Goal: Task Accomplishment & Management: Manage account settings

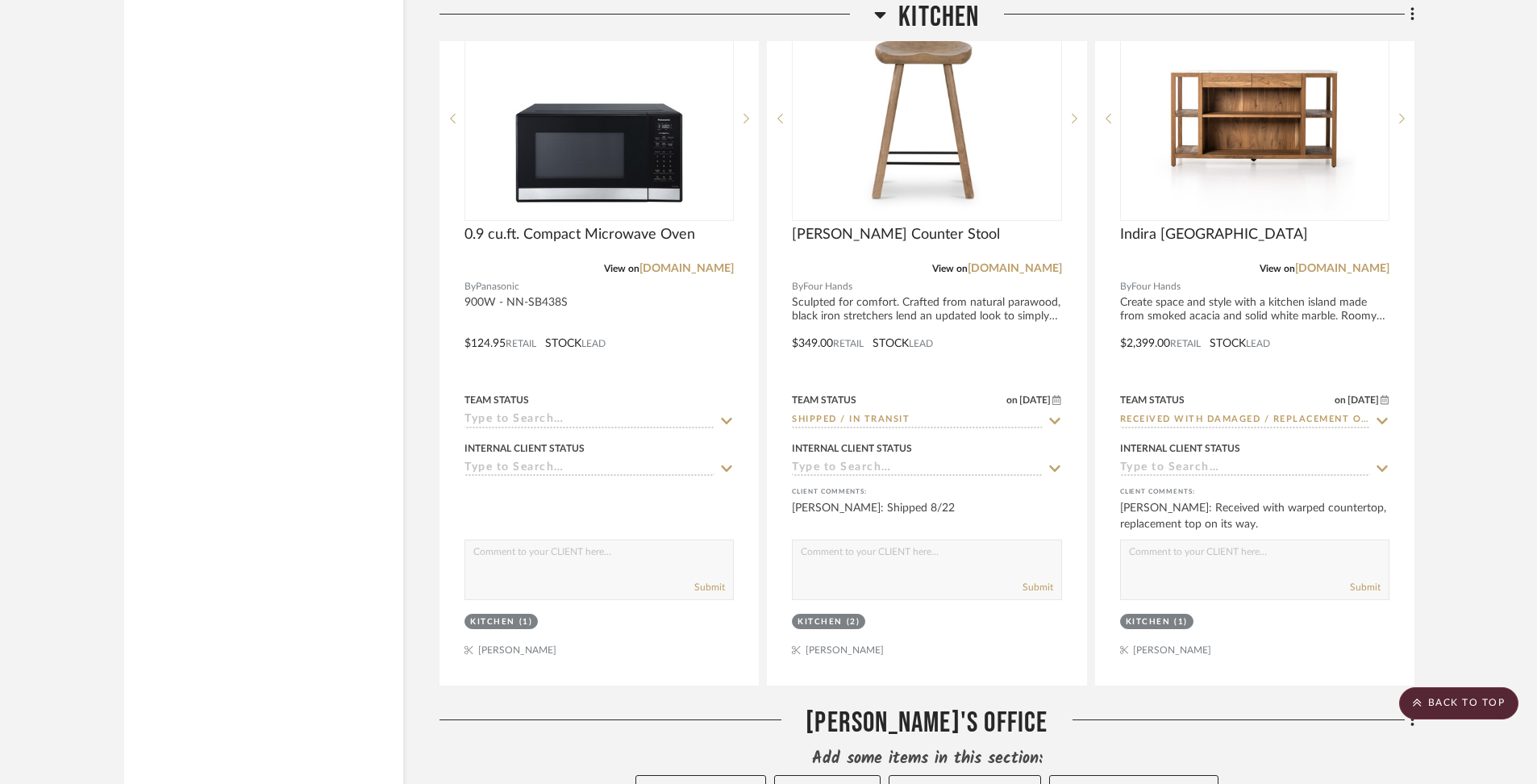
scroll to position [5115, 0]
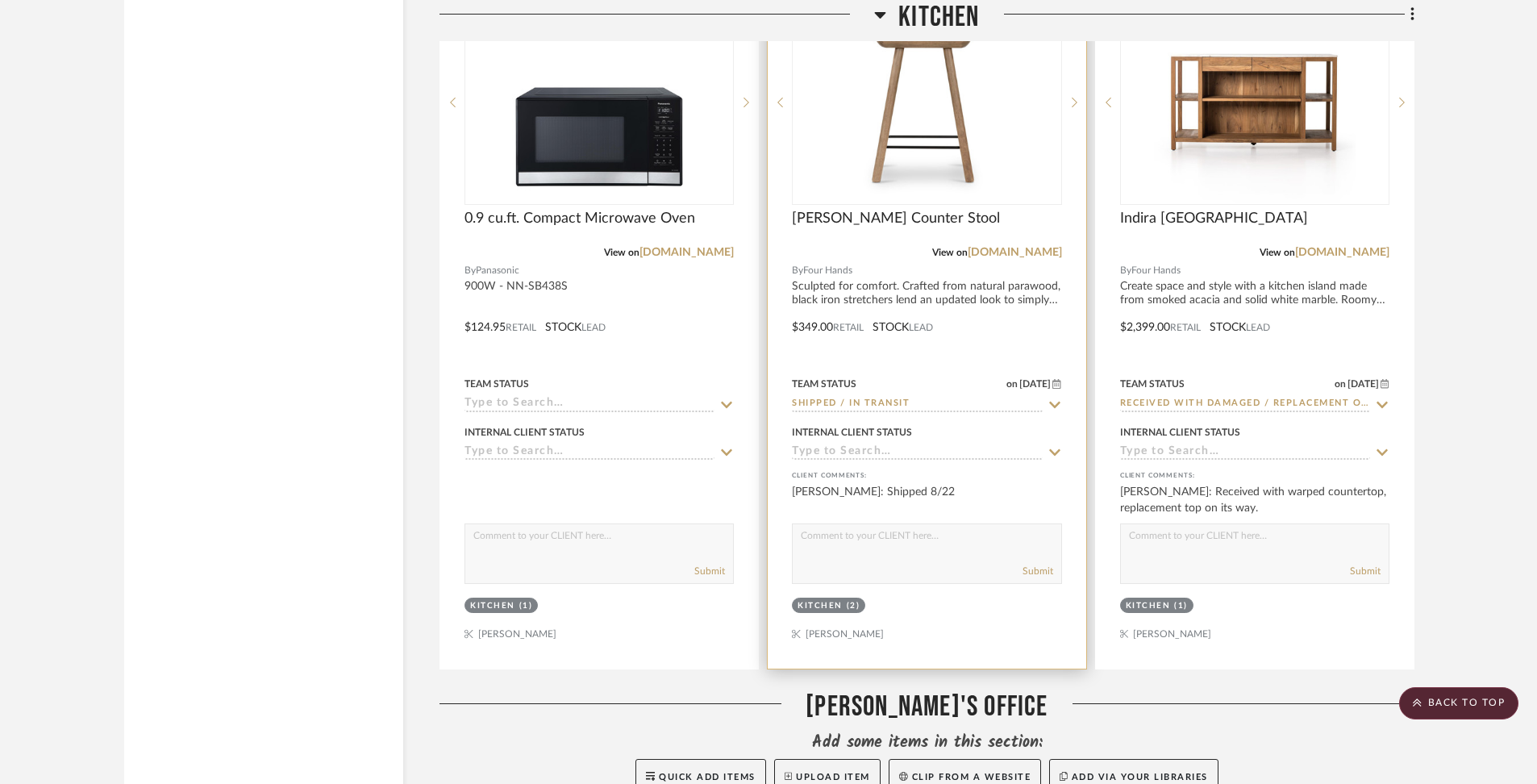
click at [1019, 277] on div at bounding box center [927, 315] width 318 height 706
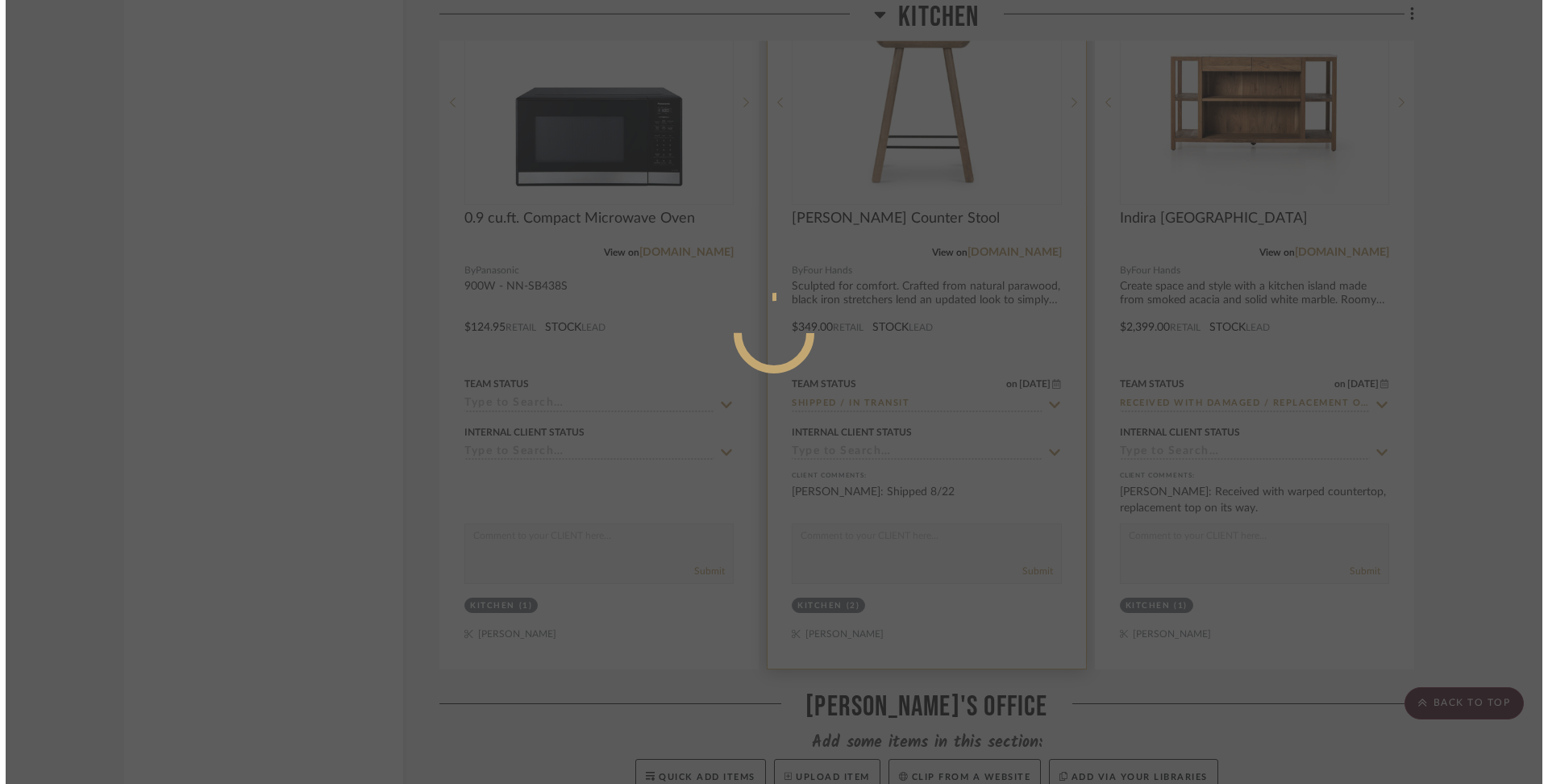
scroll to position [0, 0]
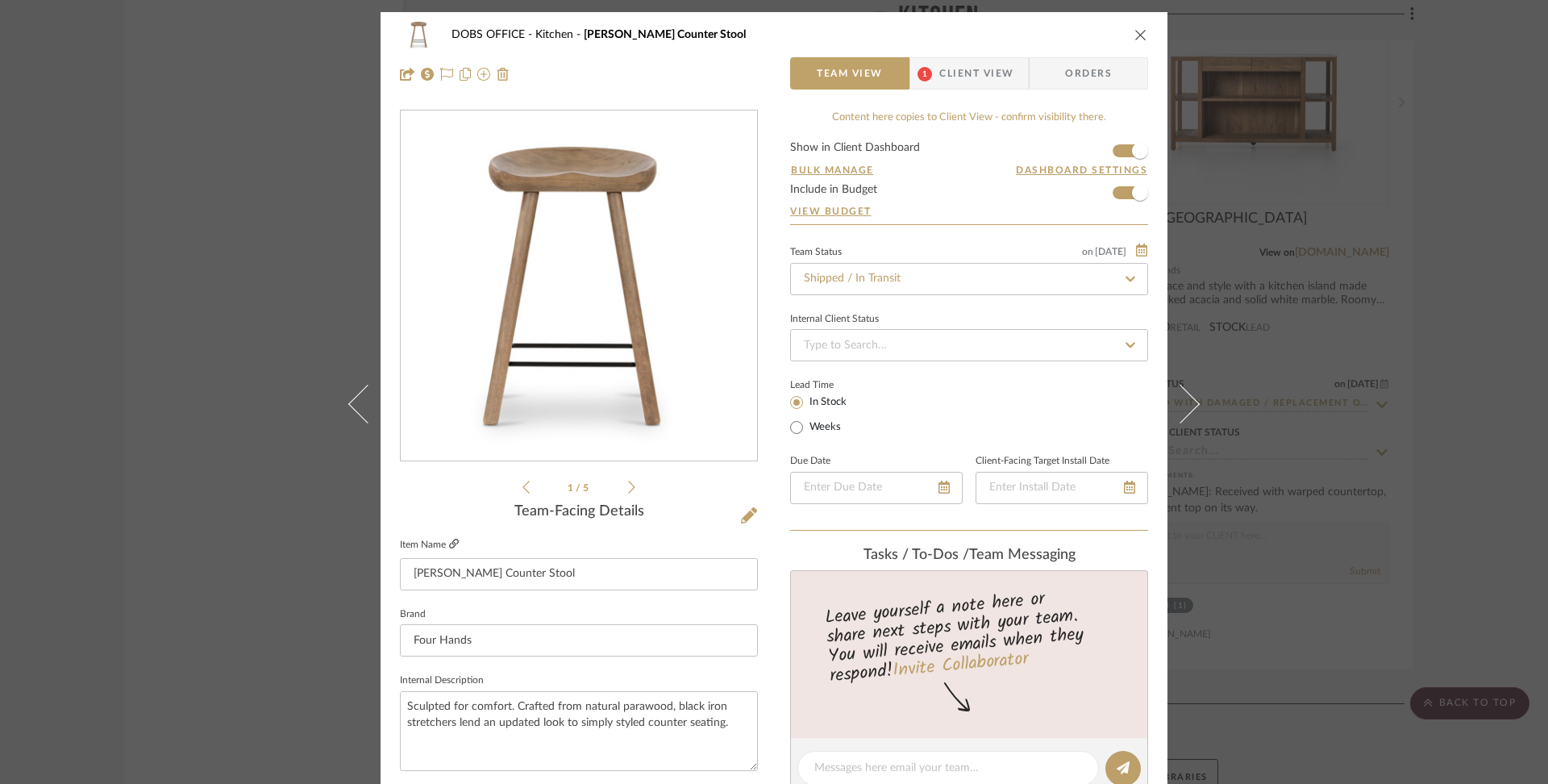
click at [449, 544] on icon at bounding box center [454, 544] width 10 height 10
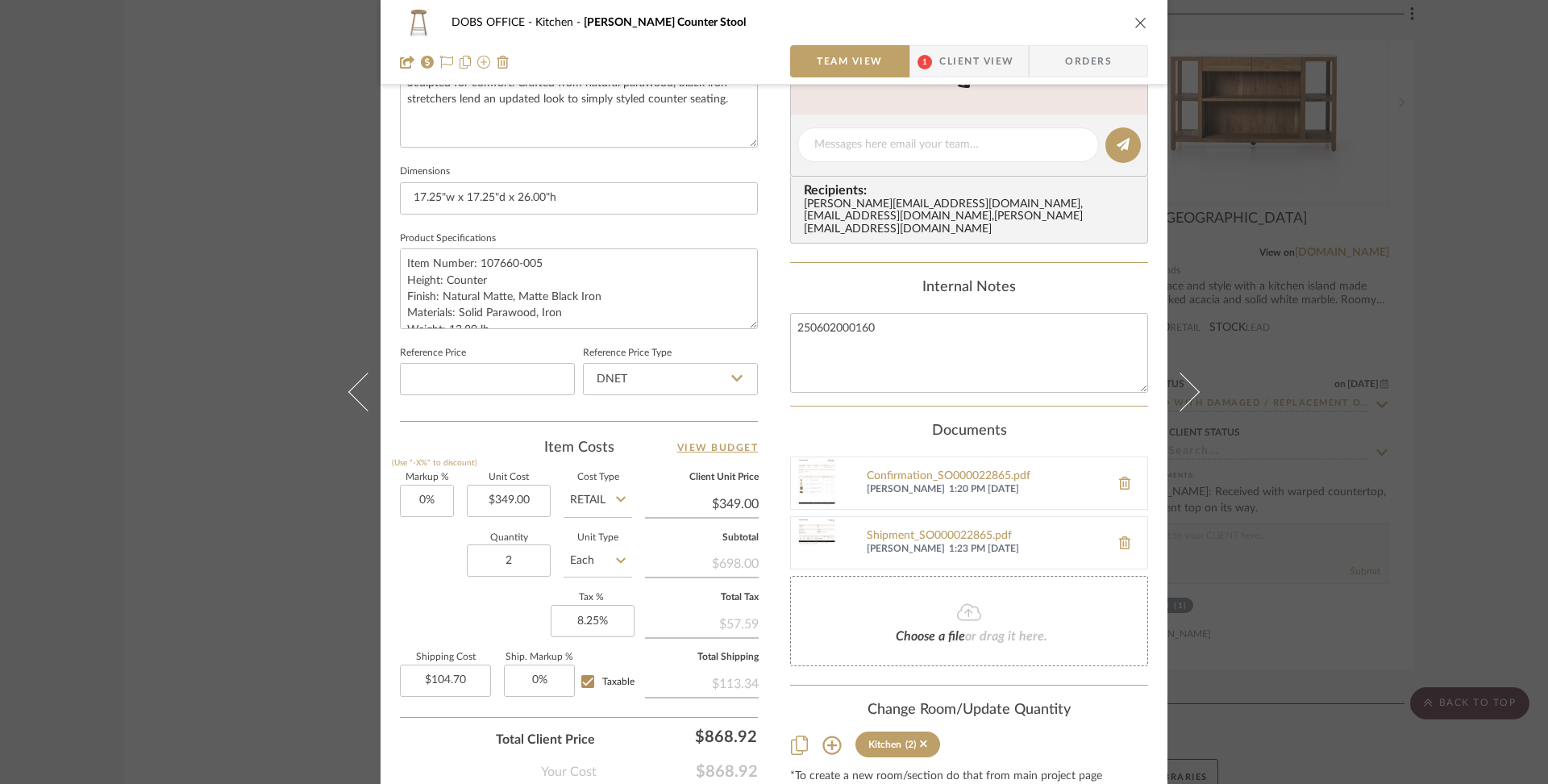
scroll to position [636, 0]
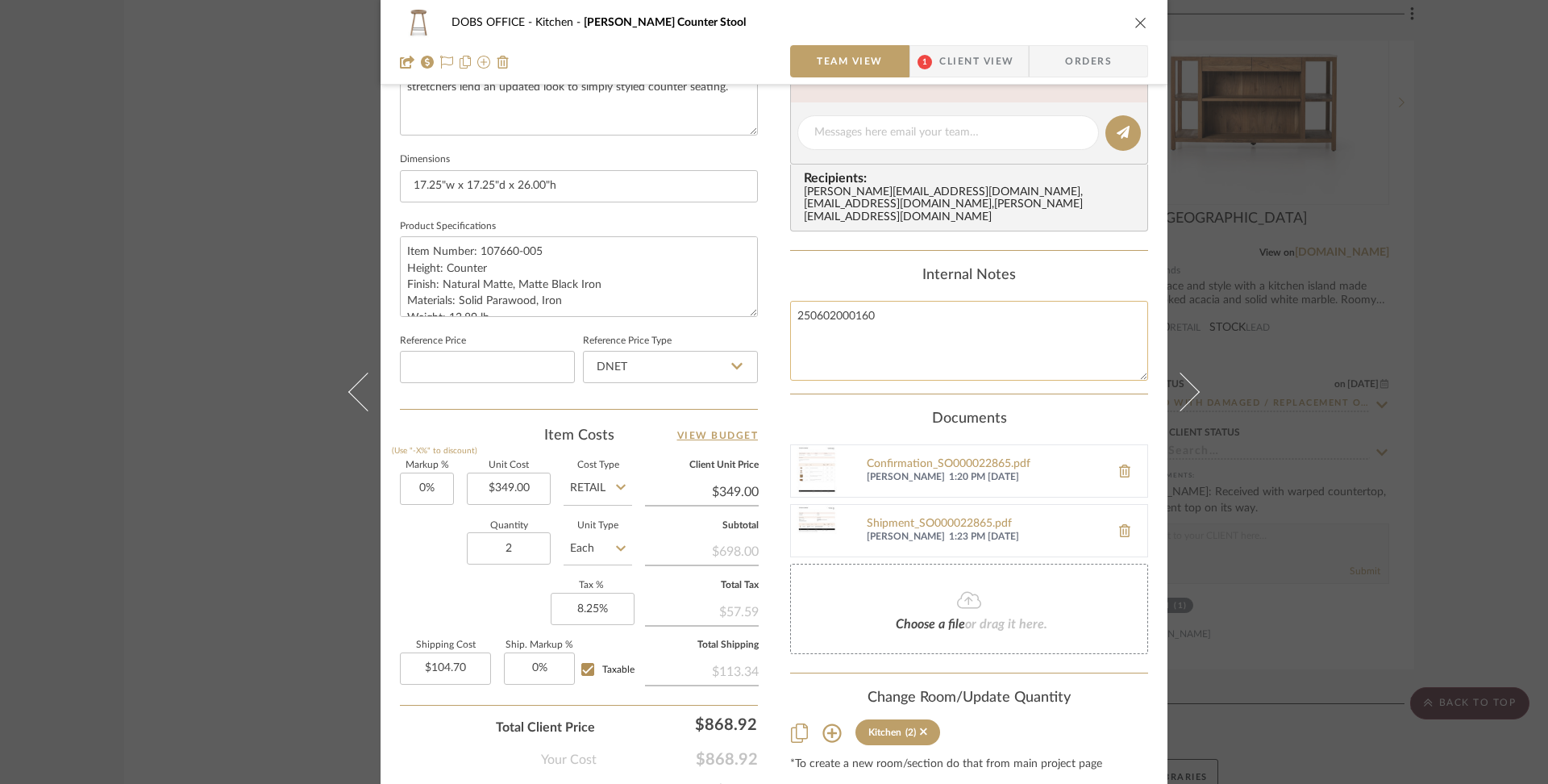
click at [956, 301] on textarea "250602000160" at bounding box center [970, 340] width 358 height 80
type textarea "250602000160 MAP: $349"
click at [1084, 276] on div "Internal Notes 250602000160 MAP: $349" at bounding box center [970, 323] width 358 height 114
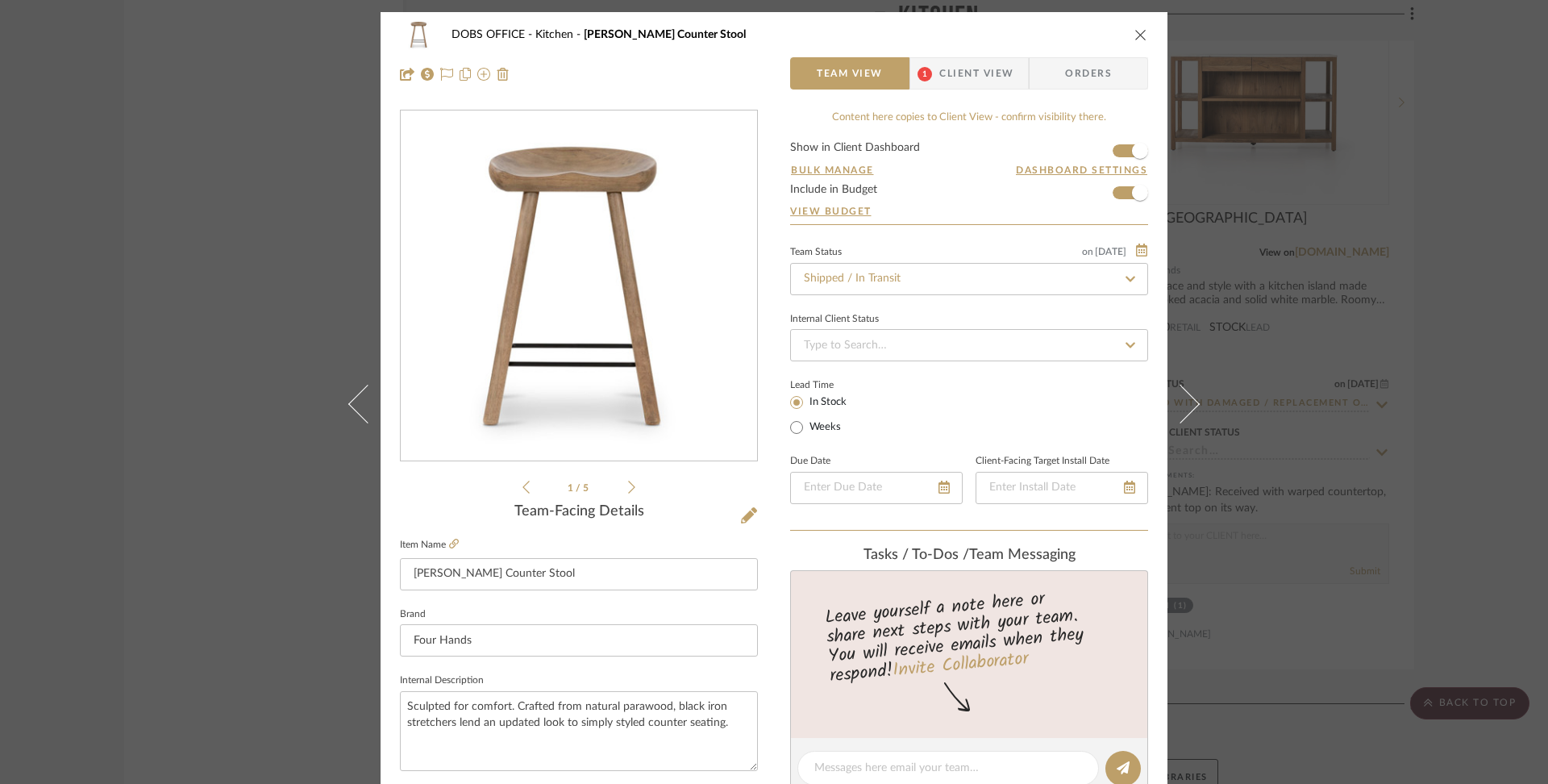
click at [963, 80] on span "Client View" at bounding box center [977, 73] width 74 height 32
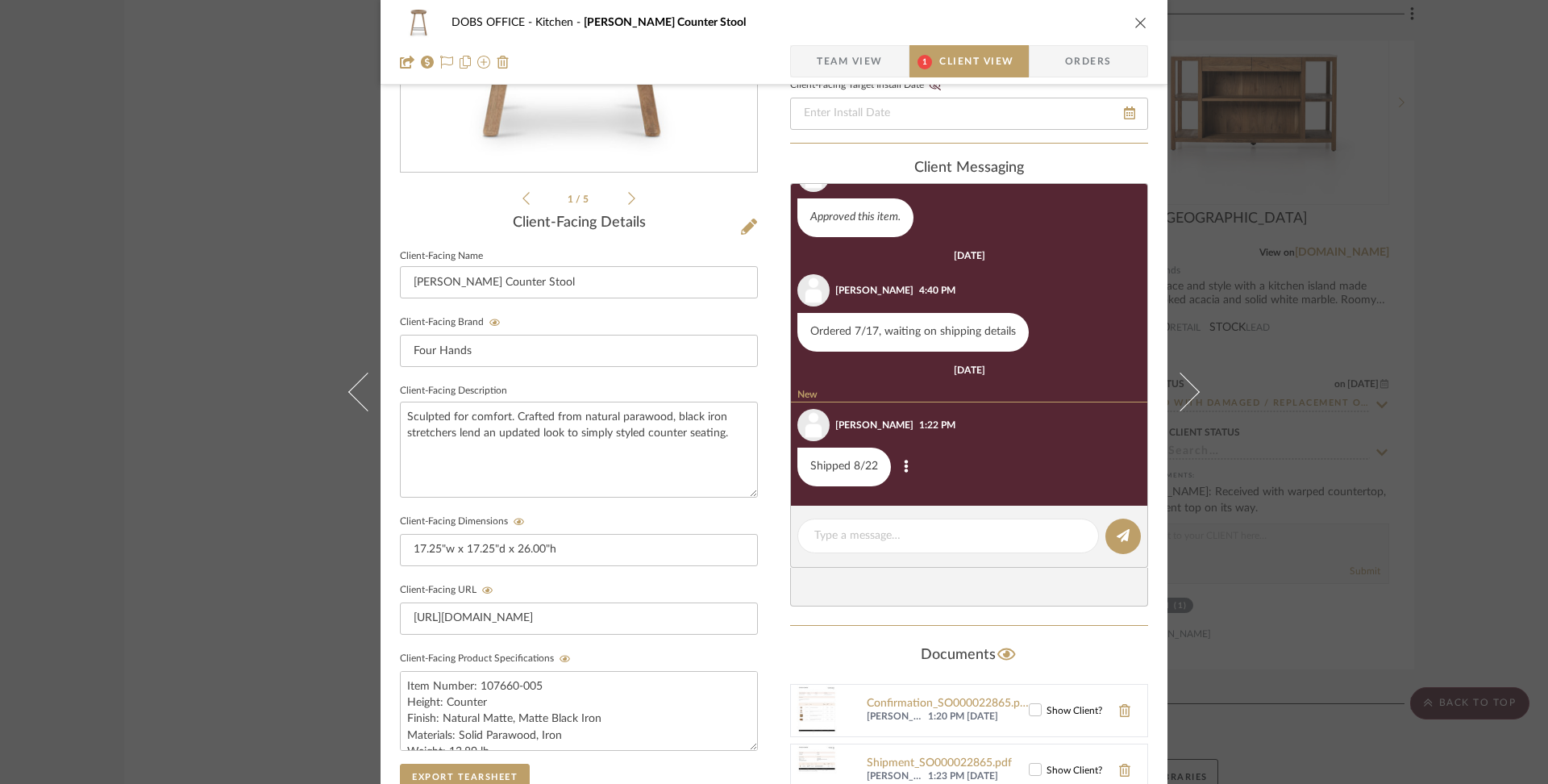
scroll to position [360, 0]
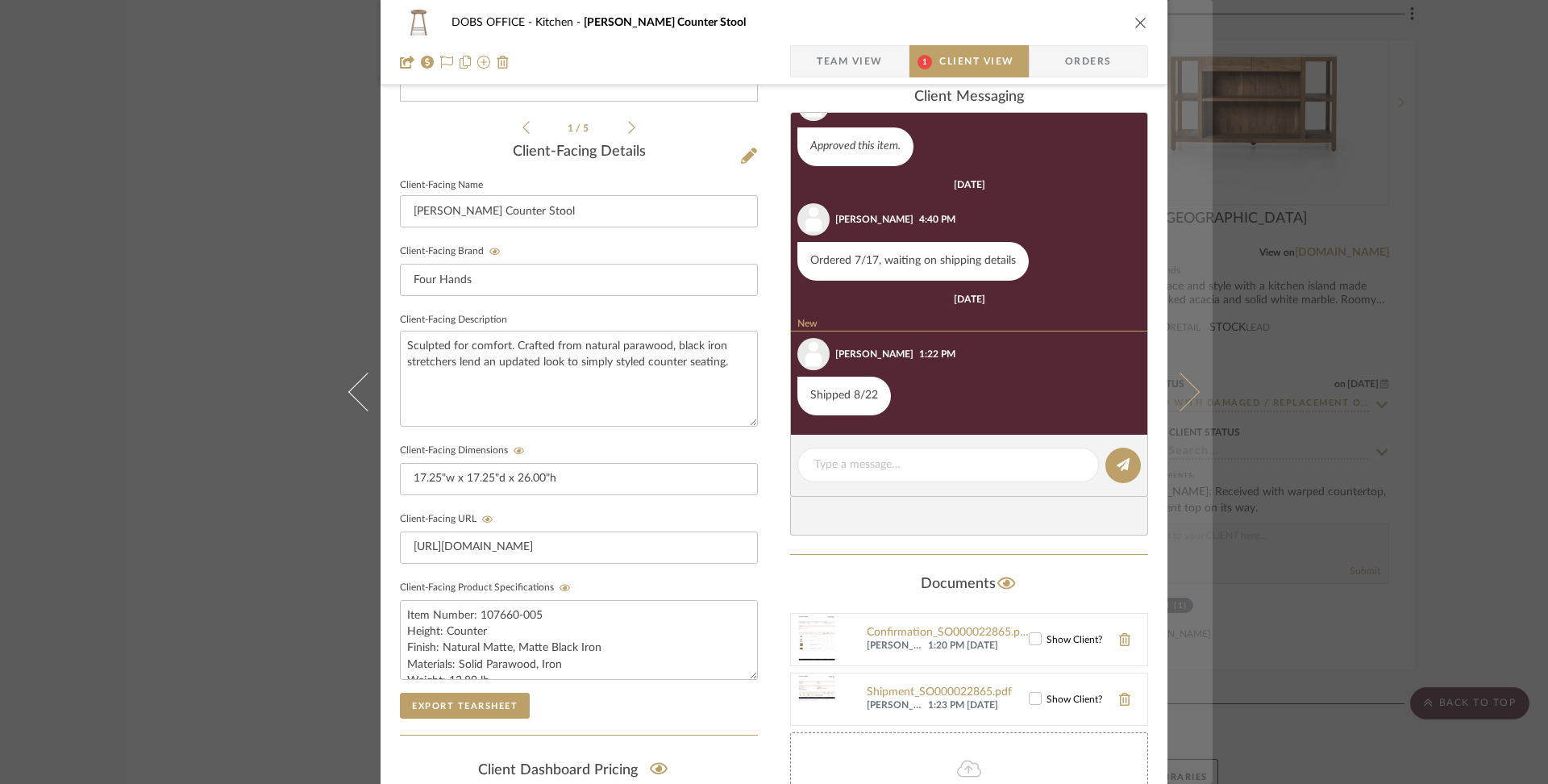
click at [1181, 424] on button at bounding box center [1191, 392] width 45 height 784
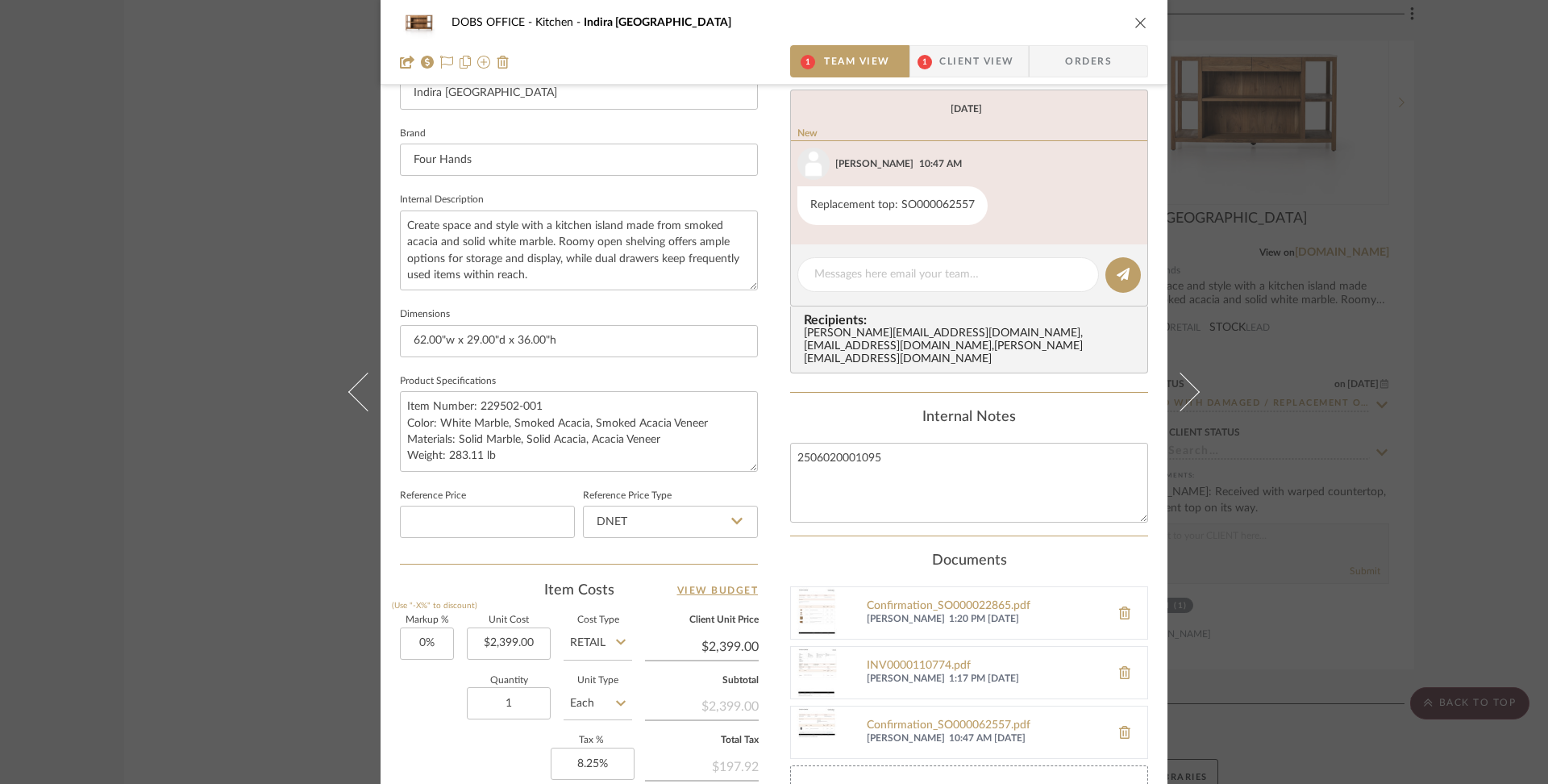
scroll to position [482, 0]
click at [982, 444] on textarea "2506020001095" at bounding box center [970, 482] width 358 height 80
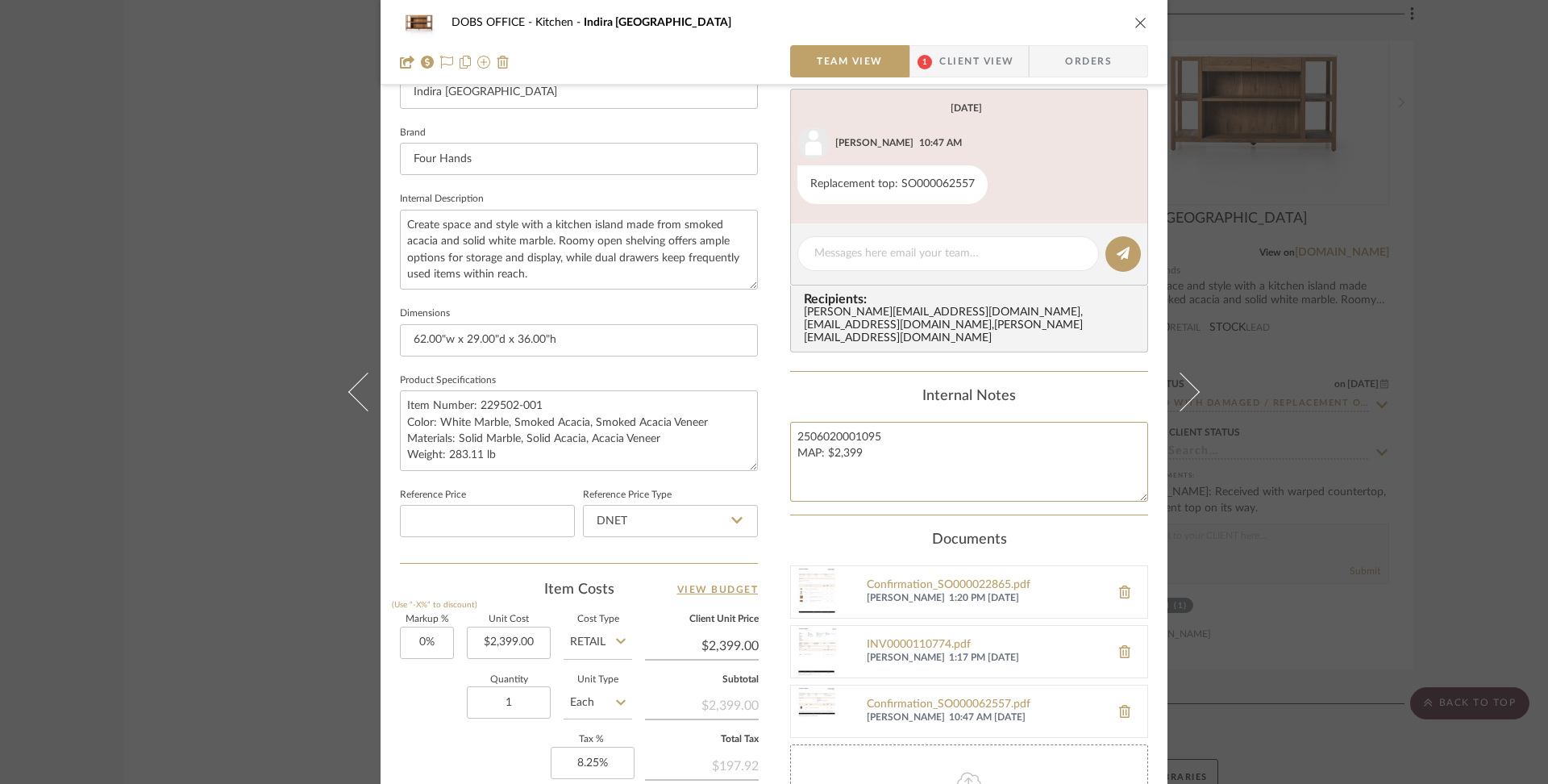
type textarea "2506020001095 MAP: $2,399"
click at [1095, 388] on div "Internal Notes" at bounding box center [970, 397] width 358 height 18
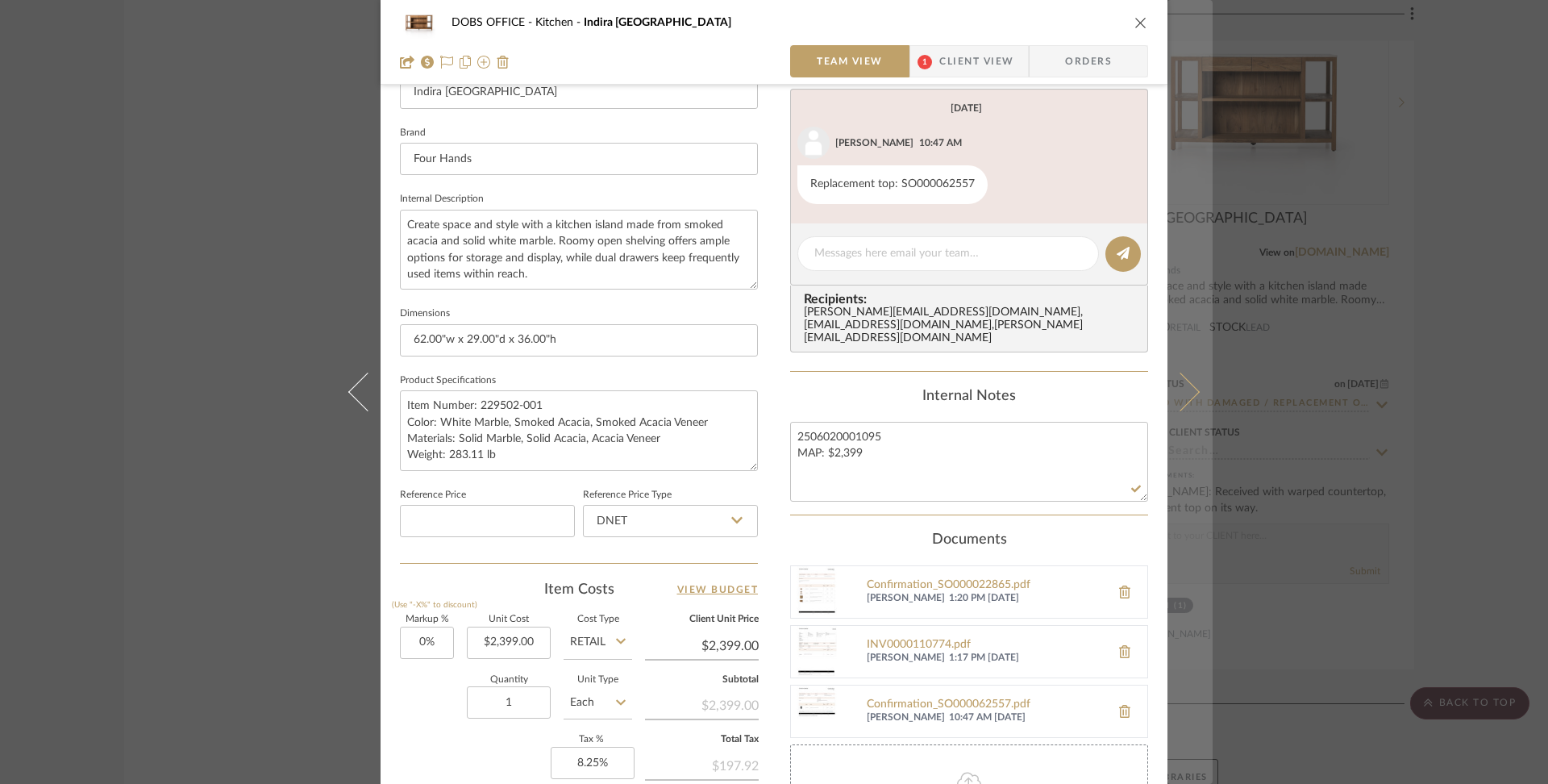
click at [1177, 391] on icon at bounding box center [1181, 392] width 39 height 39
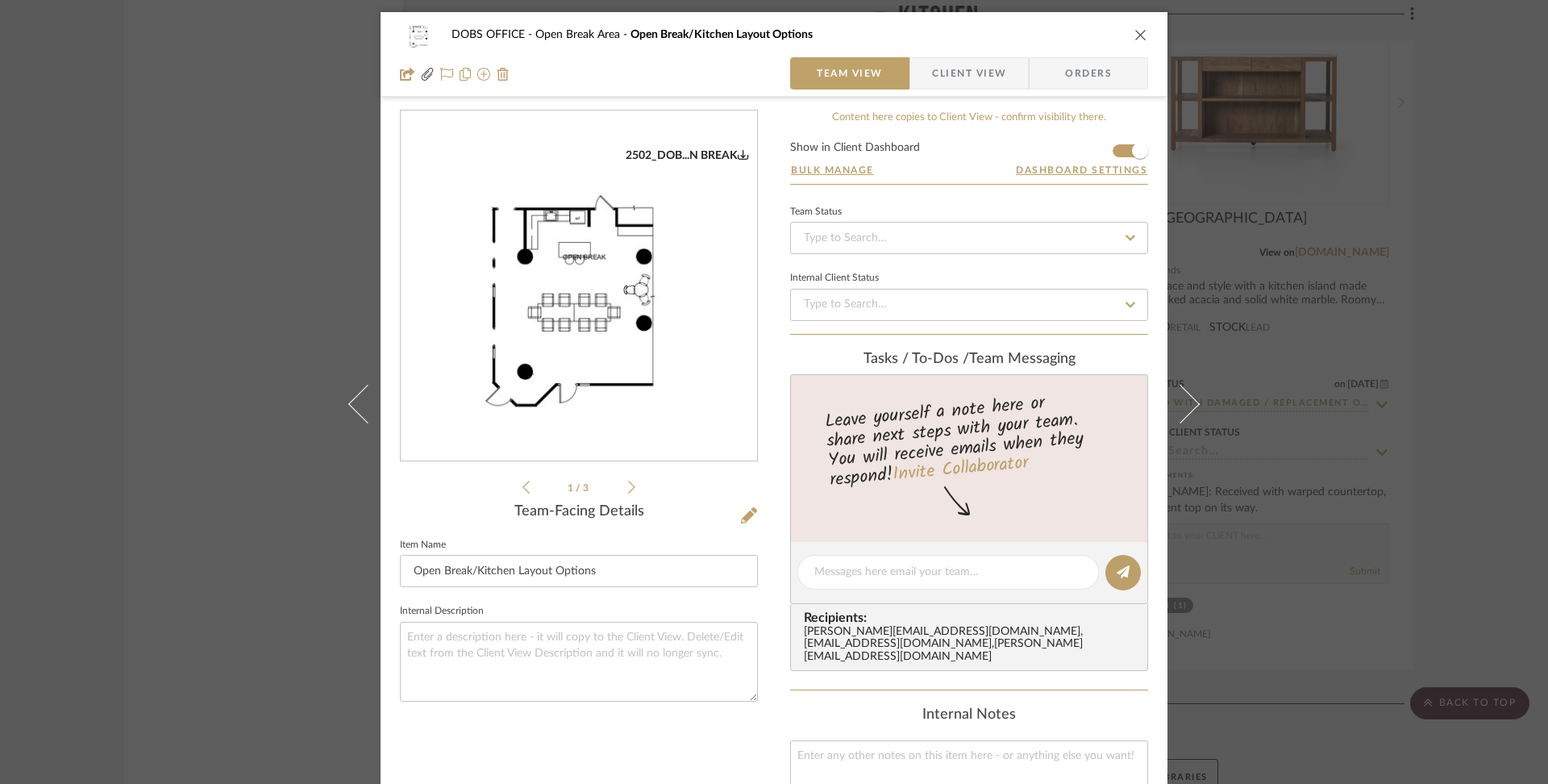
scroll to position [362, 0]
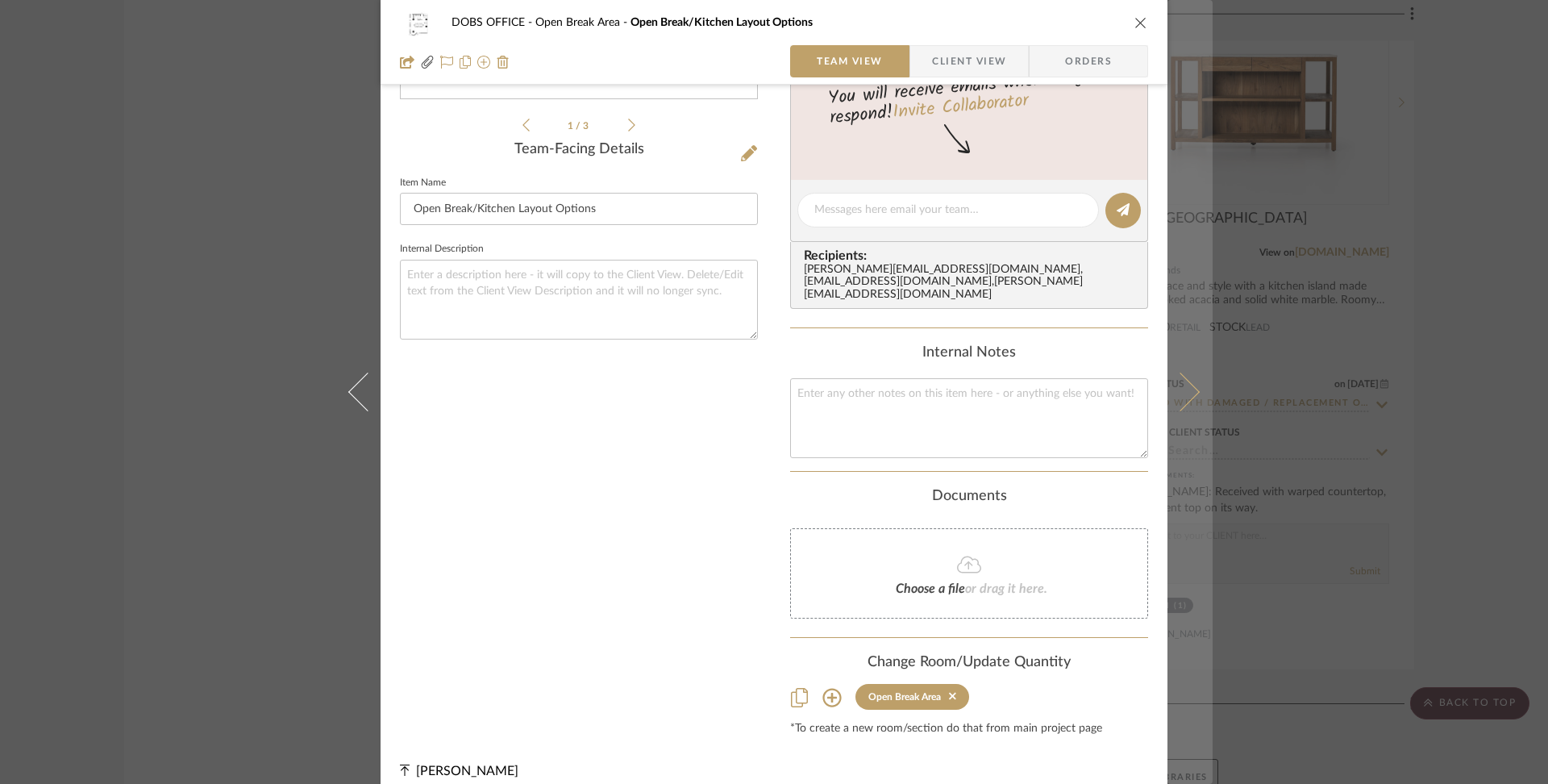
click at [1170, 337] on button at bounding box center [1191, 392] width 45 height 784
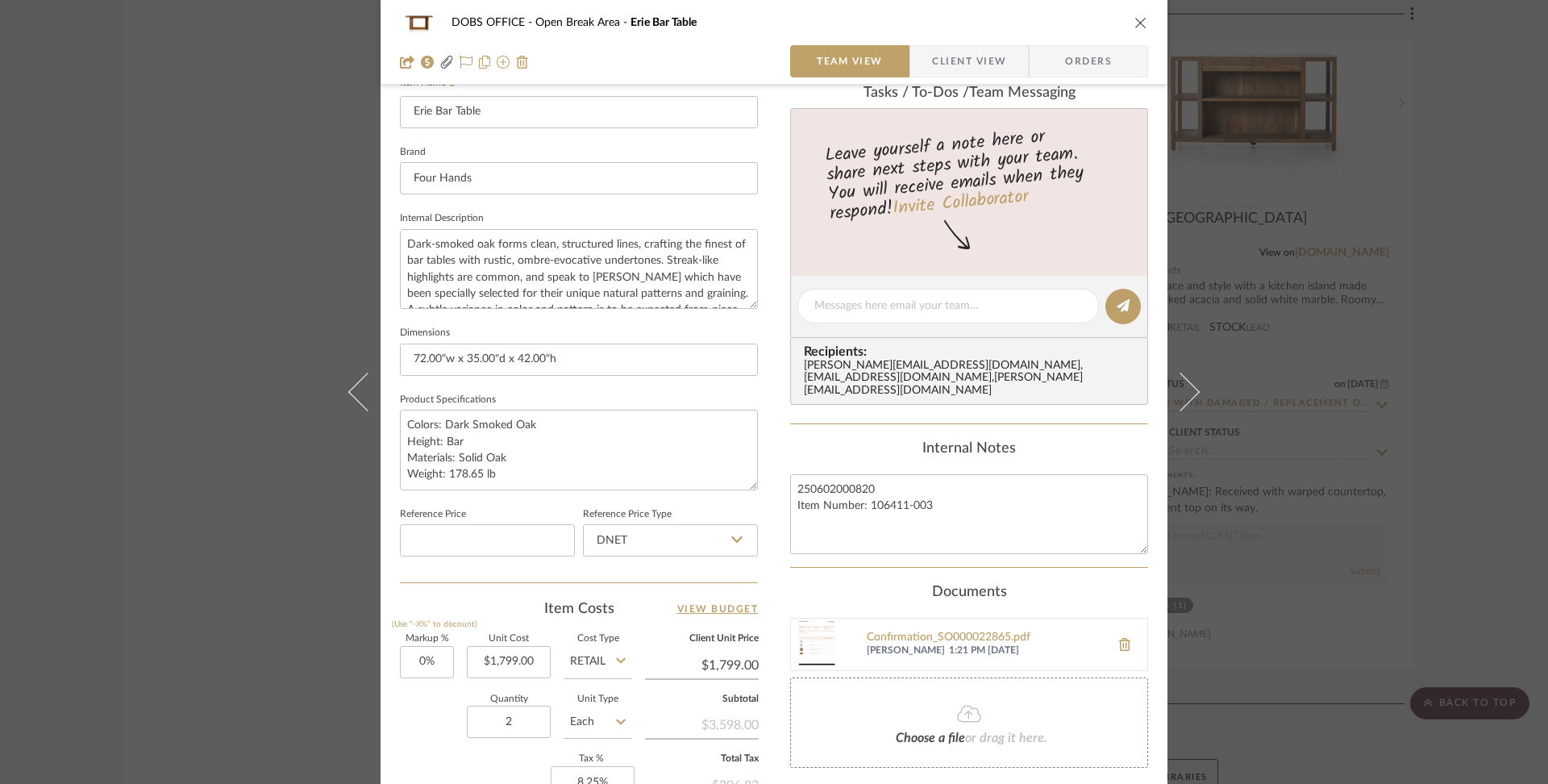
scroll to position [540, 0]
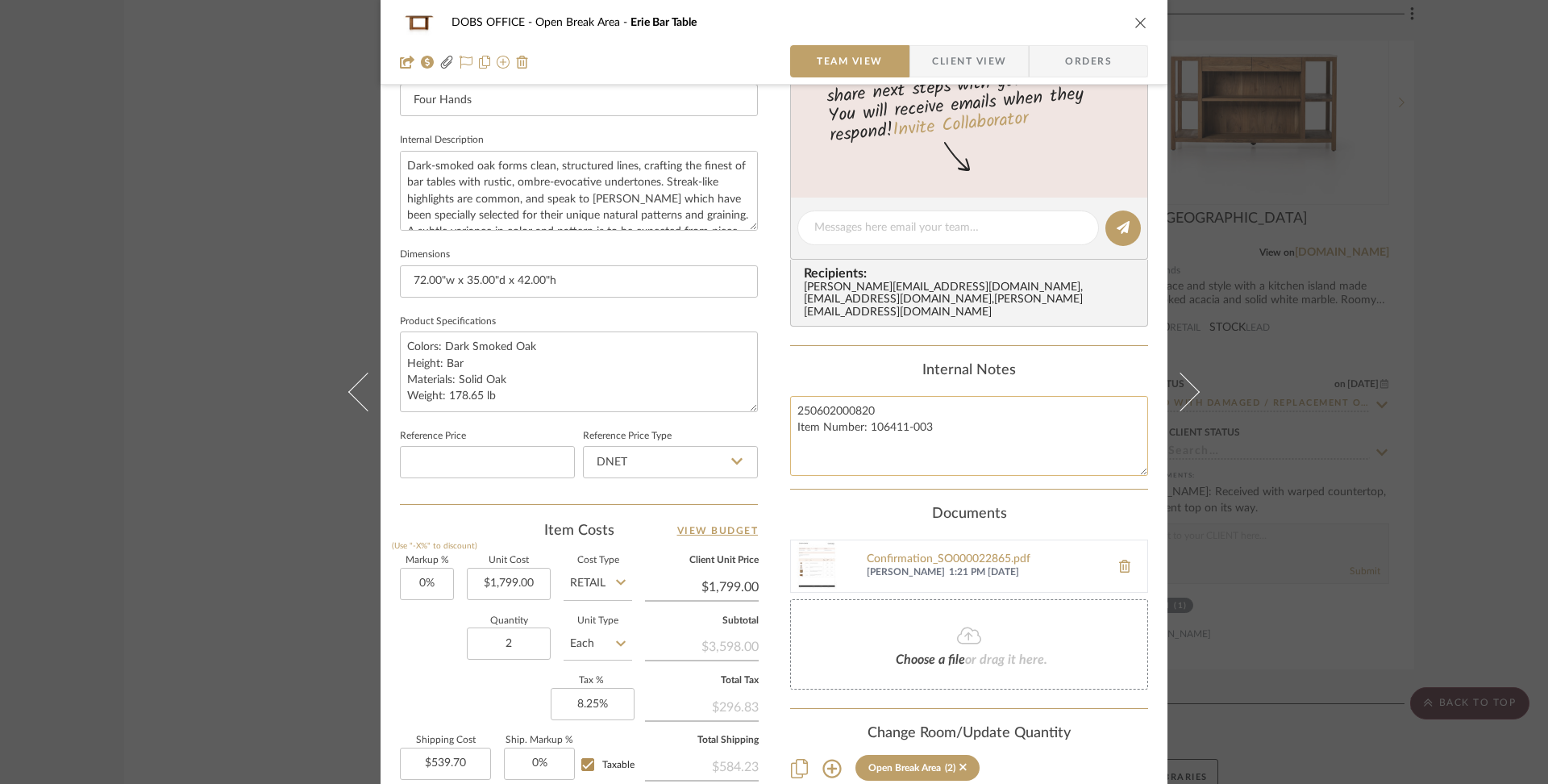
click at [941, 396] on textarea "250602000820 Item Number: 106411-003" at bounding box center [970, 436] width 358 height 80
type textarea "250602000820 MAP: $1799 Item Number: 106411-003"
click at [1129, 363] on div "Internal Notes" at bounding box center [970, 371] width 358 height 18
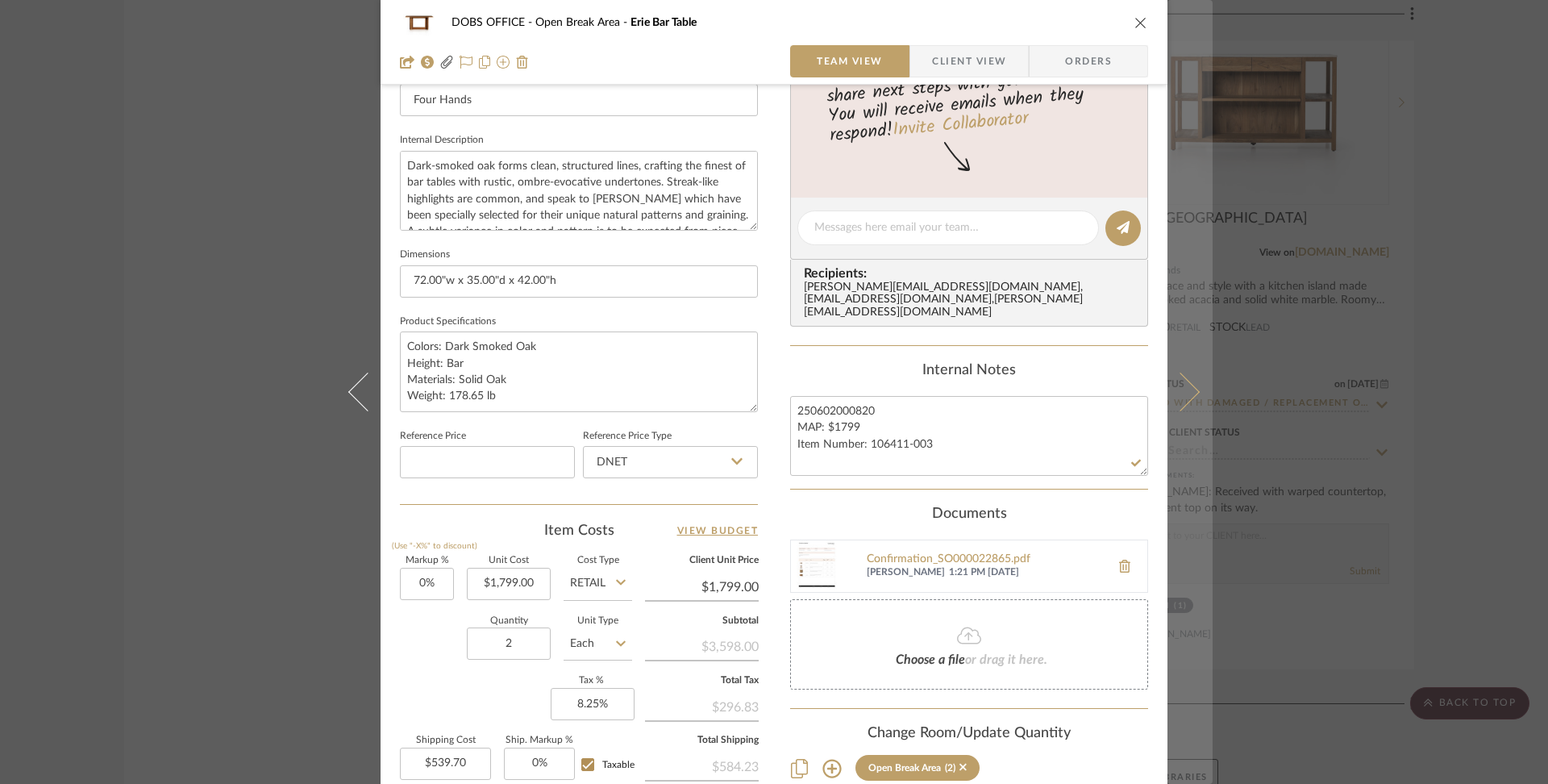
click at [1166, 387] on icon at bounding box center [1181, 392] width 39 height 39
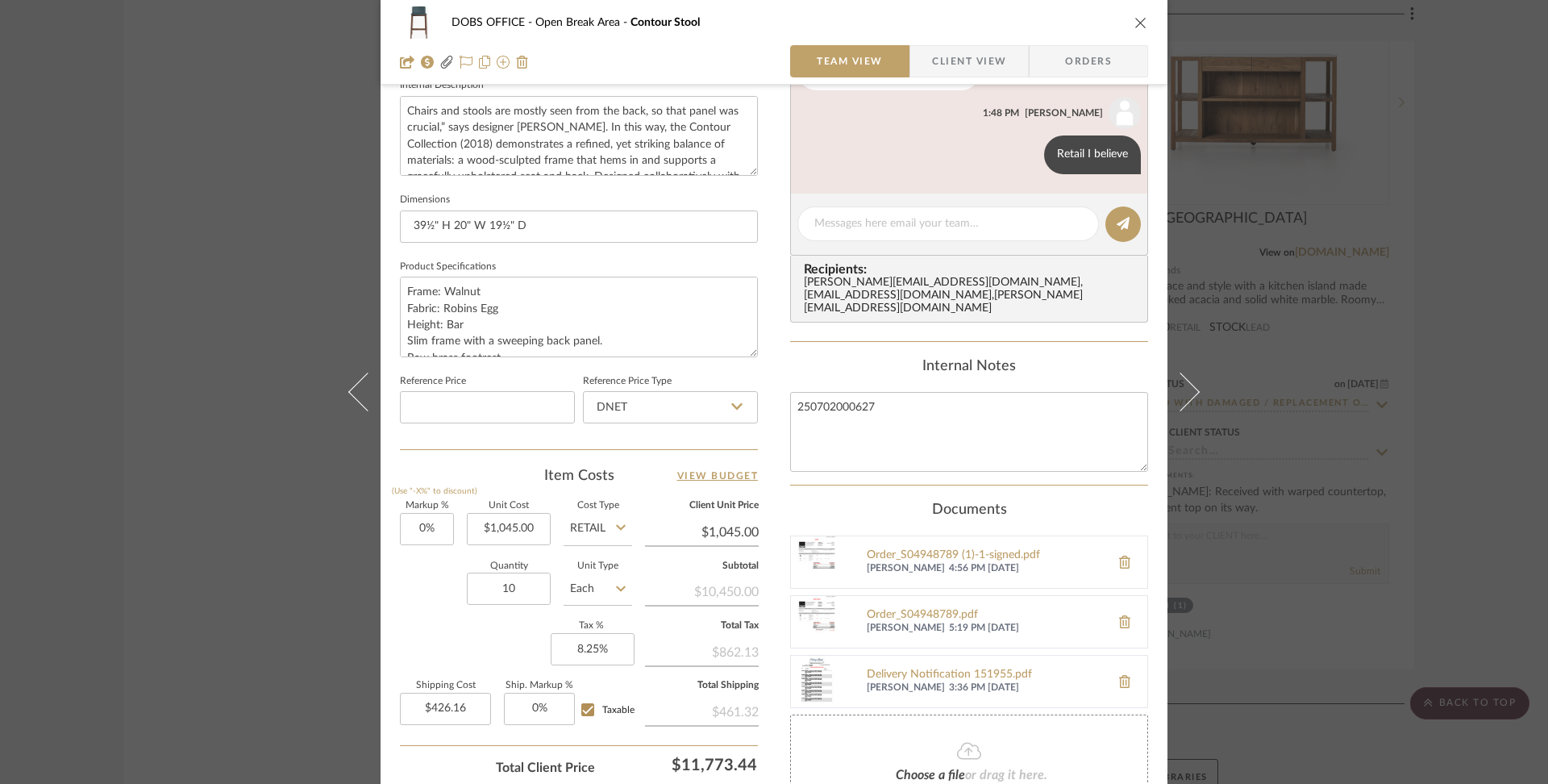
scroll to position [601, 0]
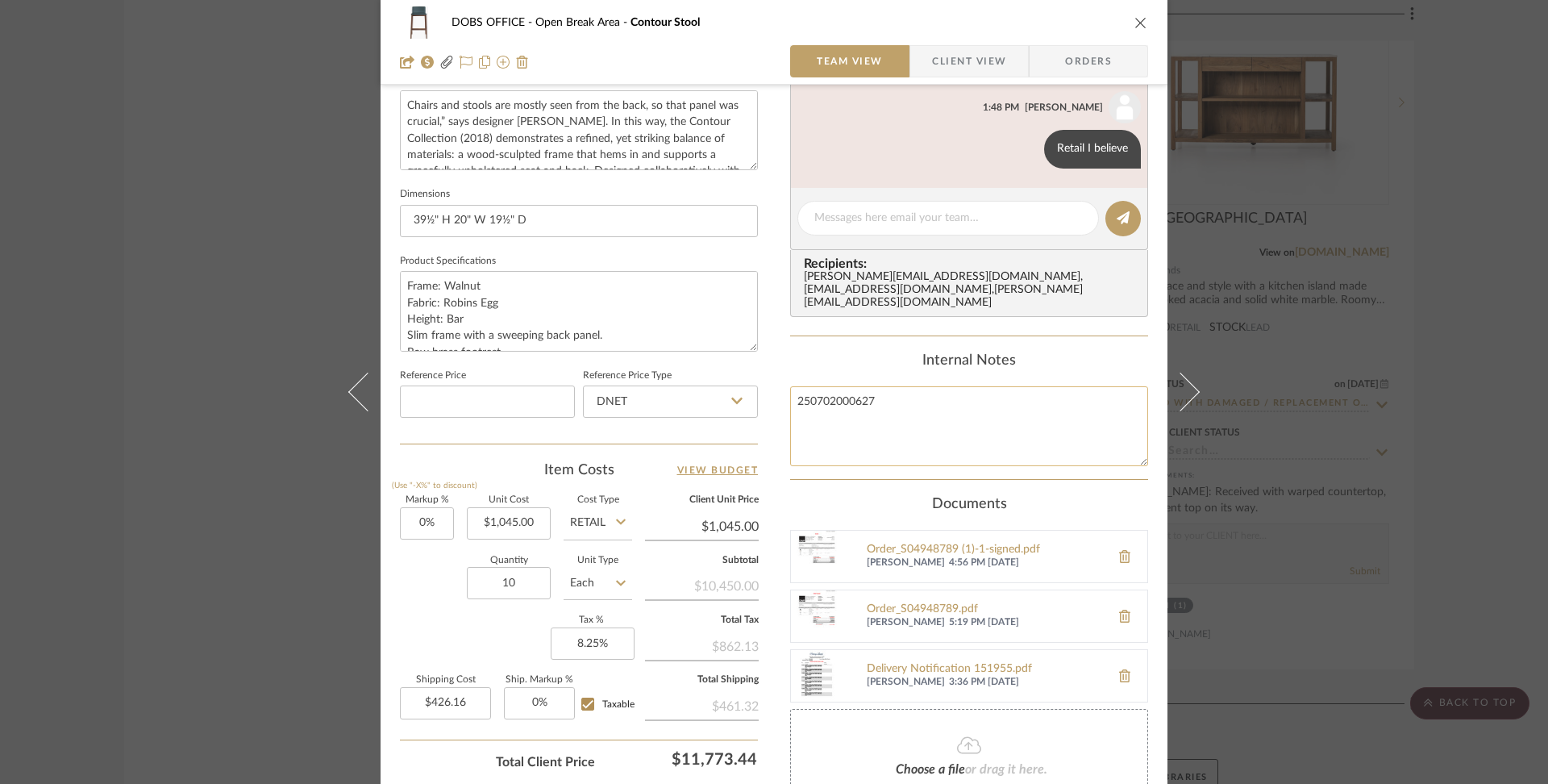
click at [951, 388] on textarea "250702000627" at bounding box center [970, 426] width 358 height 80
type textarea "250702000627 MSRP: $1045"
click at [1052, 359] on div "Internal Notes 250702000627 MSRP: $1045" at bounding box center [970, 409] width 358 height 114
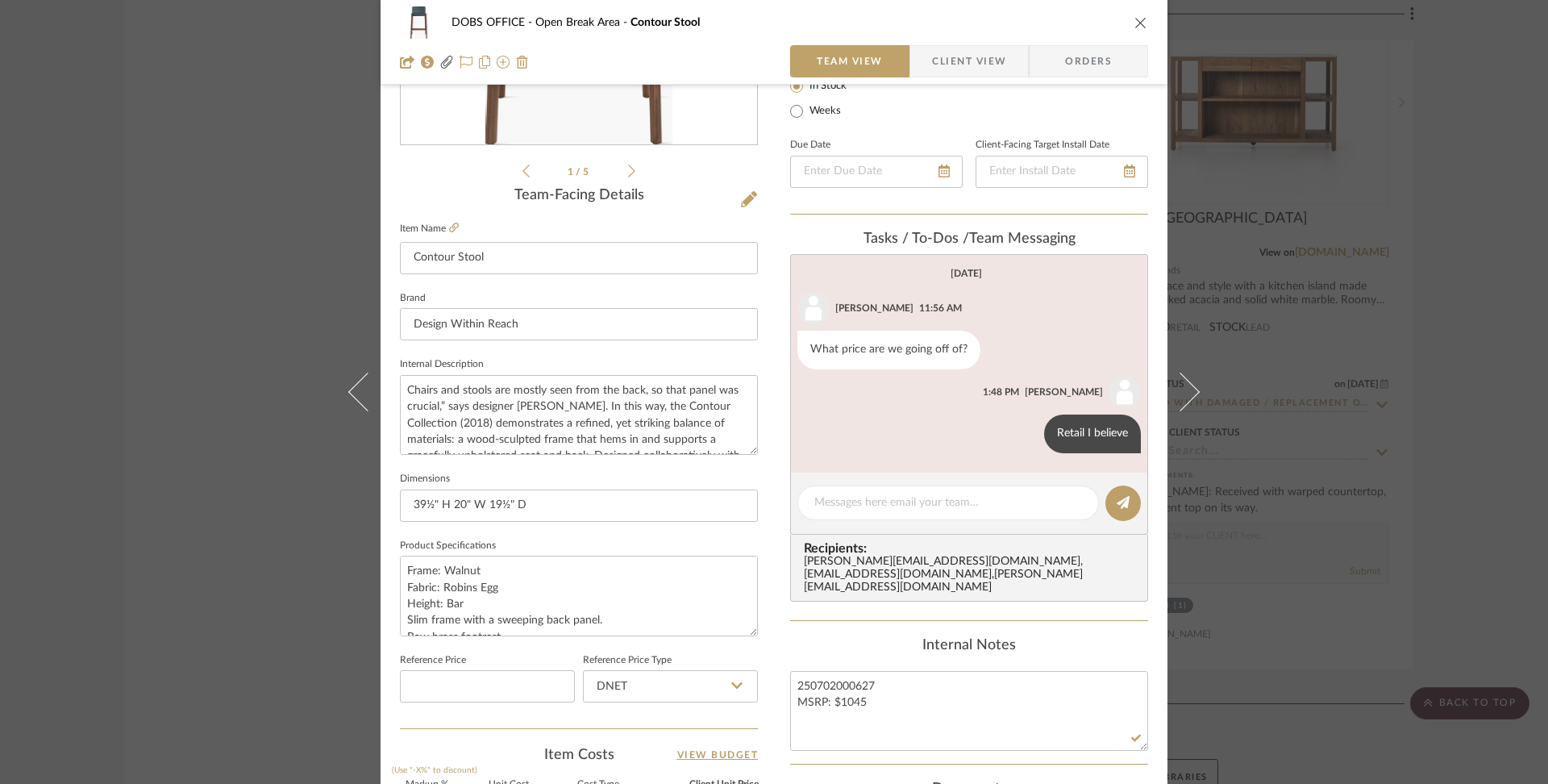
scroll to position [277, 0]
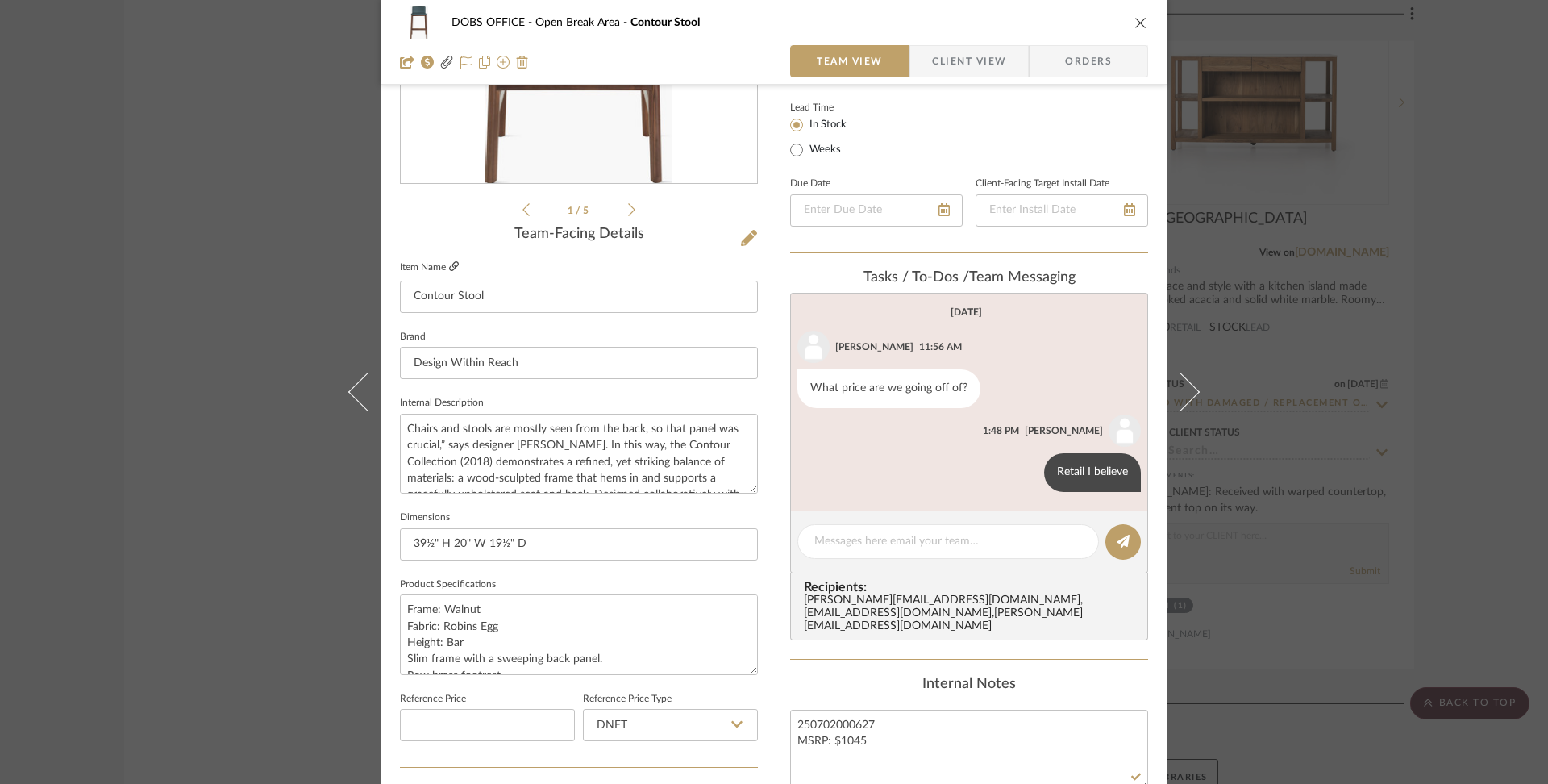
click at [450, 267] on icon at bounding box center [454, 266] width 10 height 10
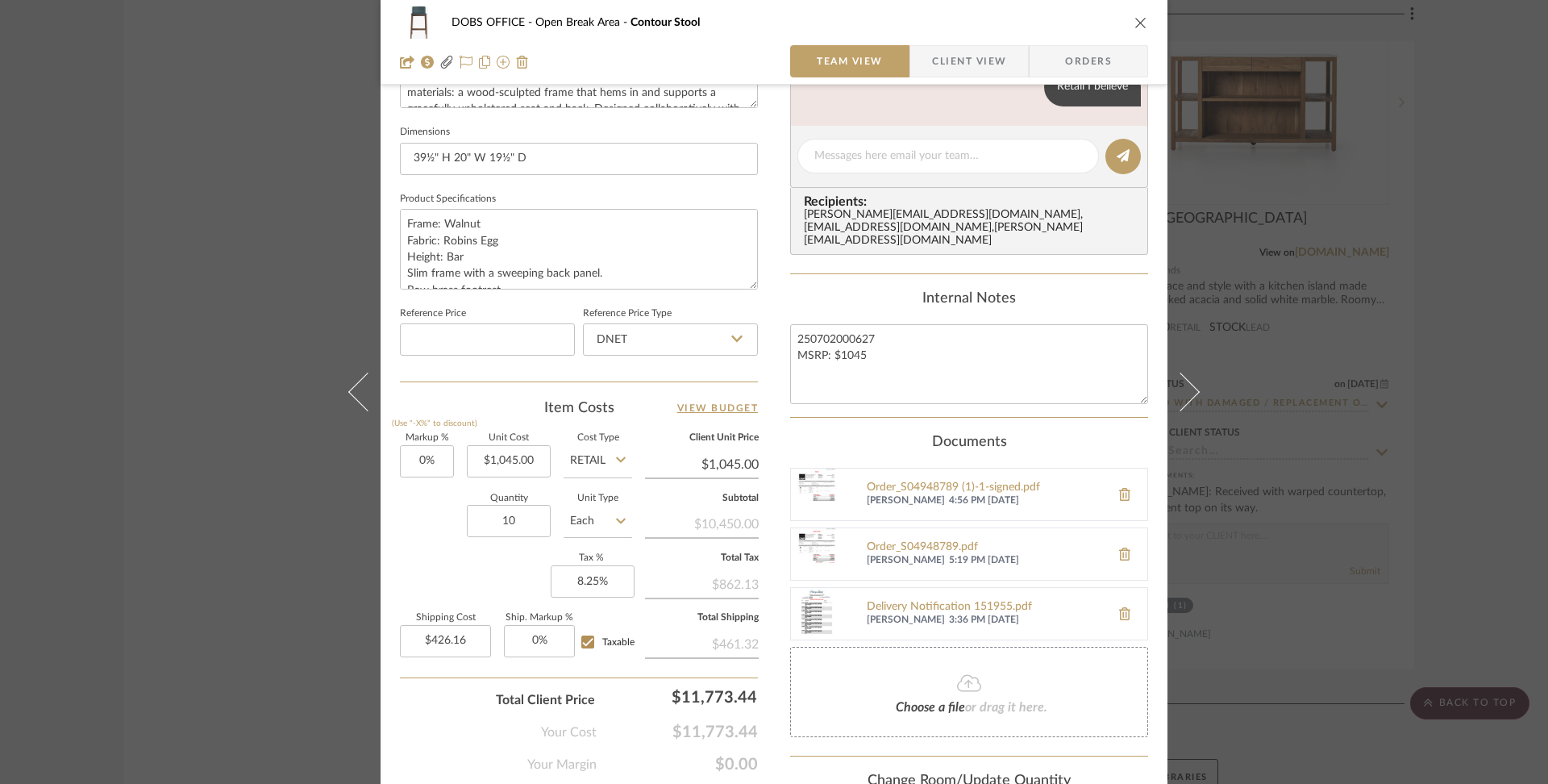
scroll to position [782, 0]
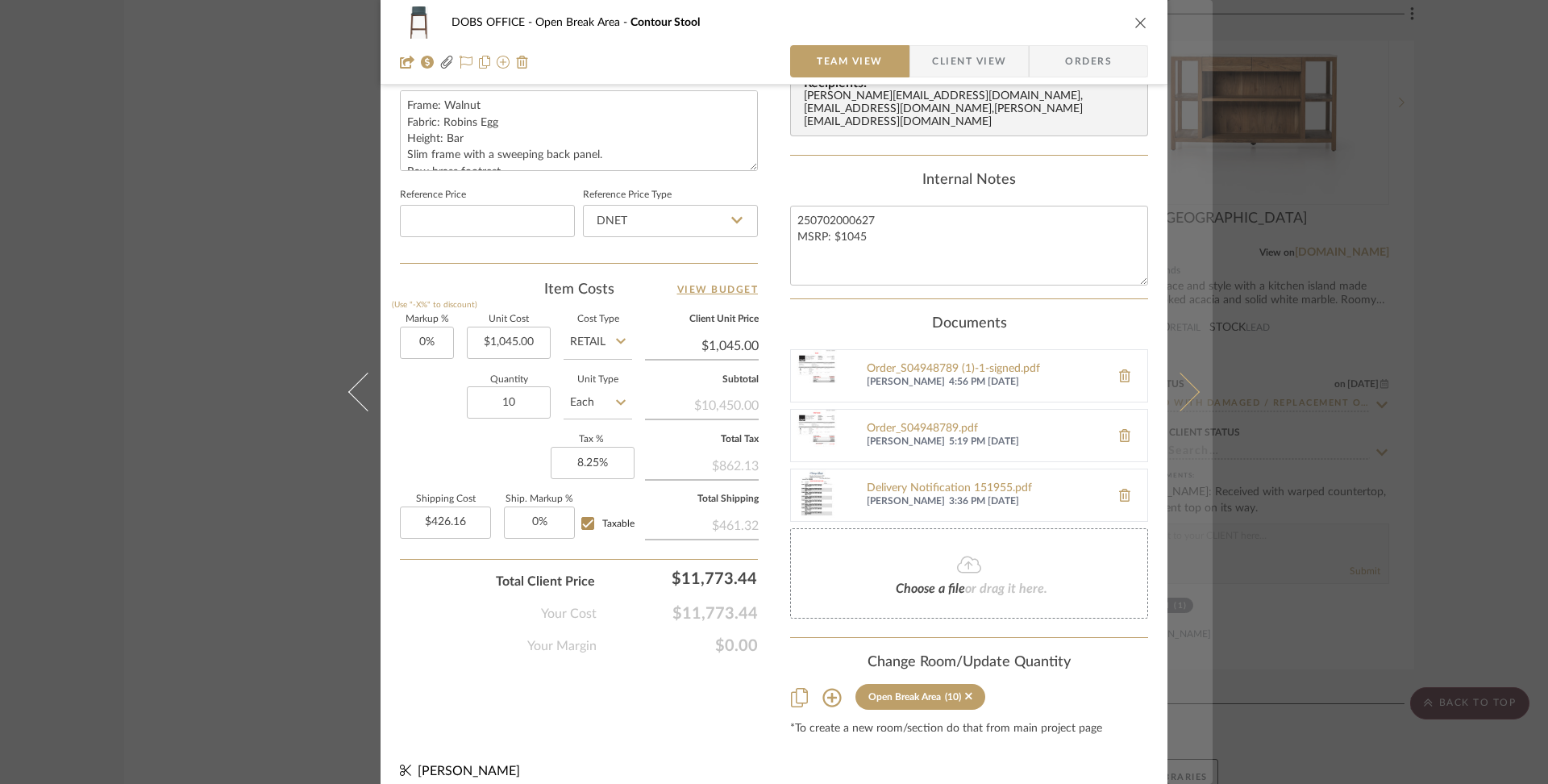
click at [1181, 392] on icon at bounding box center [1181, 392] width 39 height 39
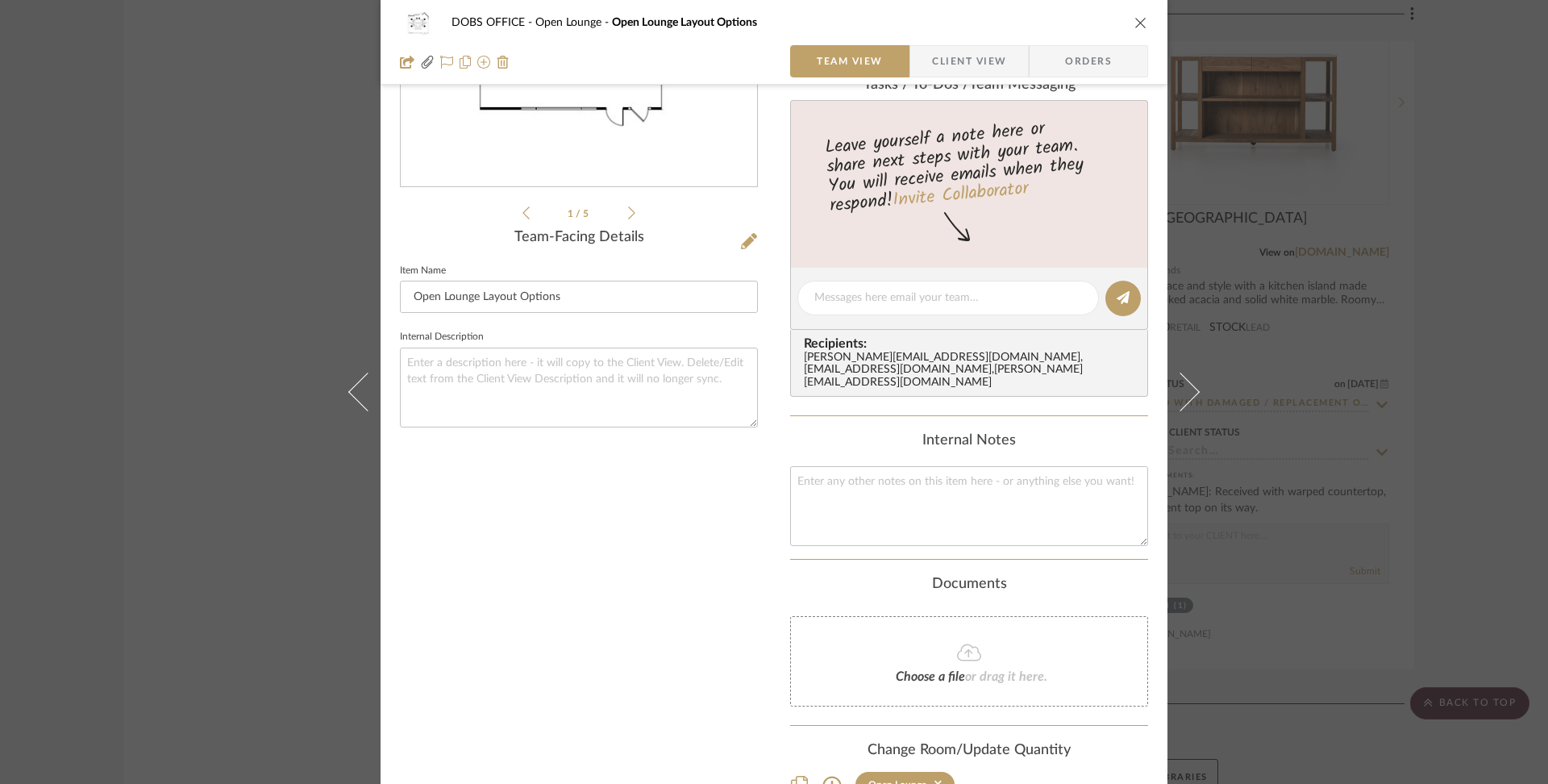
scroll to position [0, 0]
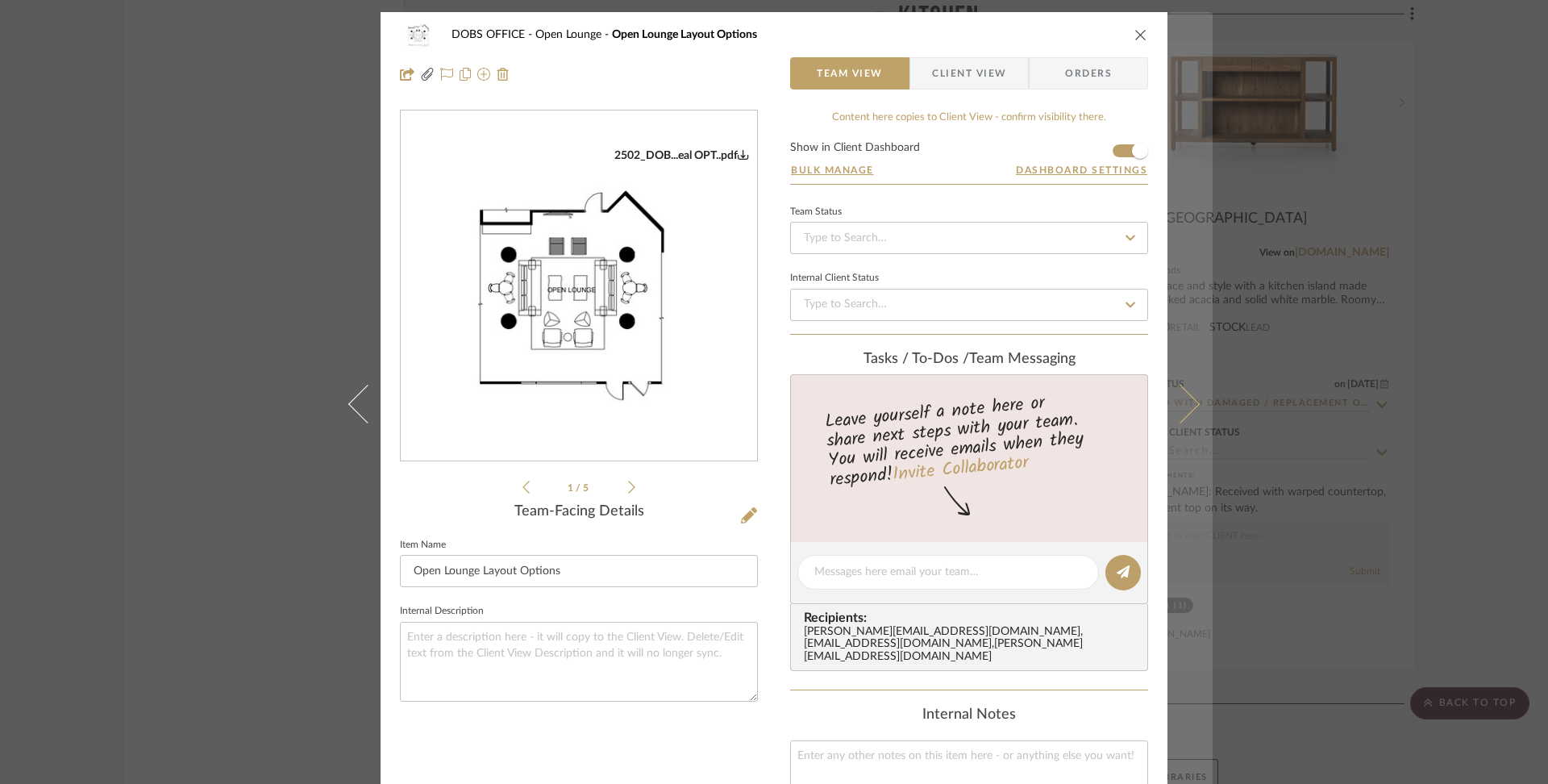
click at [1188, 395] on button at bounding box center [1191, 404] width 45 height 784
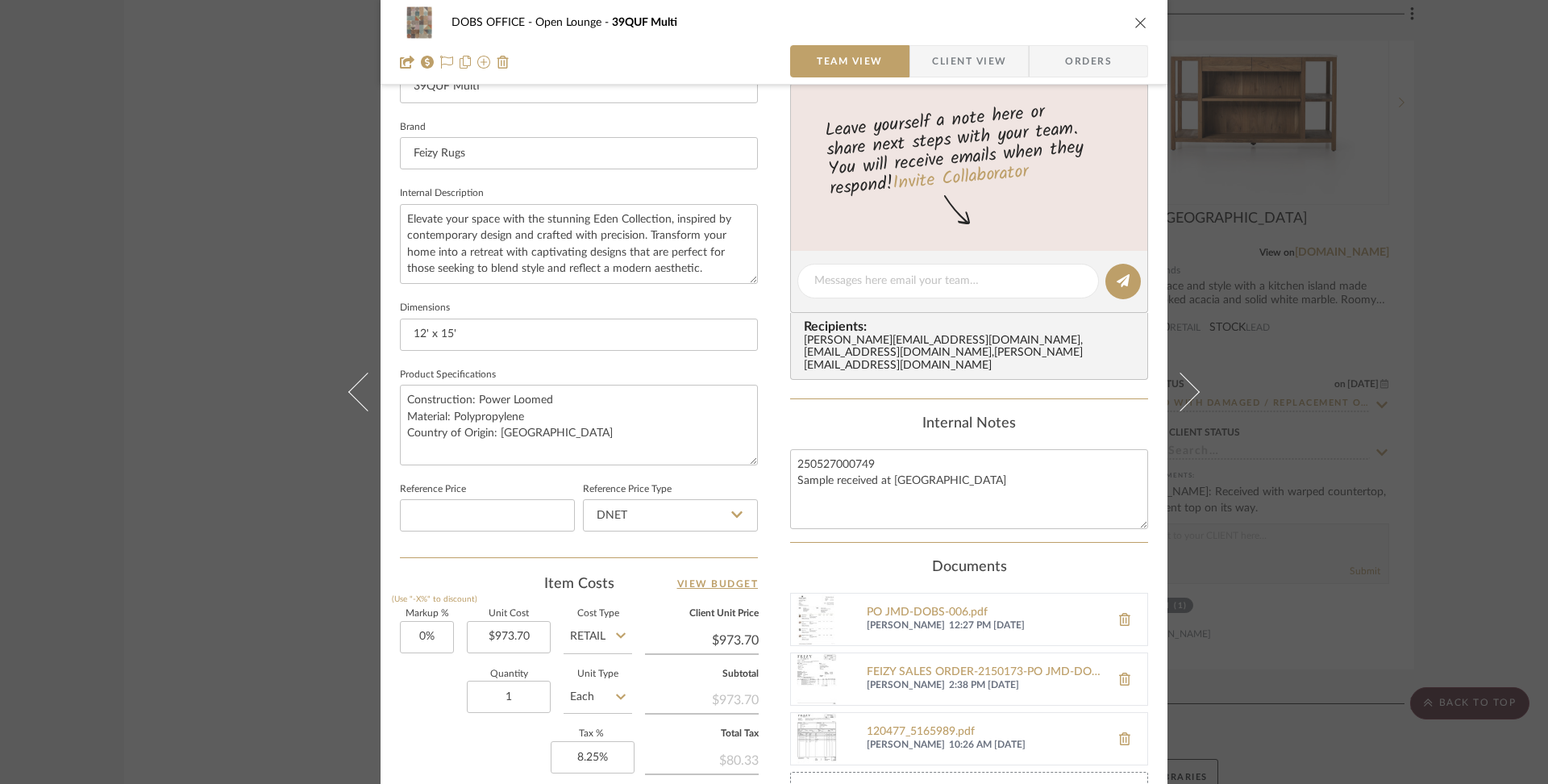
scroll to position [331, 0]
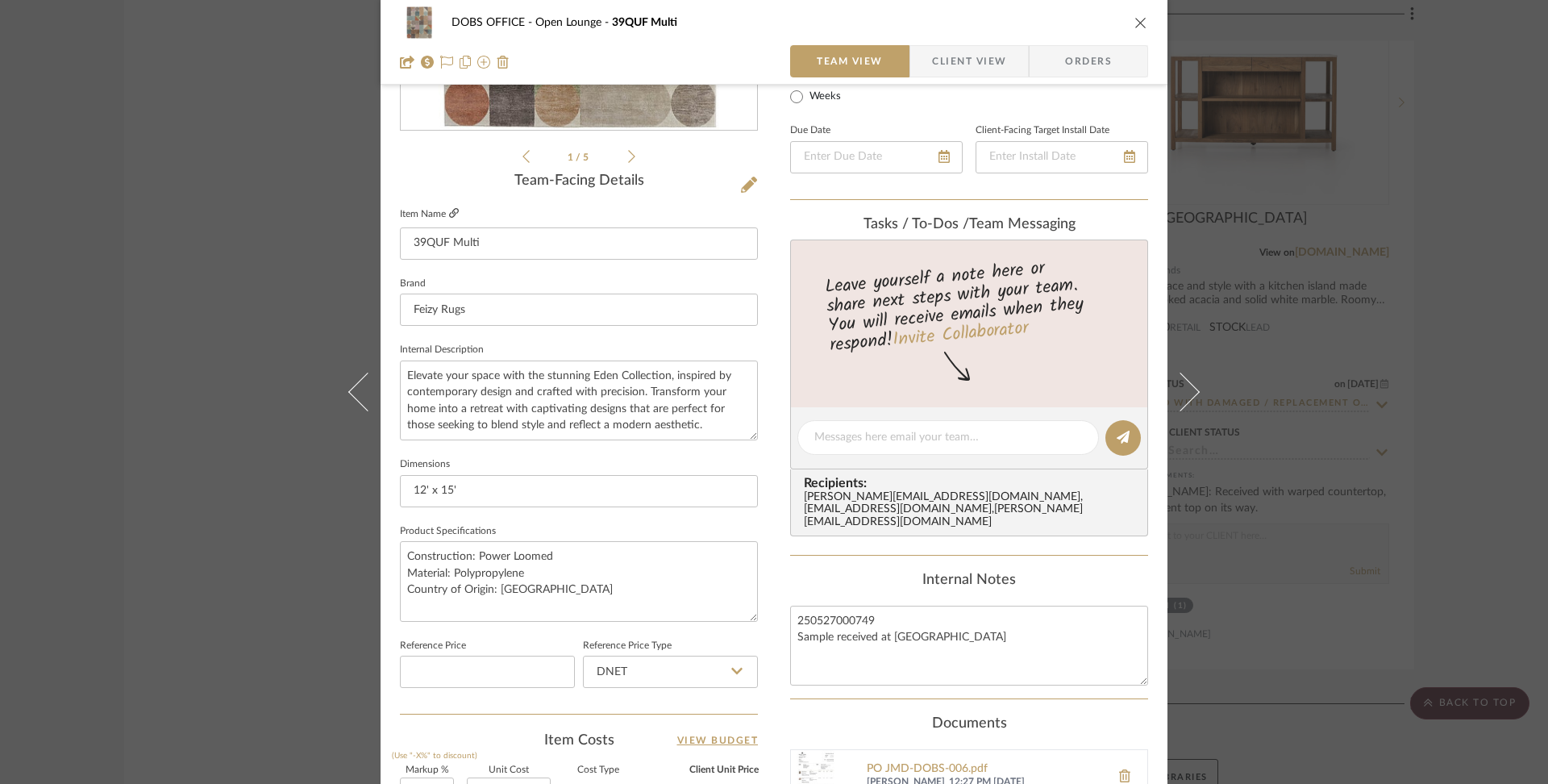
click at [449, 212] on icon at bounding box center [454, 213] width 10 height 10
click at [449, 214] on icon at bounding box center [454, 213] width 10 height 10
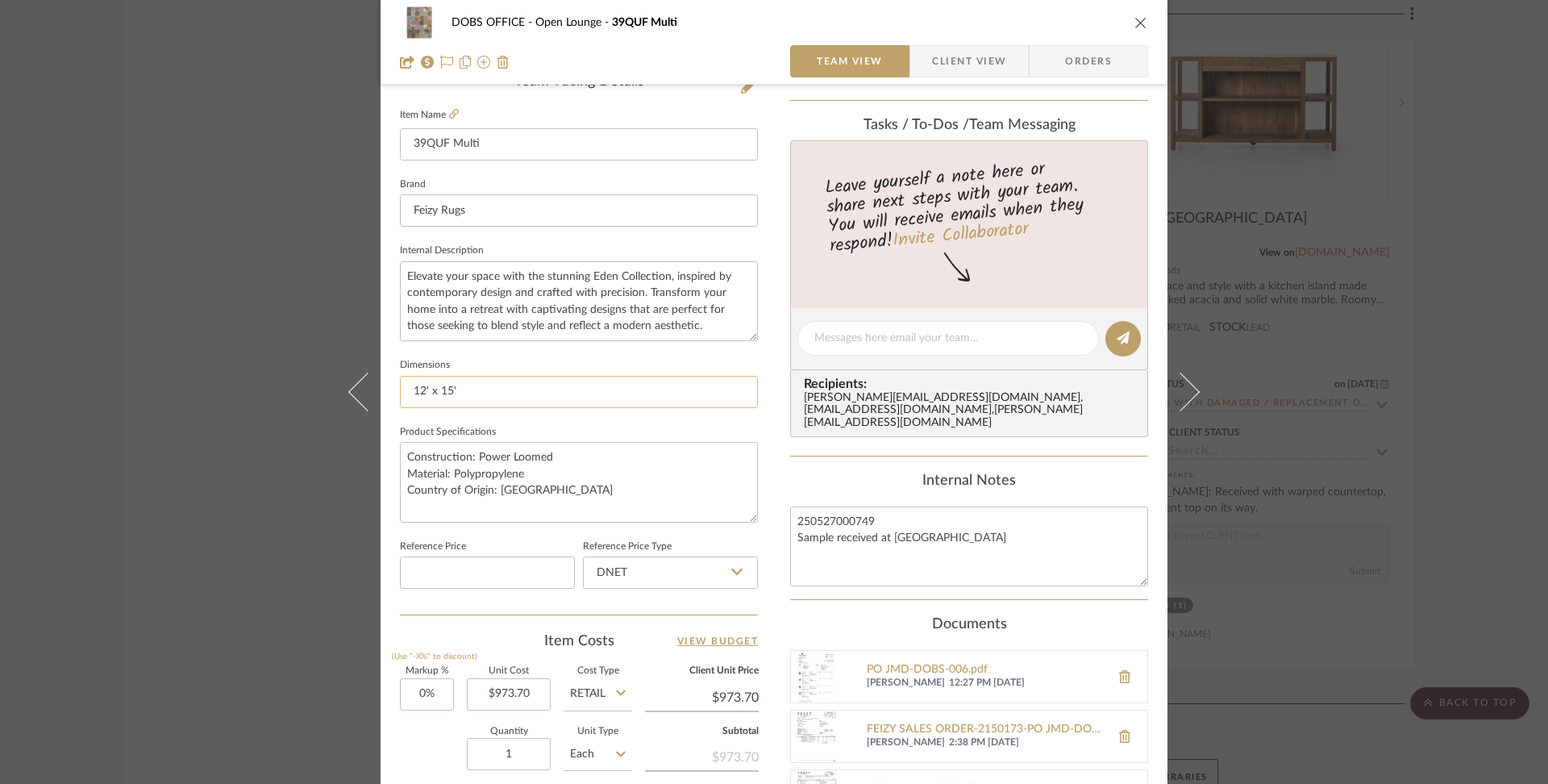
scroll to position [434, 0]
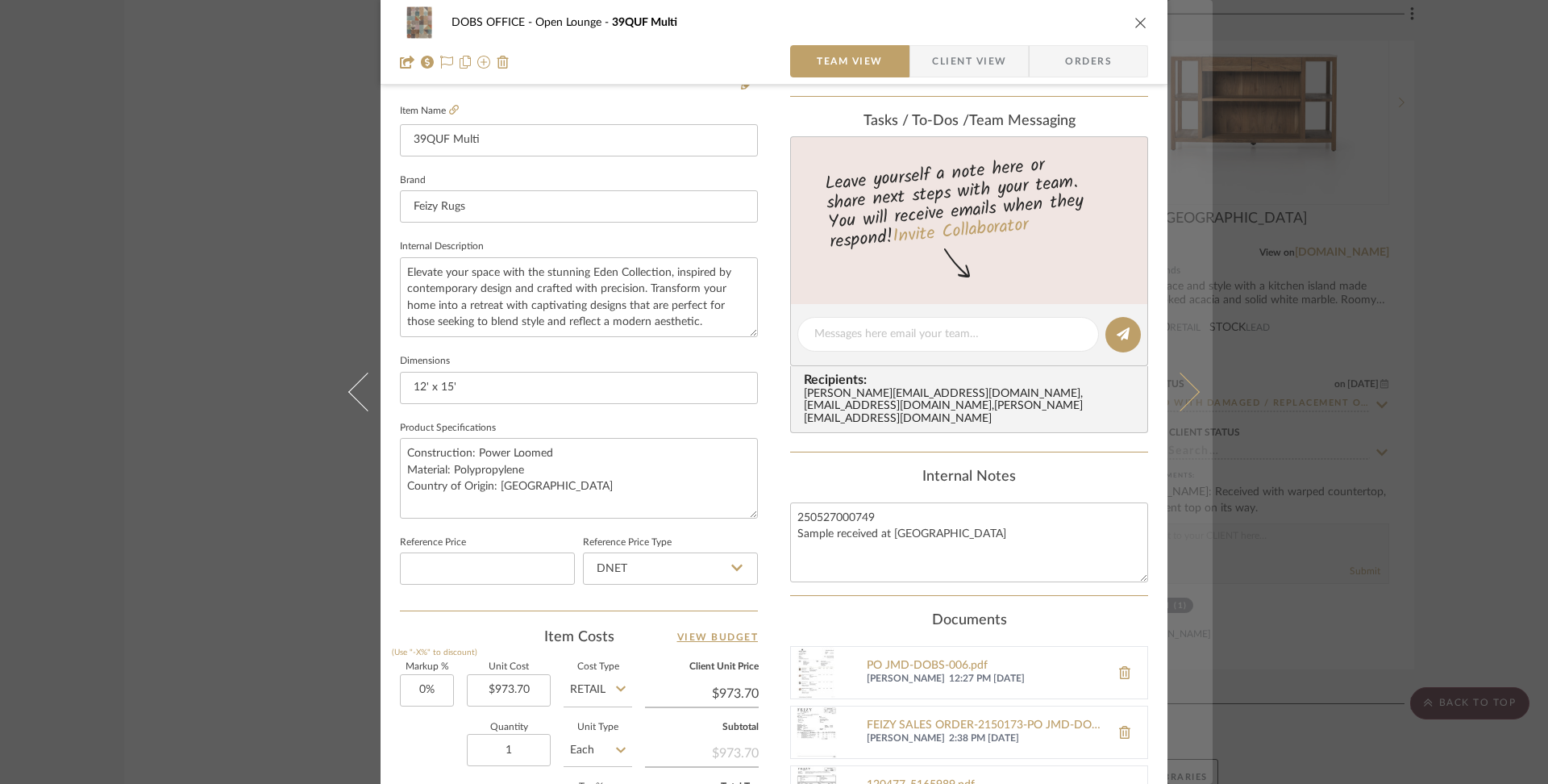
click at [1174, 388] on icon at bounding box center [1181, 392] width 39 height 39
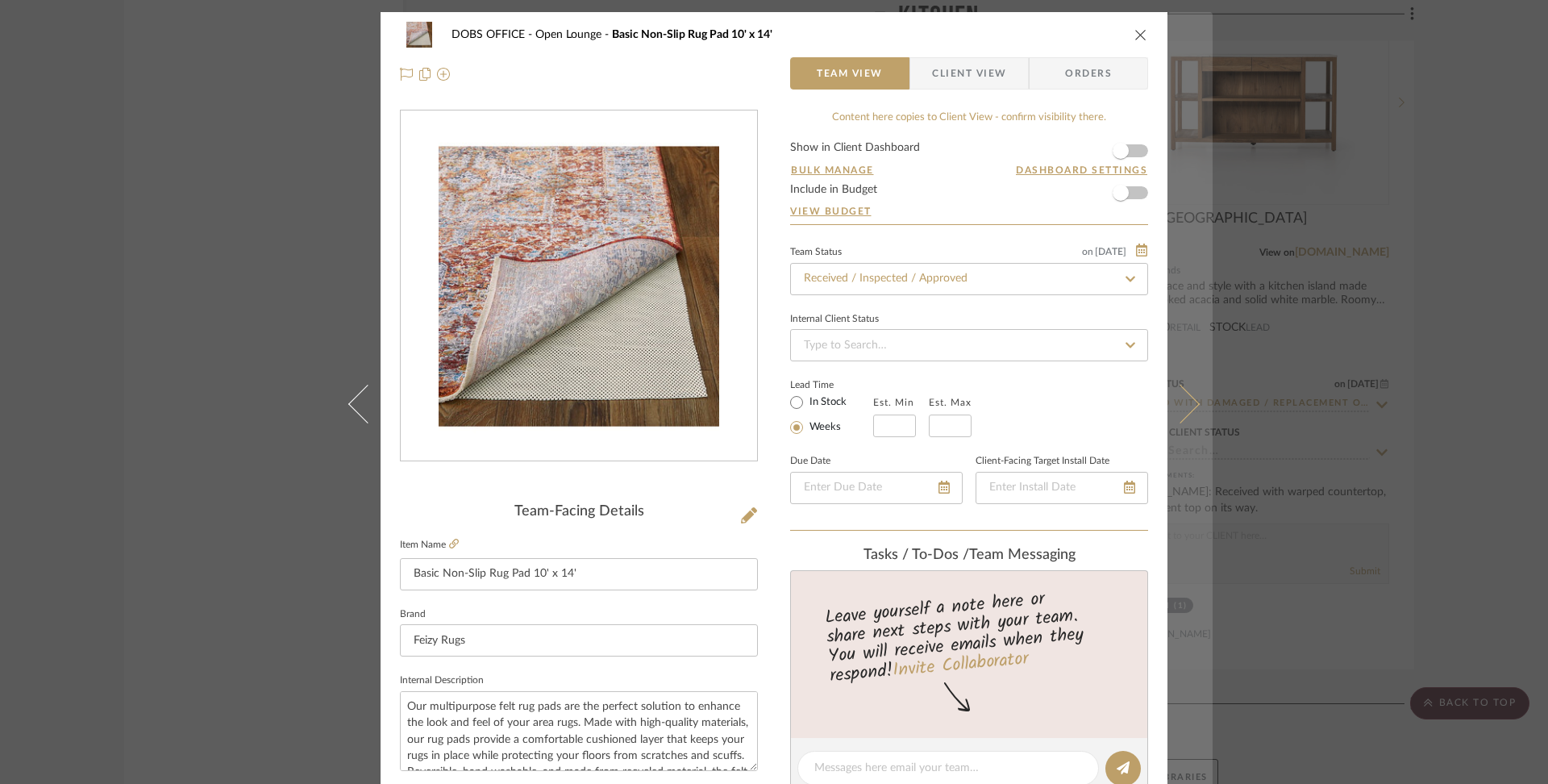
click at [1168, 426] on button at bounding box center [1191, 404] width 45 height 784
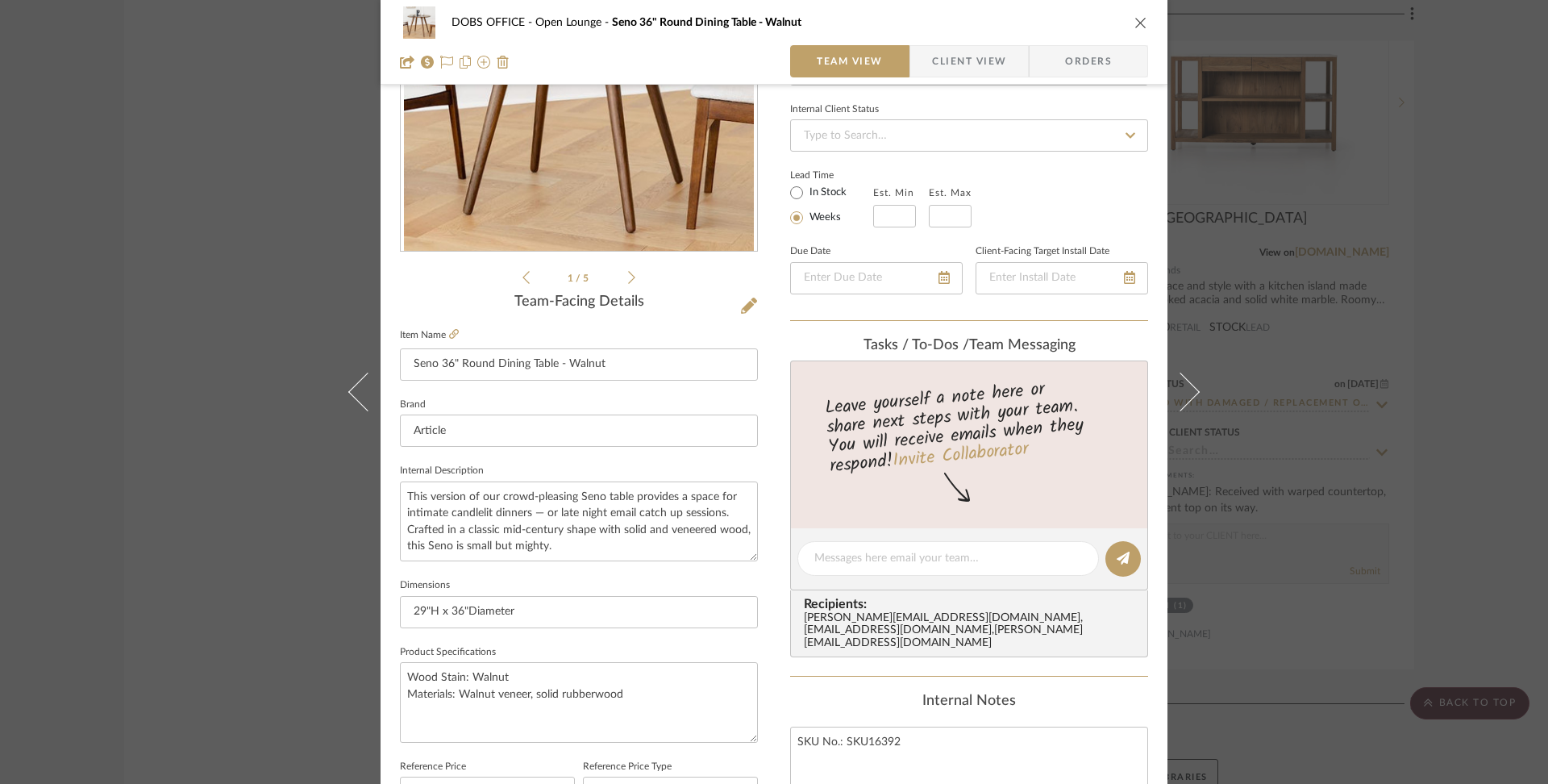
scroll to position [144, 0]
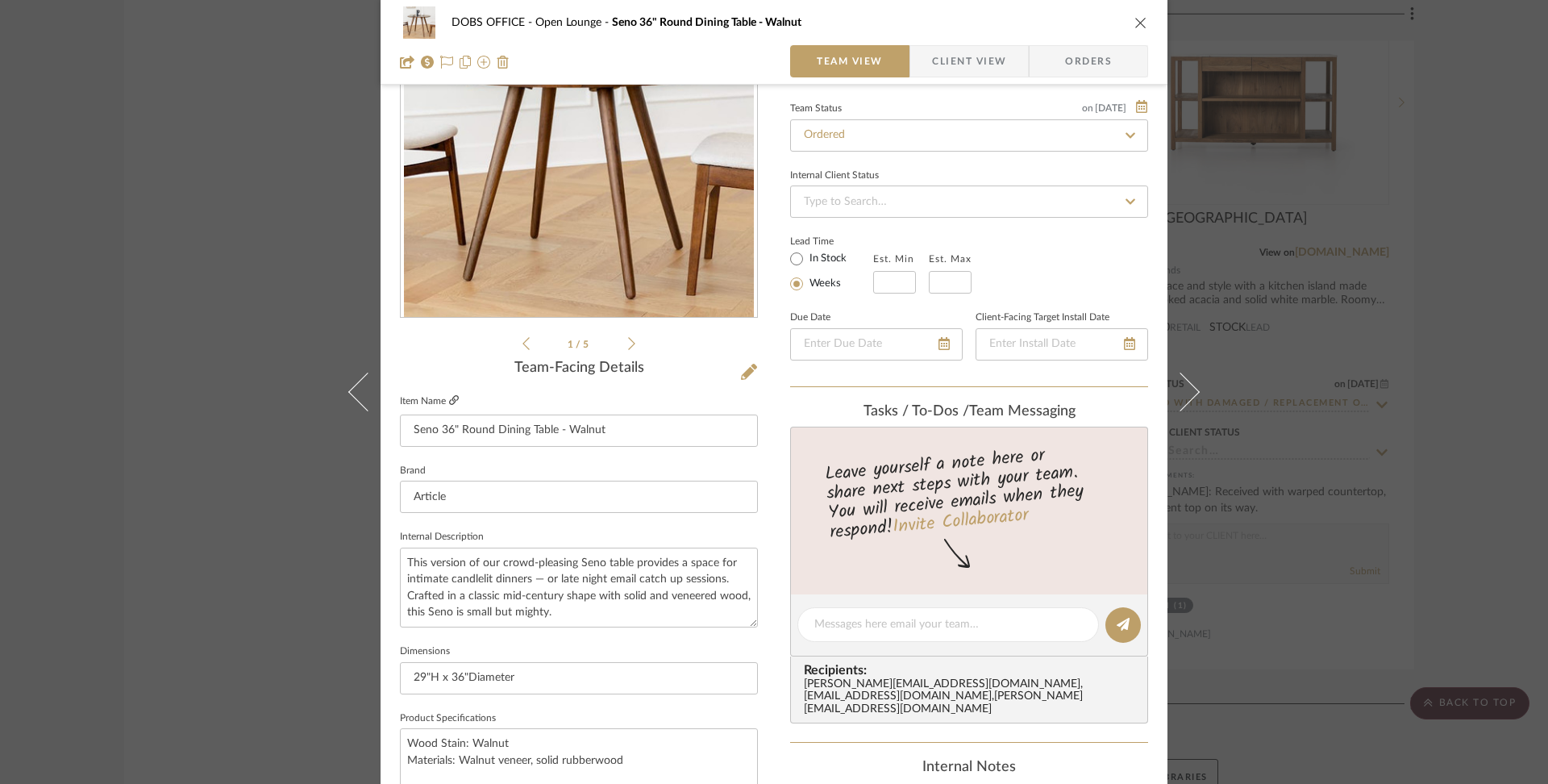
click at [449, 402] on icon at bounding box center [454, 400] width 10 height 10
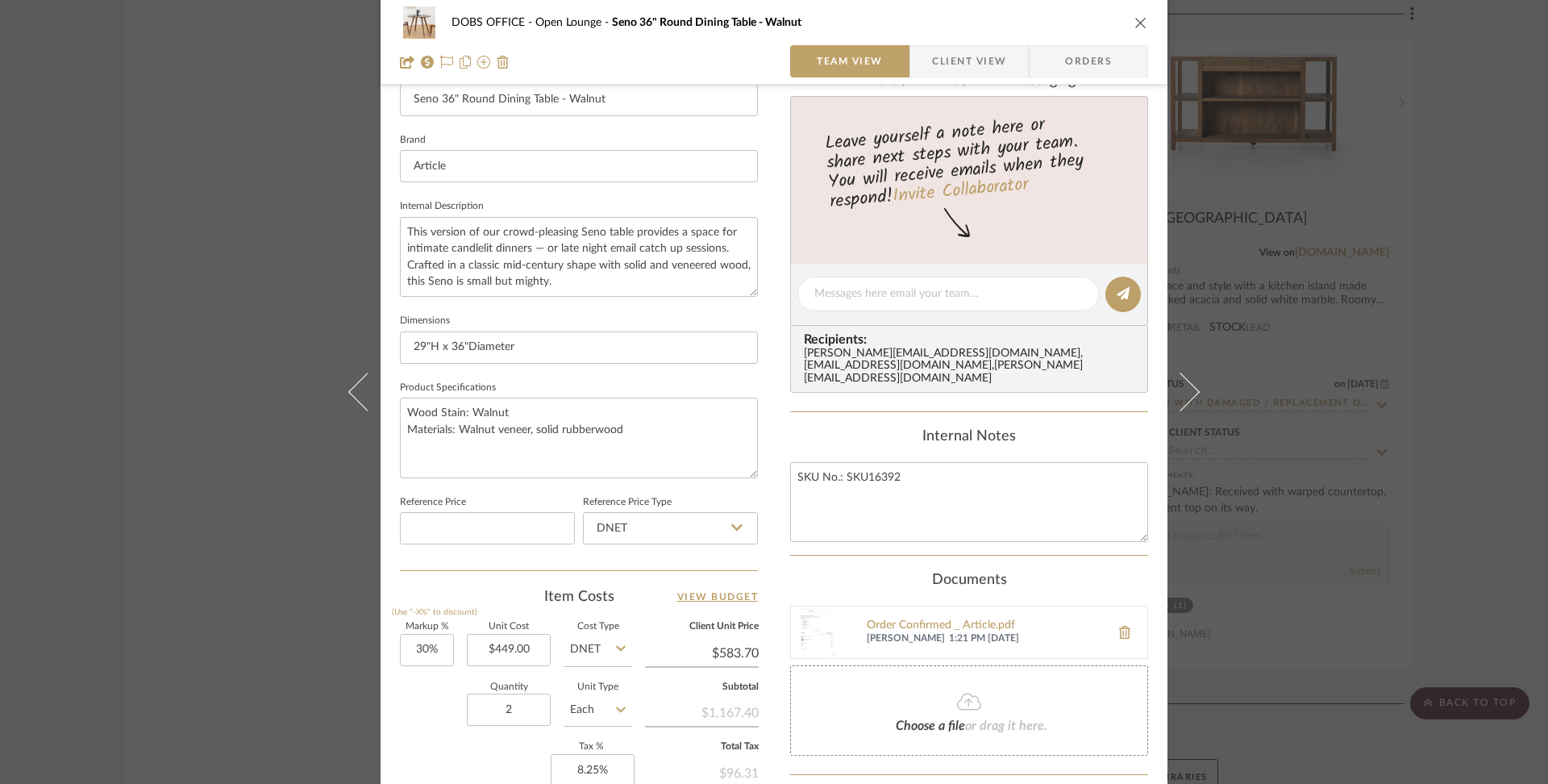
scroll to position [591, 0]
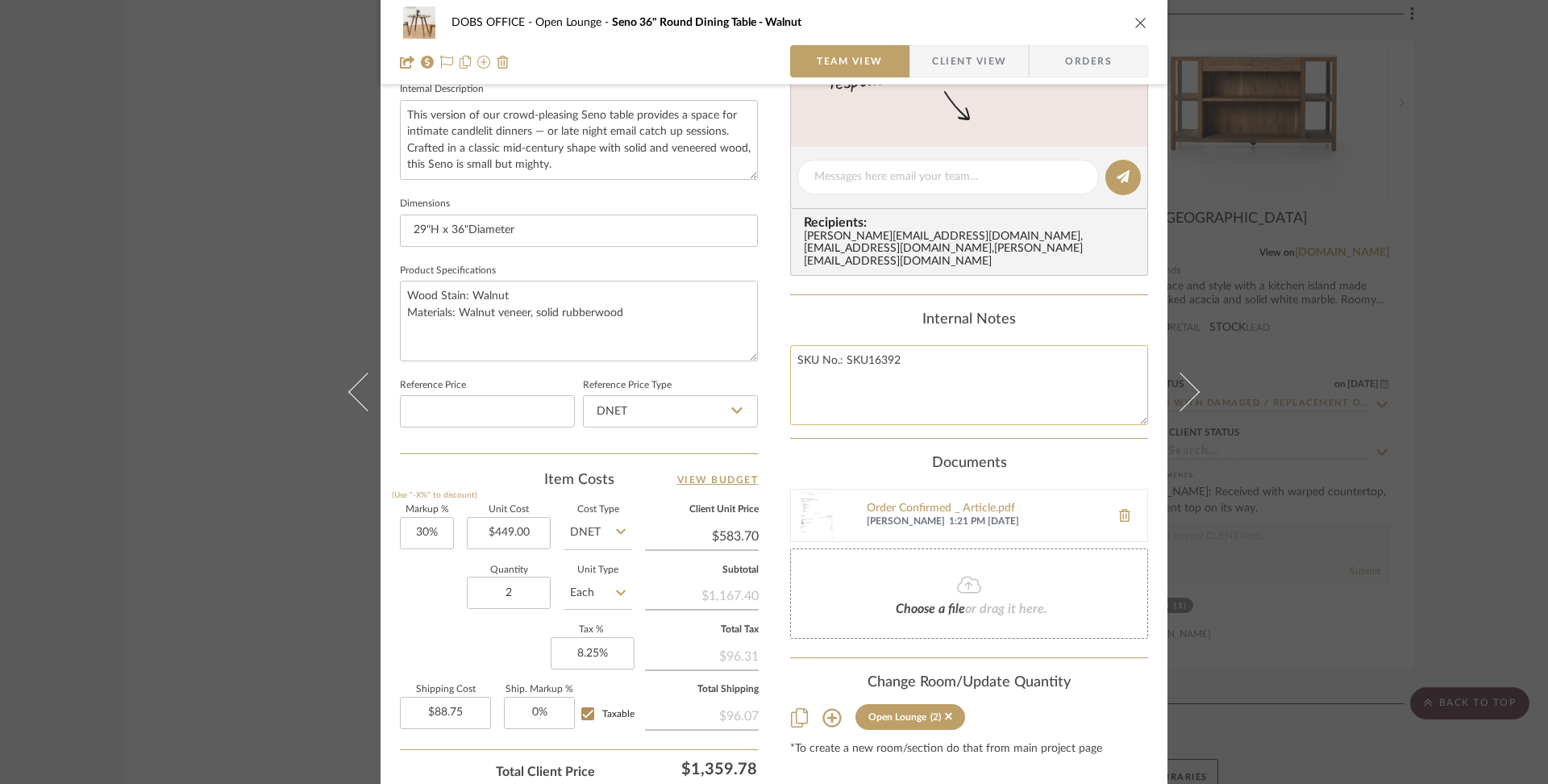
click at [791, 345] on textarea "SKU No.: SKU16392" at bounding box center [970, 385] width 358 height 80
click at [812, 345] on textarea "SKU No.: SKU16392" at bounding box center [970, 385] width 358 height 80
type textarea "250822000449 MSRP: $ SKU No.: SKU16392"
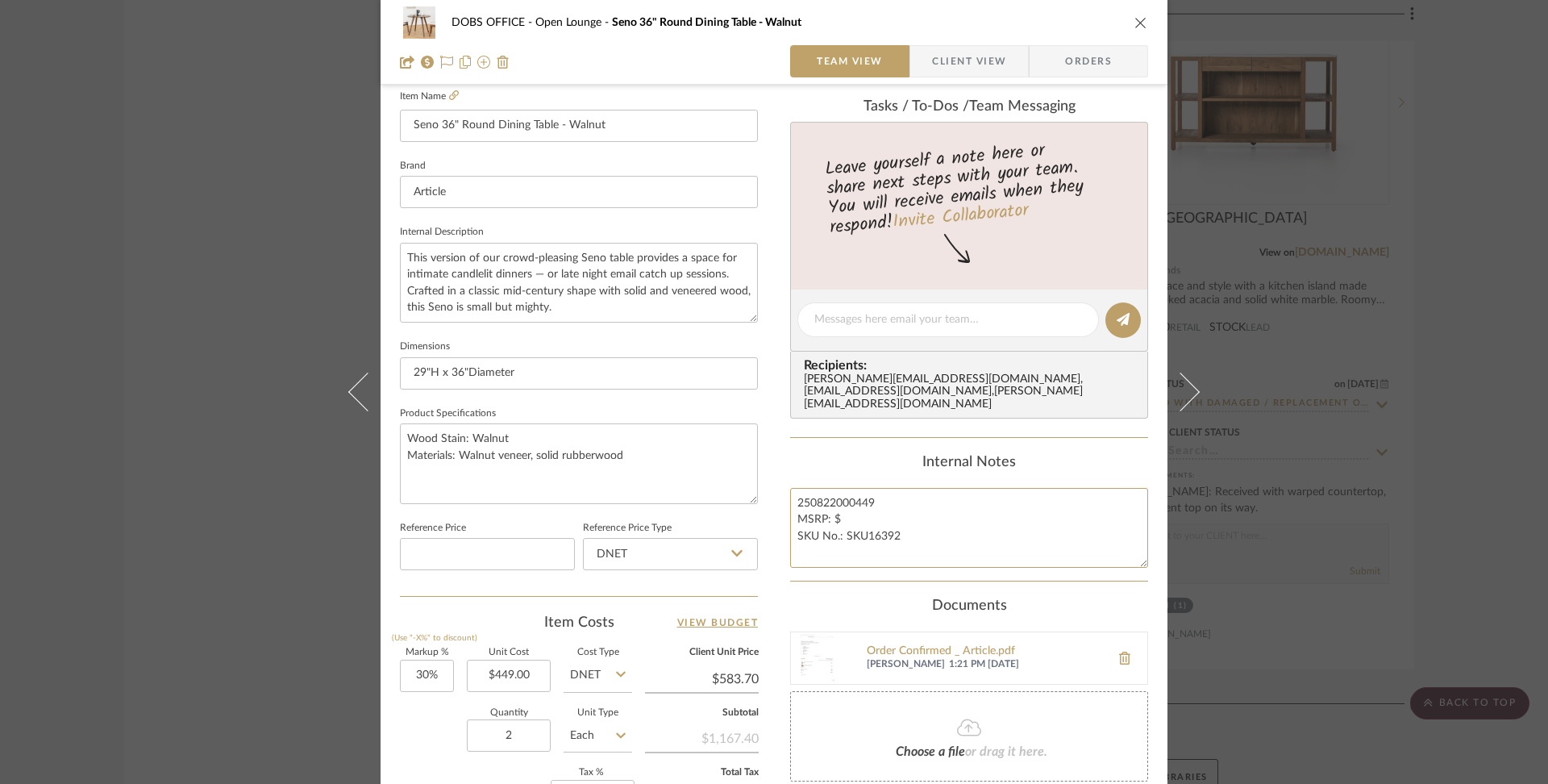
scroll to position [268, 0]
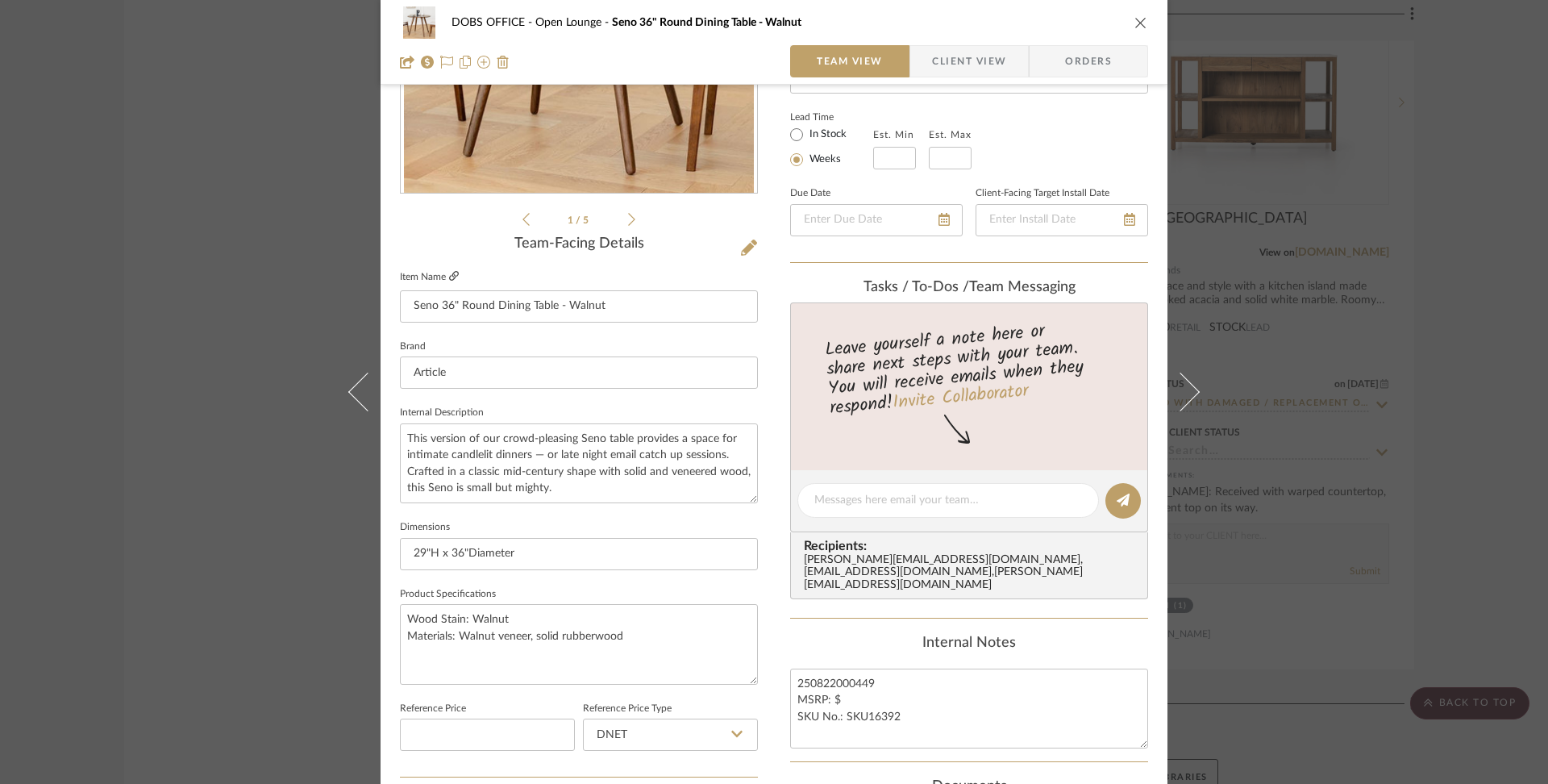
click at [449, 277] on icon at bounding box center [454, 276] width 10 height 10
drag, startPoint x: 858, startPoint y: 686, endPoint x: 729, endPoint y: 672, distance: 129.8
click at [729, 672] on div "DOBS OFFICE Open Lounge Seno 36" Round Dining Table - Walnut Team View Client V…" at bounding box center [774, 489] width 787 height 1489
type textarea "SKU No.: SKU16392"
click at [845, 635] on div "Internal Notes" at bounding box center [970, 644] width 358 height 18
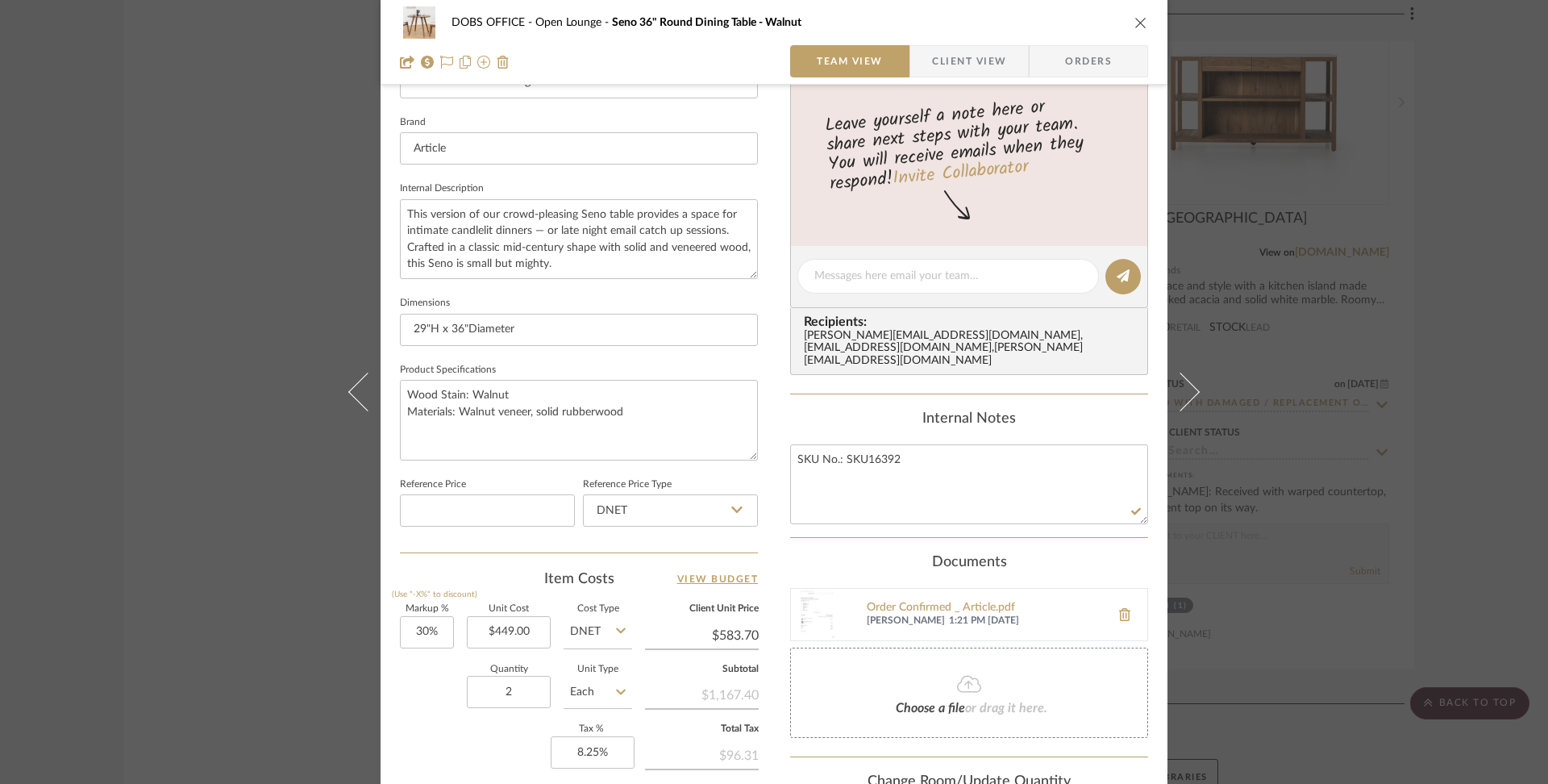
scroll to position [715, 0]
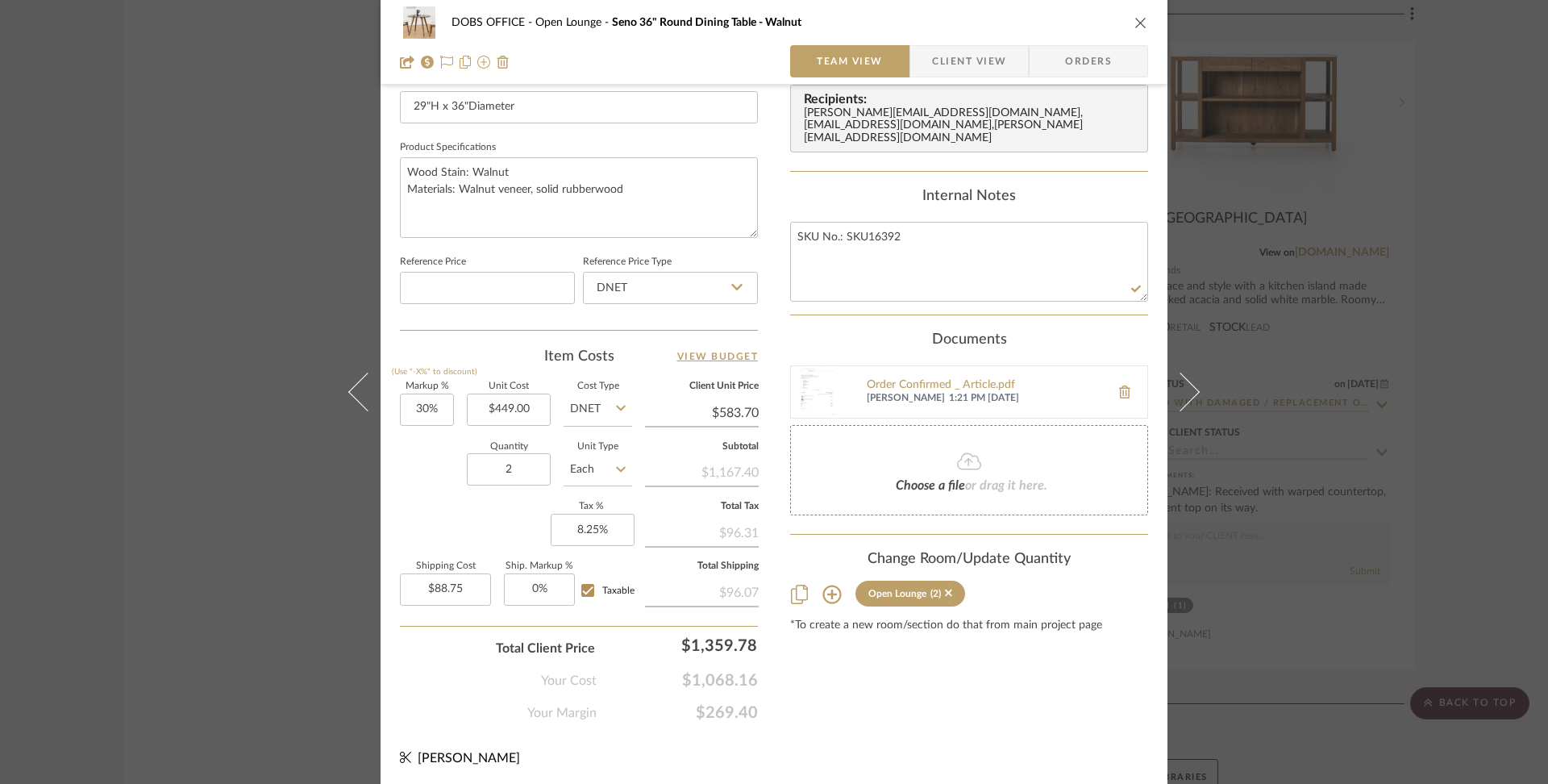
click at [1124, 19] on div "DOBS OFFICE Open Lounge Seno 36" Round Dining Table - Walnut" at bounding box center [774, 23] width 749 height 32
click at [1137, 19] on icon "close" at bounding box center [1141, 23] width 13 height 13
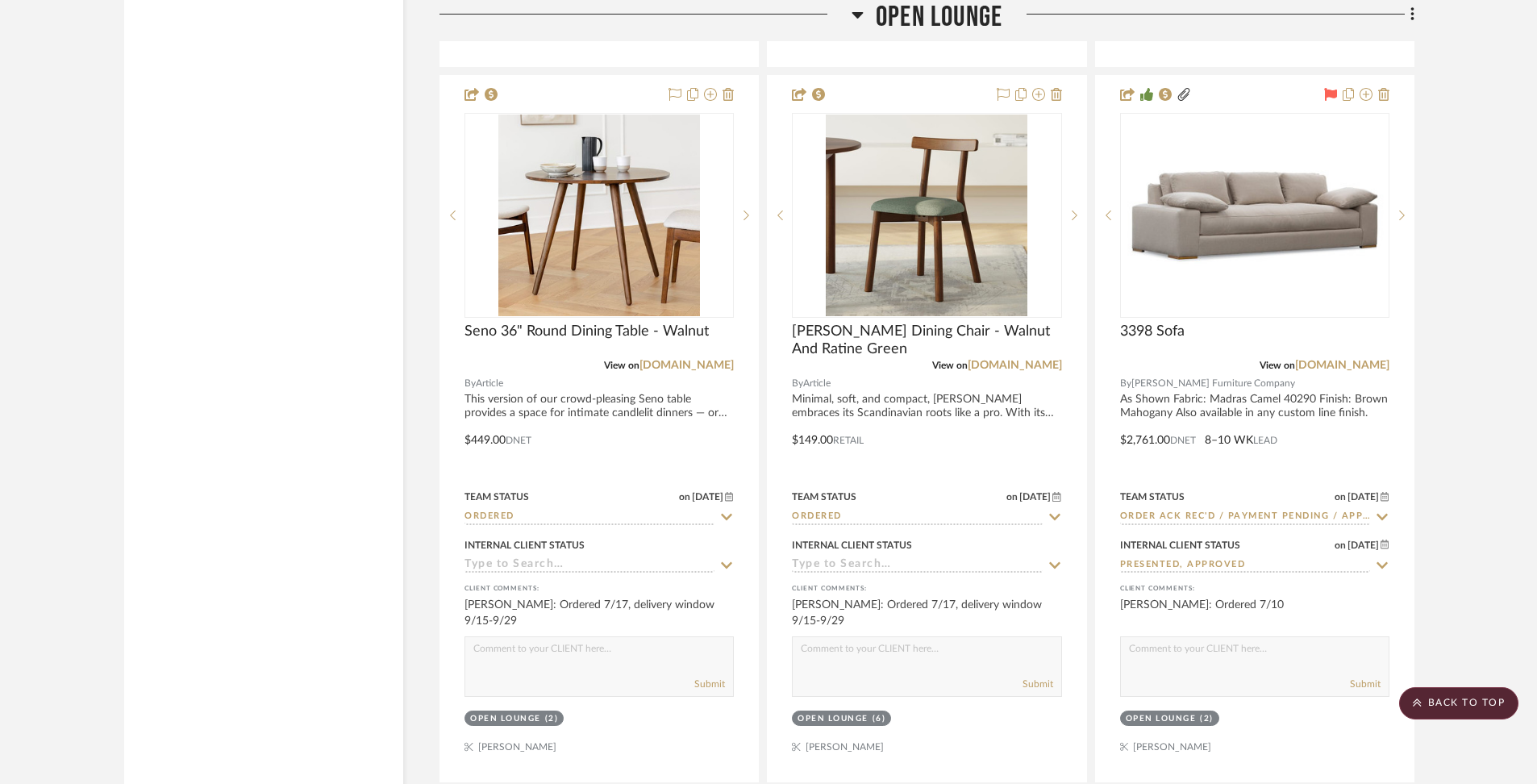
scroll to position [7471, 0]
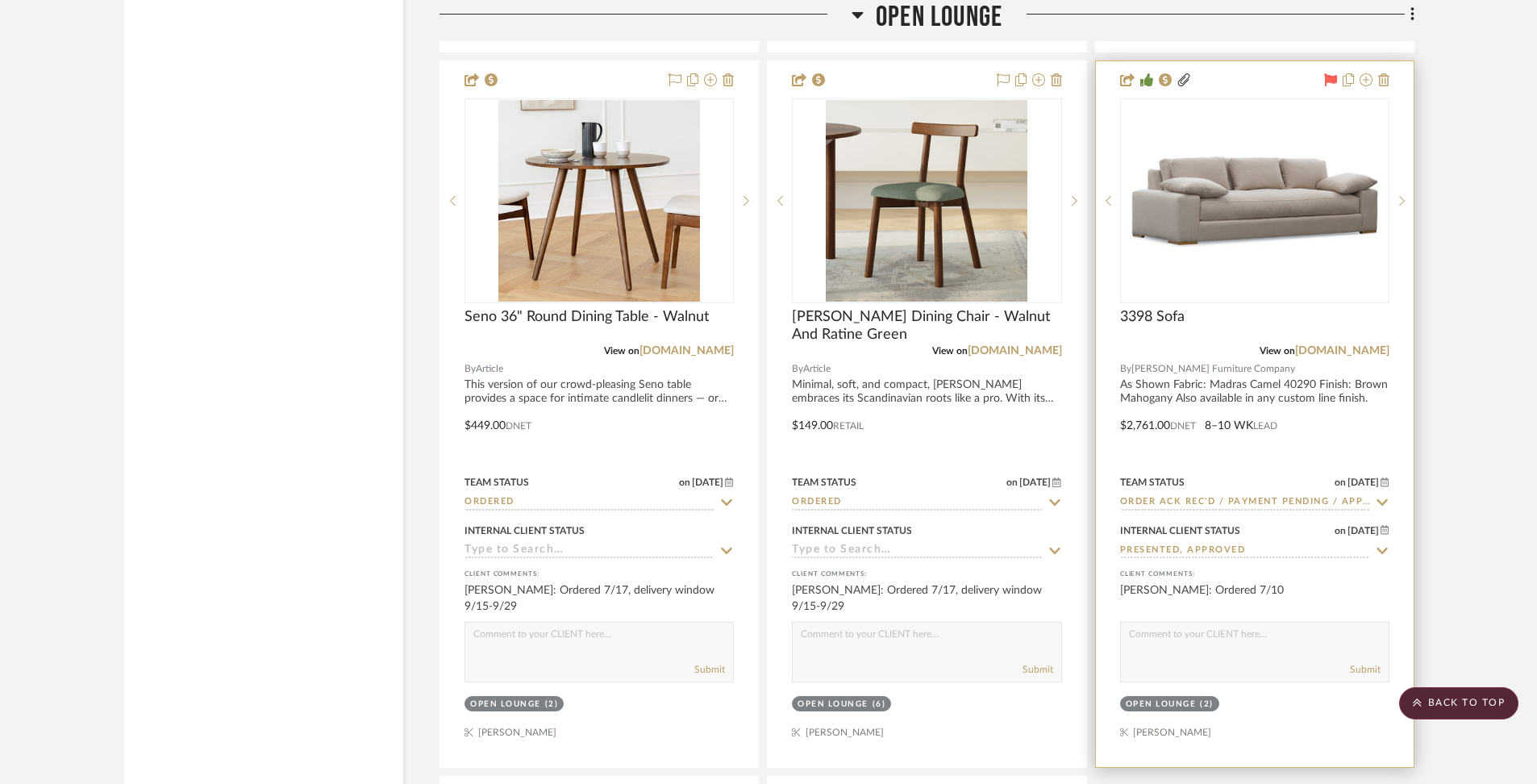
click at [1196, 399] on div at bounding box center [1255, 414] width 318 height 706
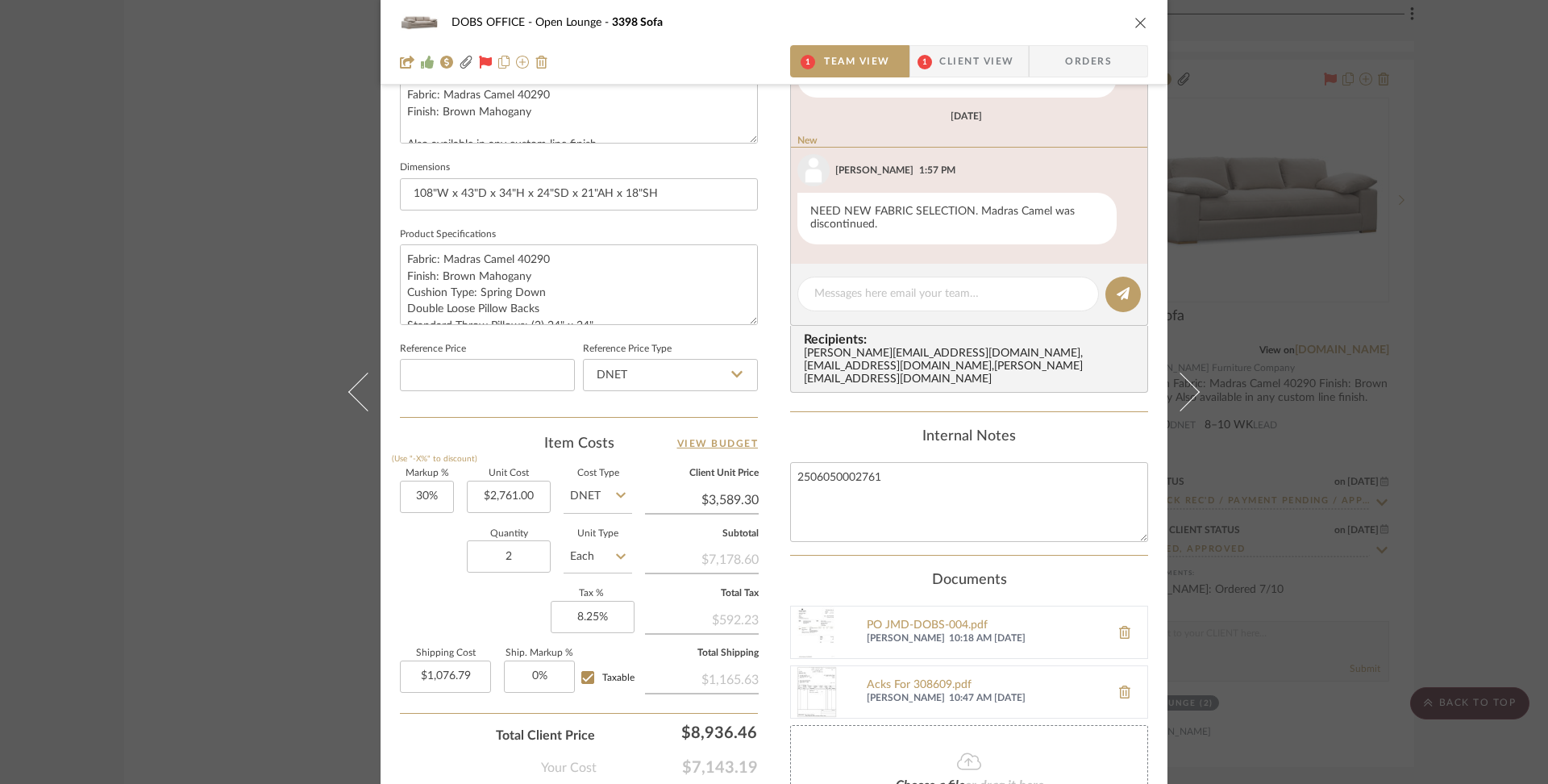
scroll to position [629, 0]
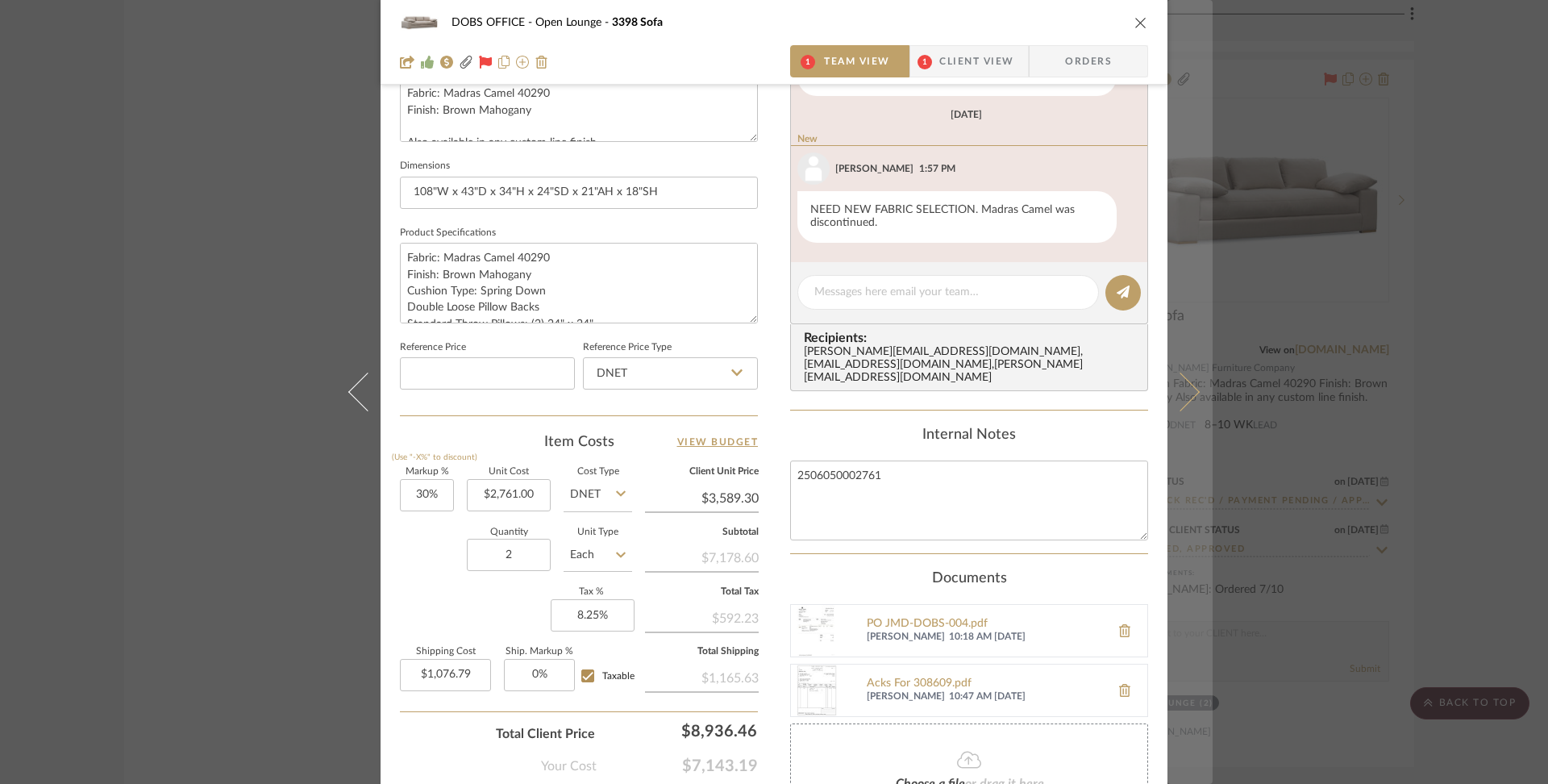
click at [1189, 398] on button at bounding box center [1191, 392] width 45 height 784
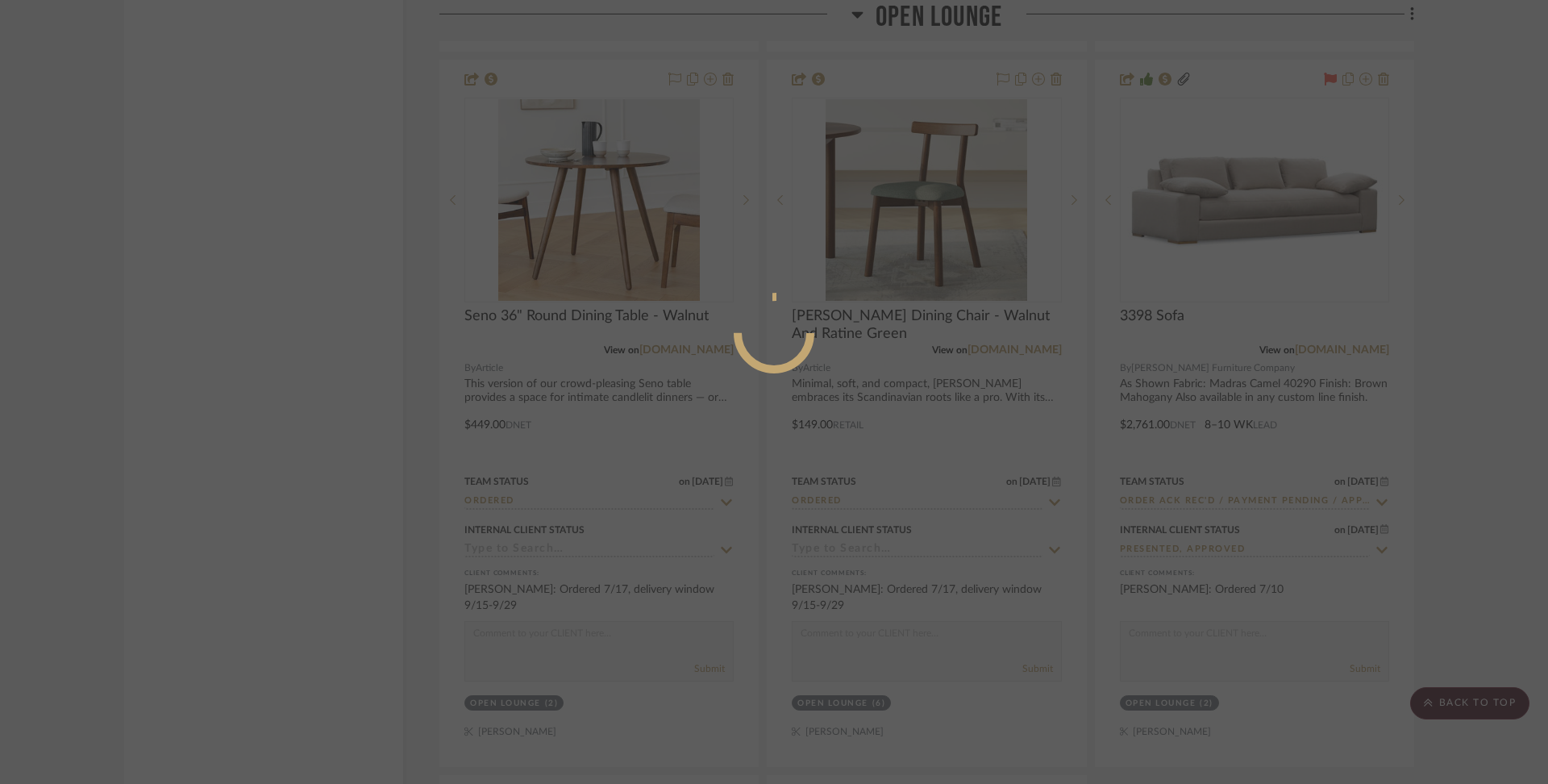
scroll to position [0, 0]
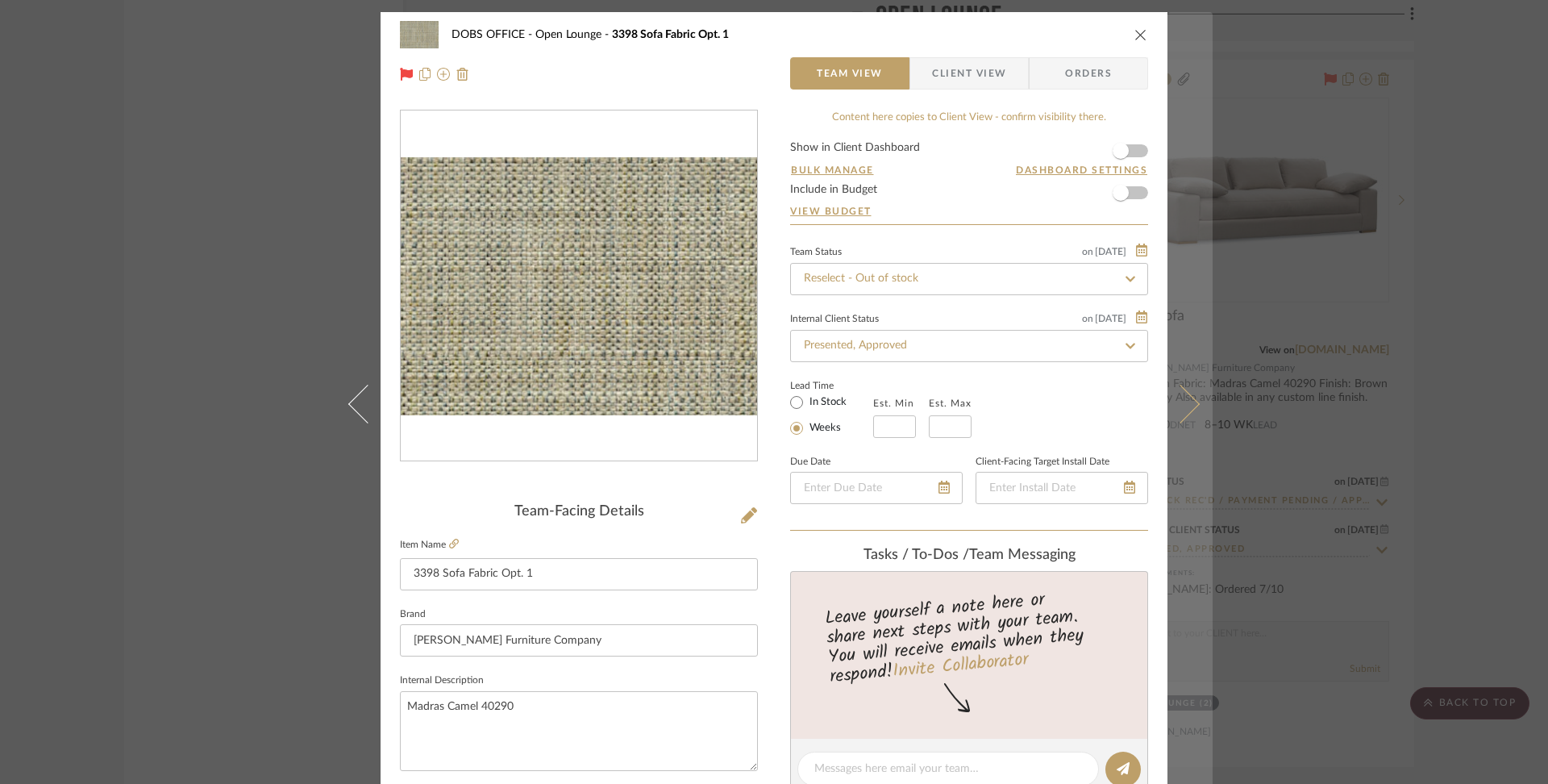
click at [1189, 398] on icon at bounding box center [1181, 404] width 39 height 39
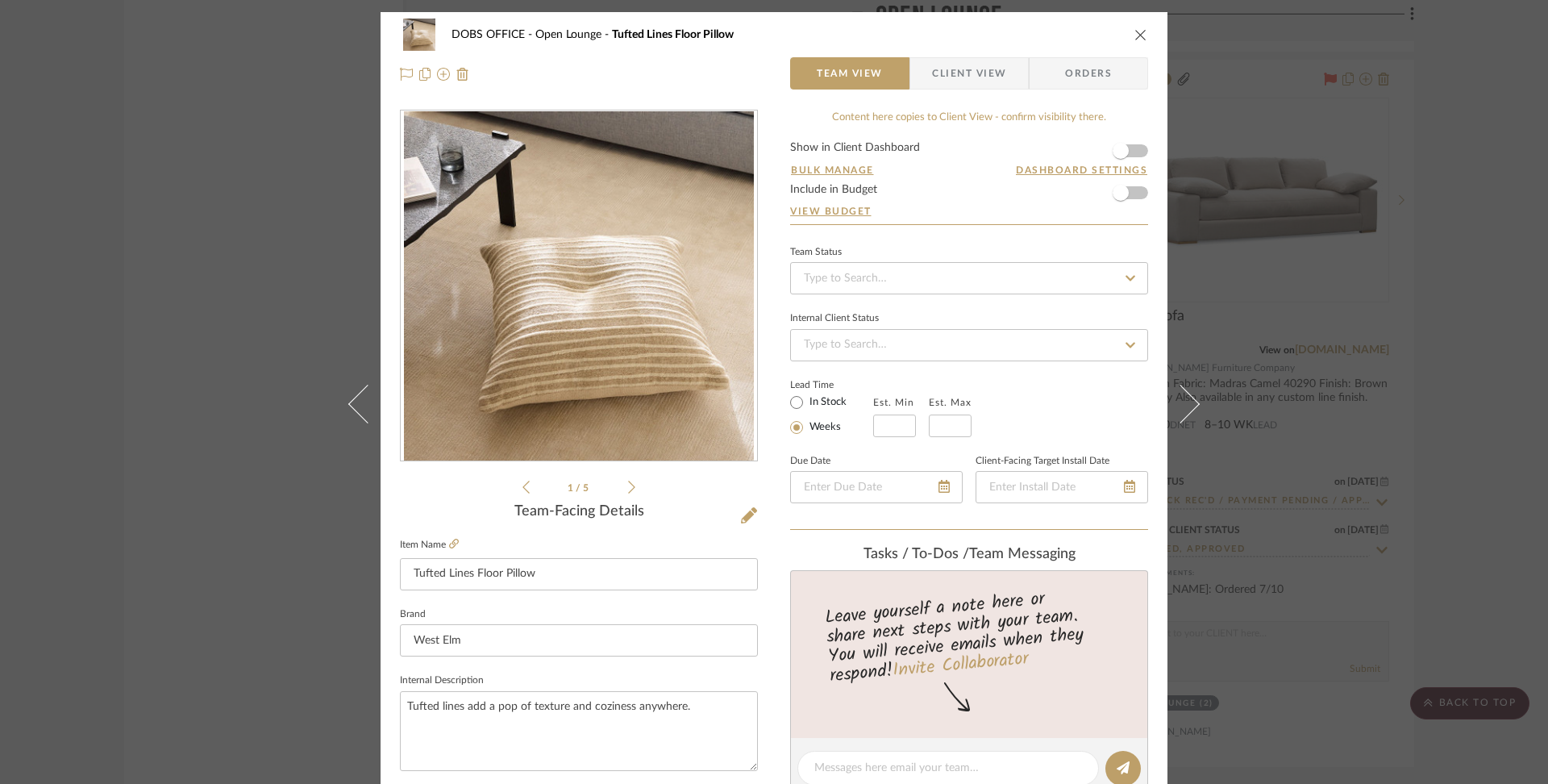
click at [1141, 40] on icon "close" at bounding box center [1141, 35] width 13 height 13
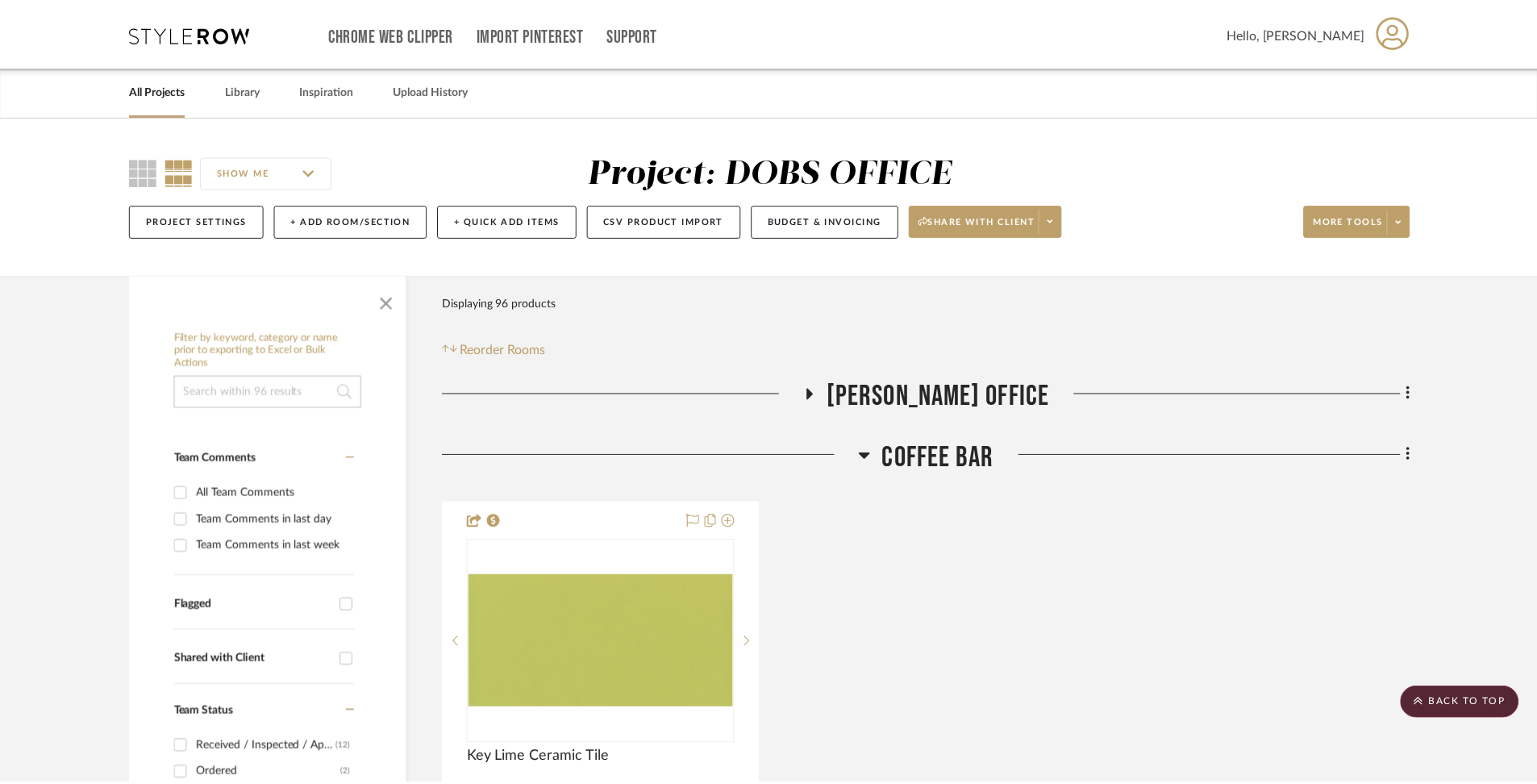
scroll to position [7471, 0]
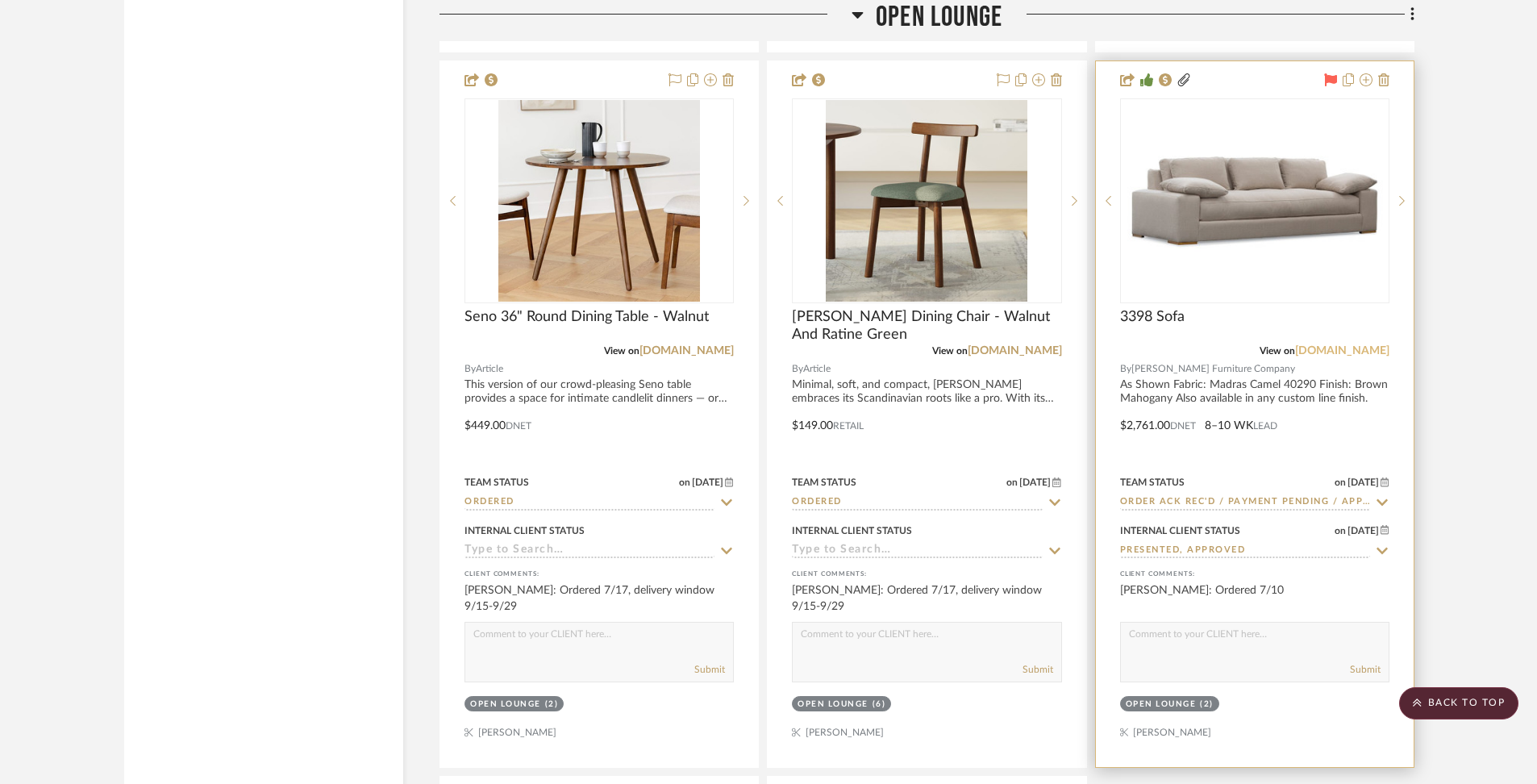
click at [1333, 345] on link "[DOMAIN_NAME]" at bounding box center [1342, 351] width 94 height 11
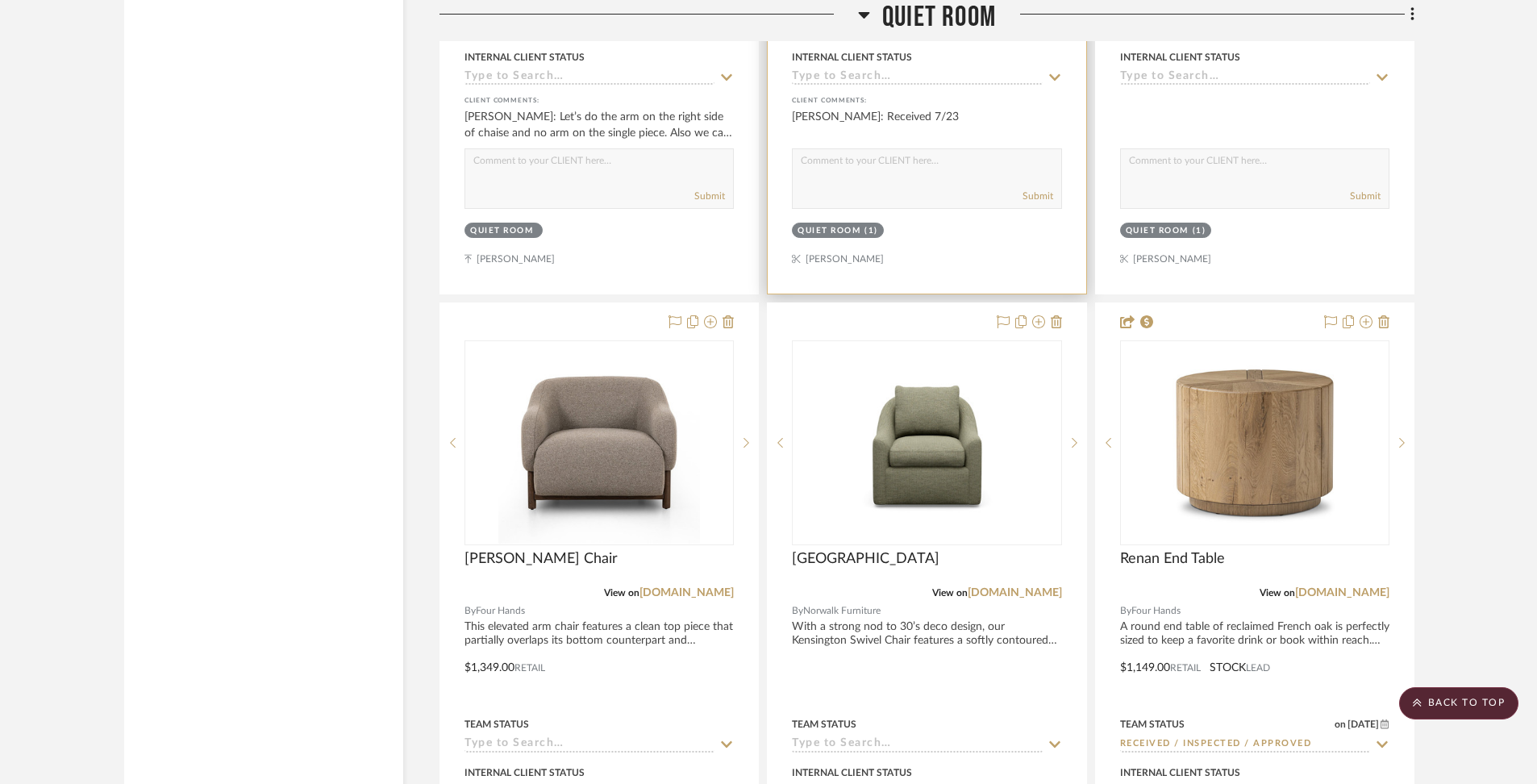
scroll to position [9525, 0]
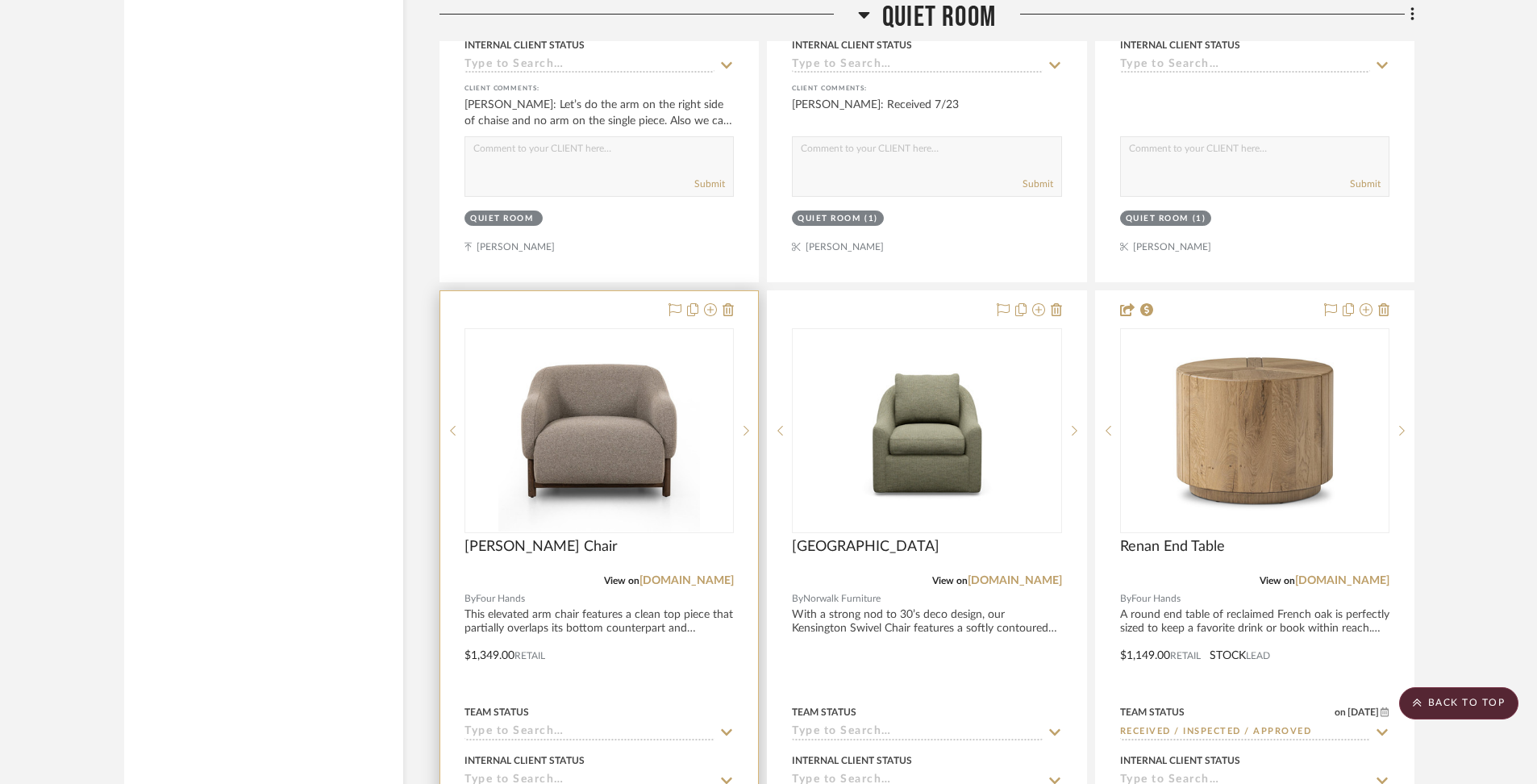
click at [683, 603] on div at bounding box center [599, 644] width 318 height 706
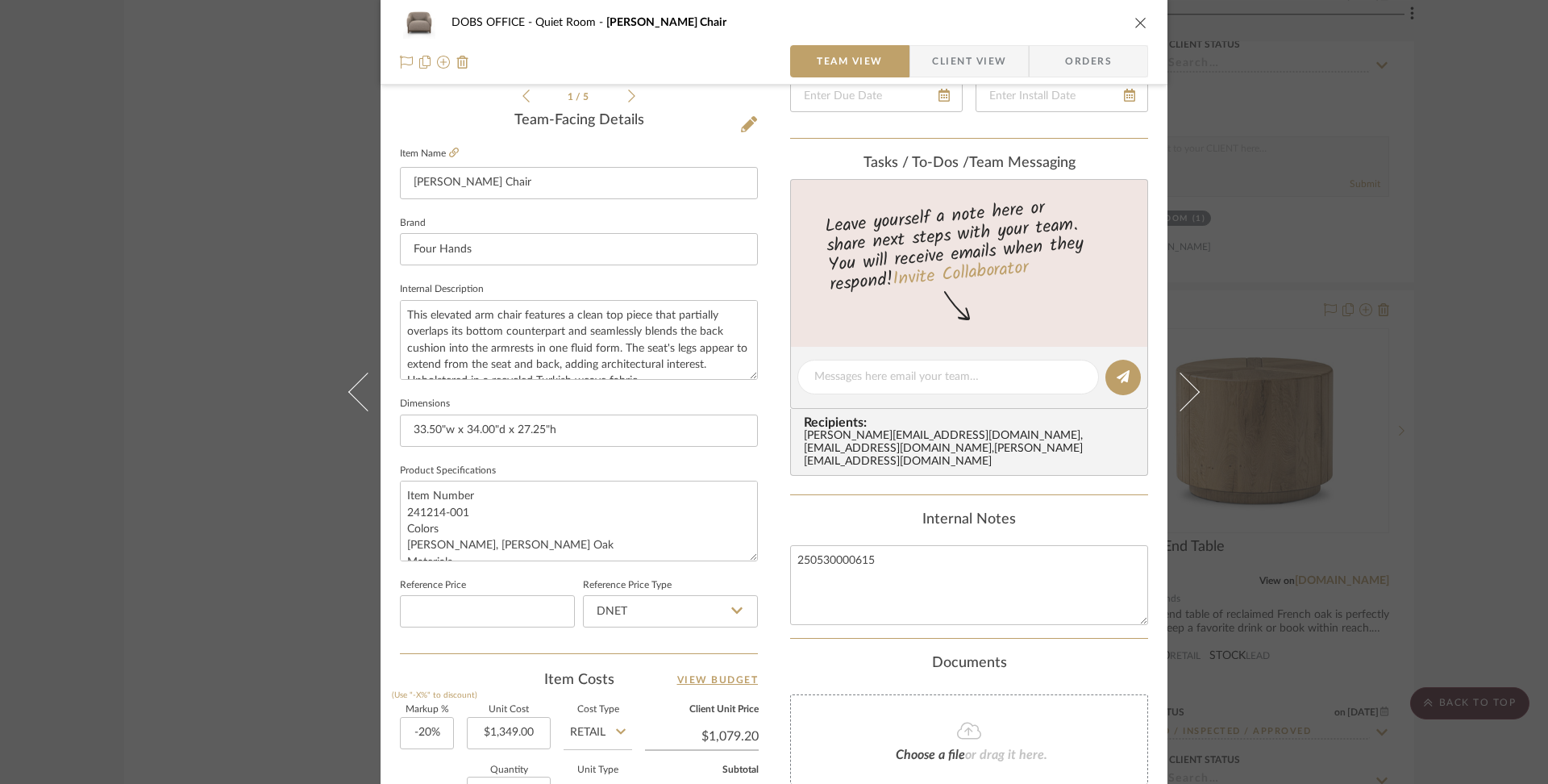
scroll to position [468, 0]
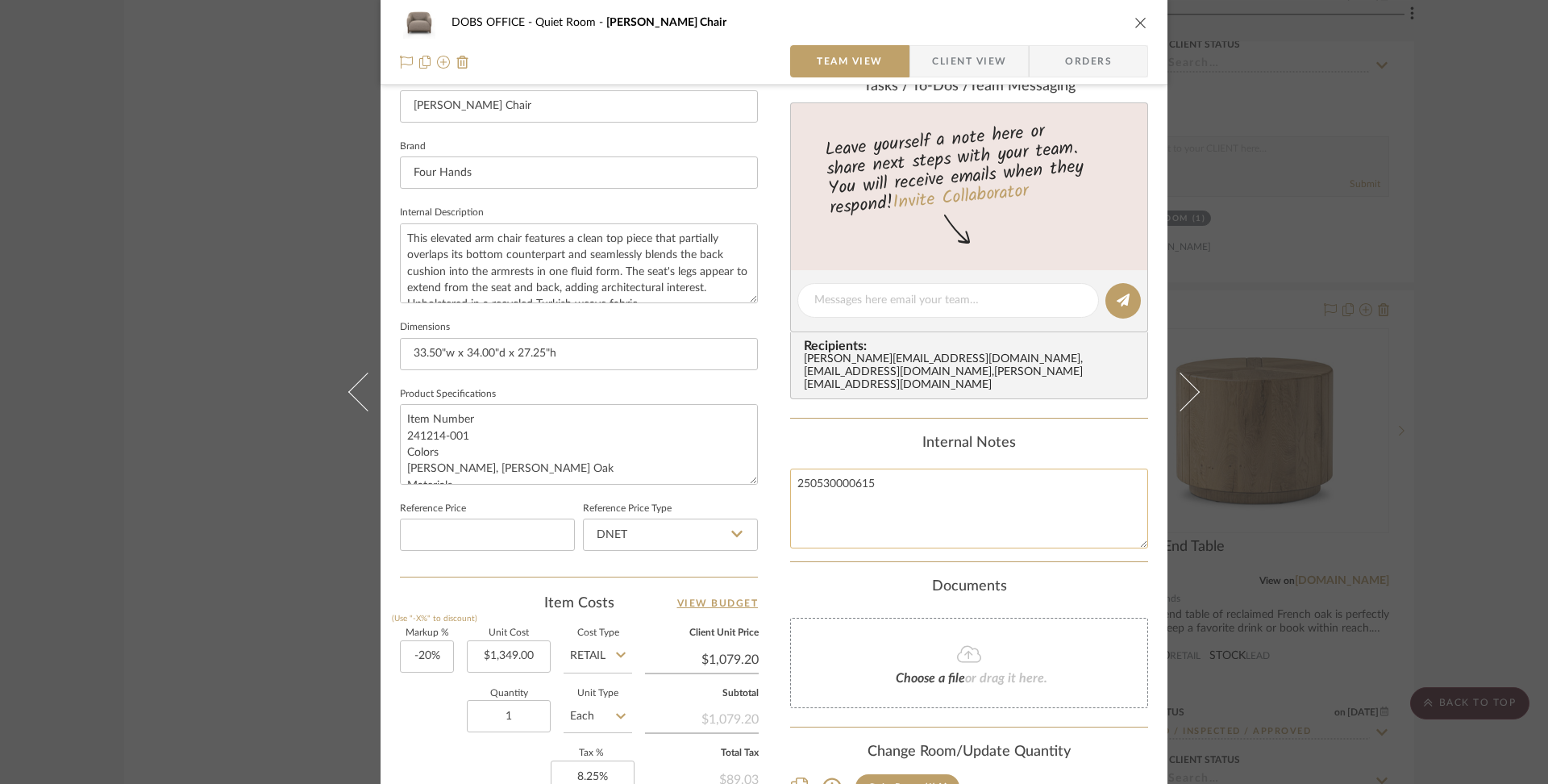
click at [925, 477] on textarea "250530000615" at bounding box center [970, 508] width 358 height 80
type textarea "250530000615 MAP: $1329"
click at [1095, 550] on div "Content here copies to Client View - confirm visibility there. Show in Client D…" at bounding box center [970, 305] width 358 height 1327
click at [956, 497] on textarea "250530000615 MAP: $1329" at bounding box center [970, 508] width 358 height 80
type textarea "250530000615 MAP: $1349"
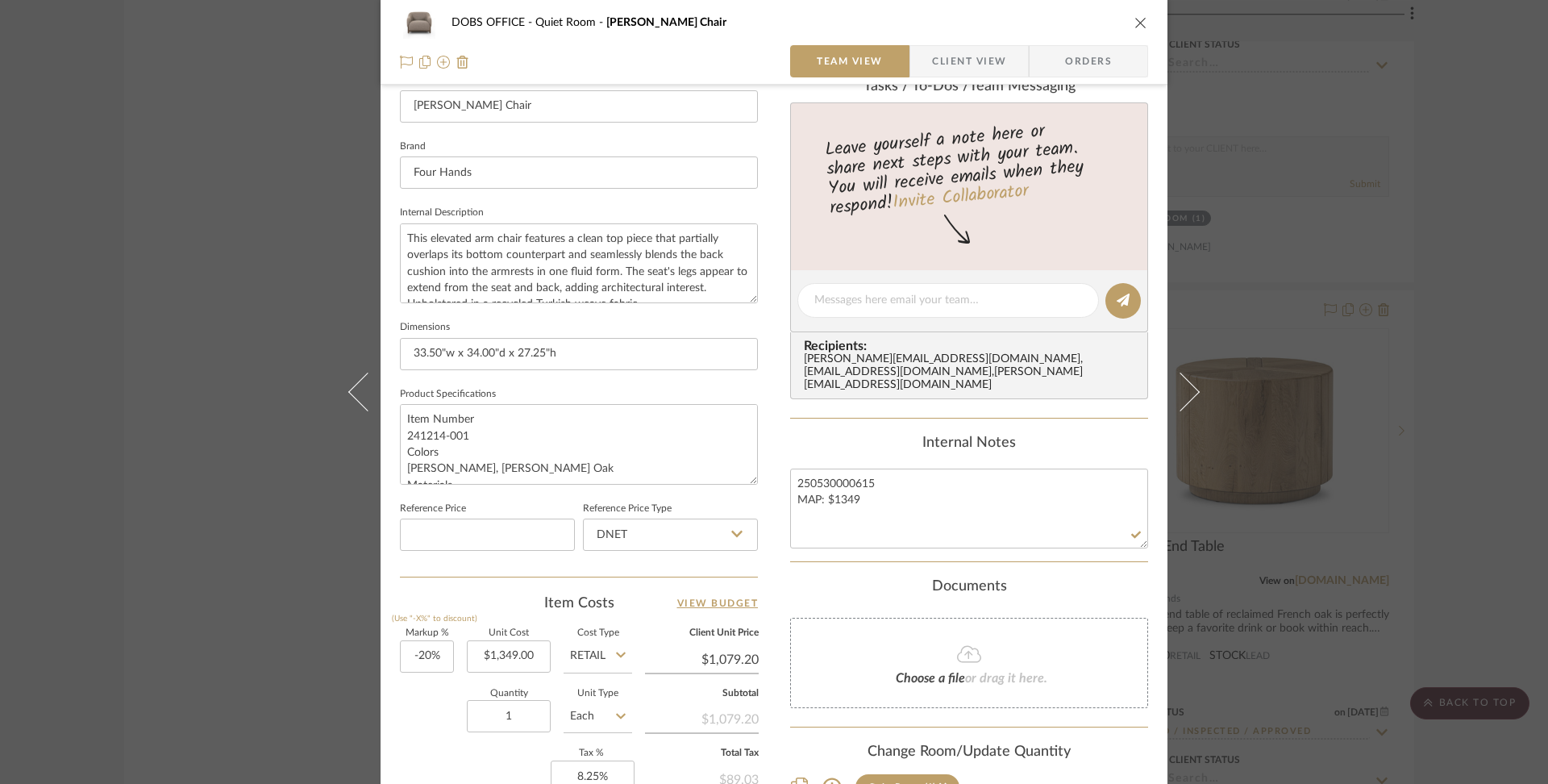
click at [1048, 556] on div "Content here copies to Client View - confirm visibility there. Show in Client D…" at bounding box center [970, 305] width 358 height 1327
click at [1135, 18] on icon "close" at bounding box center [1141, 23] width 13 height 13
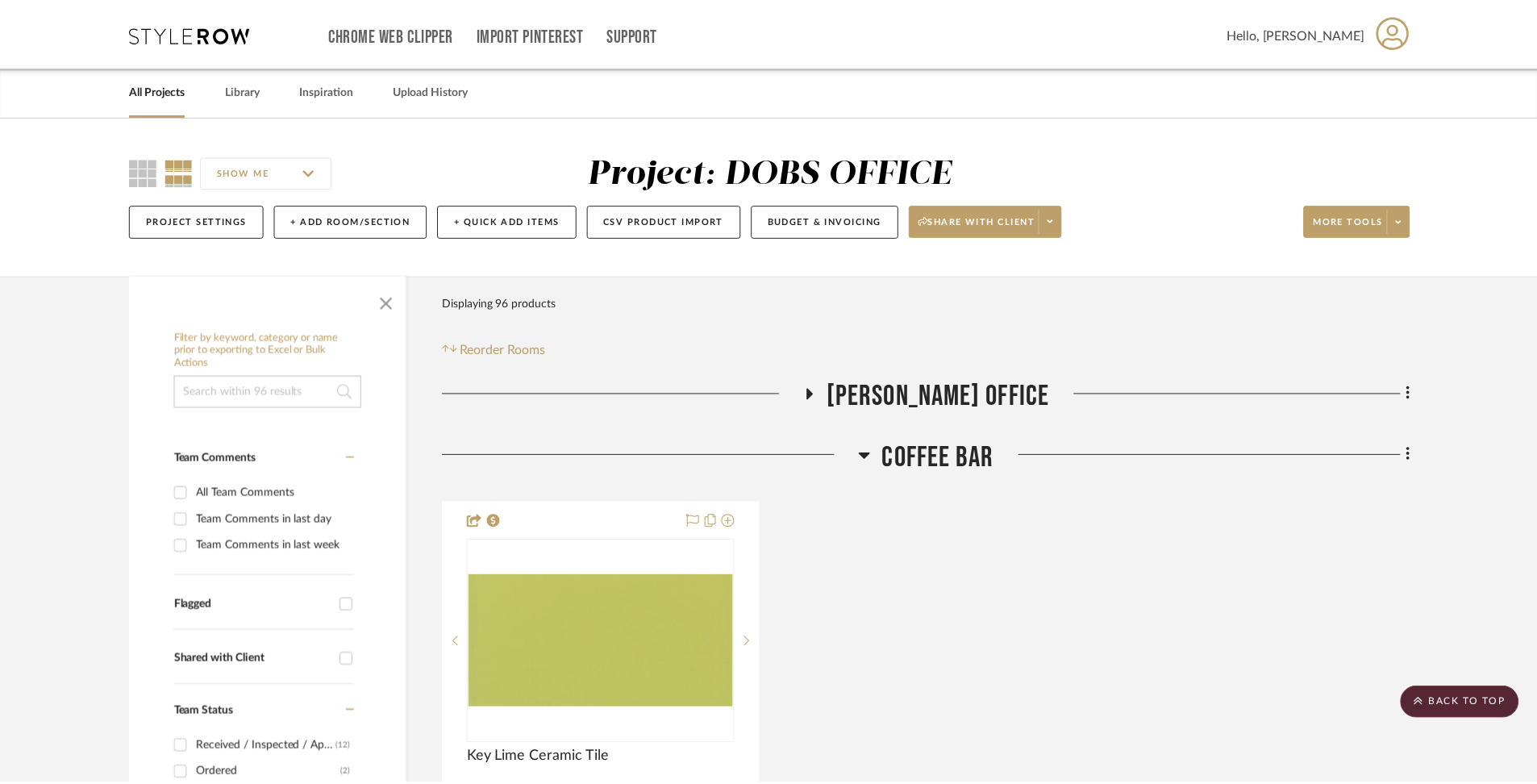
scroll to position [9525, 0]
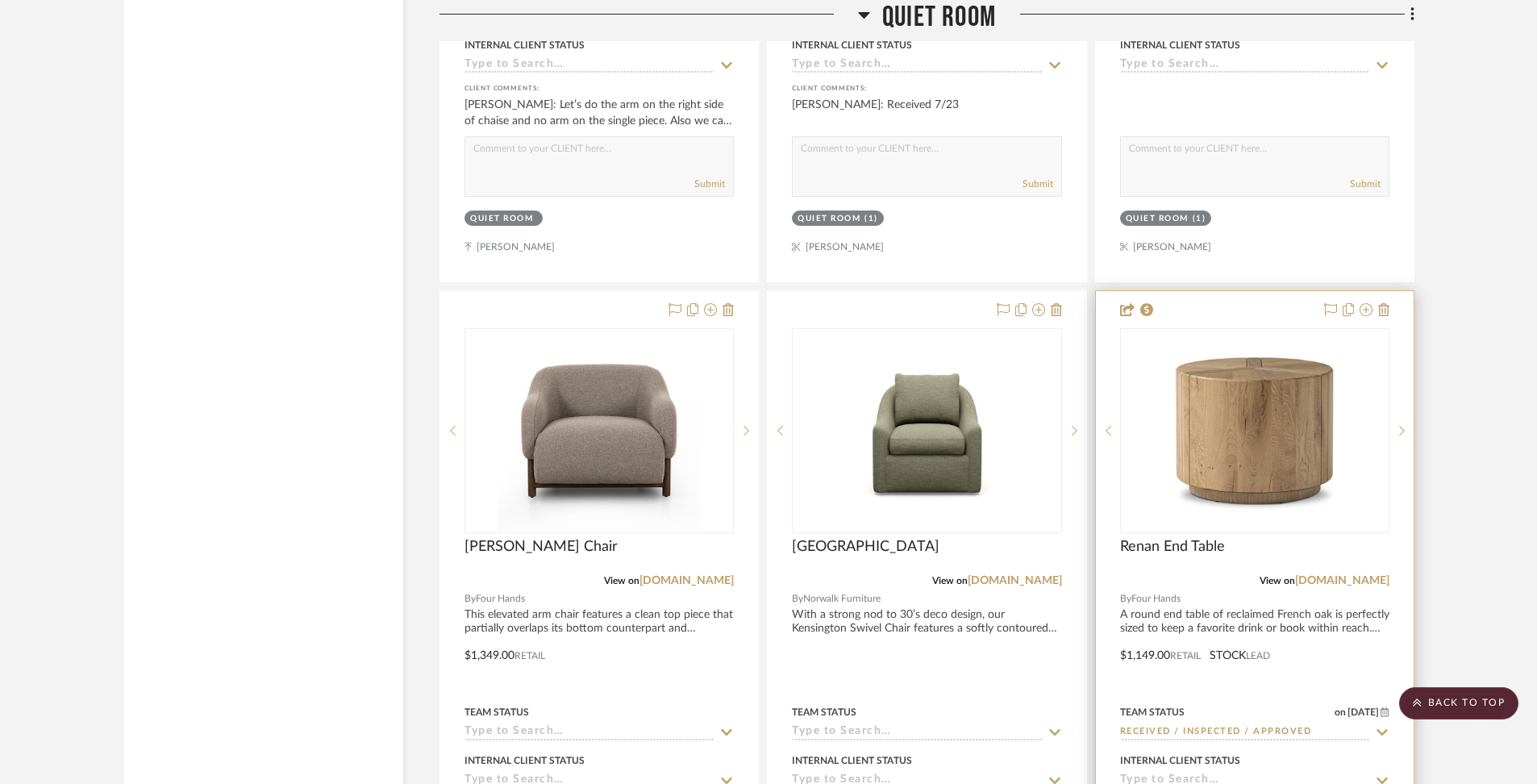
click at [1155, 597] on div at bounding box center [1255, 644] width 318 height 706
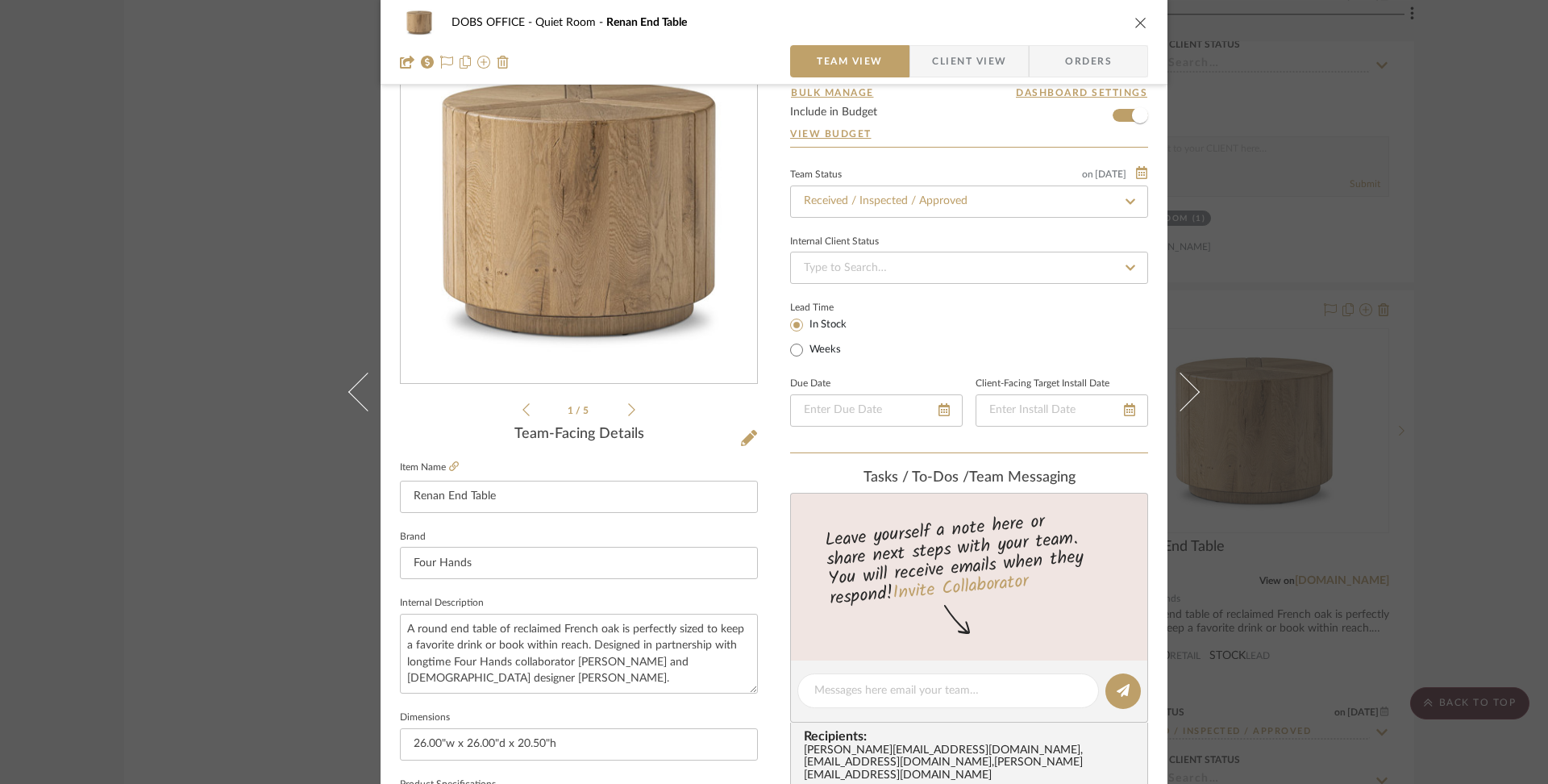
scroll to position [366, 0]
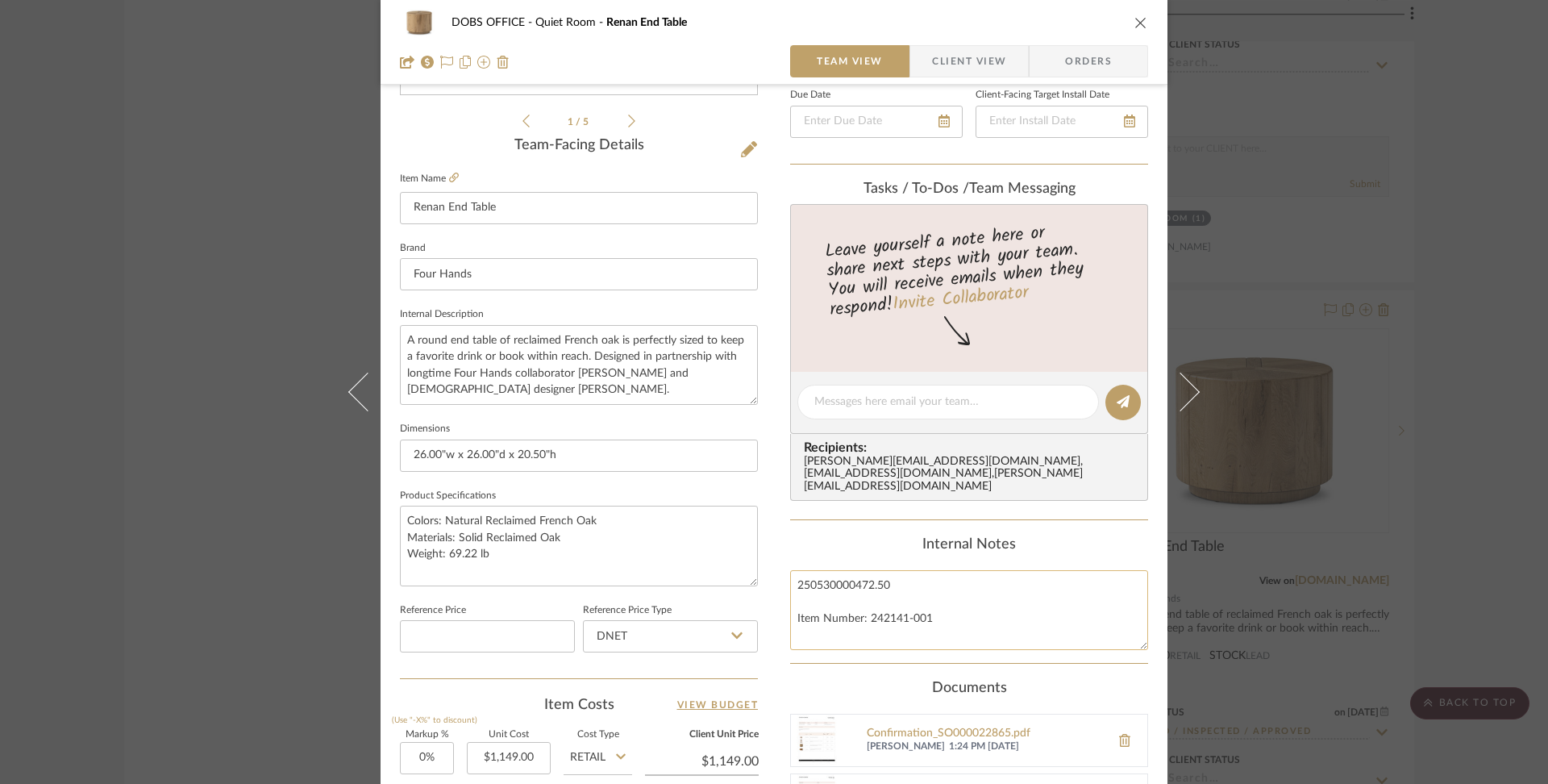
click at [946, 570] on textarea "250530000472.50 Item Number: 242141-001" at bounding box center [970, 610] width 358 height 80
type textarea "250530000472.50 MAP: $1149 Item Number: 242141-001"
click at [1049, 521] on div "Content here copies to Client View - confirm visibility there. Show in Client D…" at bounding box center [970, 422] width 358 height 1357
click at [1135, 20] on icon "close" at bounding box center [1141, 23] width 13 height 13
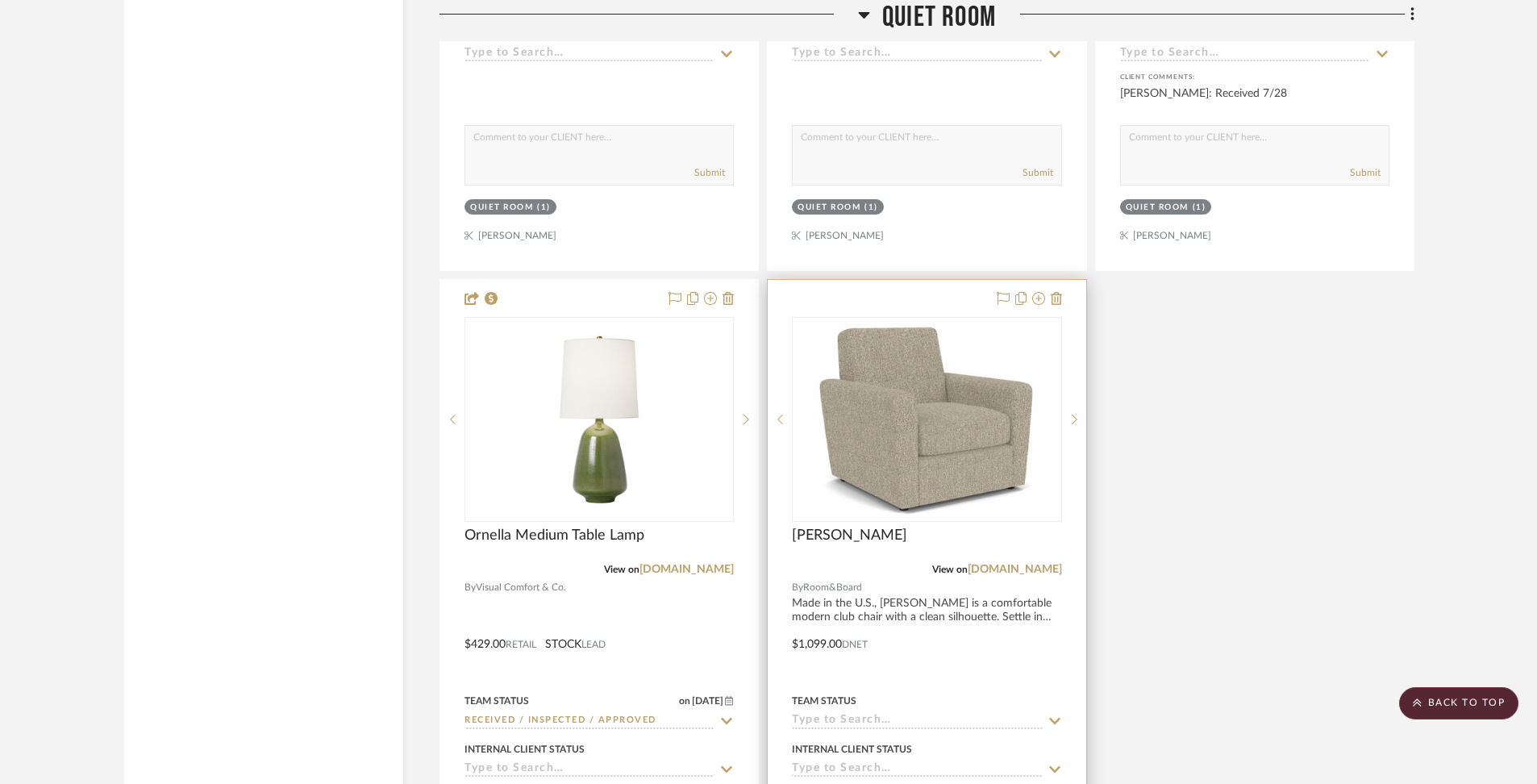
scroll to position [9903, 0]
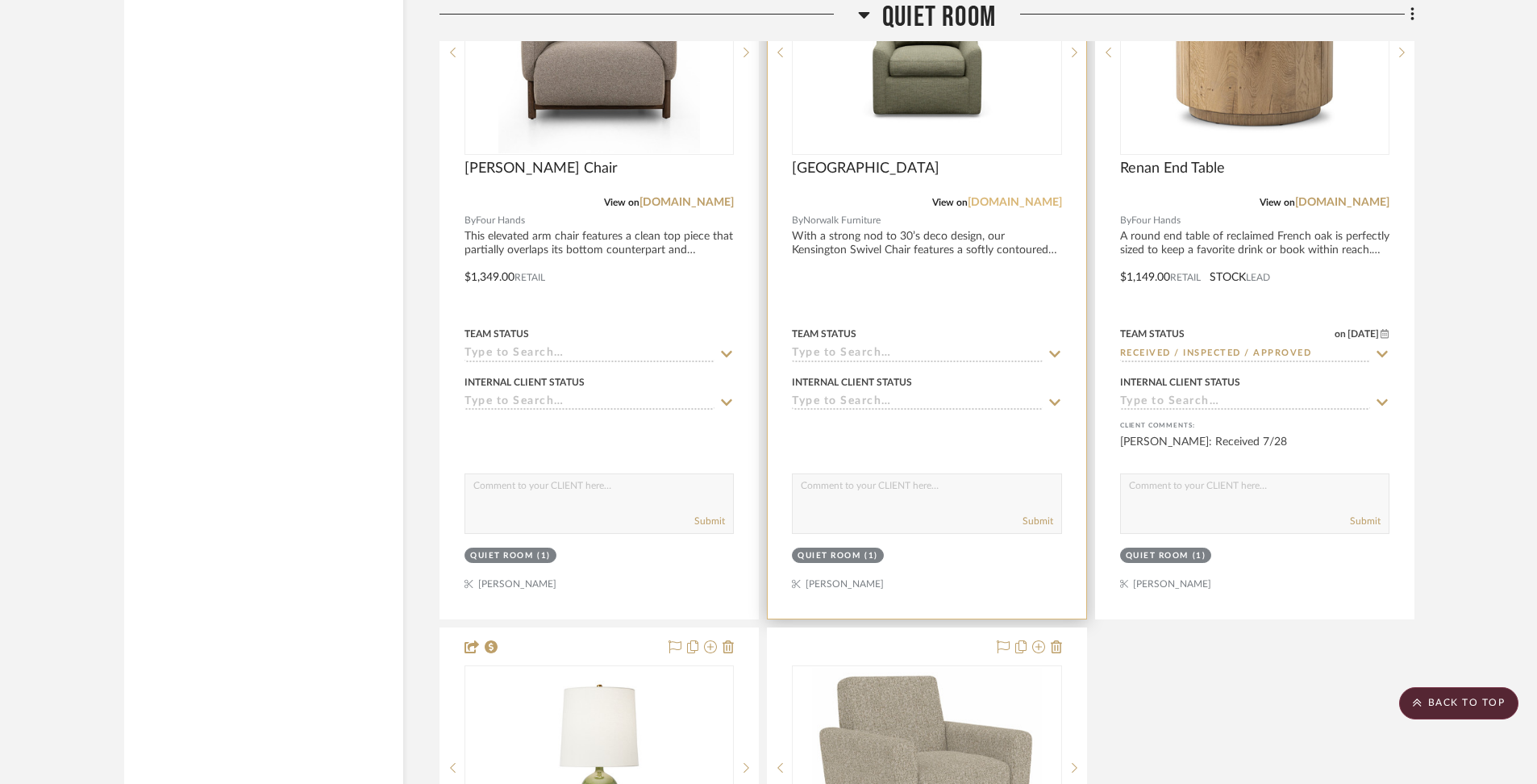
click at [968, 197] on link "[DOMAIN_NAME]" at bounding box center [1015, 202] width 94 height 11
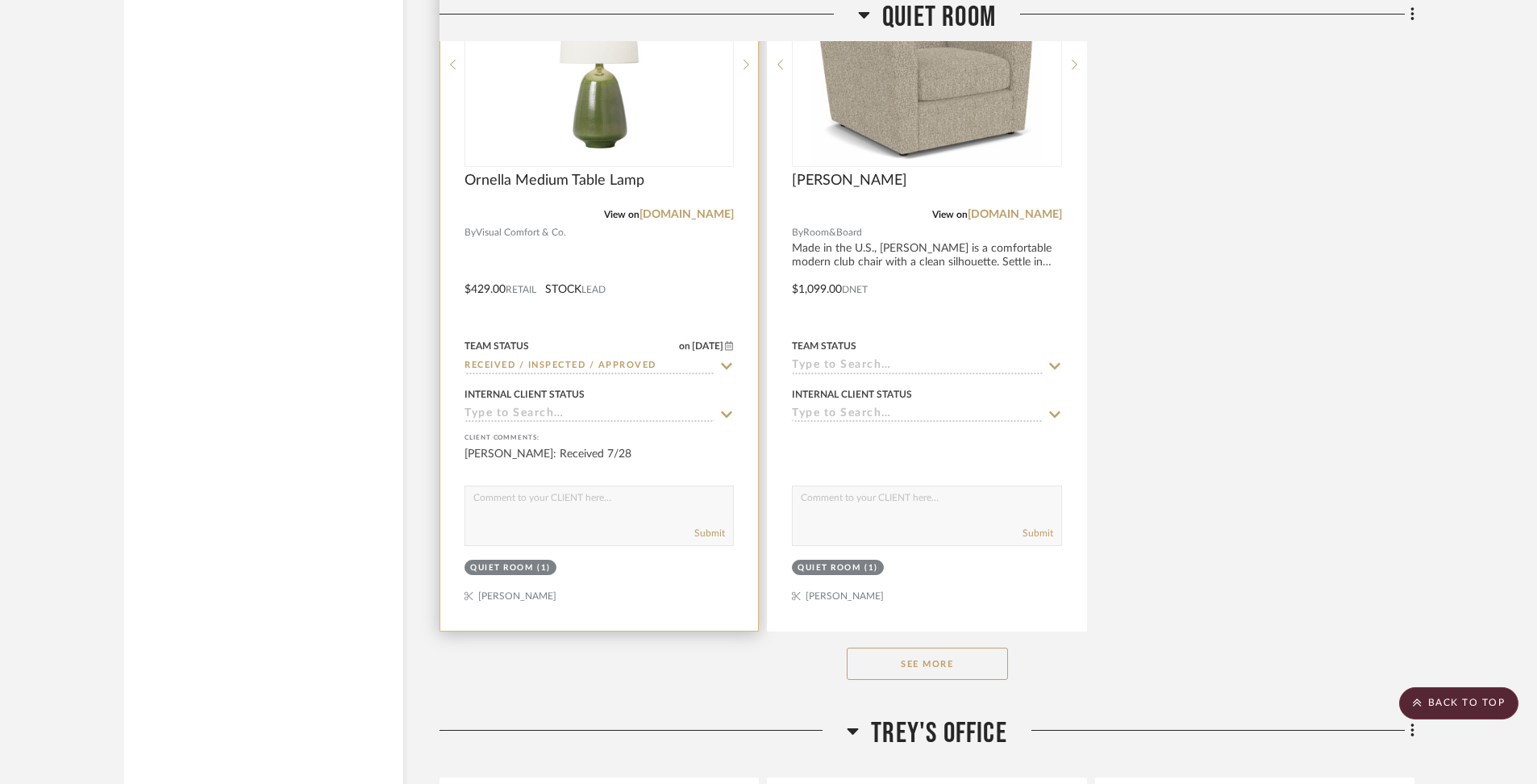
scroll to position [10699, 0]
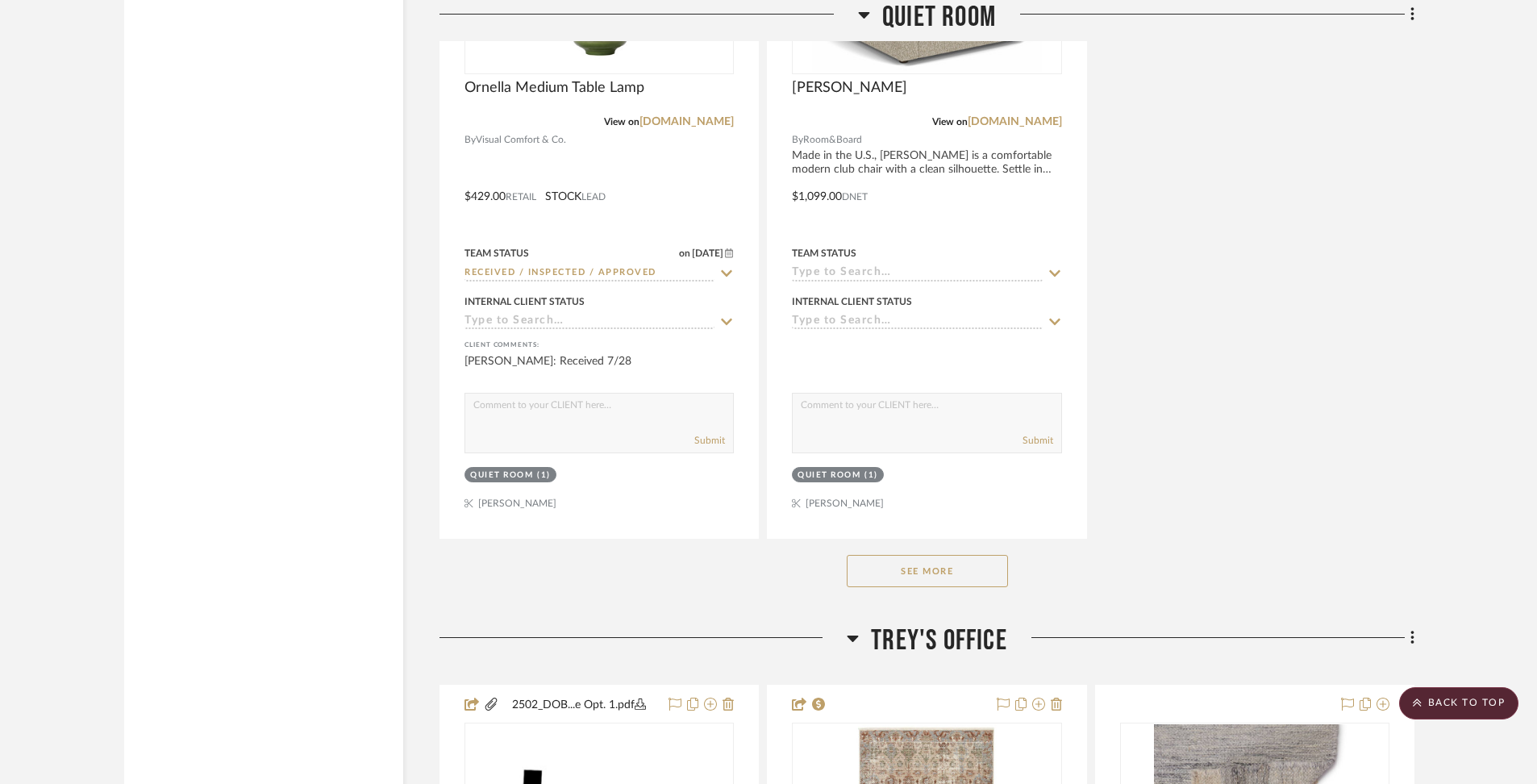
click at [952, 555] on button "See More" at bounding box center [928, 571] width 161 height 32
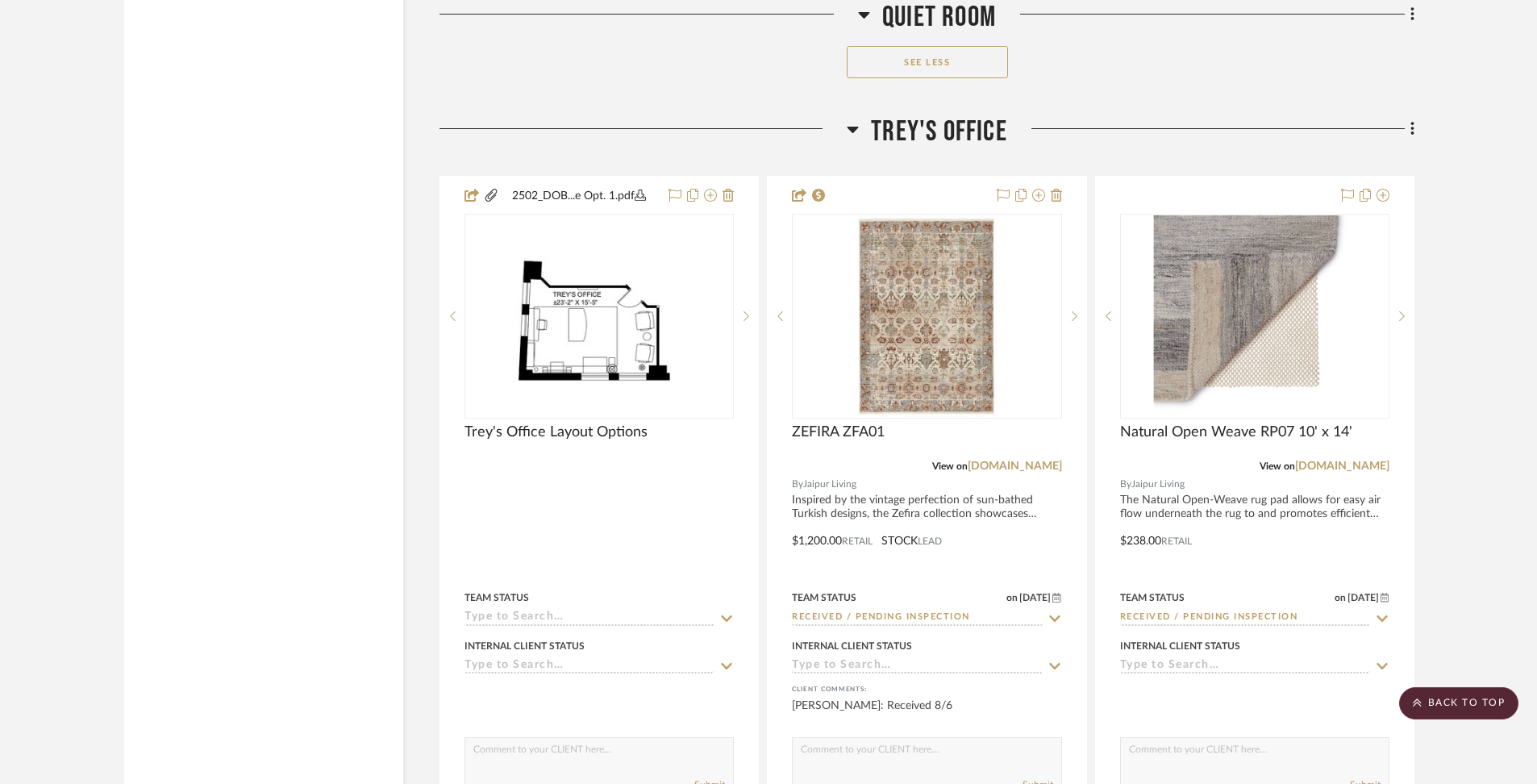
scroll to position [12660, 0]
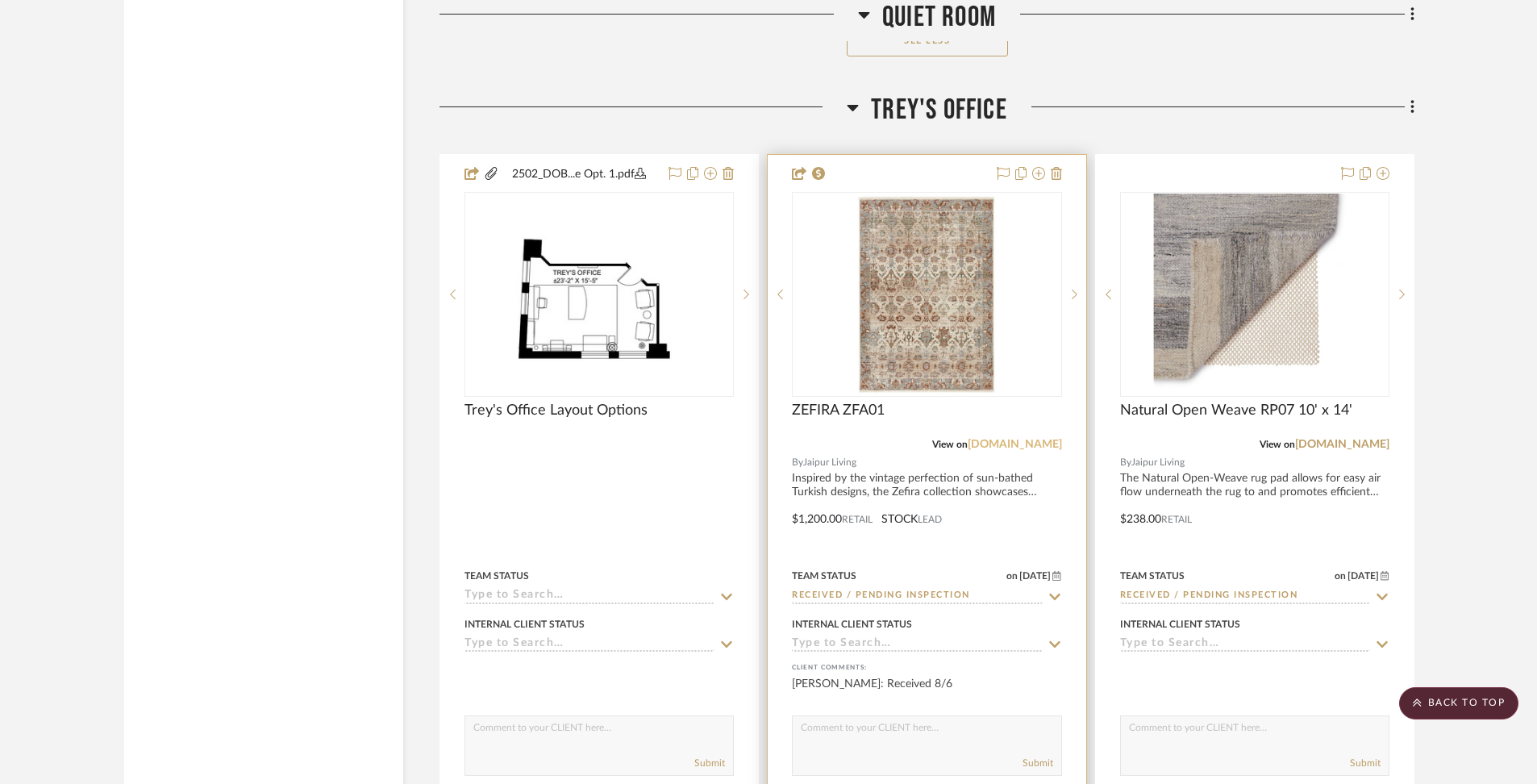
click at [1021, 439] on link "[DOMAIN_NAME]" at bounding box center [1015, 444] width 94 height 11
click at [945, 447] on div at bounding box center [927, 507] width 318 height 706
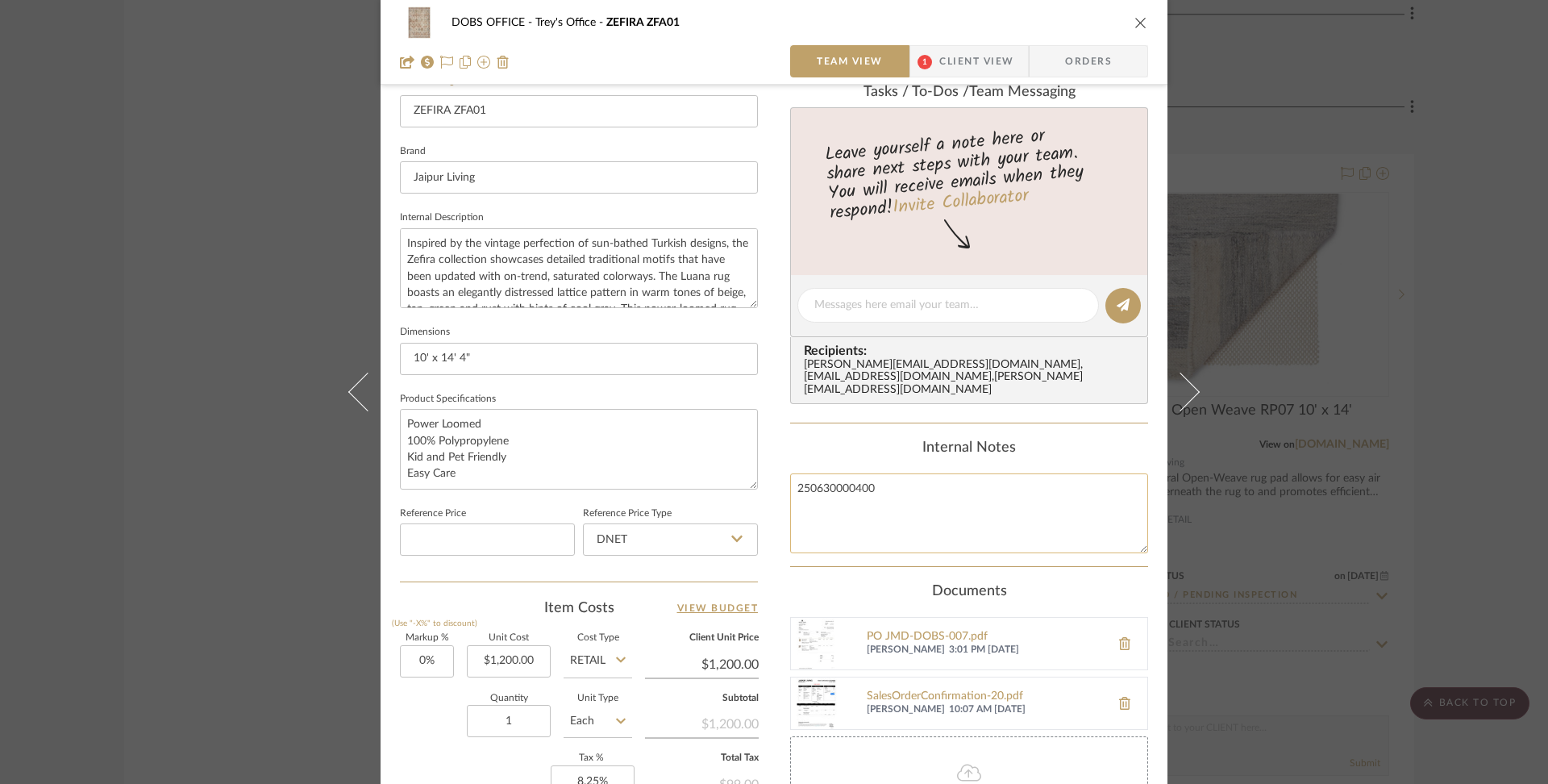
scroll to position [465, 0]
click at [941, 471] on textarea "250630000400" at bounding box center [970, 511] width 358 height 80
type textarea "250630000400 MSRP: $1400"
click at [1106, 437] on div "Internal Notes" at bounding box center [970, 446] width 358 height 18
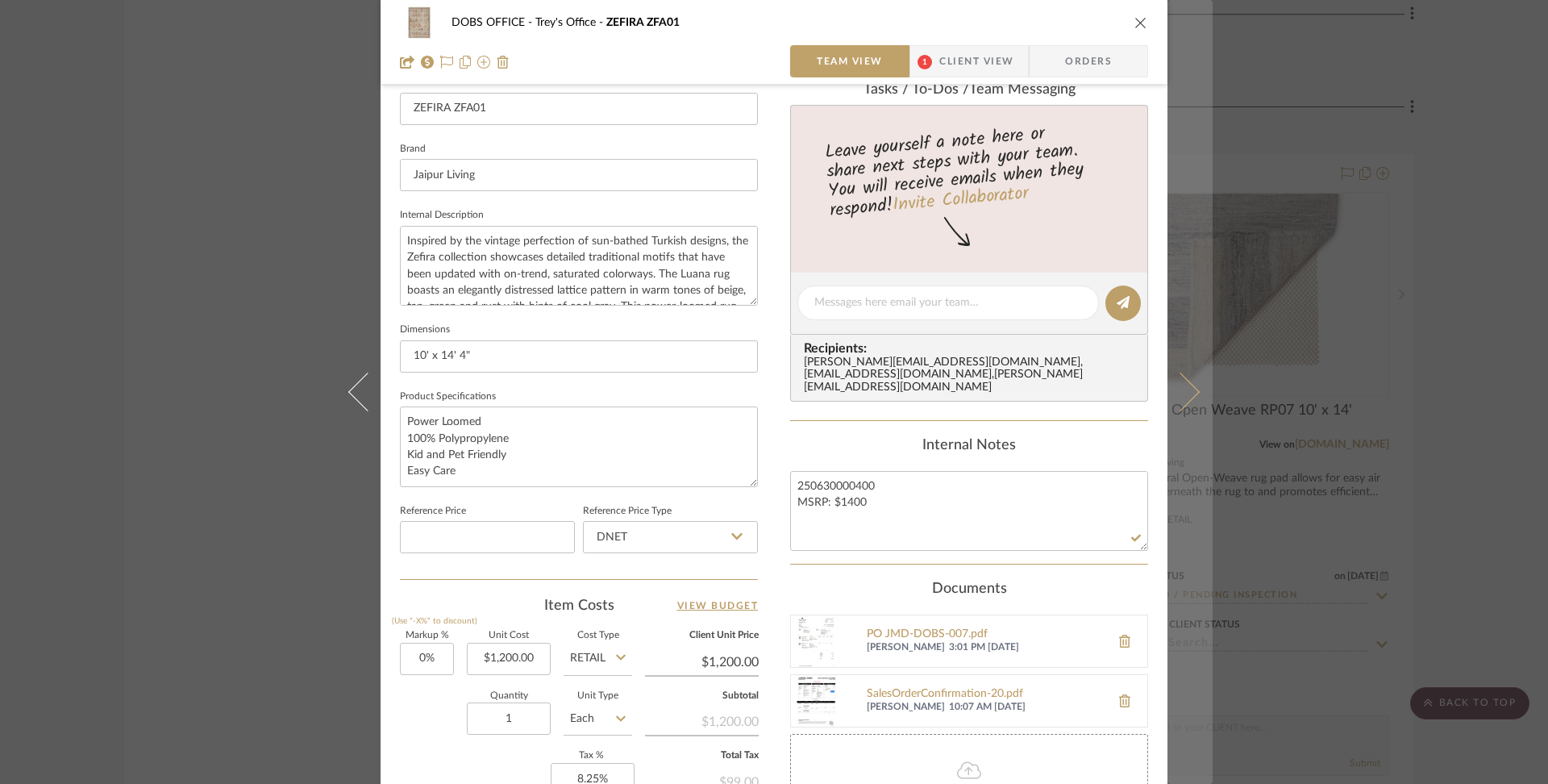
click at [1175, 419] on button at bounding box center [1191, 392] width 45 height 784
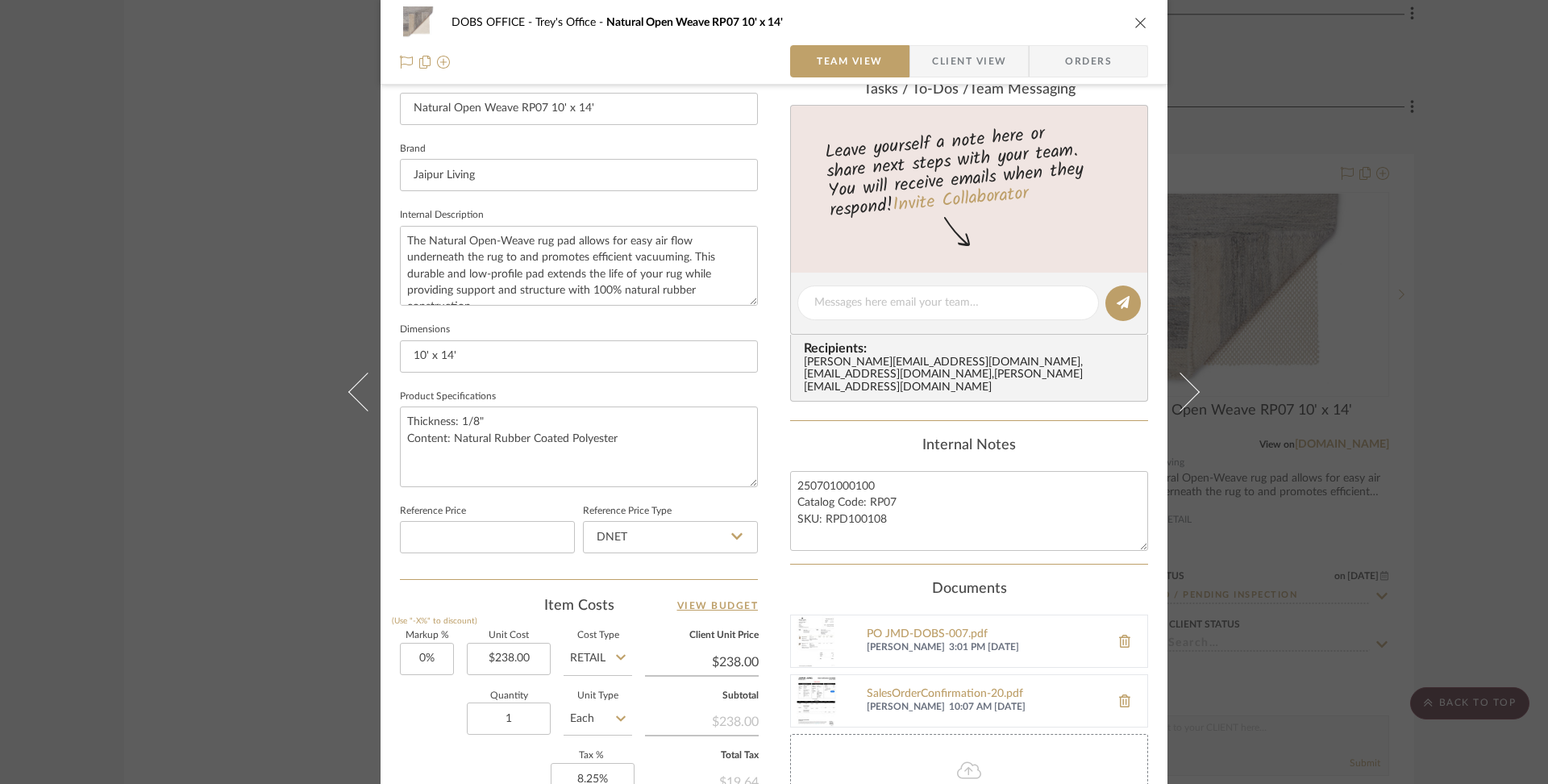
scroll to position [207, 0]
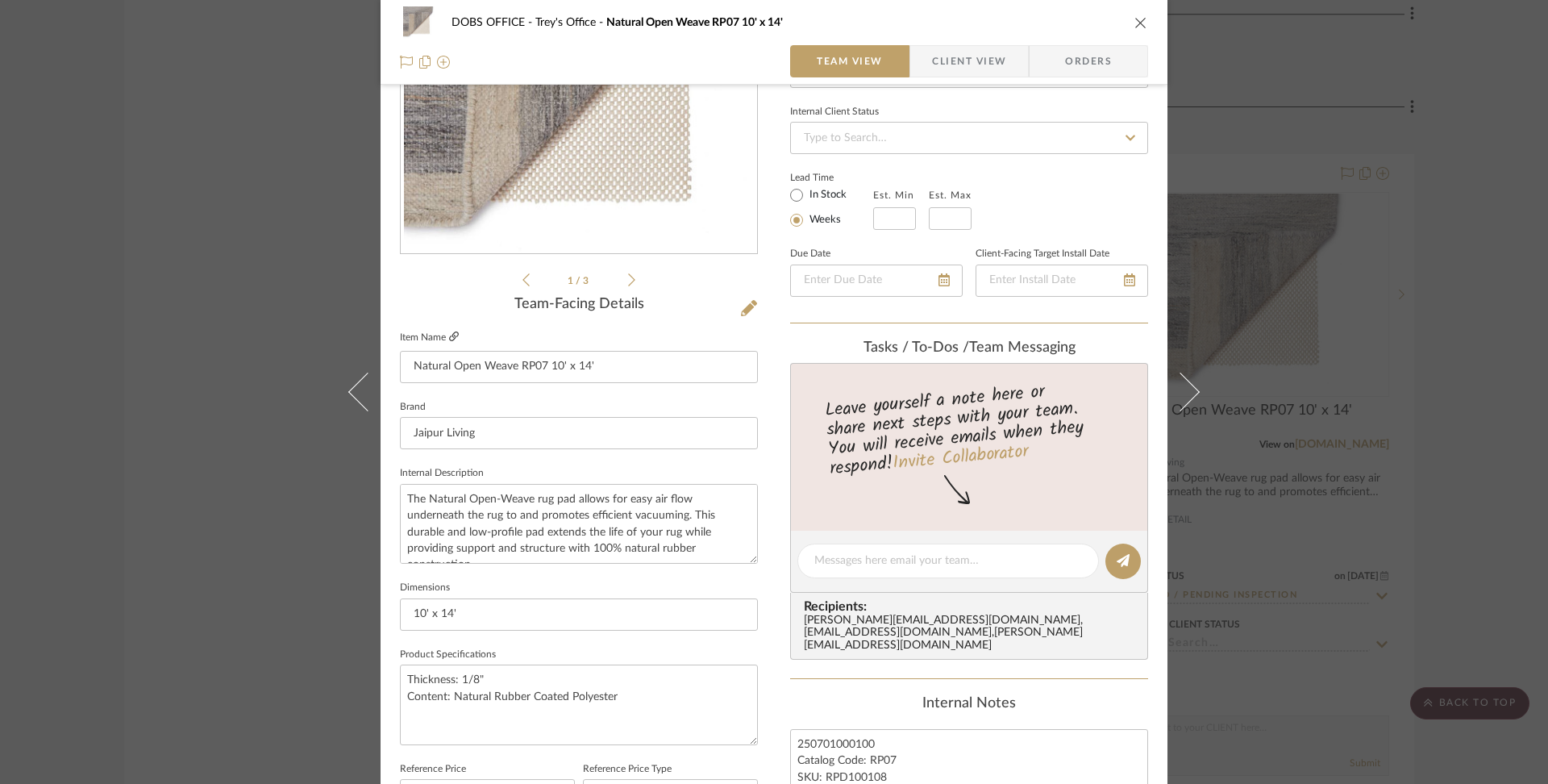
click at [449, 335] on icon at bounding box center [454, 336] width 10 height 10
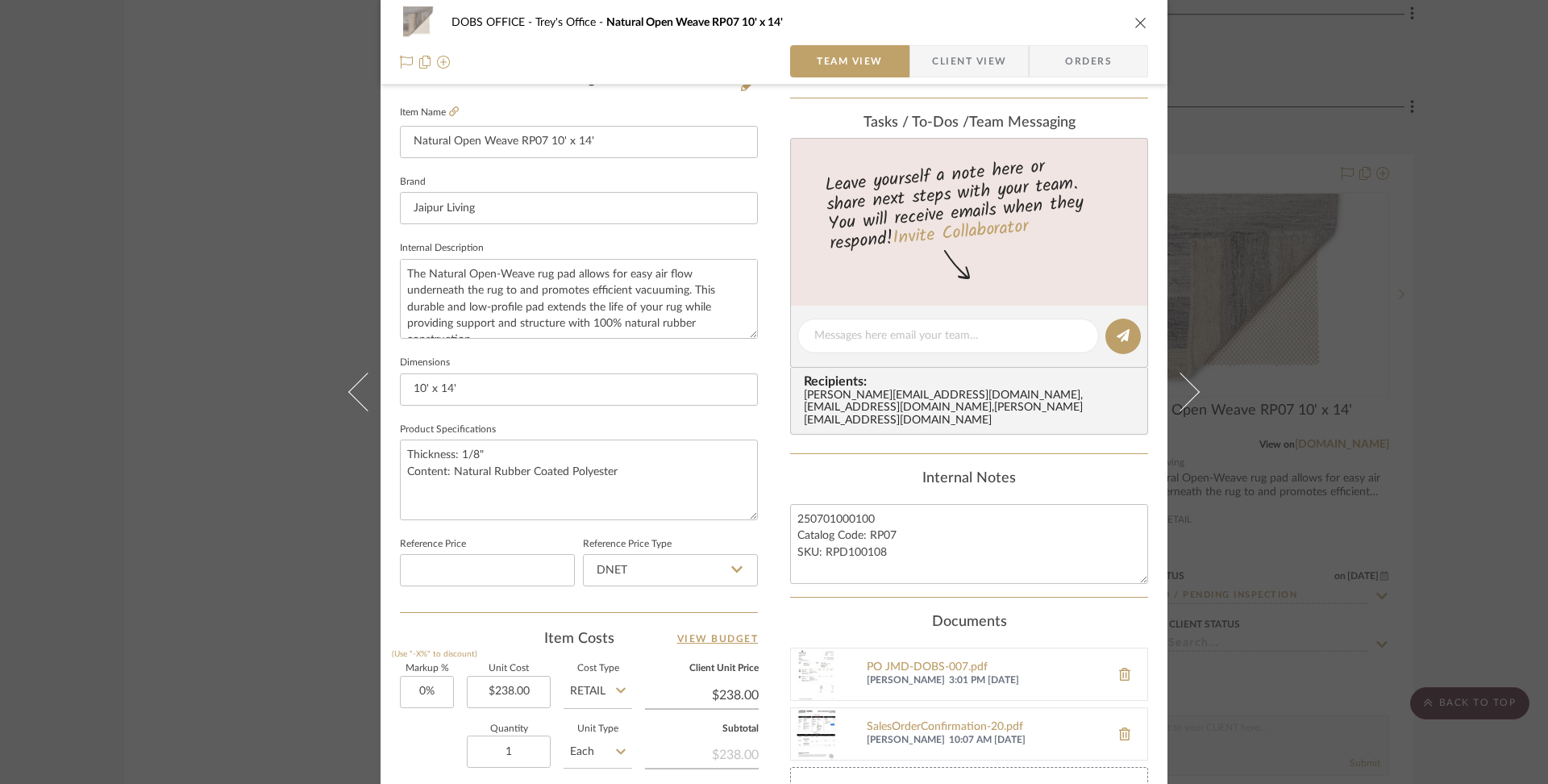
scroll to position [436, 0]
click at [919, 501] on textarea "250701000100 Catalog Code: RP07 SKU: RPD100108" at bounding box center [970, 540] width 358 height 80
type textarea "250701000100 MSRP: $330 Catalog Code: RP07 SKU: RPD100108"
click at [1090, 572] on summary-project-notes "Internal Notes 250701000100 MSRP: $330 Catalog Code: RP07 SKU: RPD100108" at bounding box center [970, 531] width 358 height 127
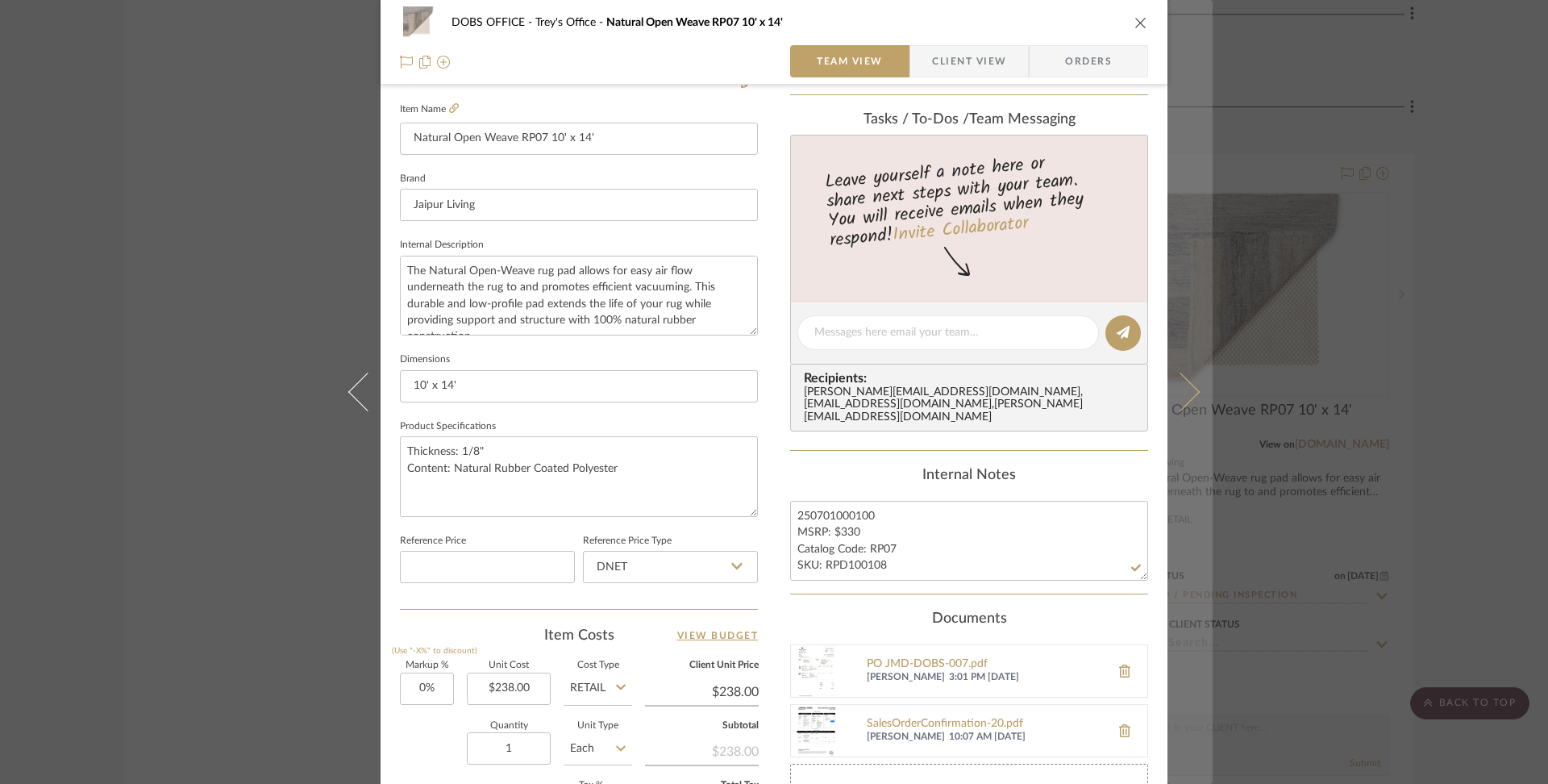
click at [1198, 418] on button at bounding box center [1191, 392] width 45 height 784
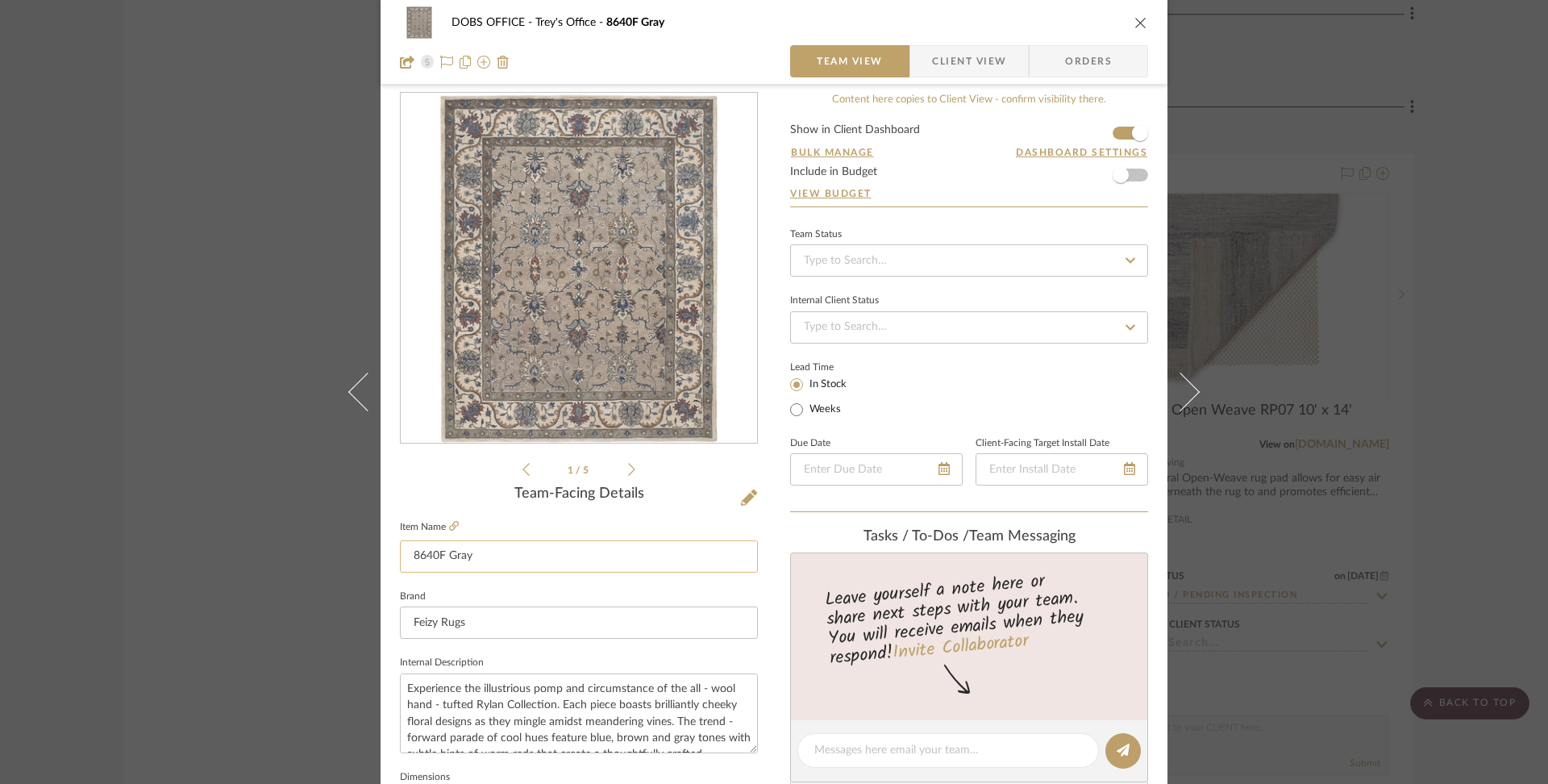
scroll to position [19, 0]
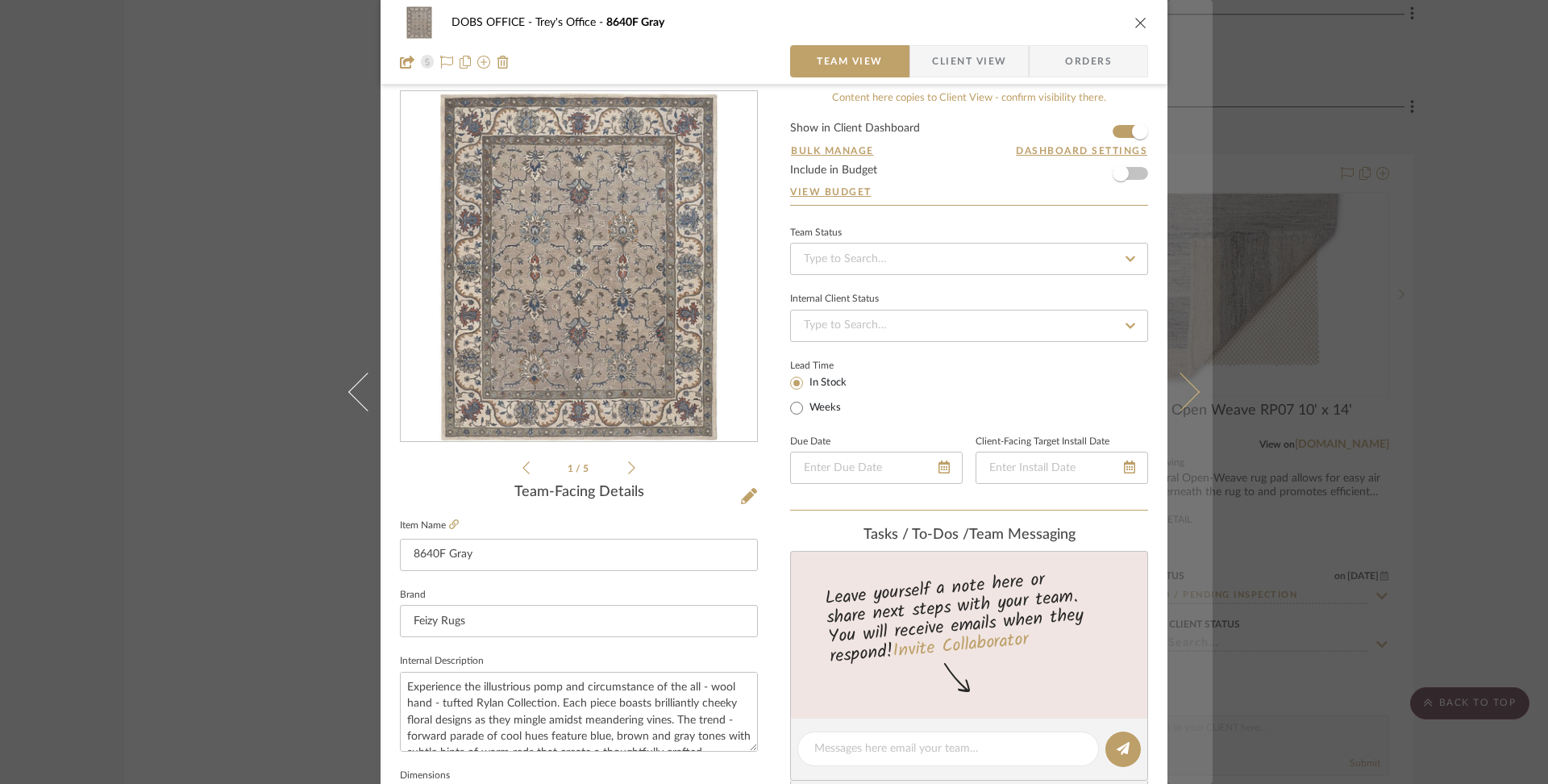
click at [1178, 400] on icon at bounding box center [1181, 392] width 39 height 39
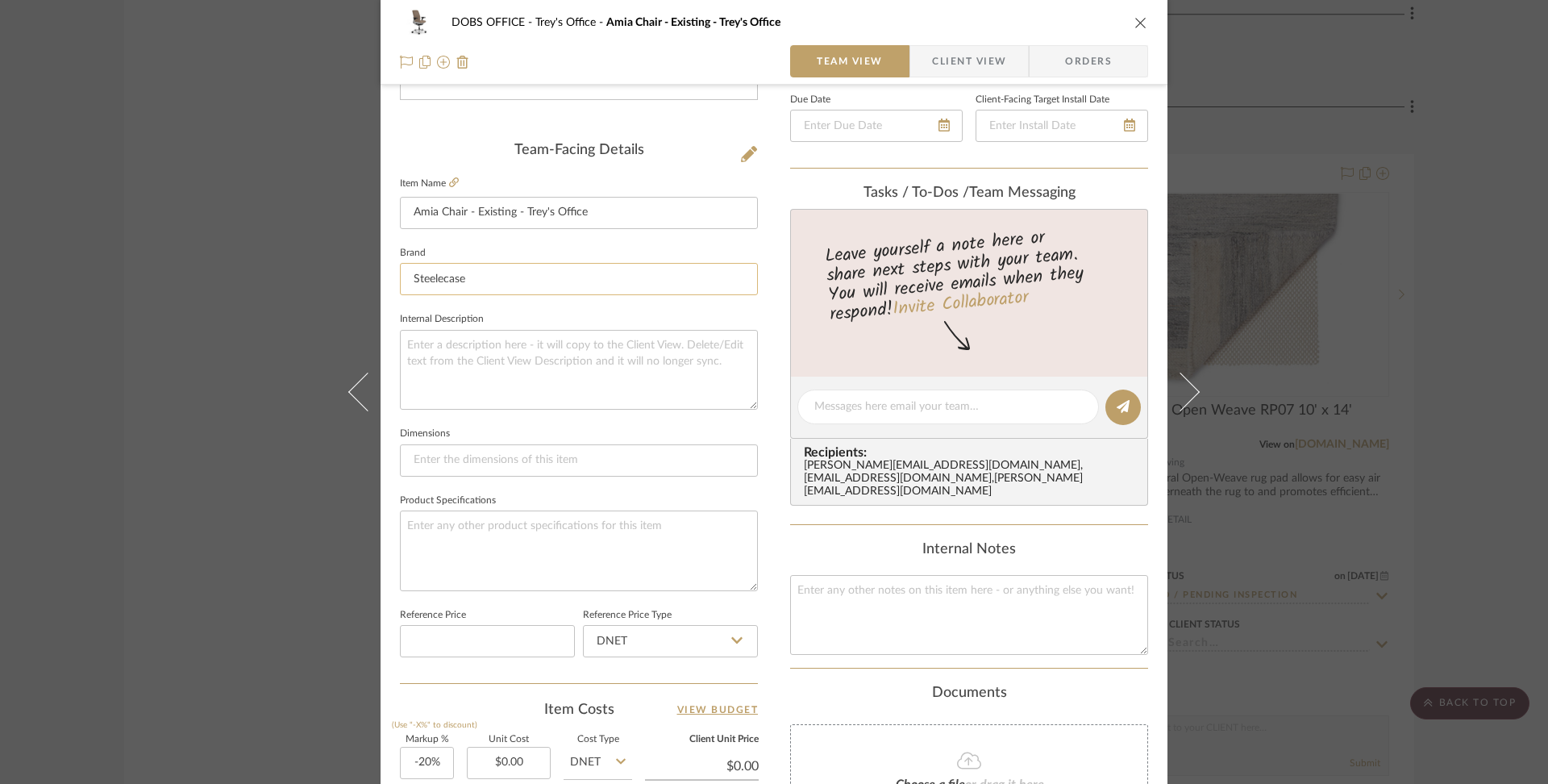
scroll to position [400, 0]
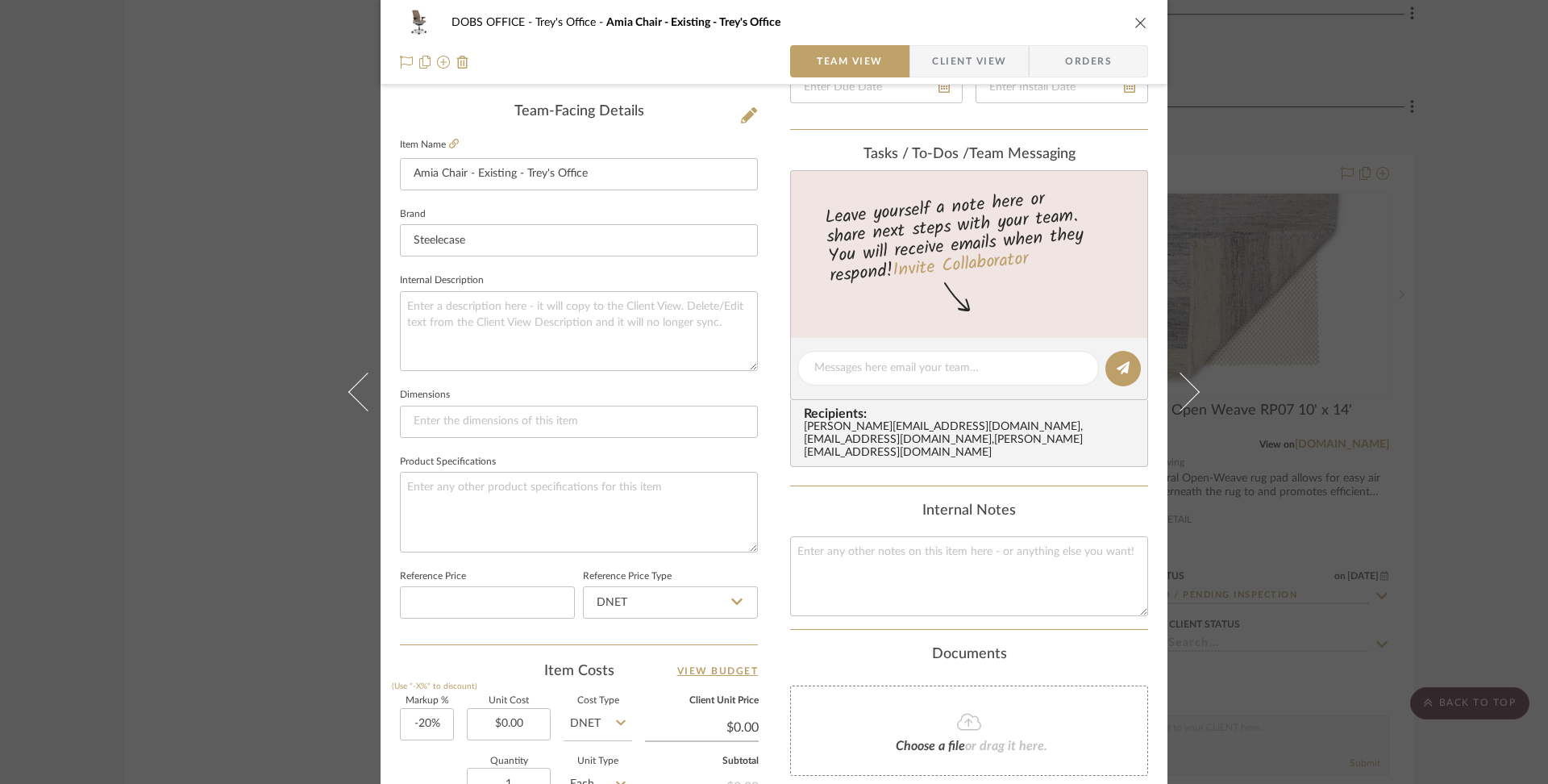
click at [1133, 14] on div "DOBS OFFICE Trey's Office Amia Chair - Existing - Trey's Office" at bounding box center [774, 23] width 749 height 32
click at [1135, 19] on icon "close" at bounding box center [1141, 23] width 13 height 13
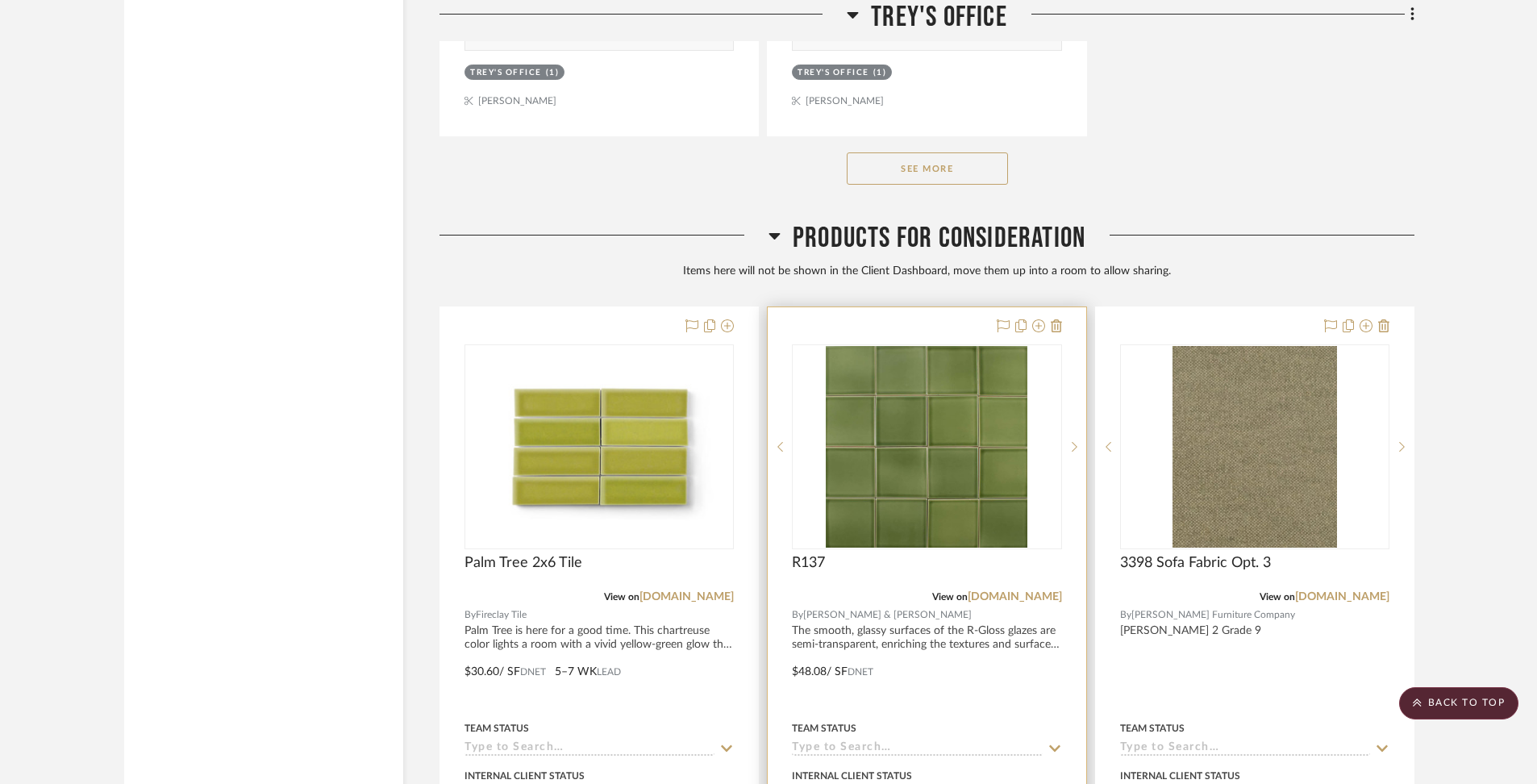
scroll to position [14812, 0]
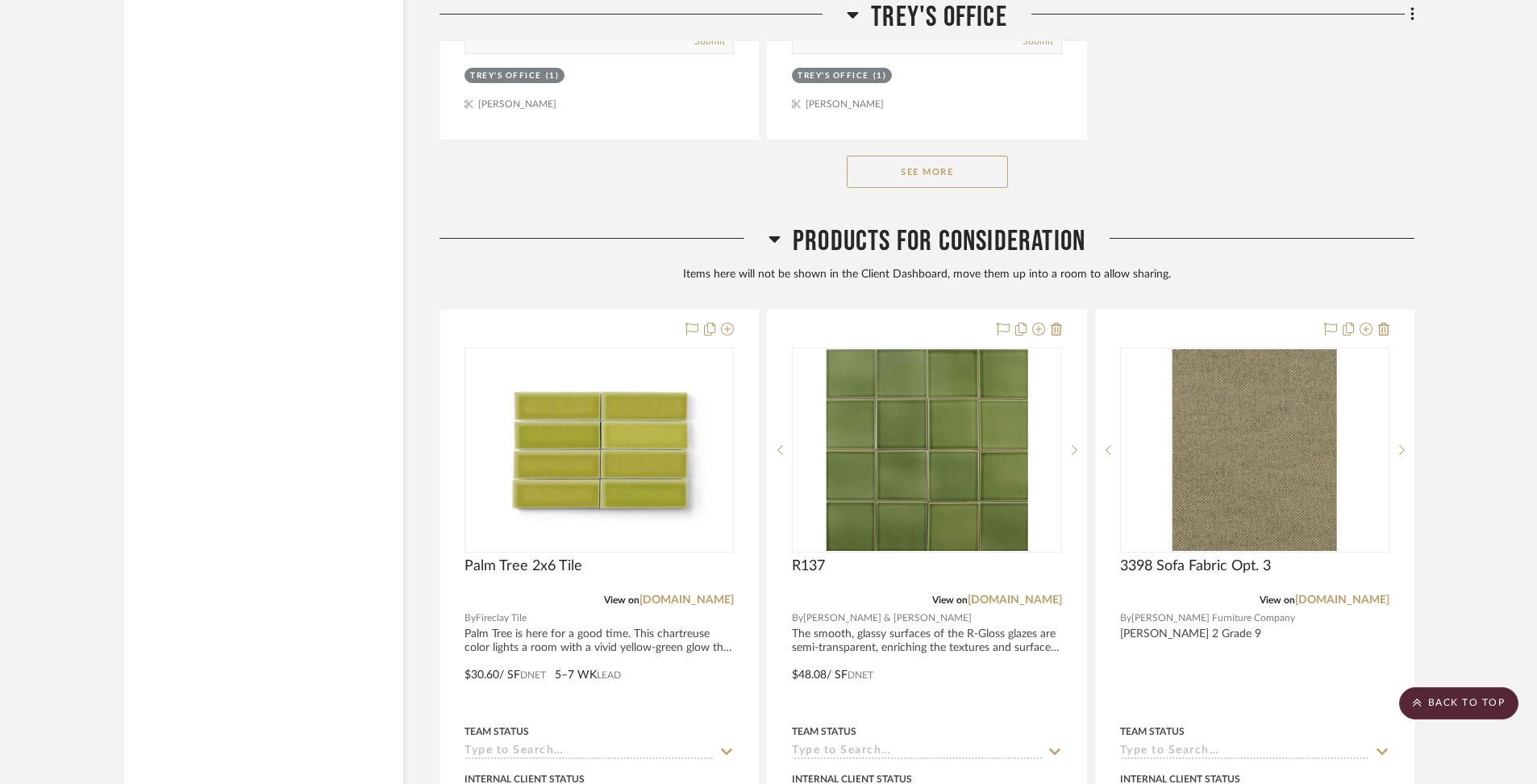
click at [970, 156] on button "See More" at bounding box center [928, 172] width 161 height 32
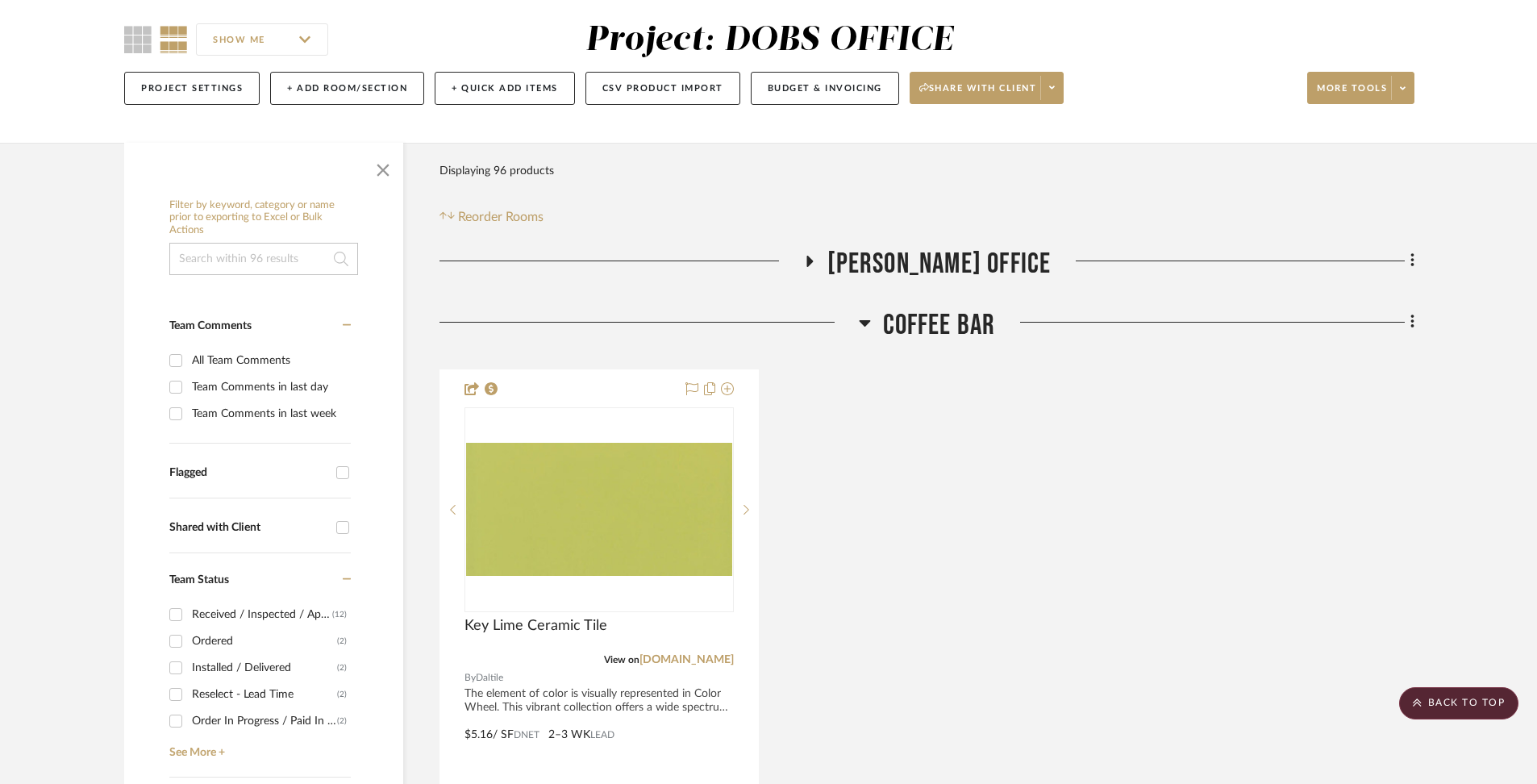
scroll to position [37, 0]
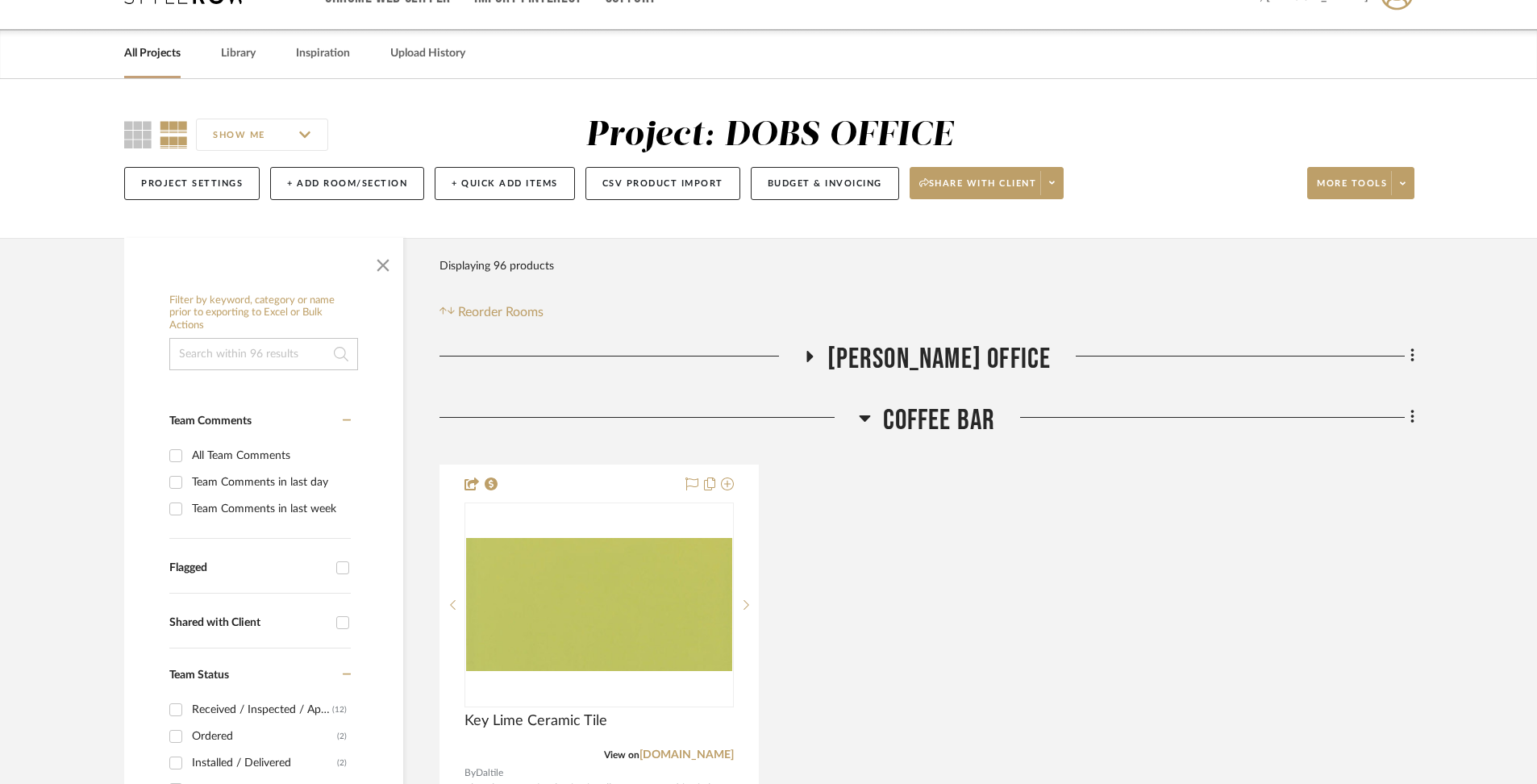
click at [971, 344] on span "[PERSON_NAME] OFFICE" at bounding box center [940, 359] width 224 height 35
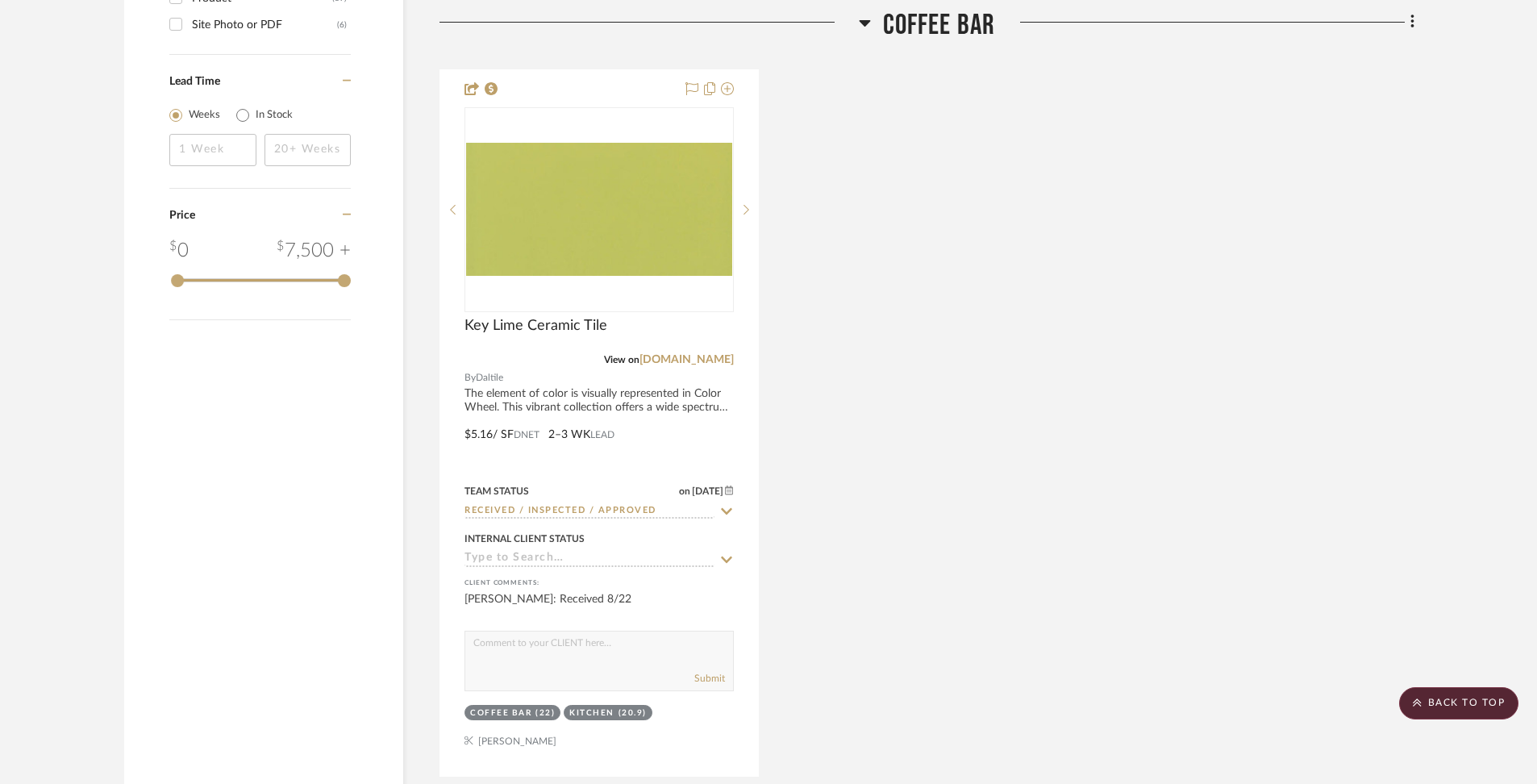
scroll to position [0, 0]
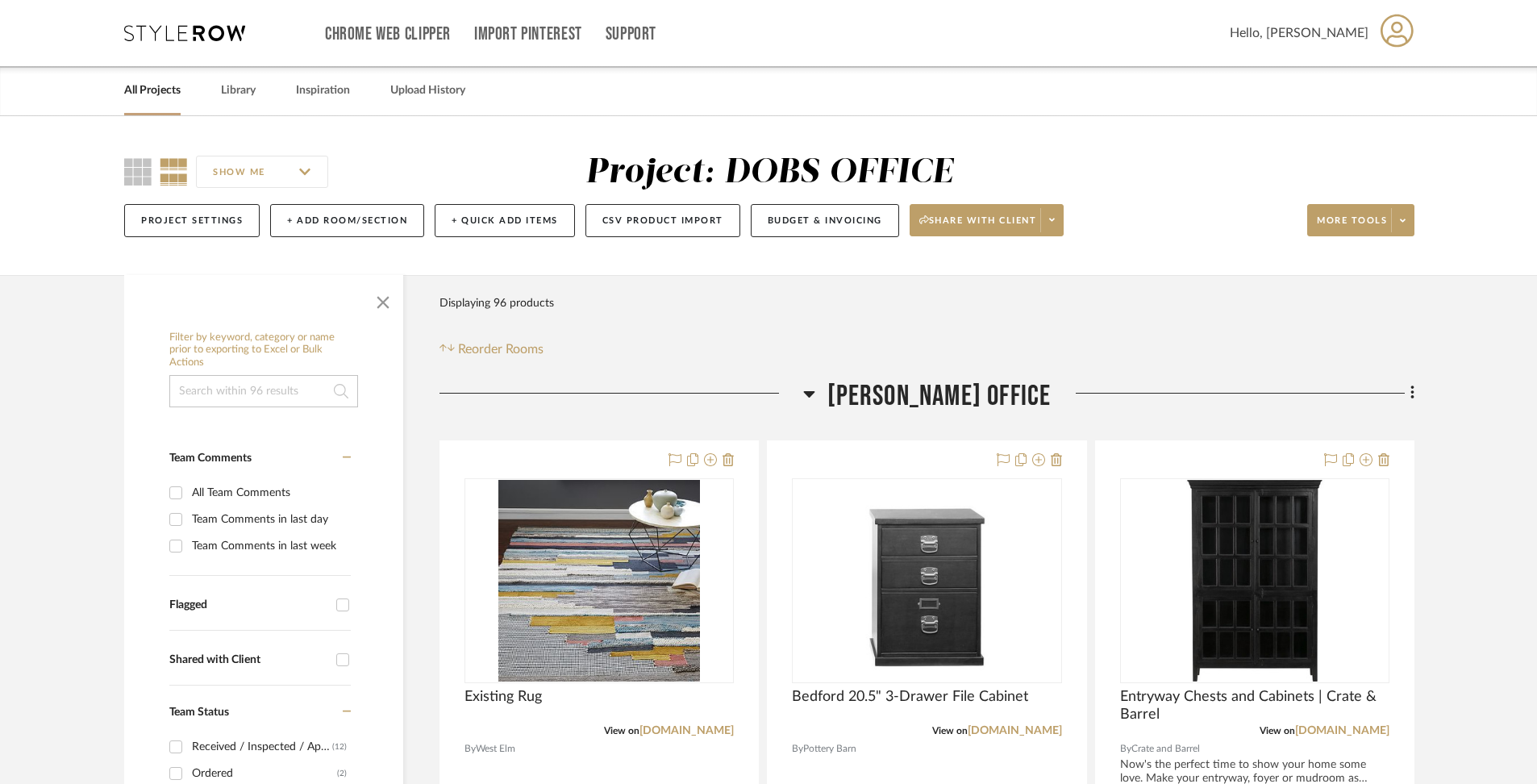
click at [158, 90] on link "All Projects" at bounding box center [152, 90] width 56 height 22
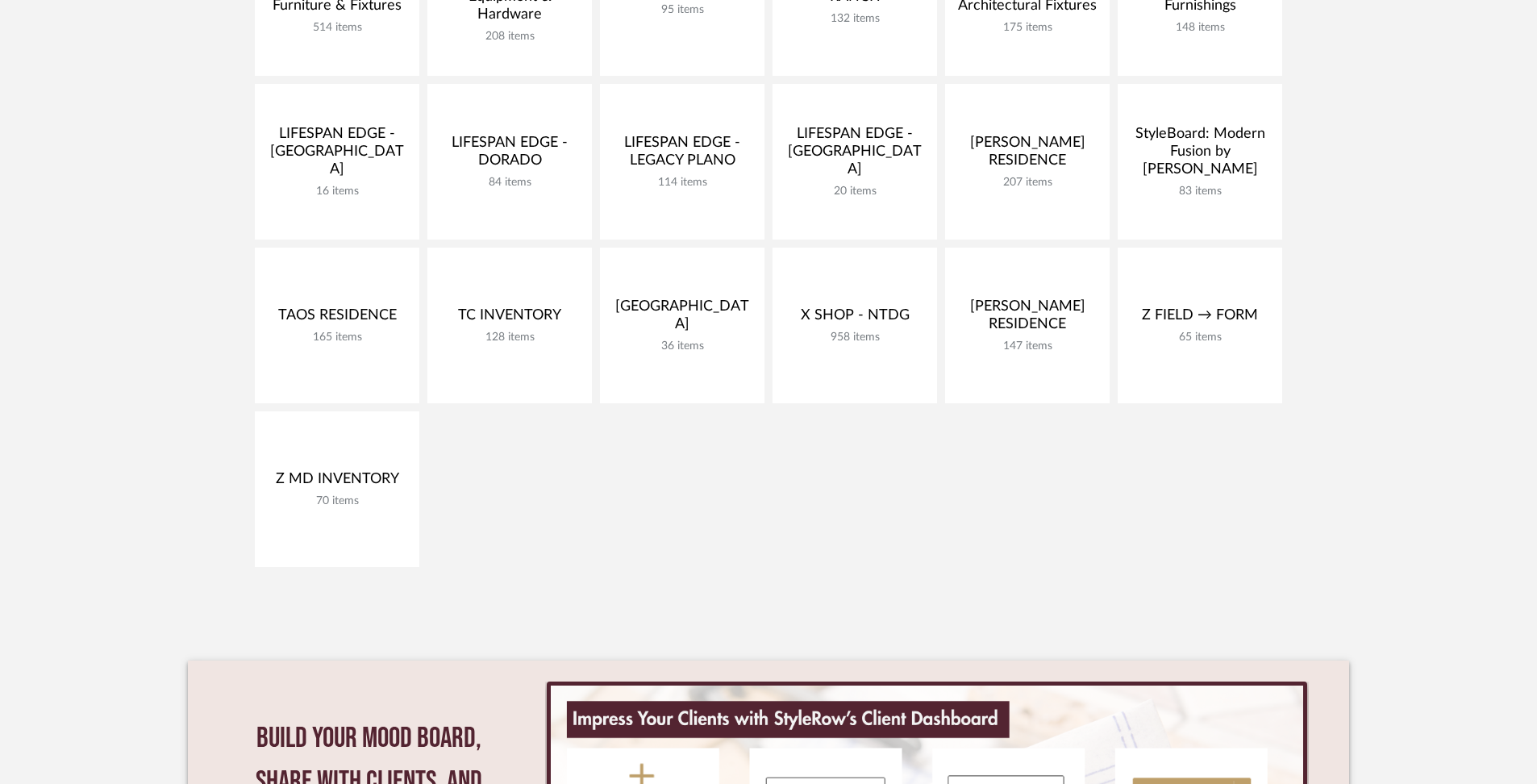
scroll to position [662, 0]
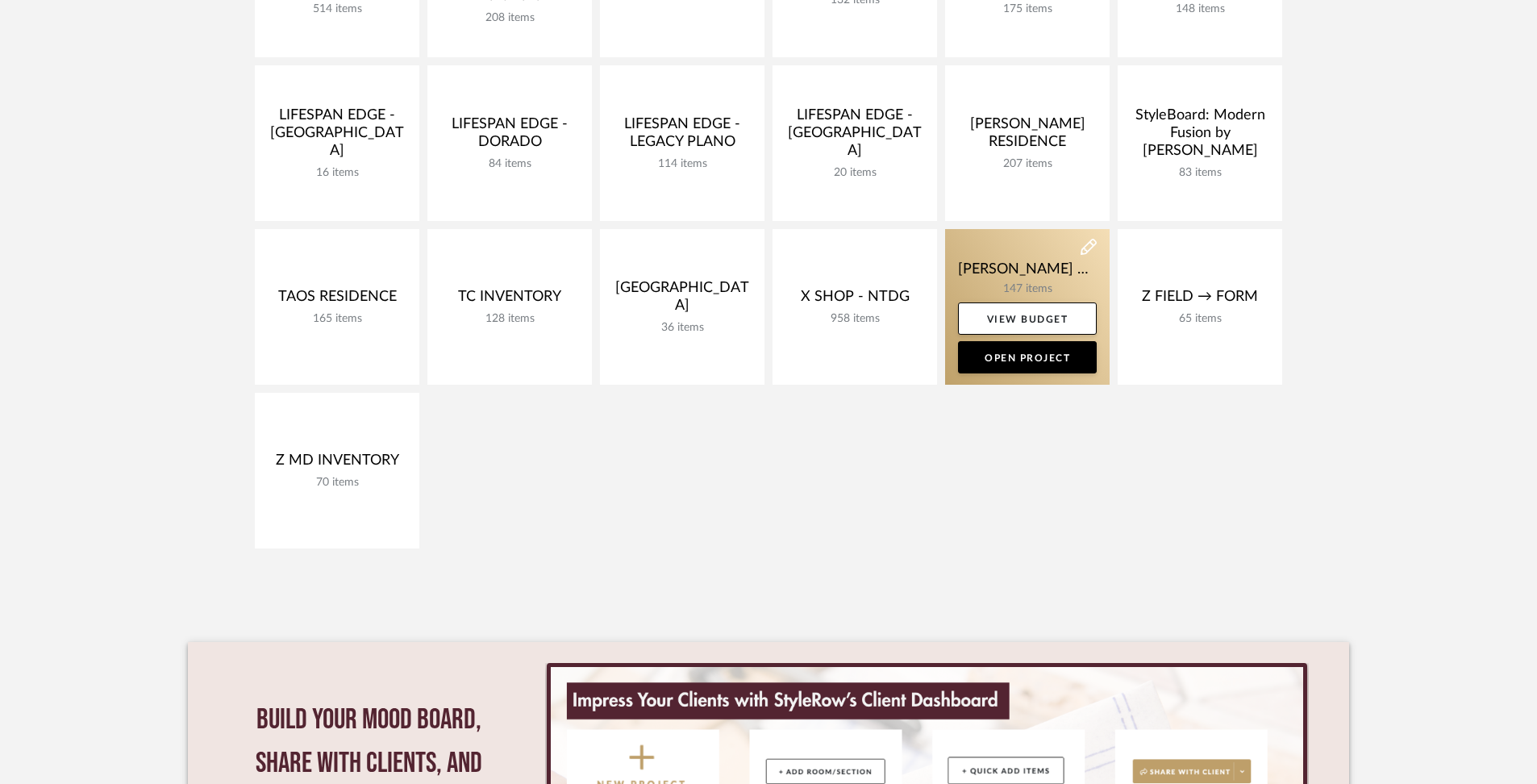
click at [1053, 272] on link at bounding box center [1028, 307] width 165 height 156
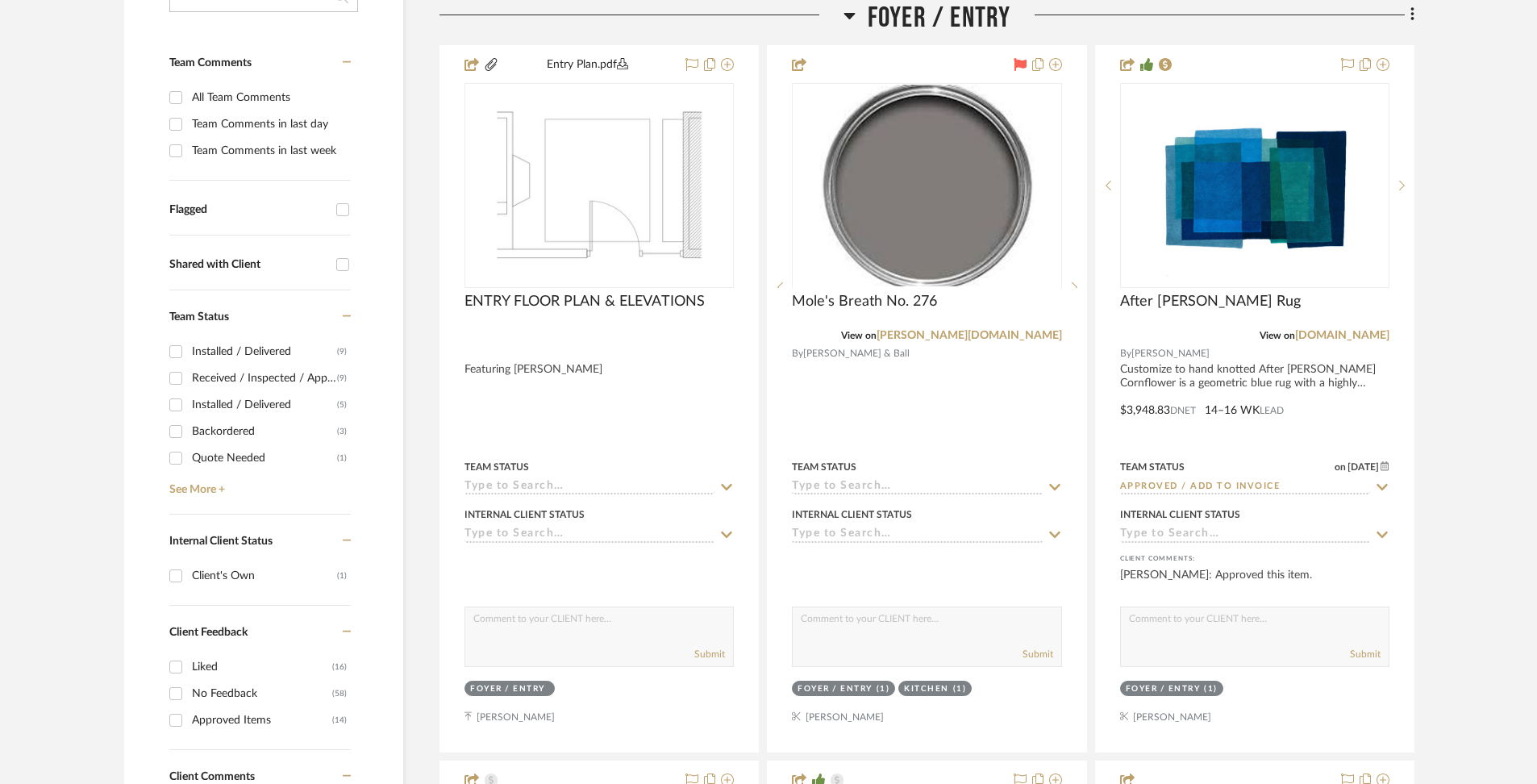
scroll to position [429, 0]
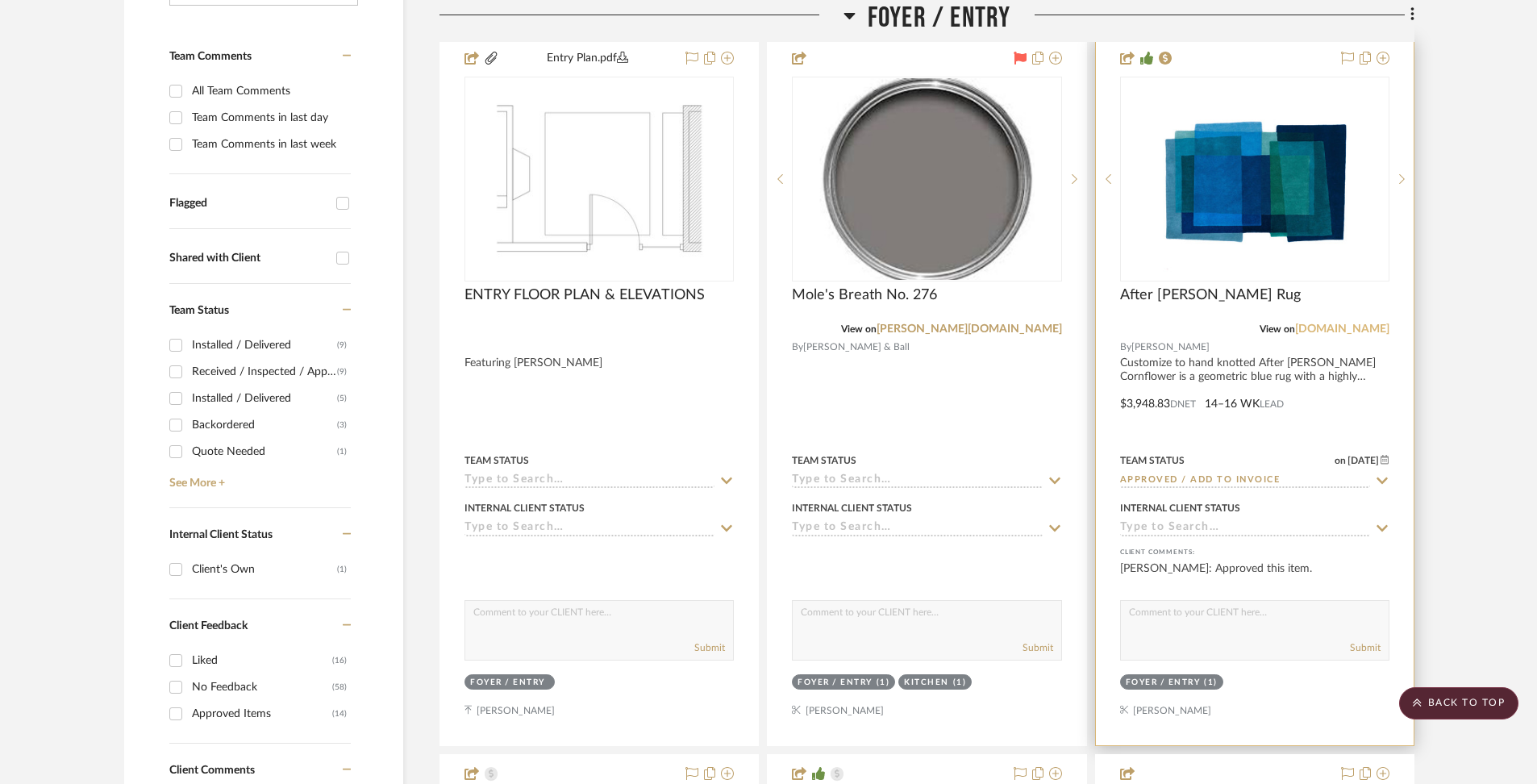
click at [1374, 332] on link "[DOMAIN_NAME]" at bounding box center [1342, 329] width 94 height 11
click at [1284, 360] on div at bounding box center [1255, 392] width 318 height 706
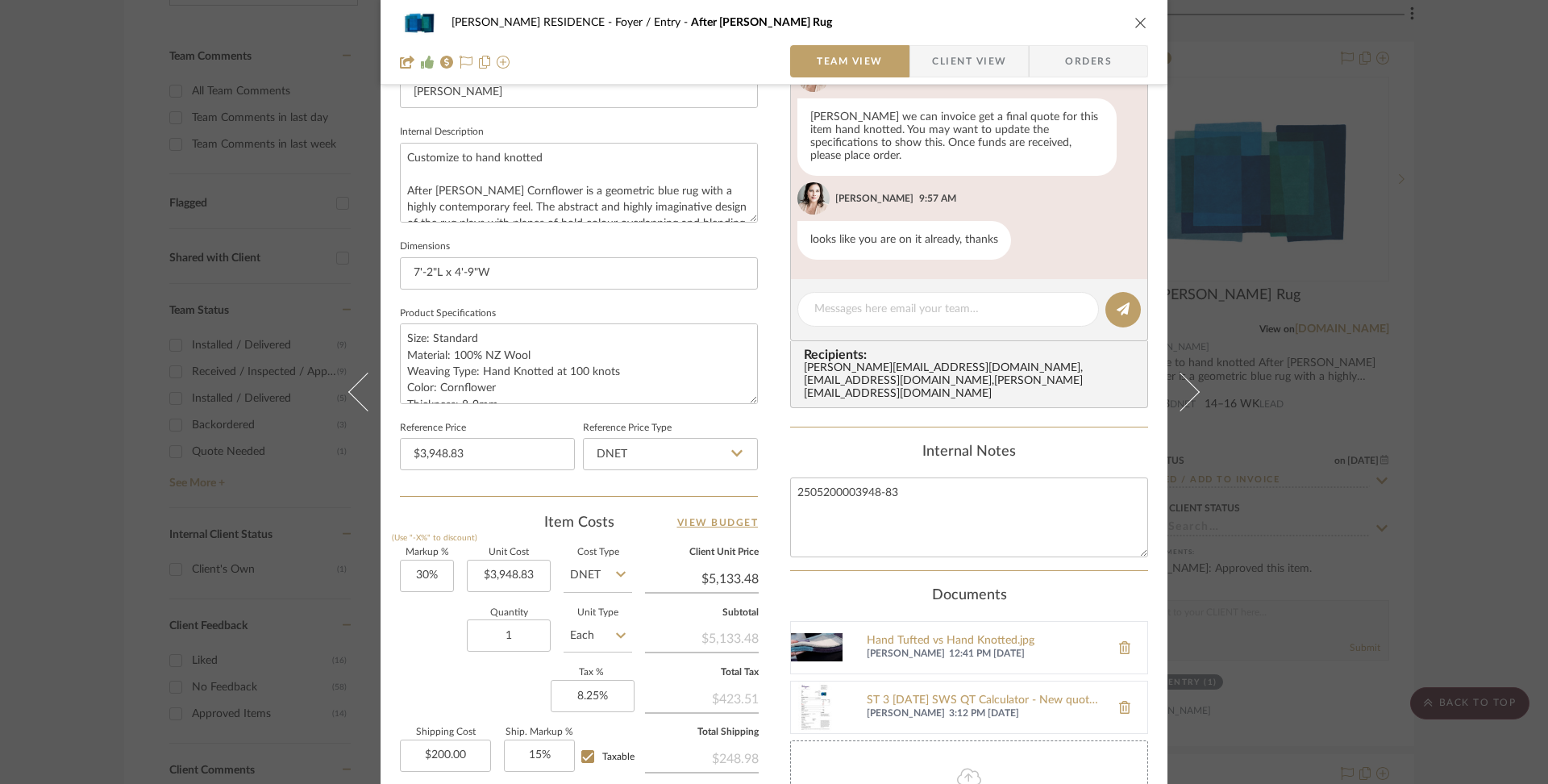
scroll to position [0, 0]
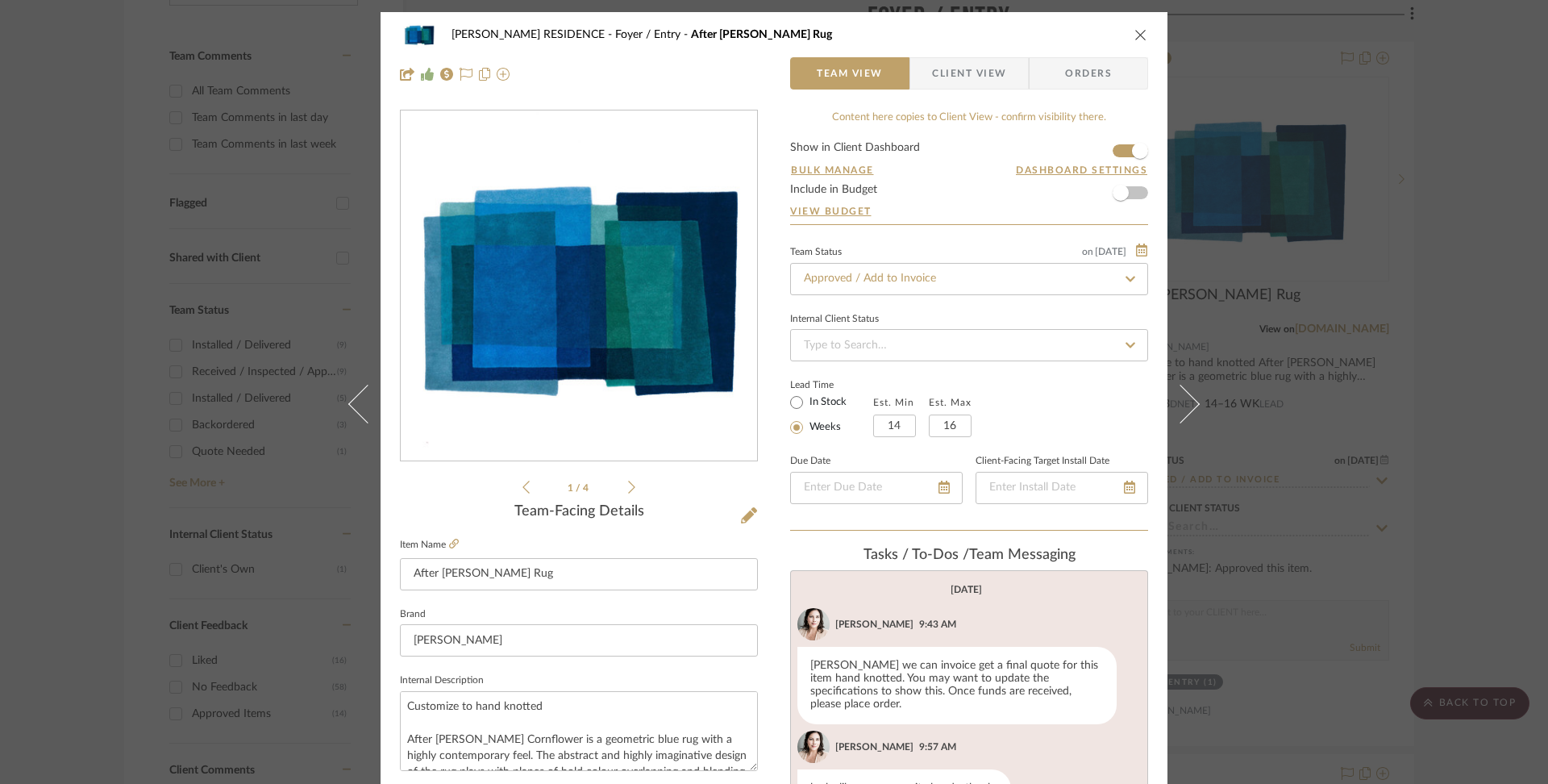
click at [1137, 35] on icon "close" at bounding box center [1141, 35] width 13 height 13
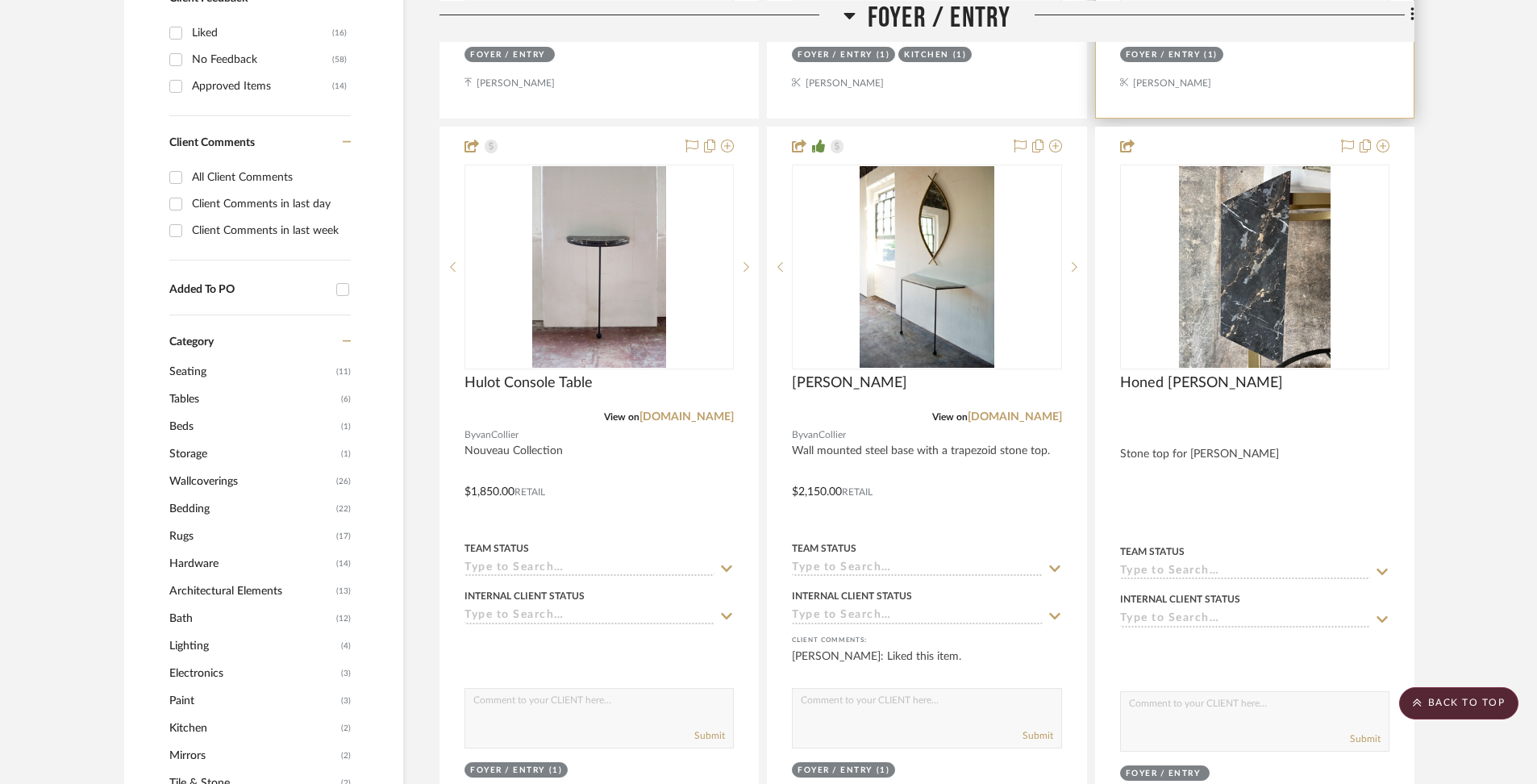
scroll to position [1065, 0]
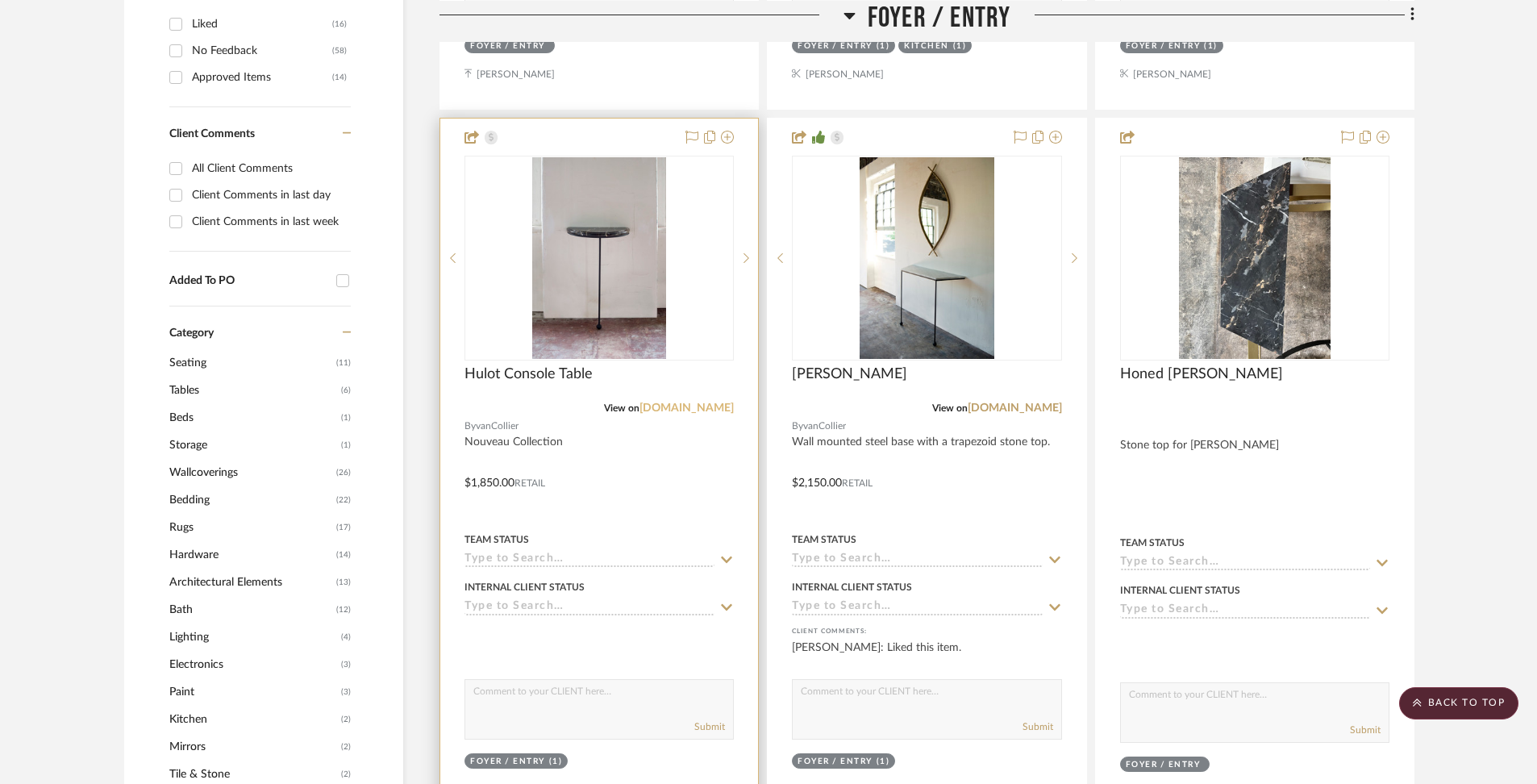
click at [686, 406] on link "[DOMAIN_NAME]" at bounding box center [687, 408] width 94 height 11
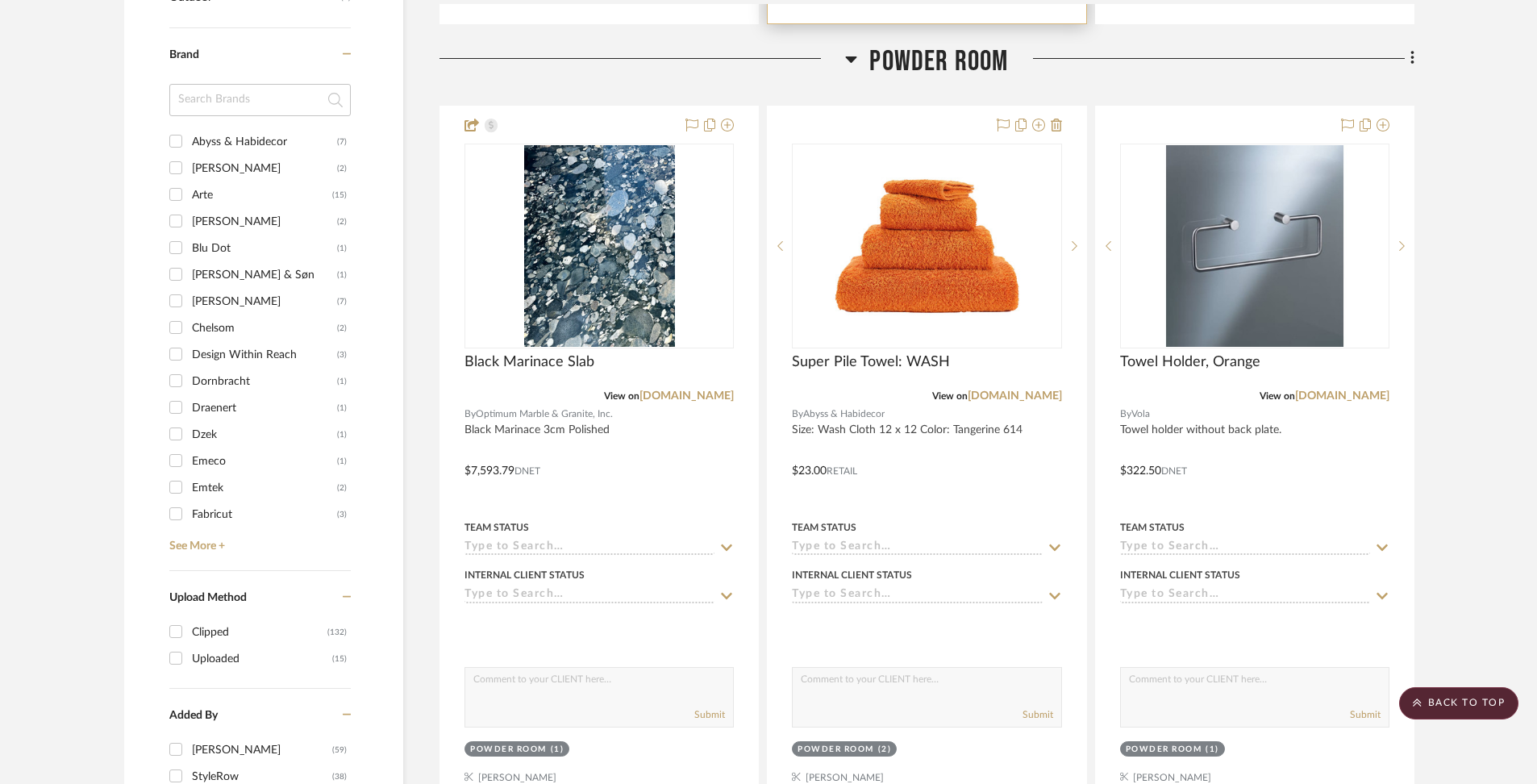
scroll to position [1879, 0]
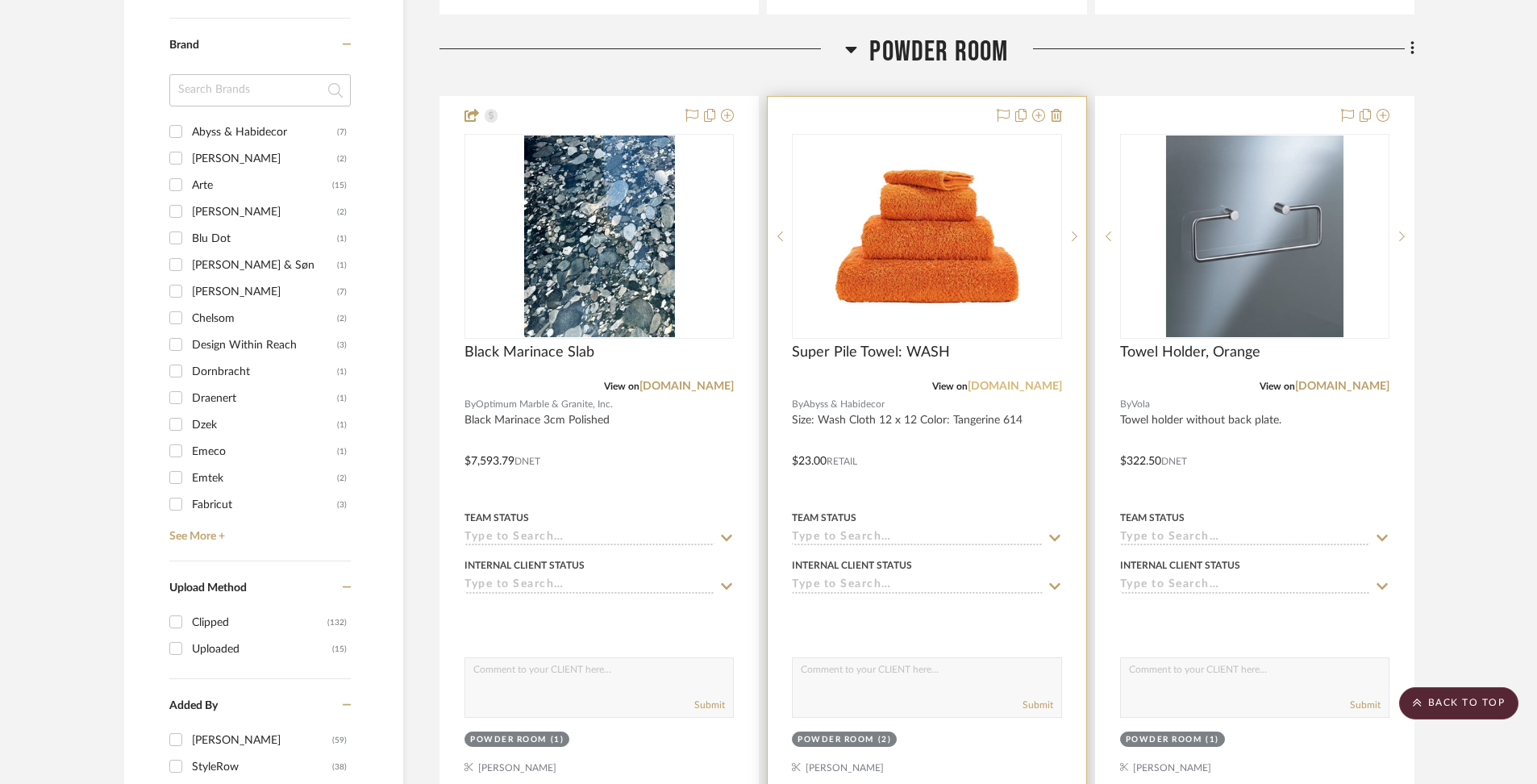
click at [1028, 381] on link "[DOMAIN_NAME]" at bounding box center [1015, 386] width 94 height 11
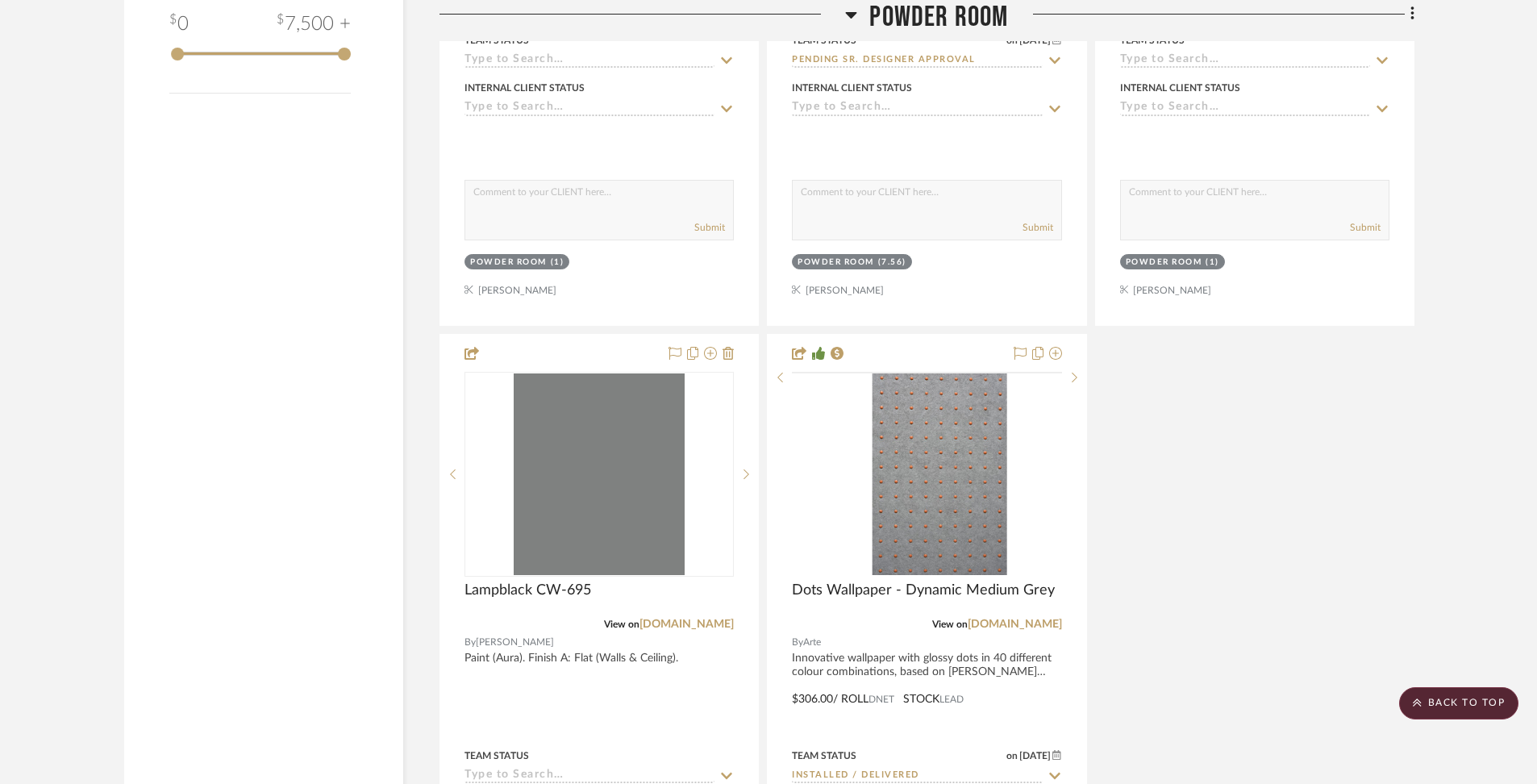
scroll to position [3268, 0]
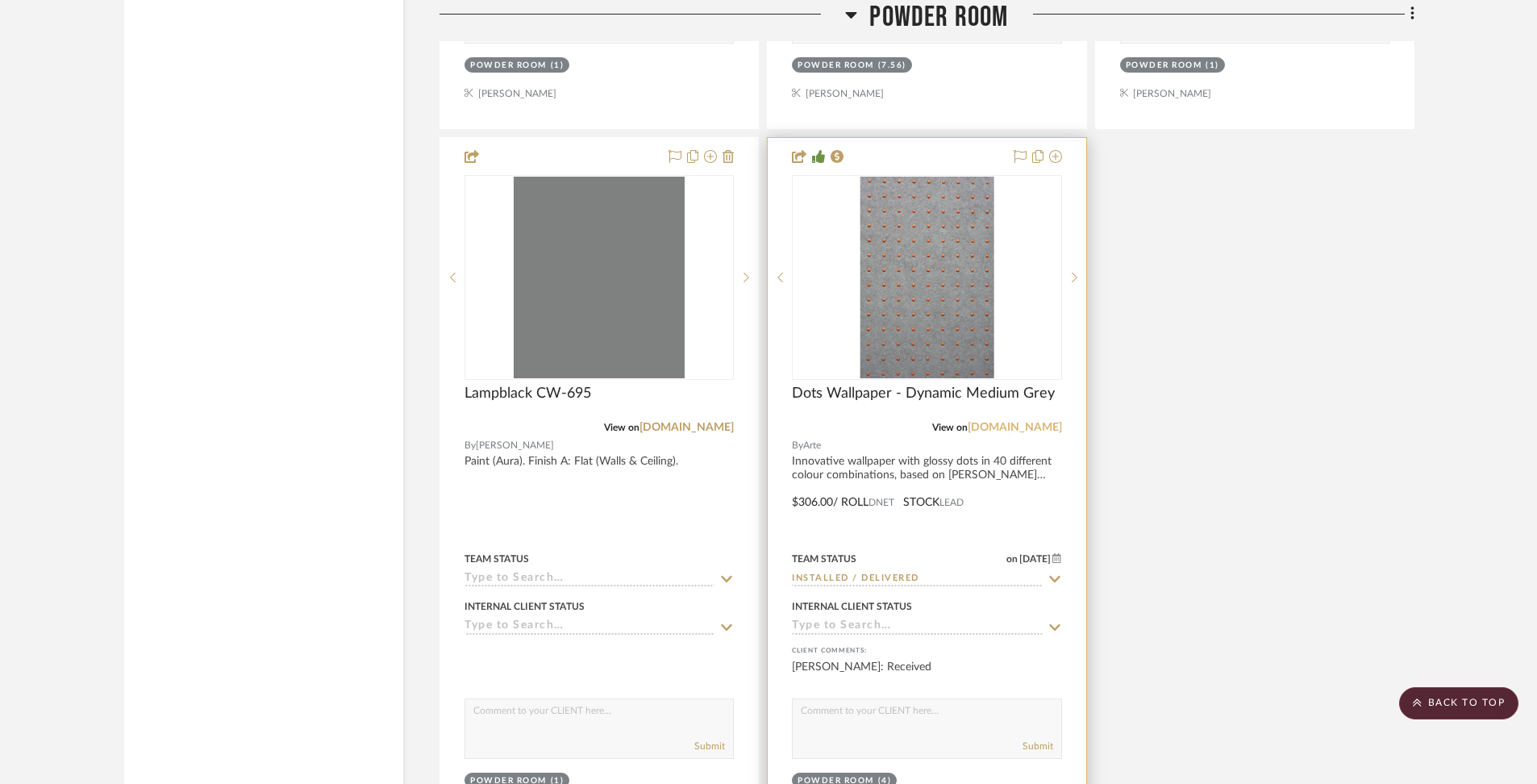
click at [1017, 422] on link "[DOMAIN_NAME]" at bounding box center [1015, 427] width 94 height 11
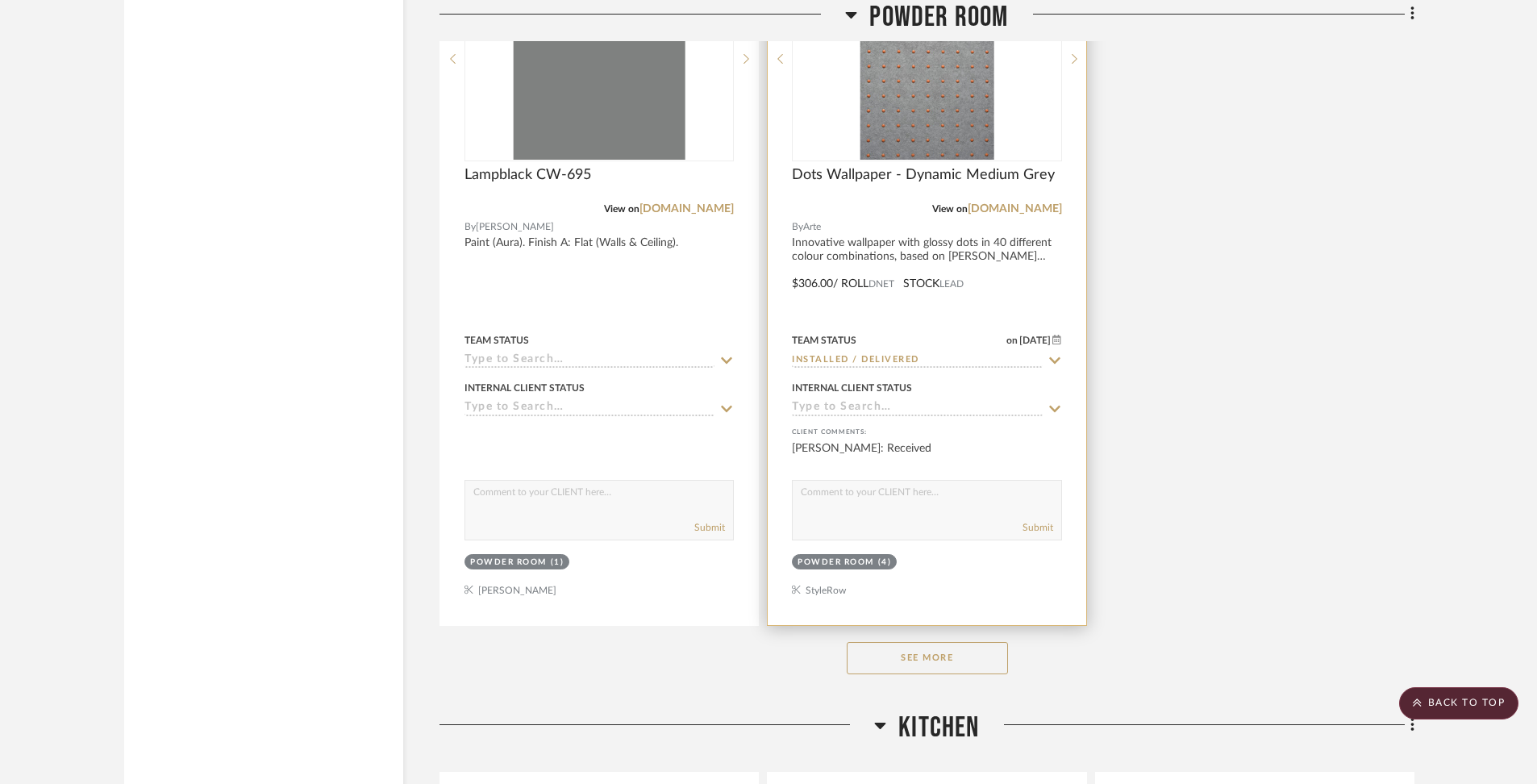
scroll to position [3896, 0]
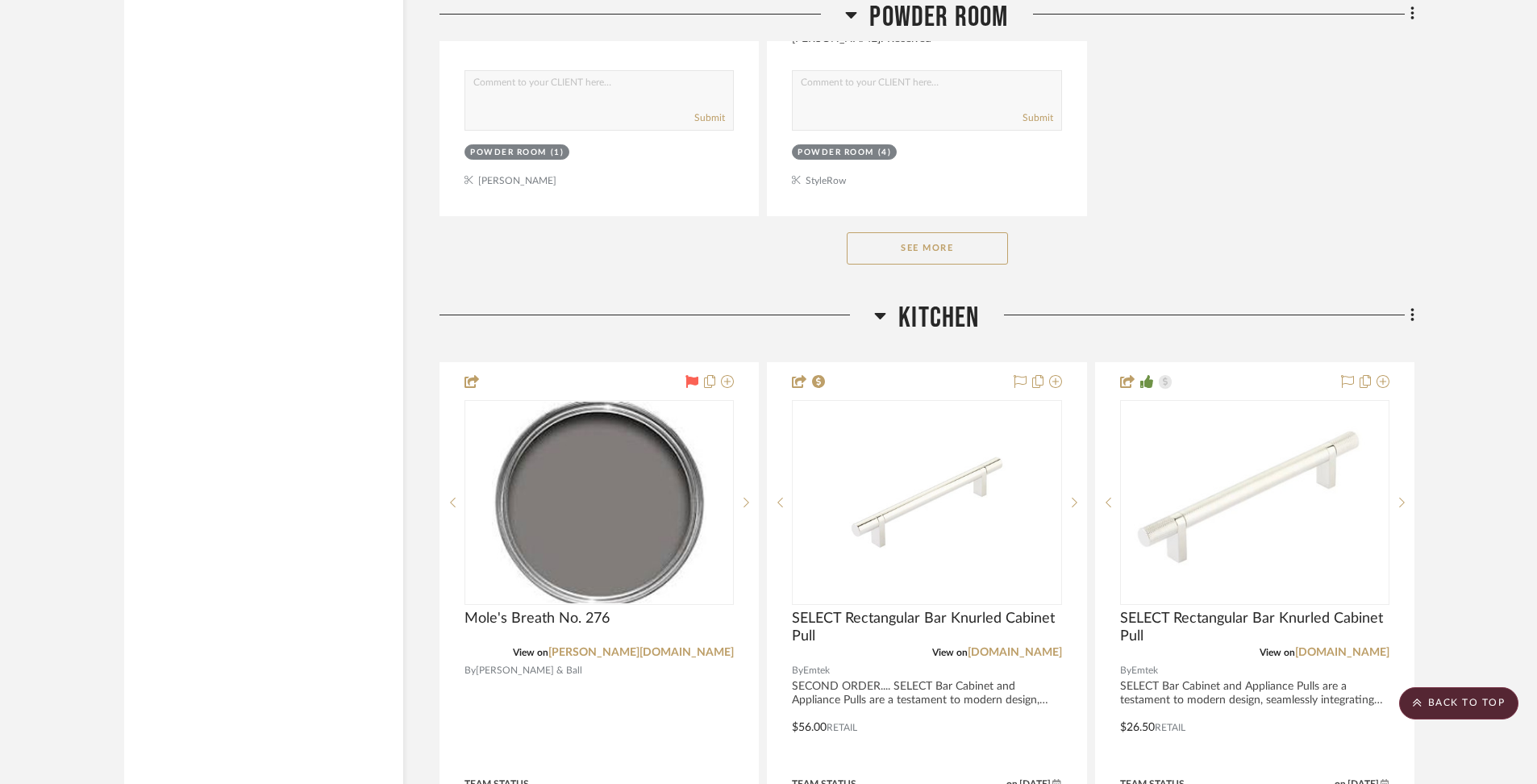
click at [975, 256] on div "See More" at bounding box center [927, 248] width 975 height 65
click at [975, 234] on button "See More" at bounding box center [928, 248] width 161 height 32
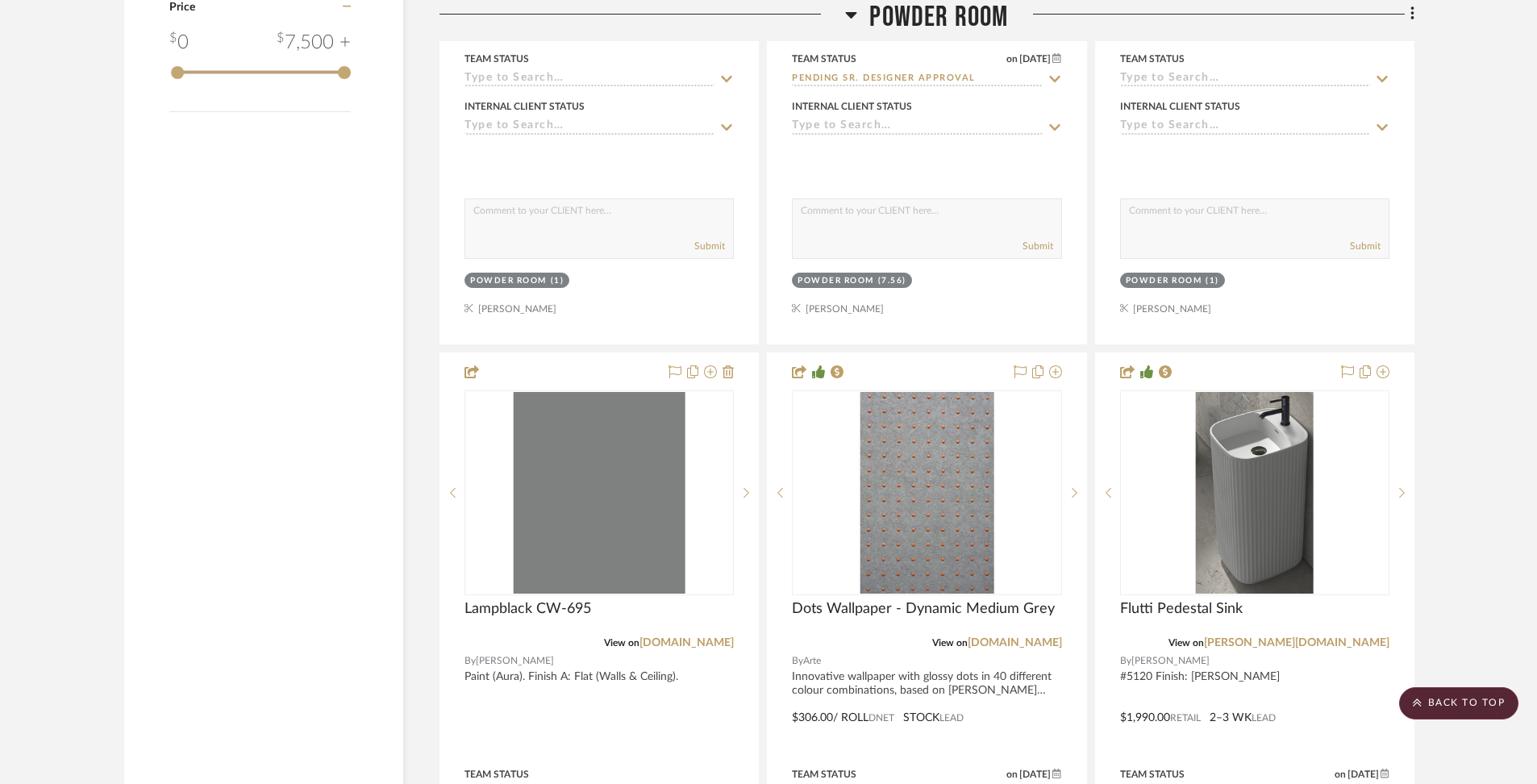
scroll to position [3391, 0]
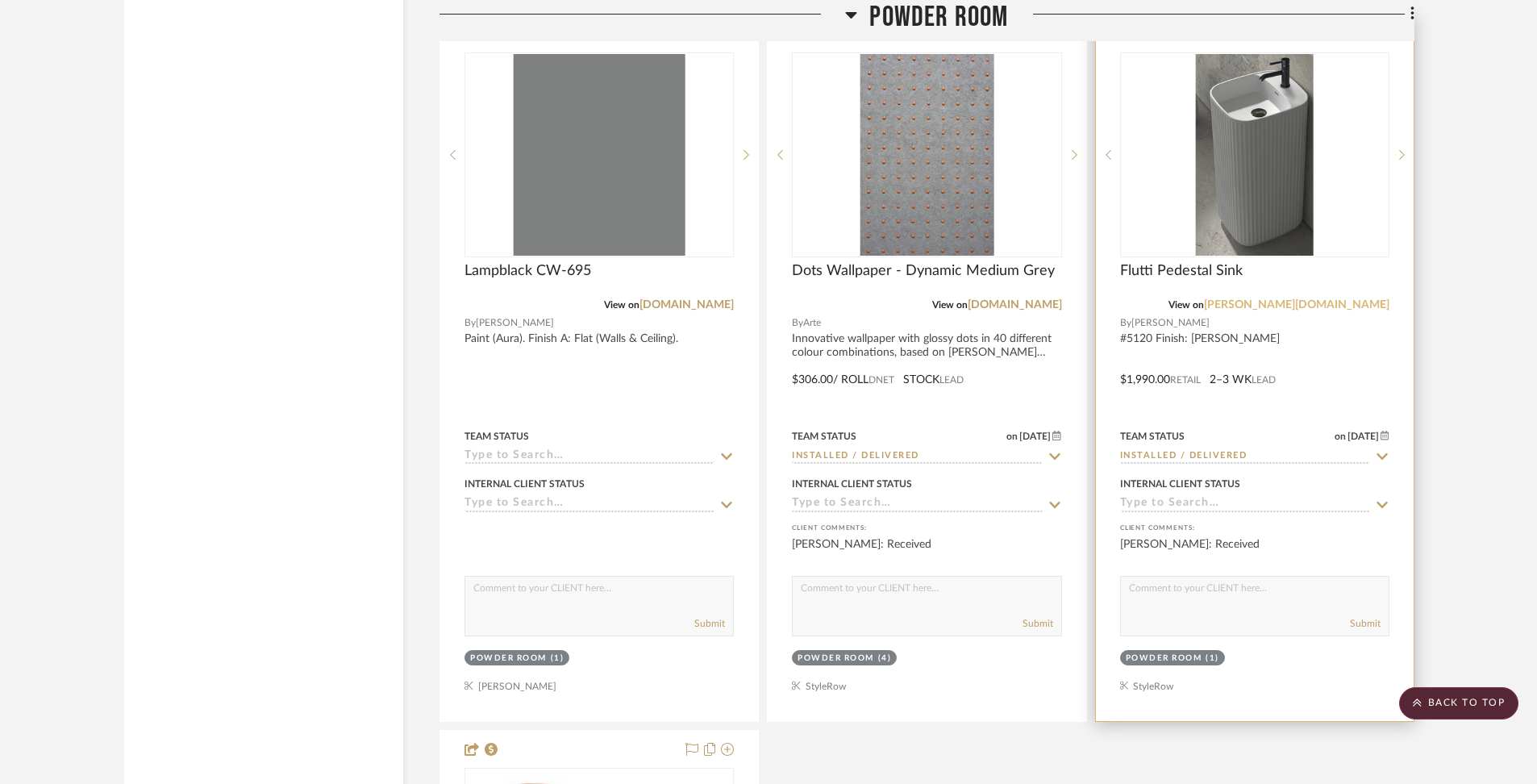
click at [1349, 299] on link "[PERSON_NAME][DOMAIN_NAME]" at bounding box center [1297, 305] width 186 height 11
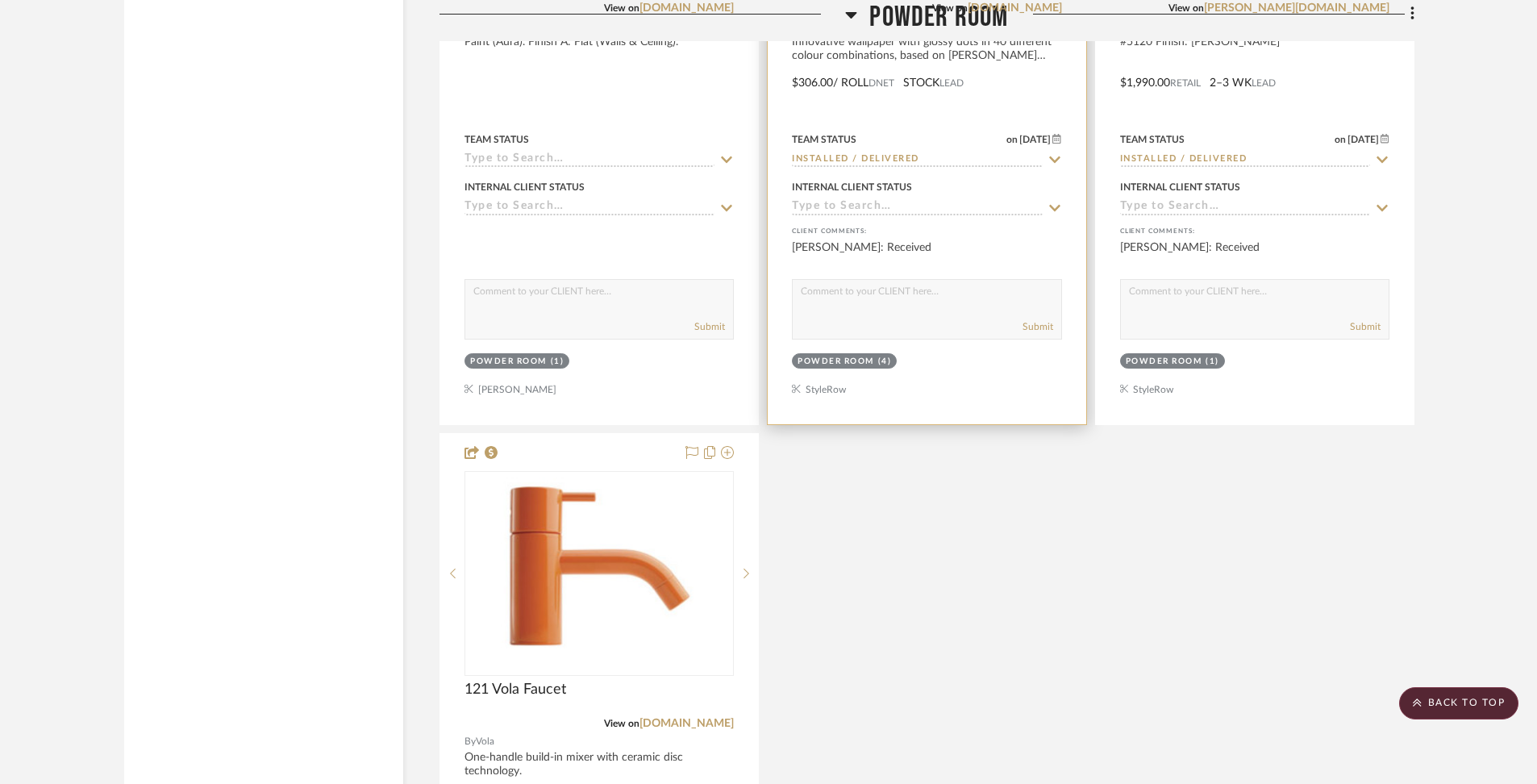
scroll to position [3847, 0]
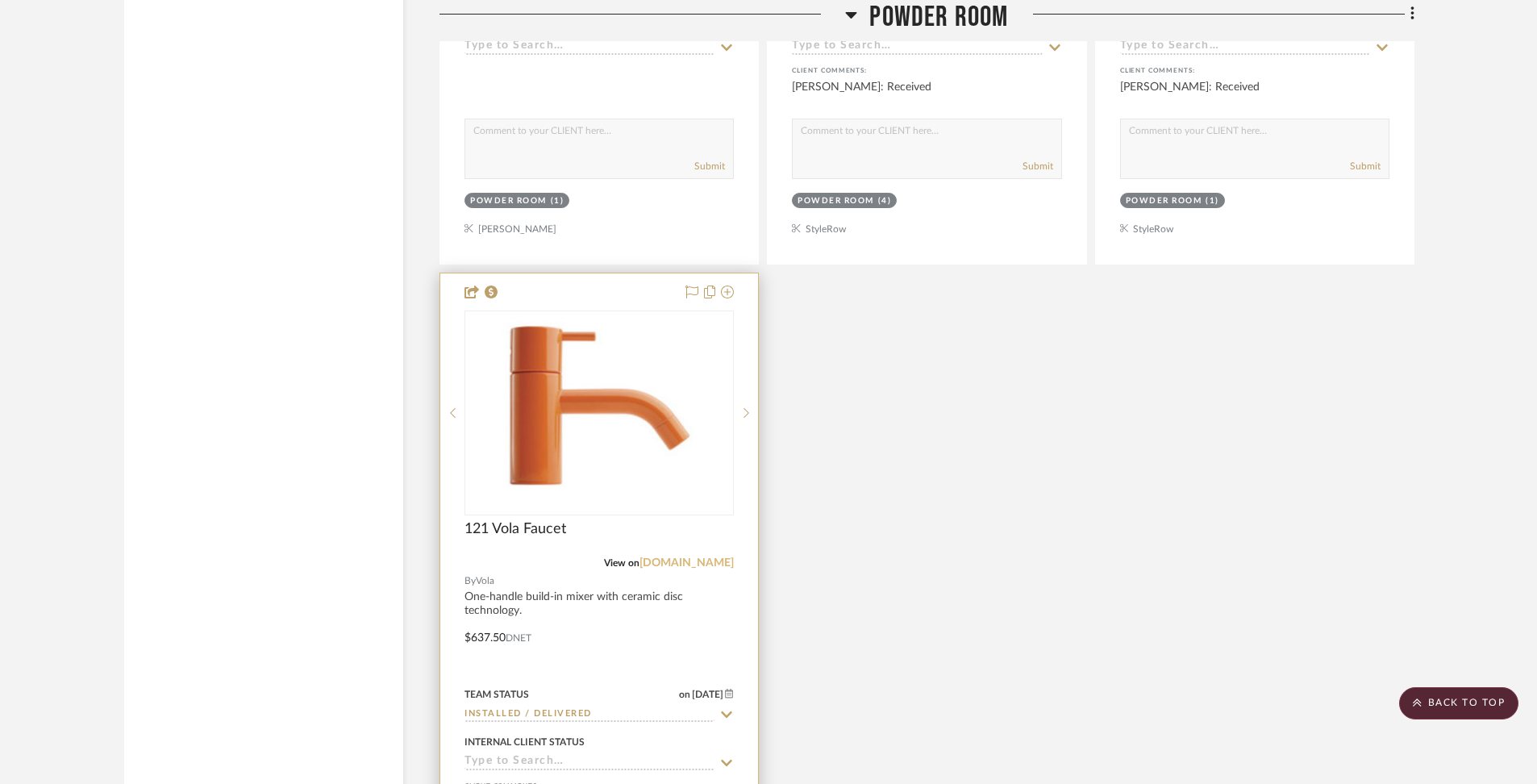
click at [687, 557] on link "[DOMAIN_NAME]" at bounding box center [687, 563] width 94 height 11
click at [679, 600] on div at bounding box center [599, 626] width 318 height 706
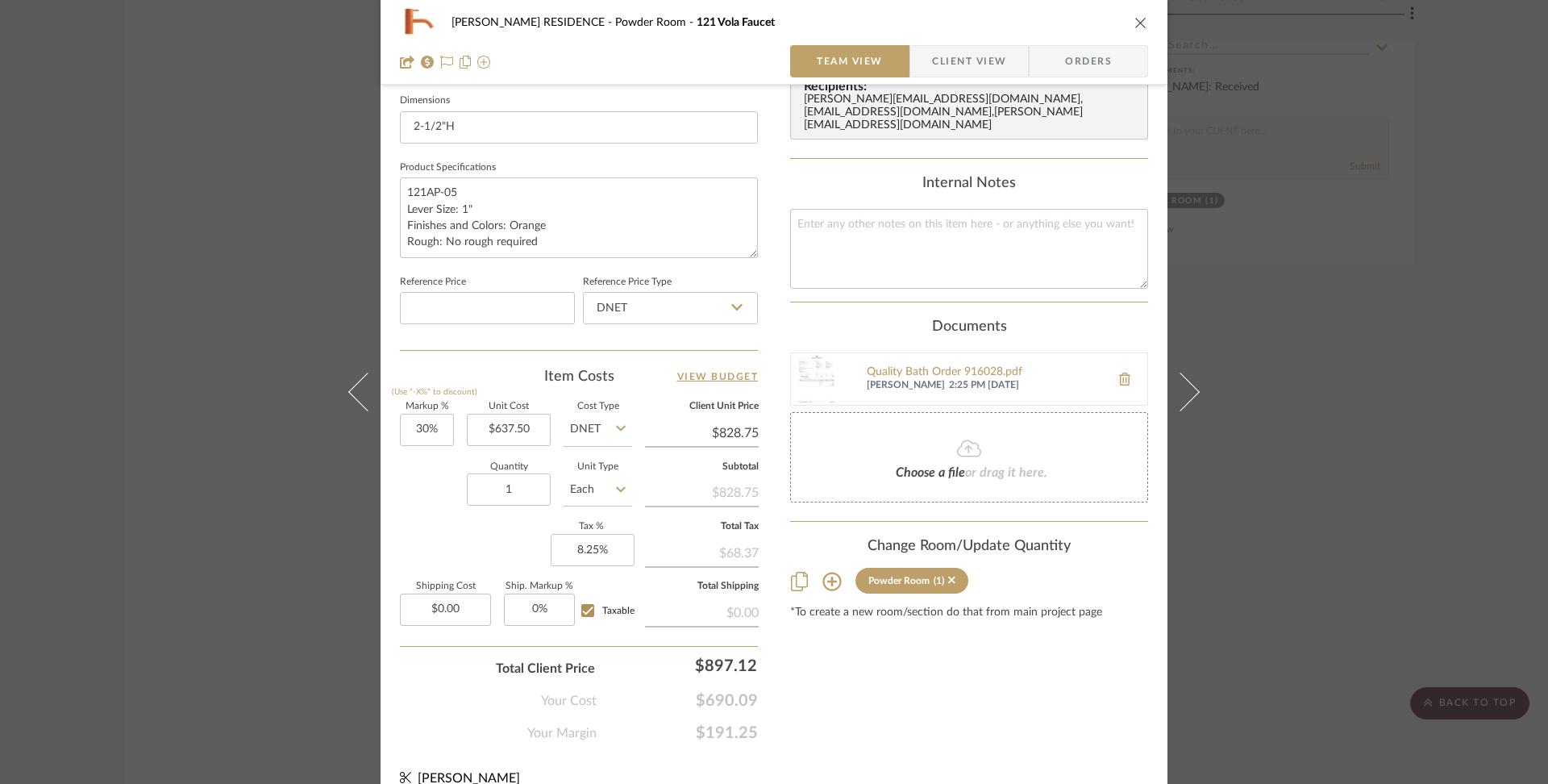
scroll to position [697, 0]
click at [1135, 21] on icon "close" at bounding box center [1141, 23] width 13 height 13
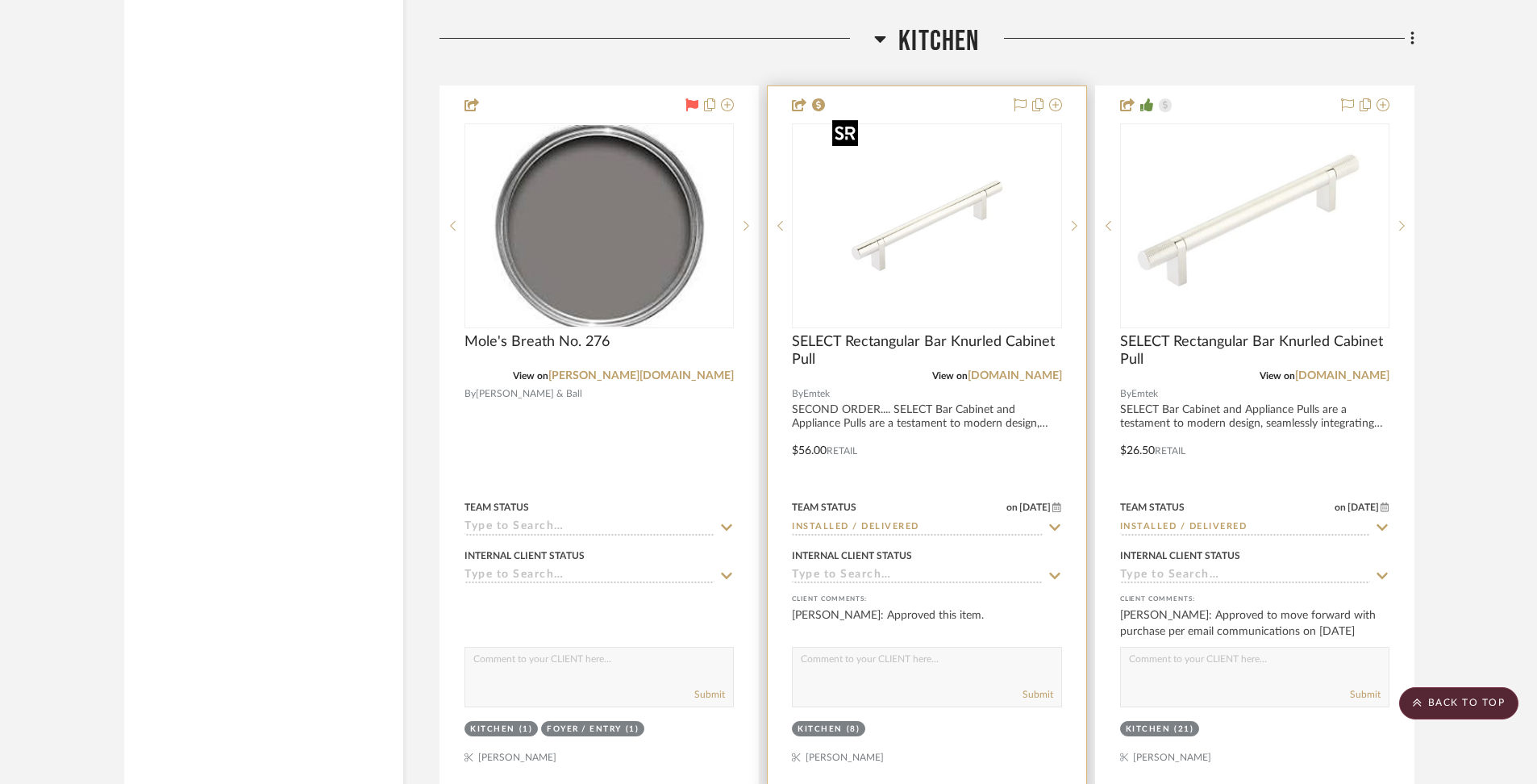
scroll to position [4890, 0]
click at [1042, 368] on link "[DOMAIN_NAME]" at bounding box center [1015, 373] width 94 height 11
click at [1019, 368] on link "[DOMAIN_NAME]" at bounding box center [1015, 373] width 94 height 11
click at [881, 419] on div at bounding box center [927, 436] width 318 height 706
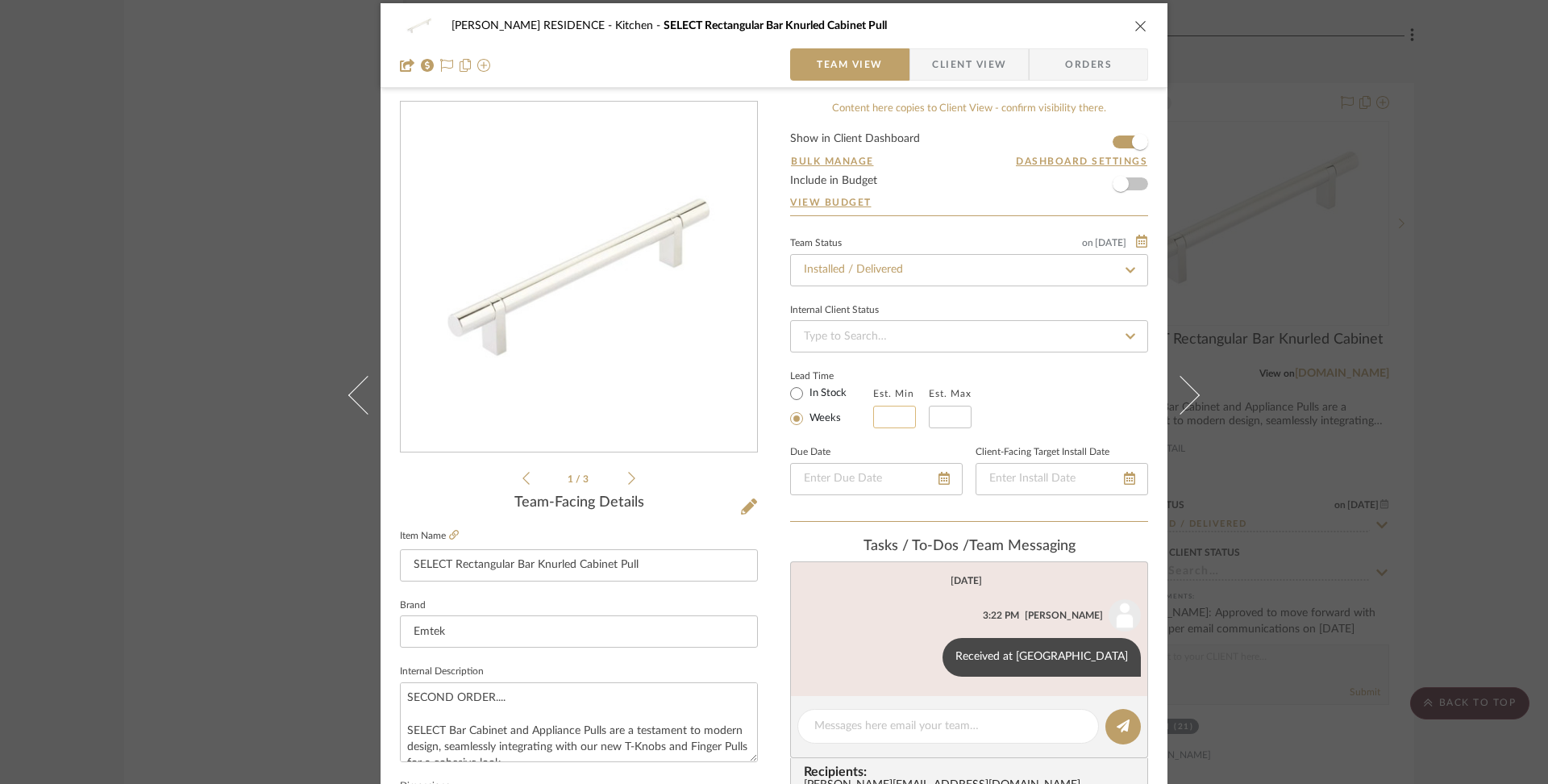
scroll to position [0, 0]
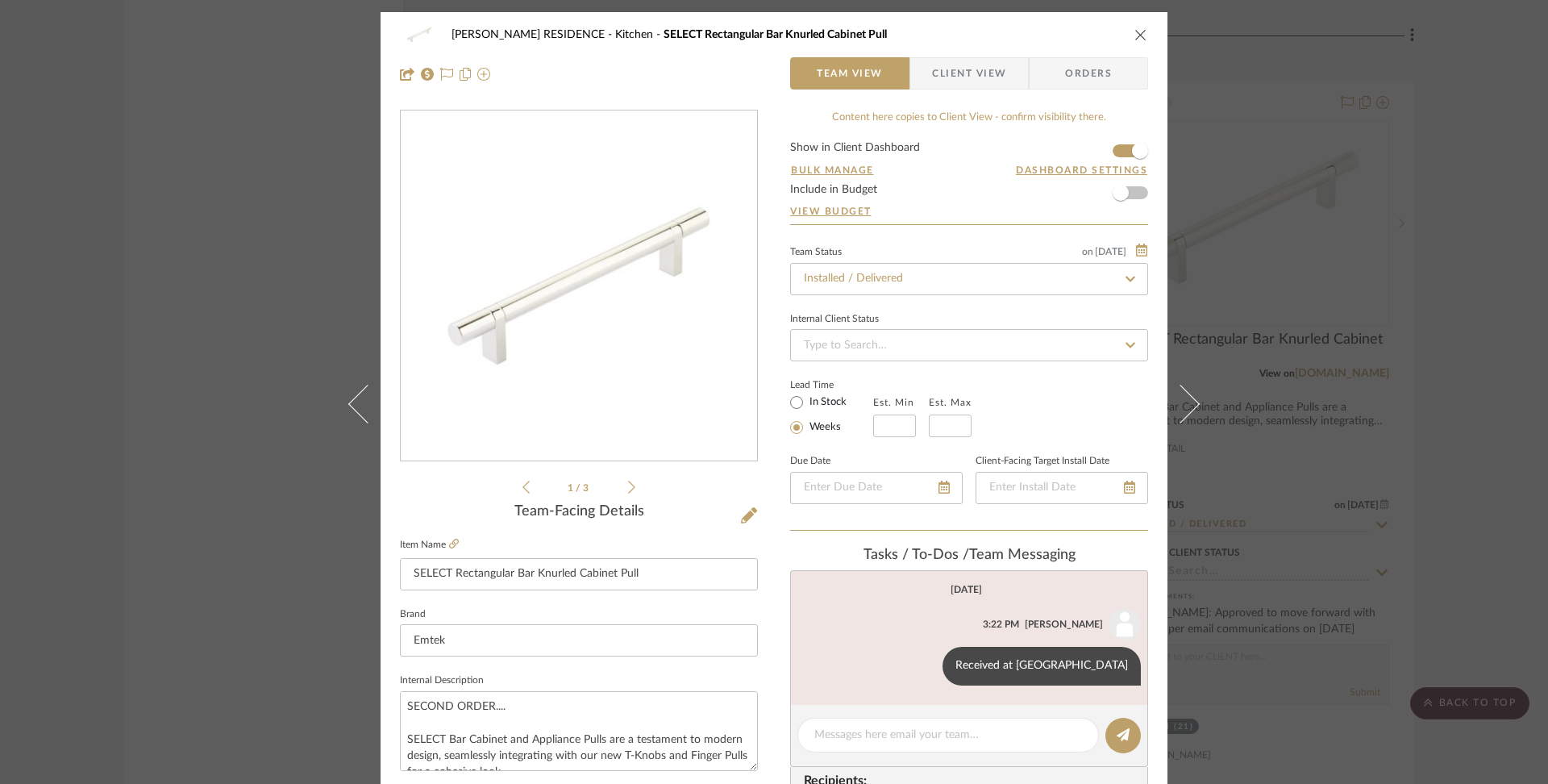
click at [933, 57] on span "Client View" at bounding box center [970, 73] width 74 height 32
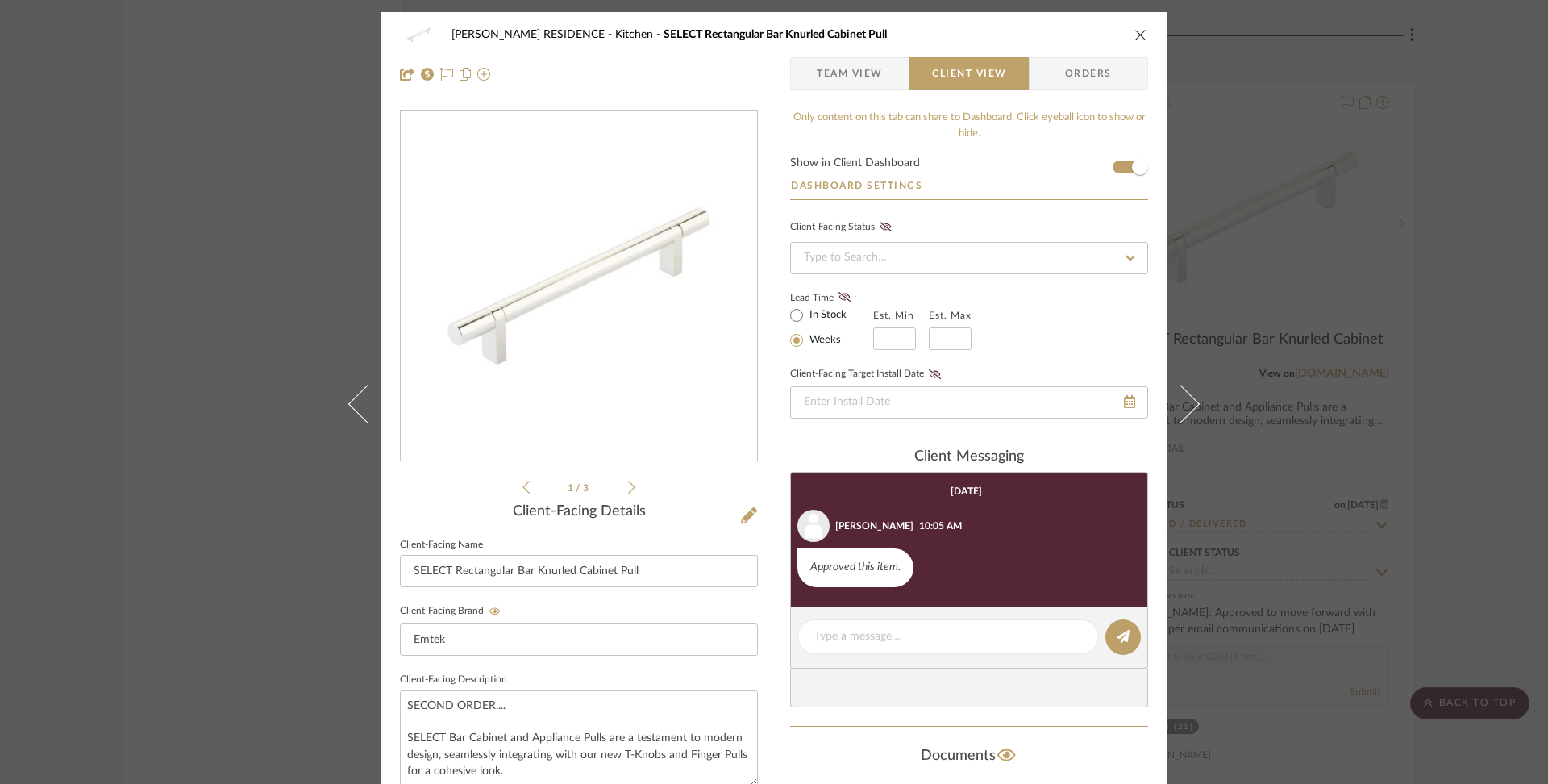
click at [866, 80] on span "Team View" at bounding box center [850, 73] width 66 height 32
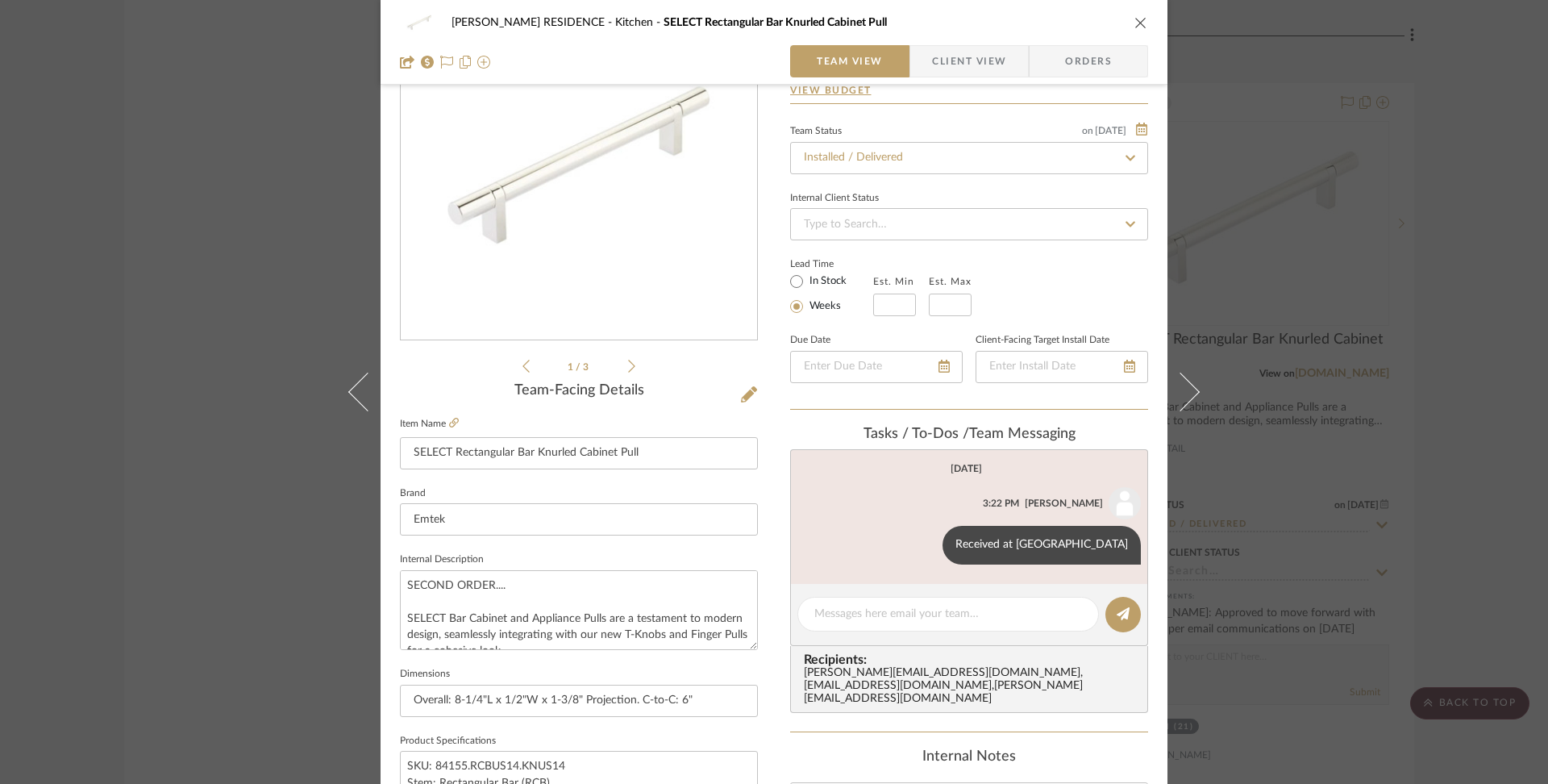
scroll to position [108, 0]
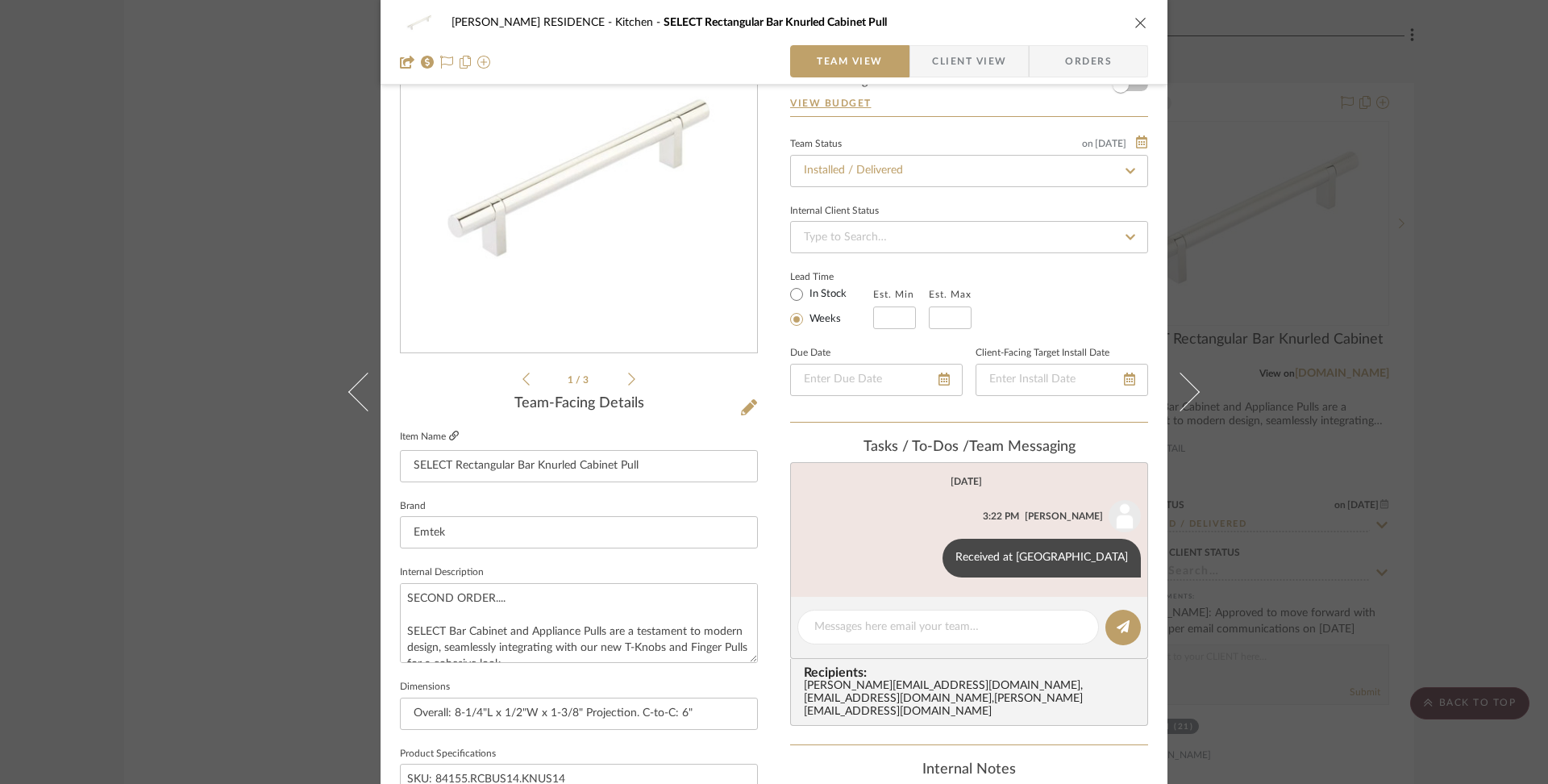
click at [451, 433] on icon at bounding box center [454, 436] width 10 height 10
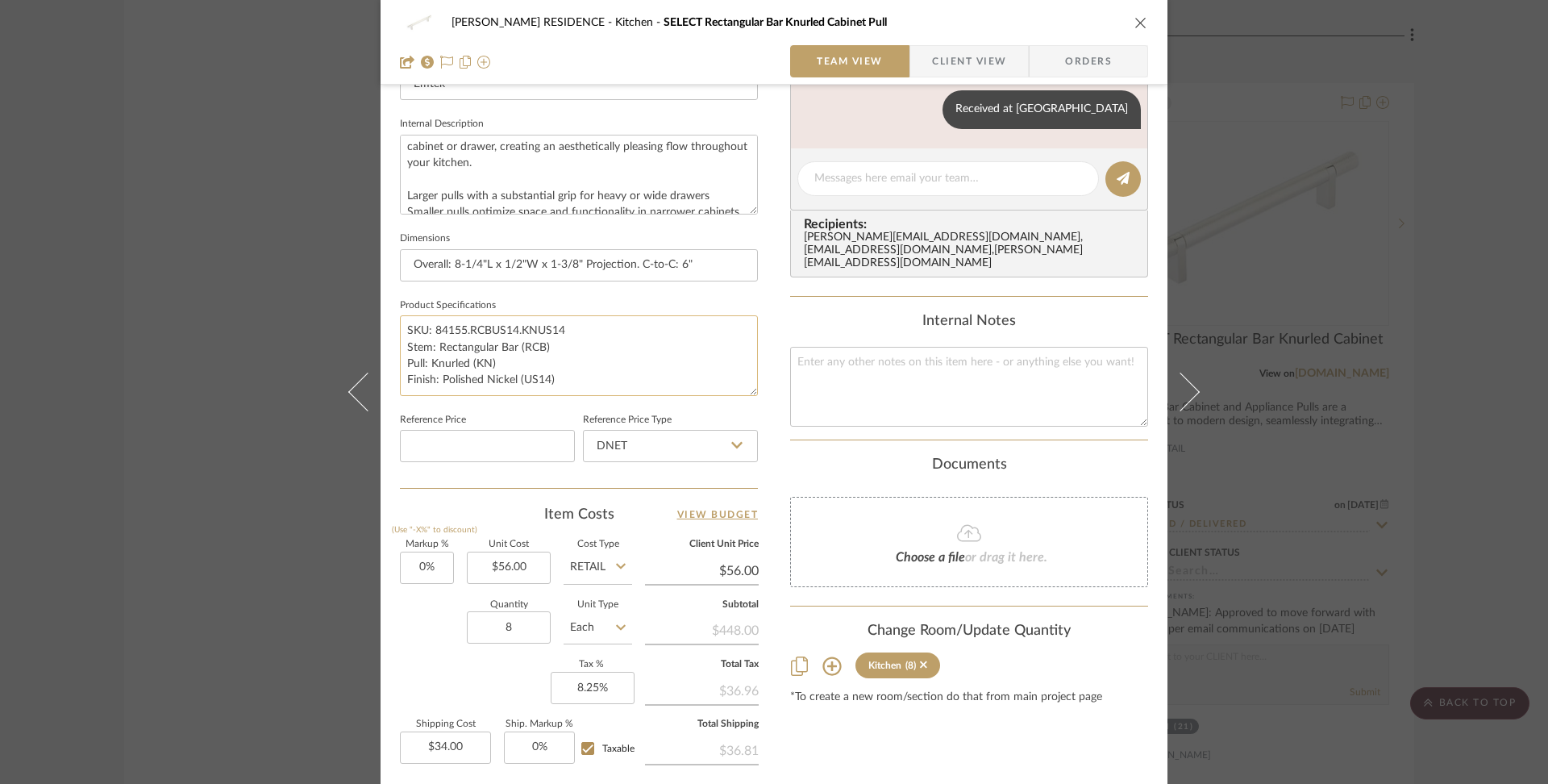
scroll to position [556, 0]
click at [885, 387] on textarea at bounding box center [970, 387] width 358 height 80
click at [794, 348] on textarea "MSRP: $60" at bounding box center [970, 387] width 358 height 80
type textarea "25082200030 MSRP: $60"
click at [850, 432] on div "Content here copies to Client View - confirm visibility there. Show in Client D…" at bounding box center [970, 217] width 358 height 1327
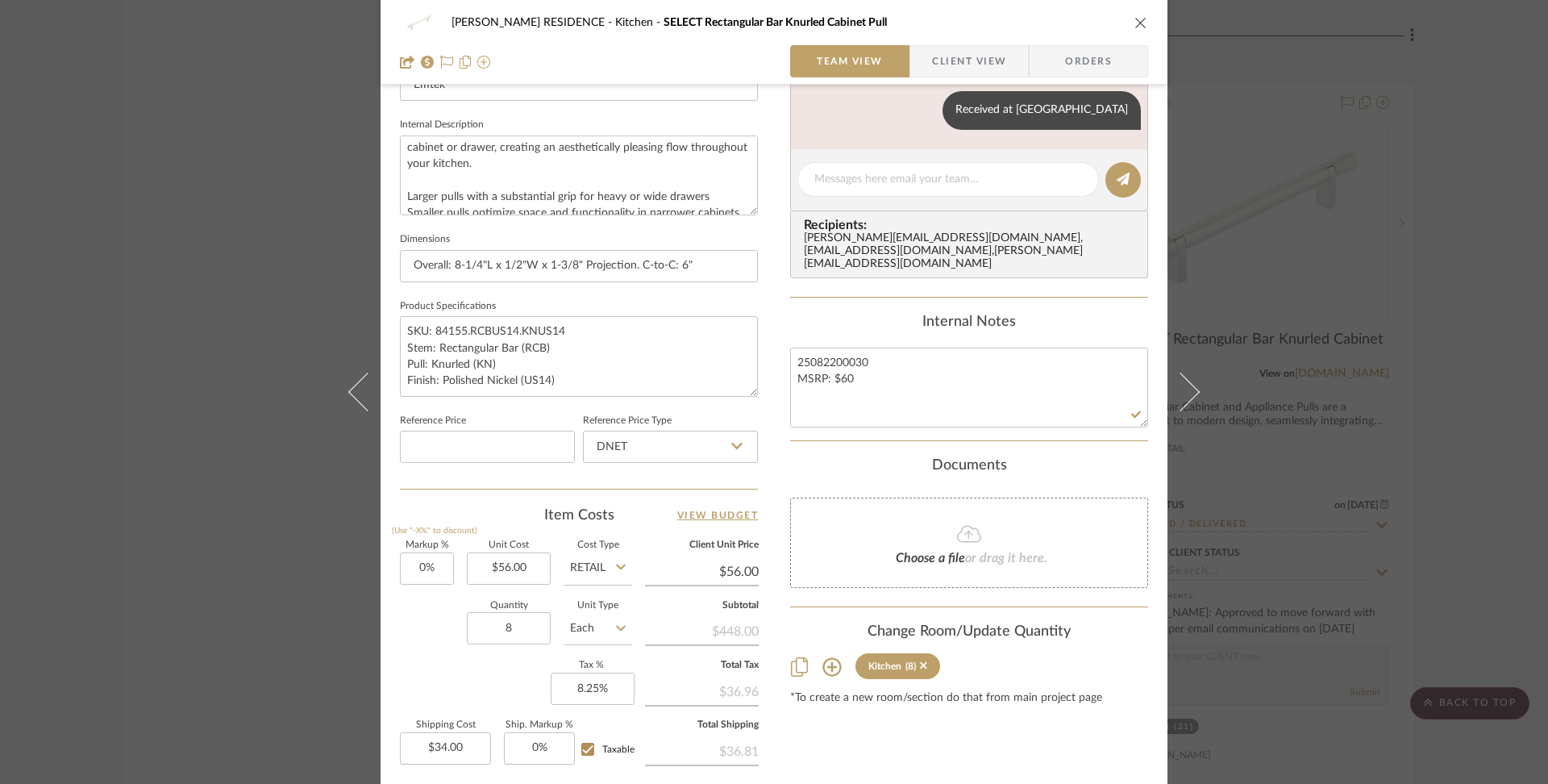
click at [1135, 20] on icon "close" at bounding box center [1141, 23] width 13 height 13
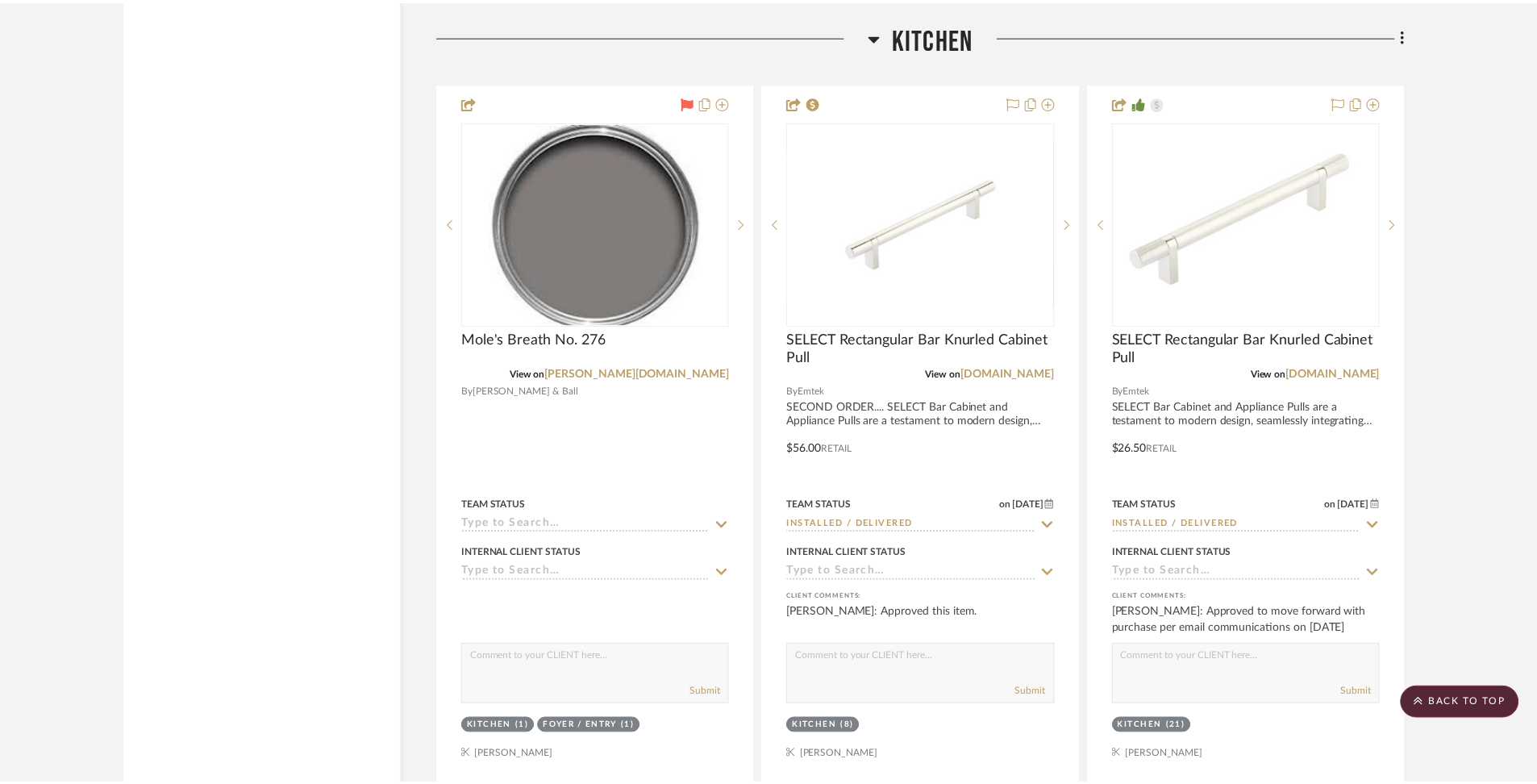
scroll to position [4890, 0]
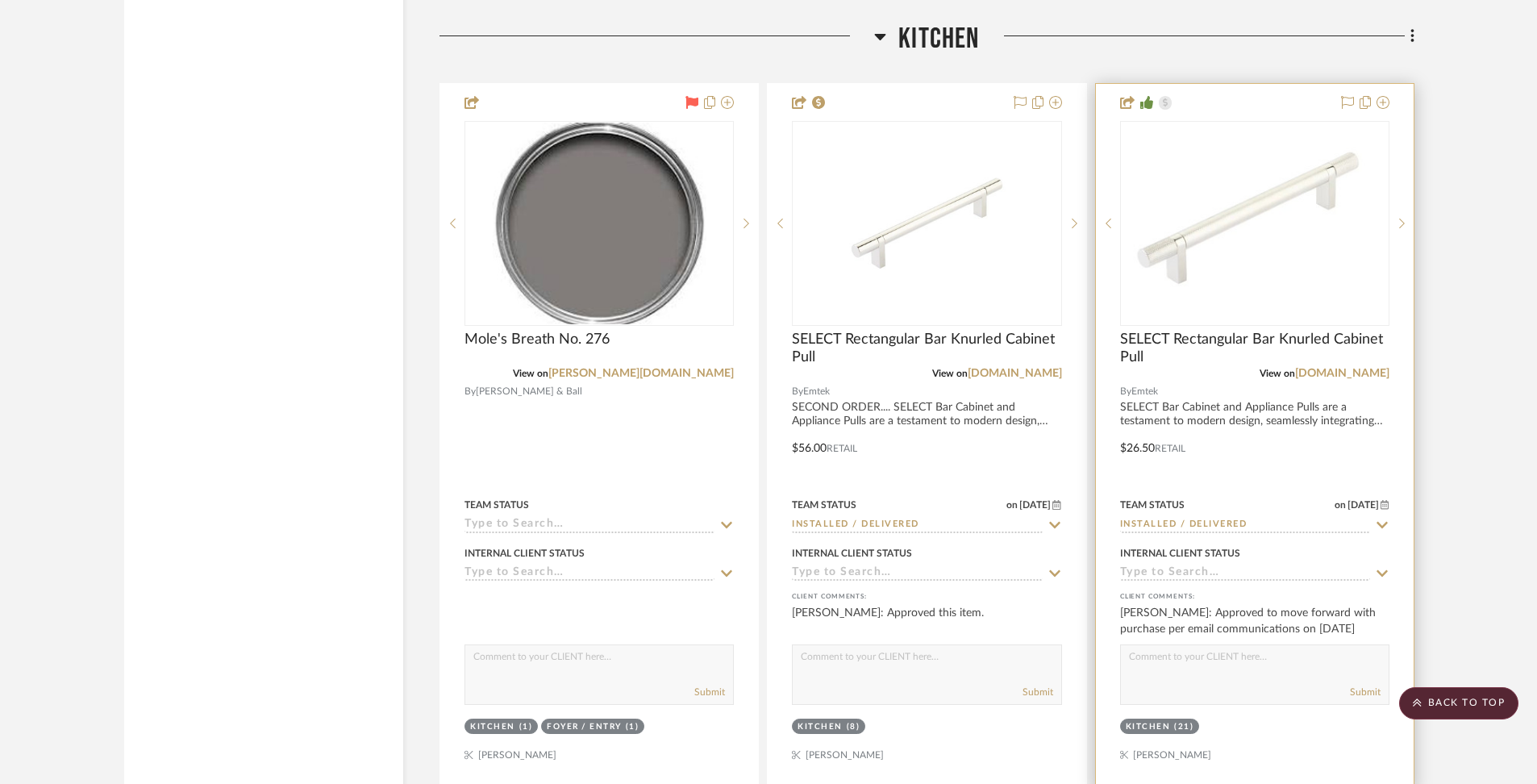
click at [1269, 411] on div at bounding box center [1255, 436] width 318 height 706
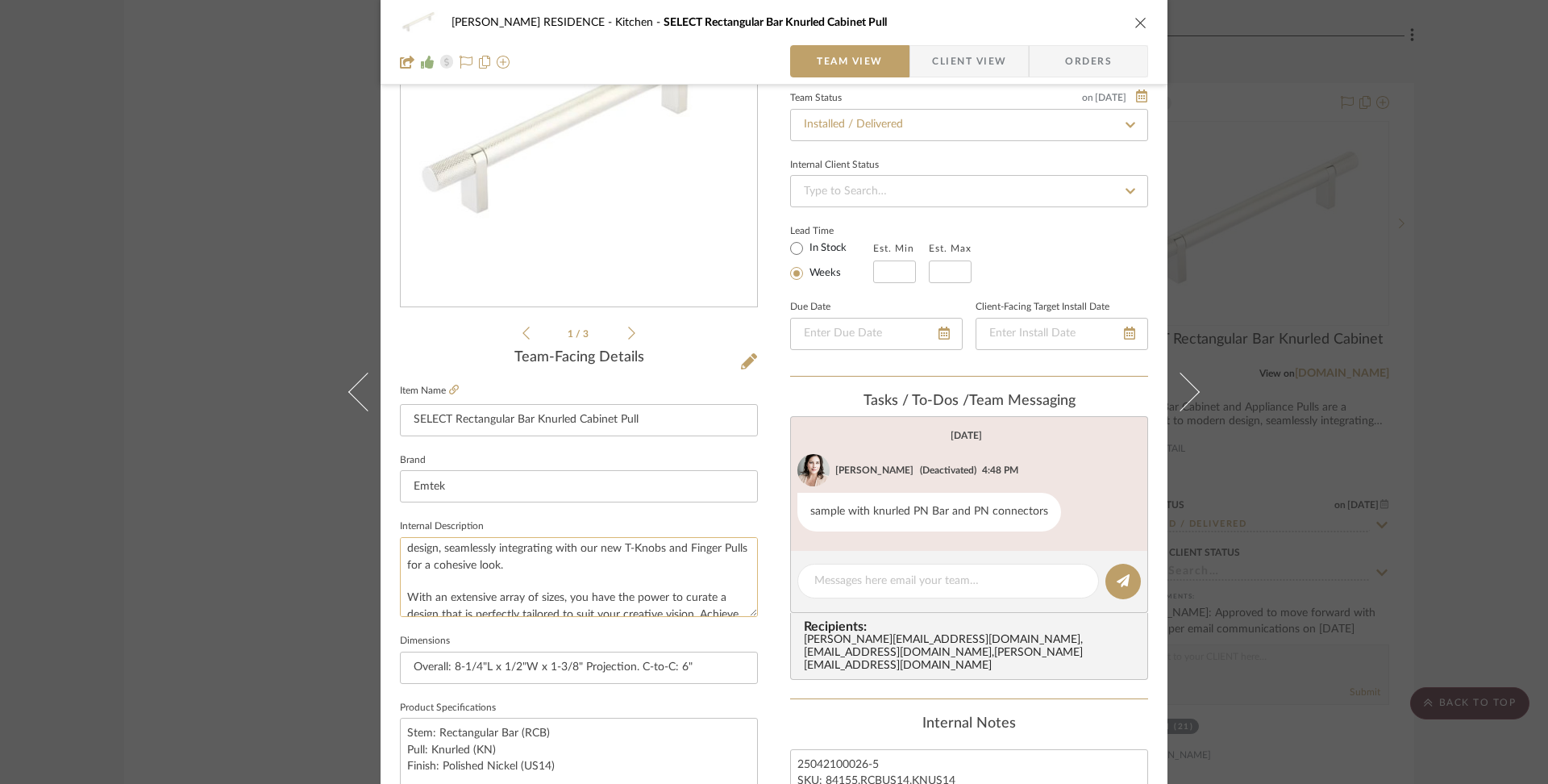
scroll to position [0, 0]
click at [451, 387] on icon at bounding box center [454, 390] width 10 height 10
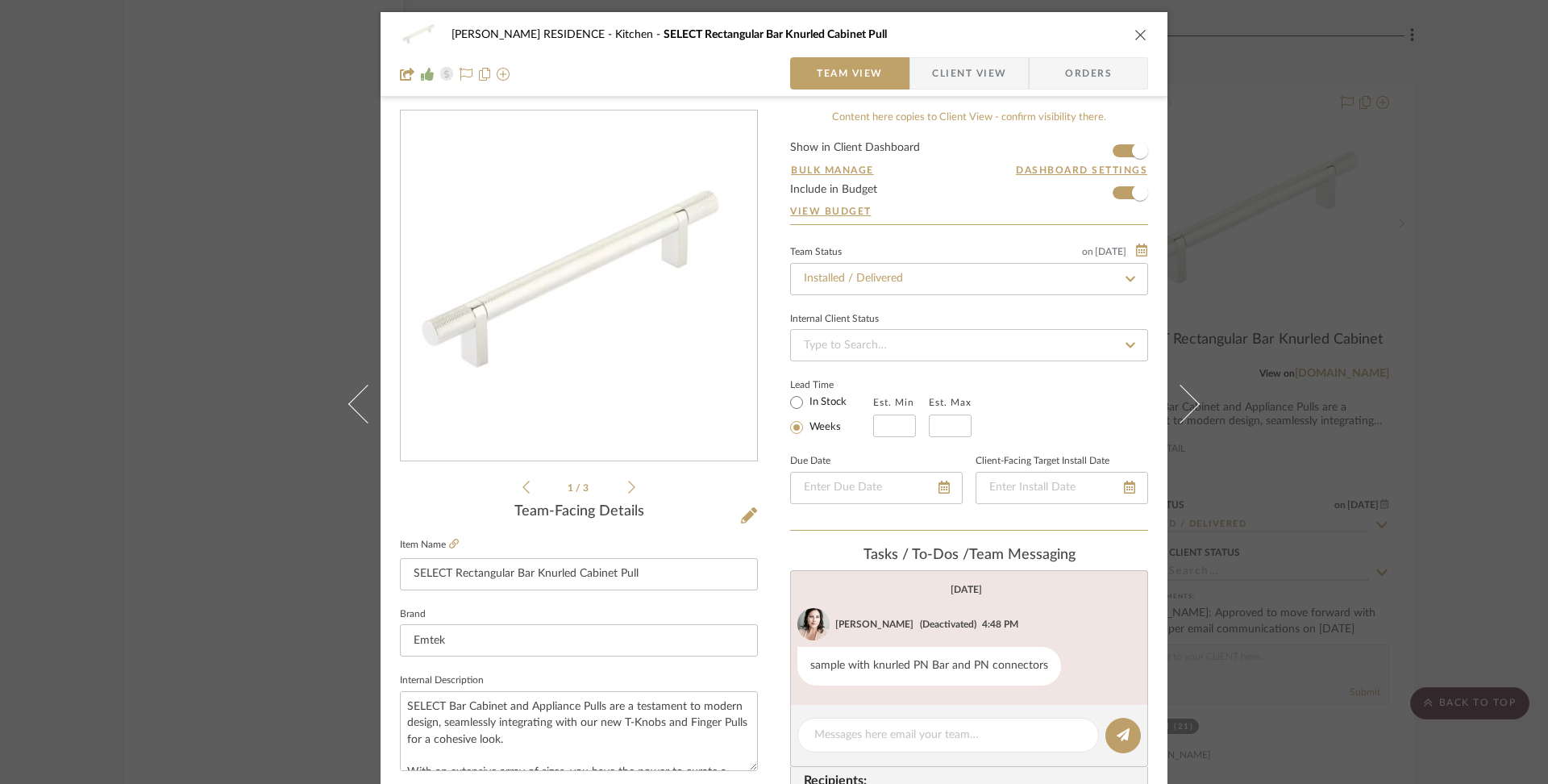
scroll to position [56, 0]
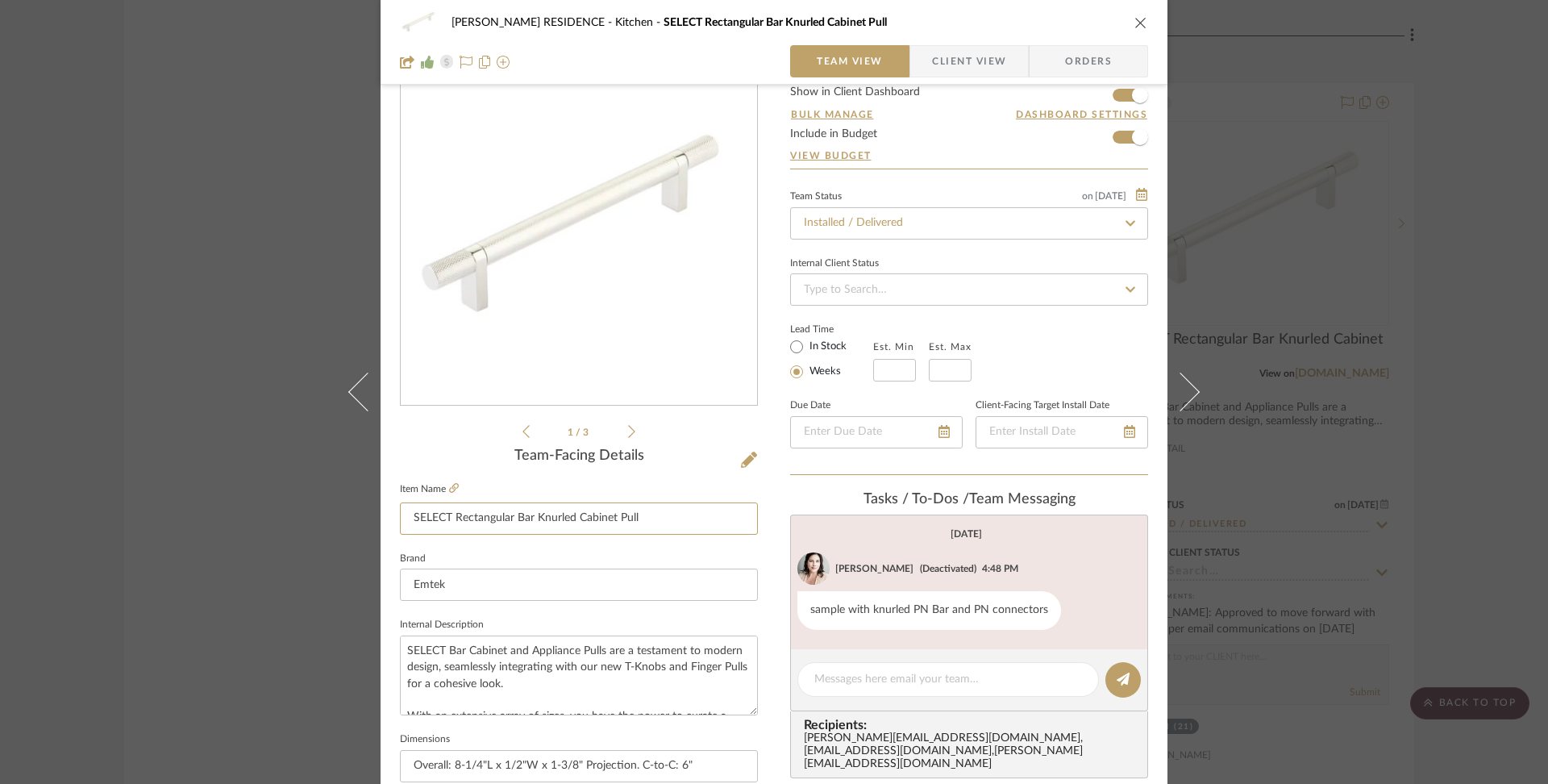
drag, startPoint x: 658, startPoint y: 522, endPoint x: 376, endPoint y: 521, distance: 282.0
click at [381, 521] on div "[PERSON_NAME] RESIDENCE Kitchen SELECT Rectangular Bar Knurled Cabinet Pull Tea…" at bounding box center [774, 701] width 787 height 1489
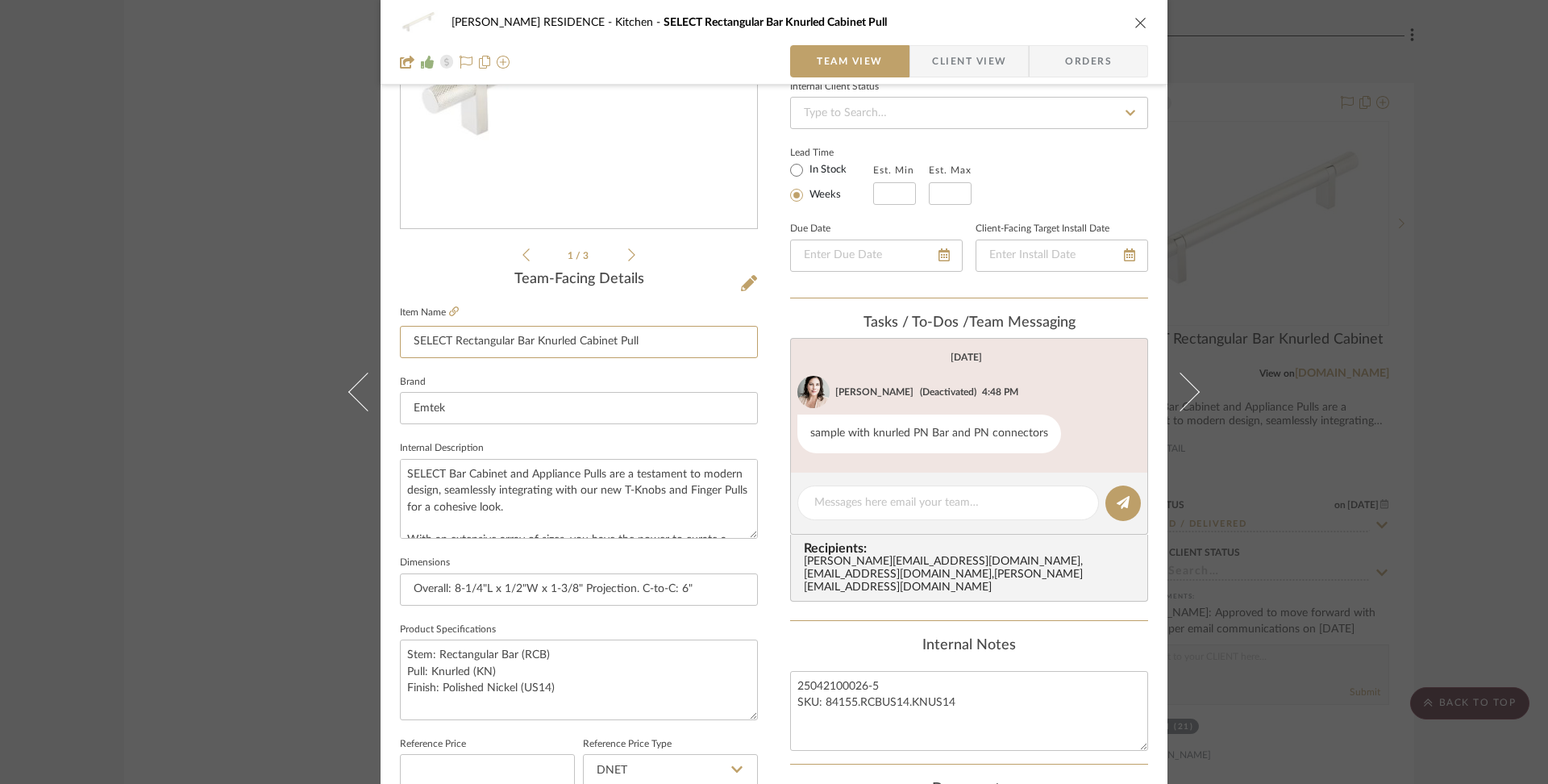
scroll to position [198, 0]
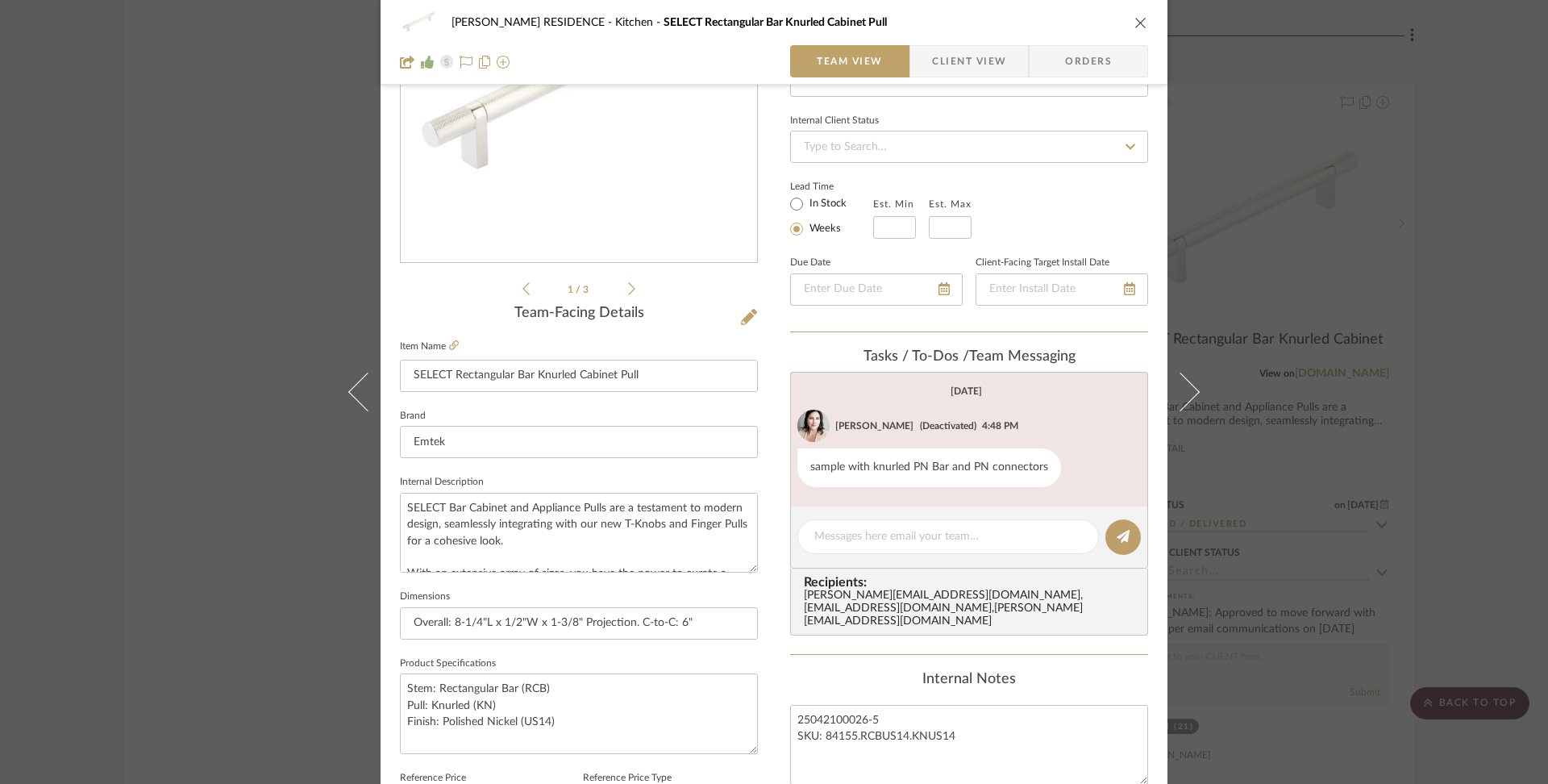
click at [1135, 26] on icon "close" at bounding box center [1141, 23] width 13 height 13
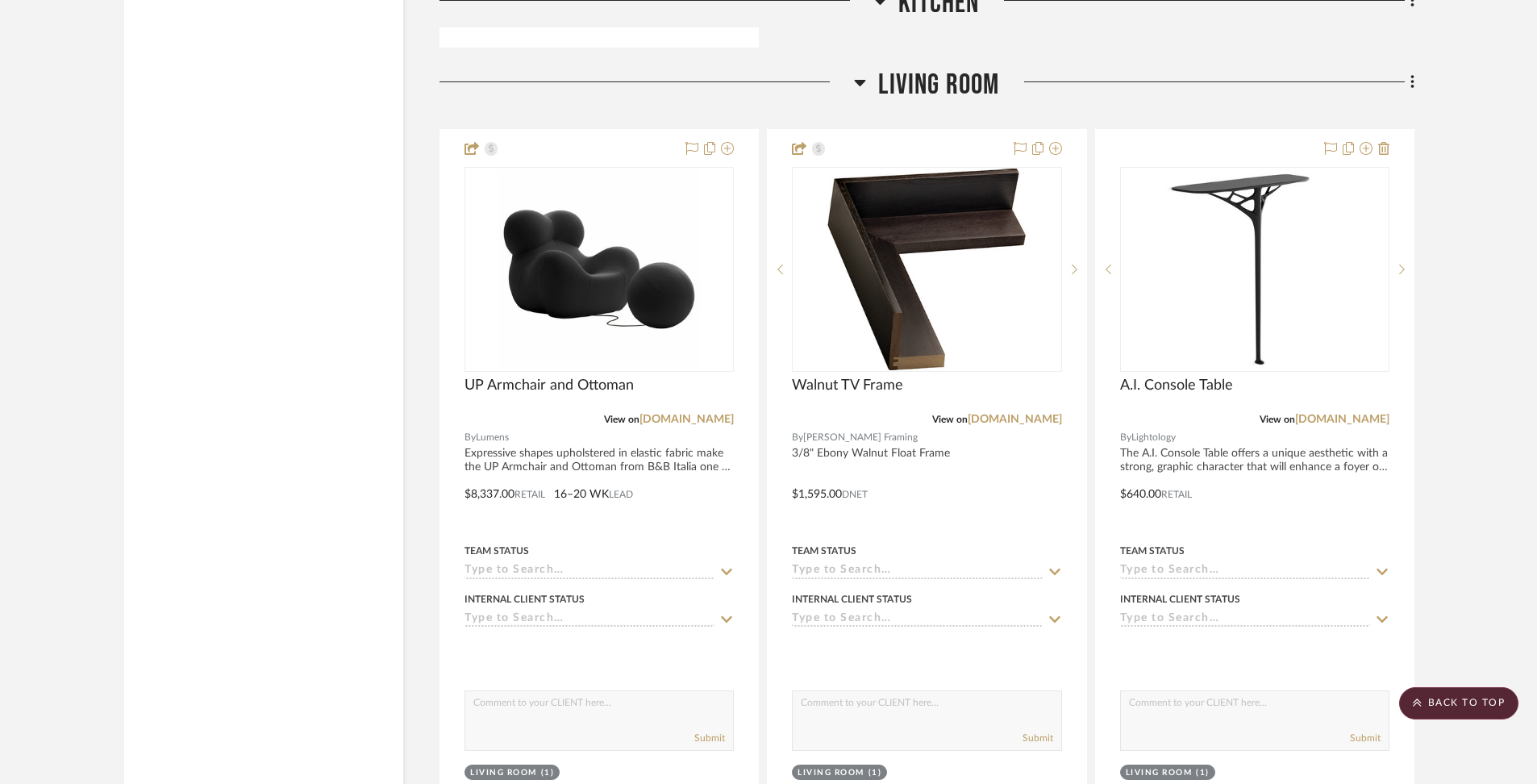
scroll to position [6351, 0]
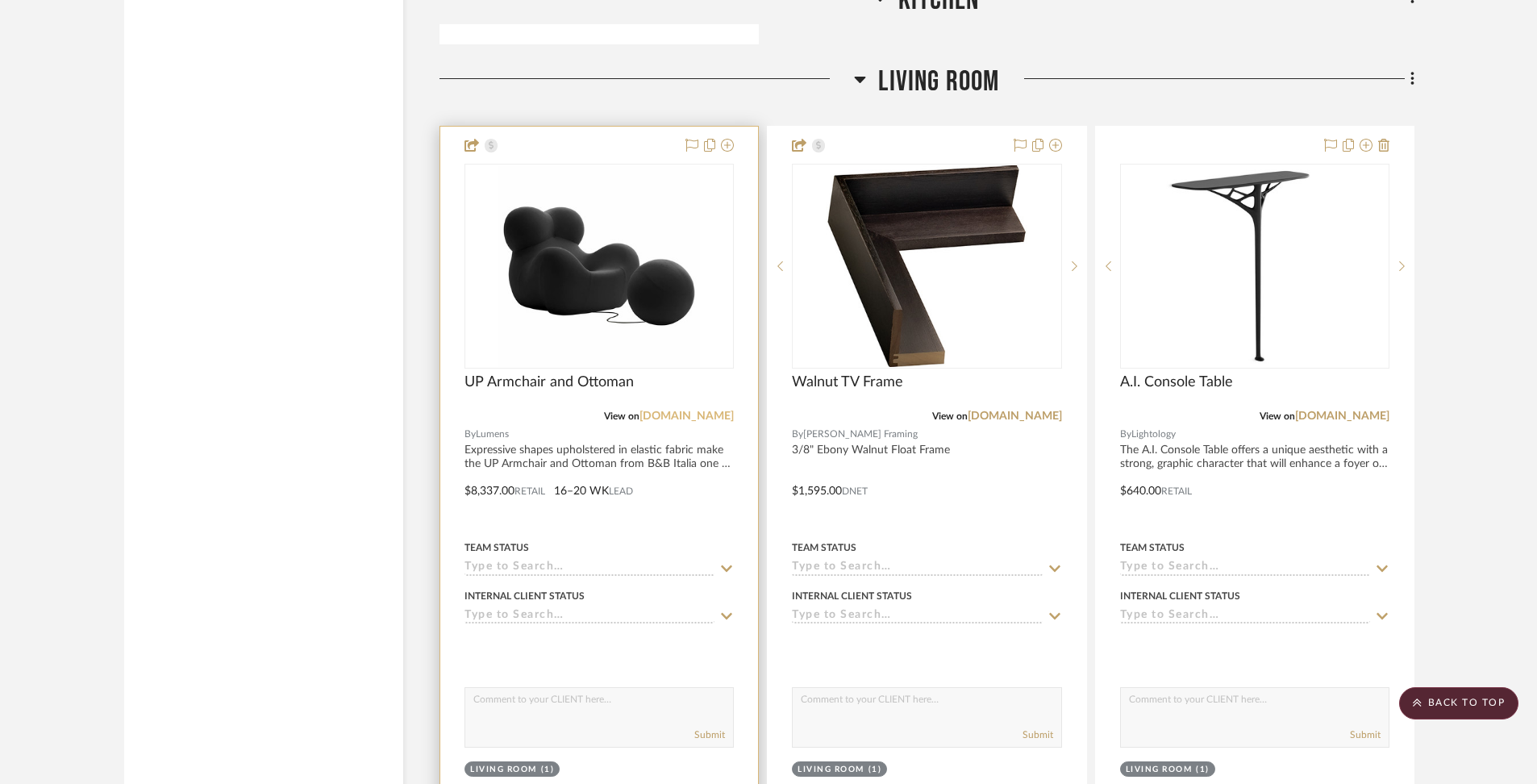
click at [708, 411] on link "[DOMAIN_NAME]" at bounding box center [687, 416] width 94 height 11
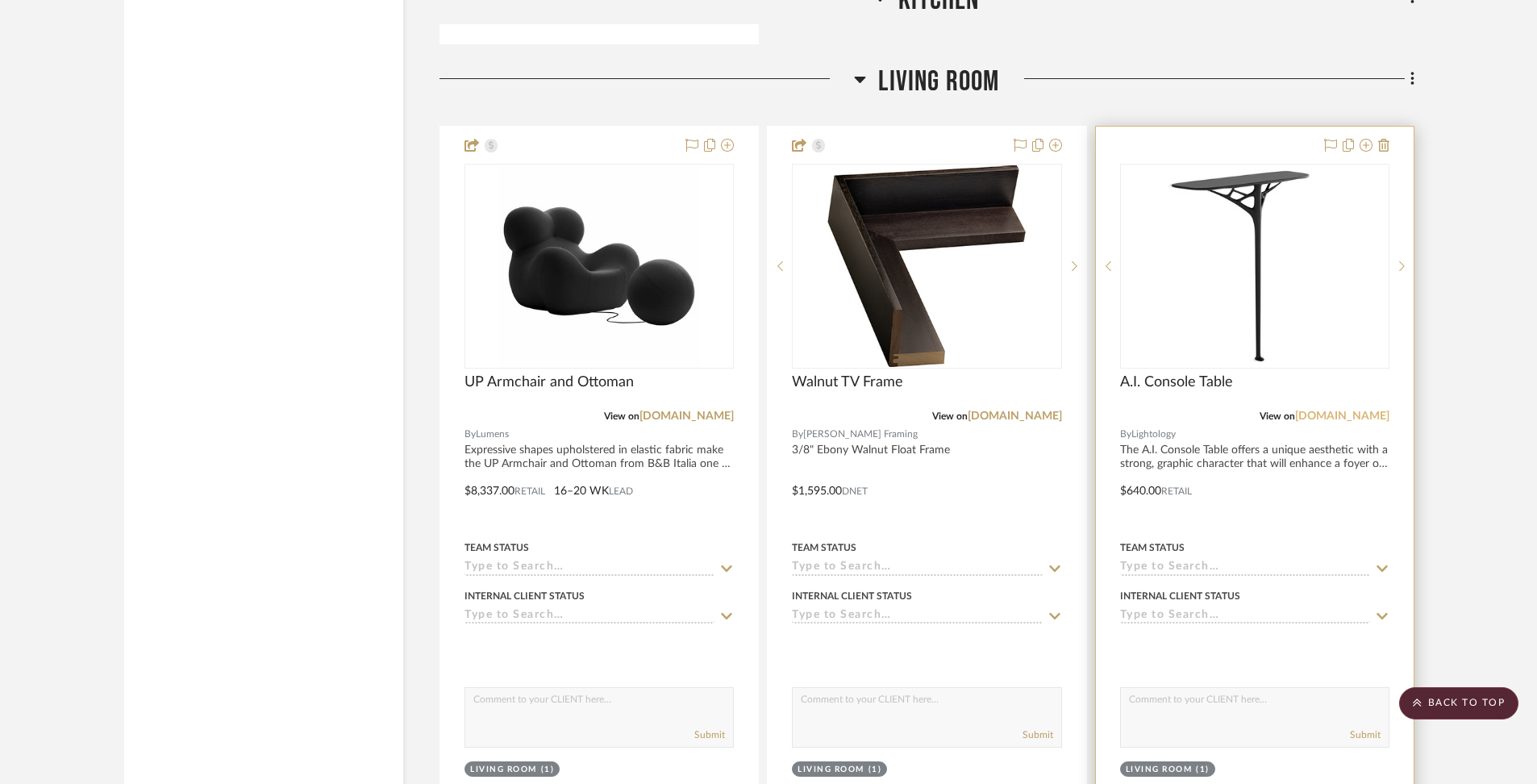
click at [1356, 411] on link "[DOMAIN_NAME]" at bounding box center [1342, 416] width 94 height 11
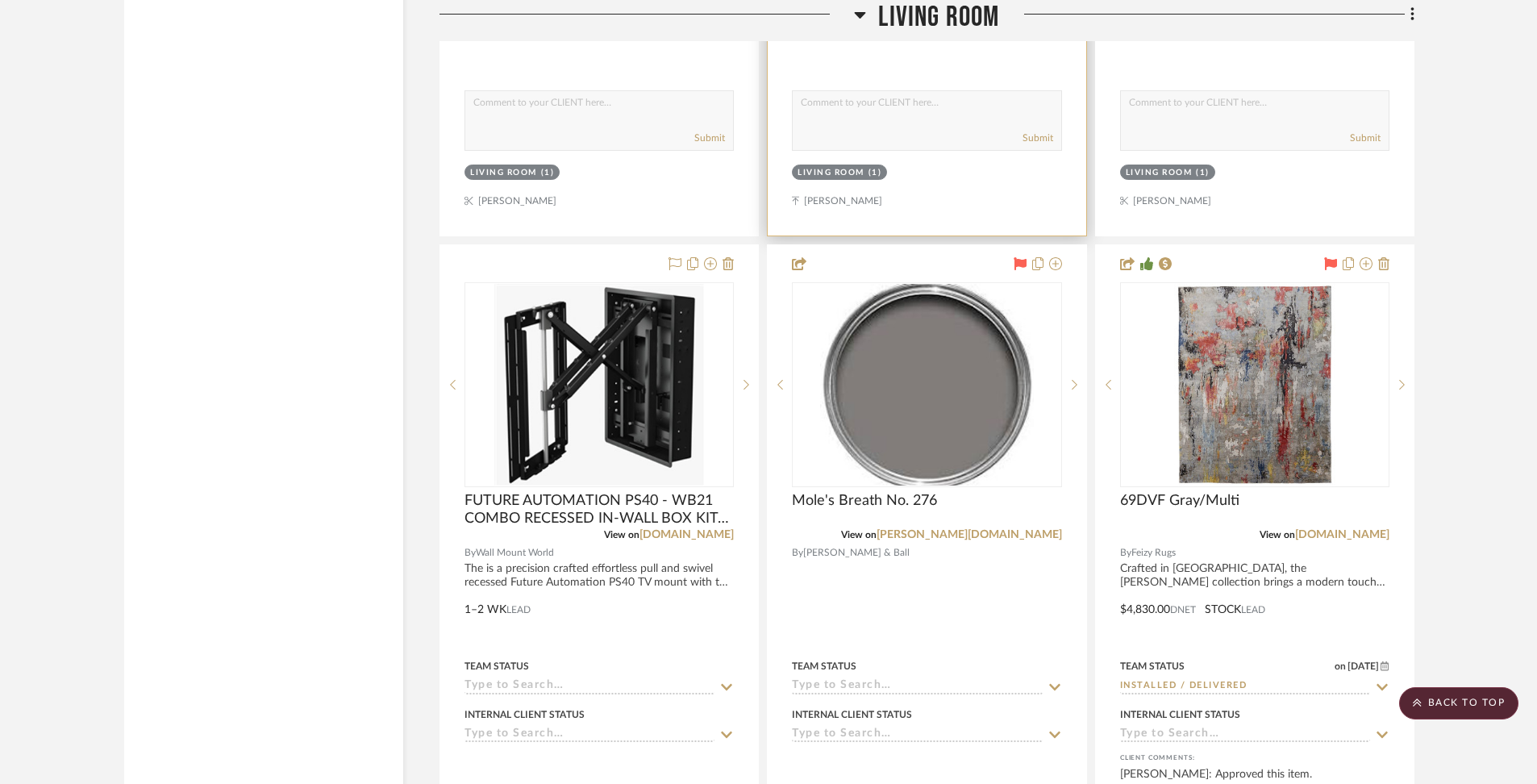
scroll to position [7041, 0]
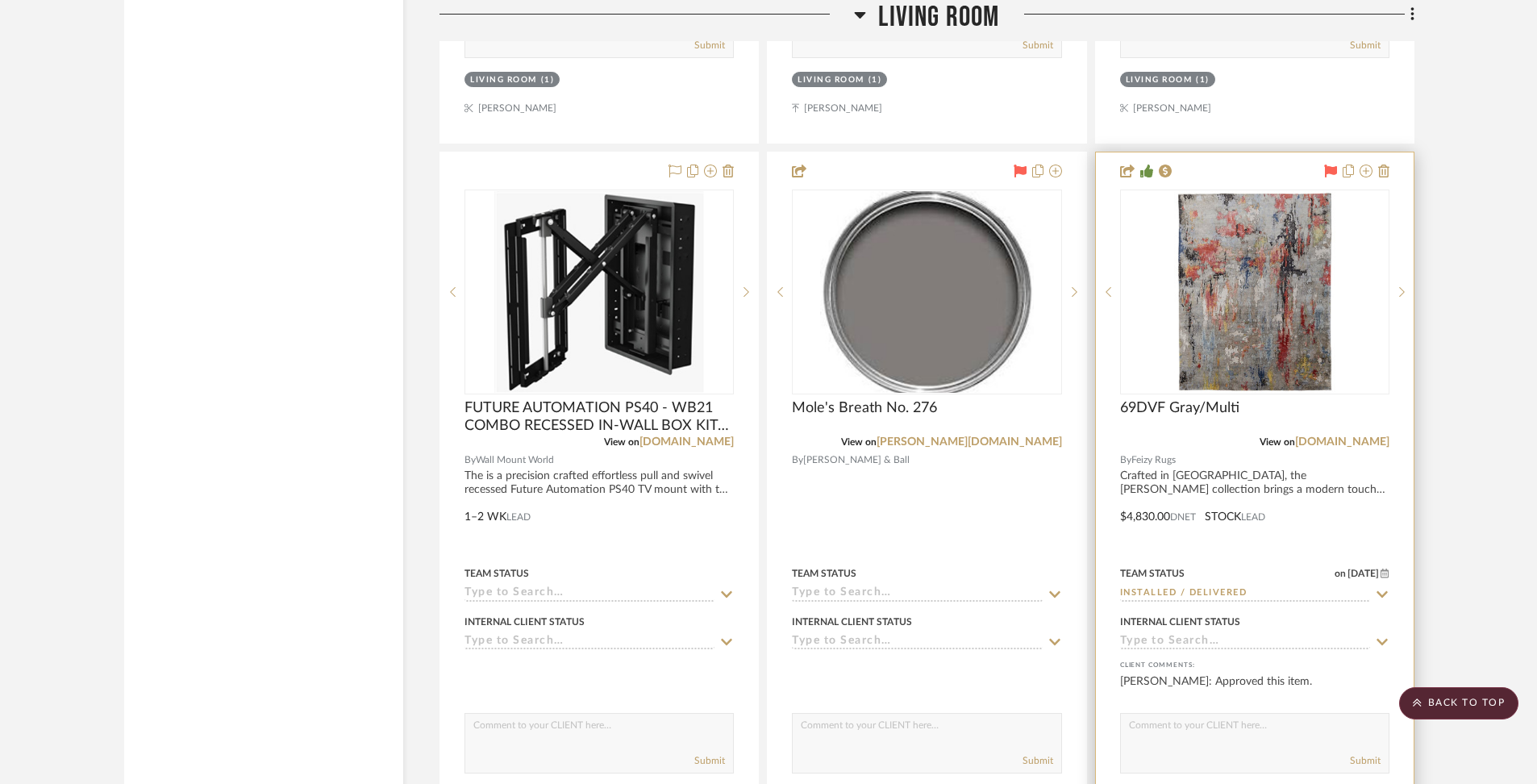
click at [1390, 426] on div at bounding box center [1255, 505] width 318 height 706
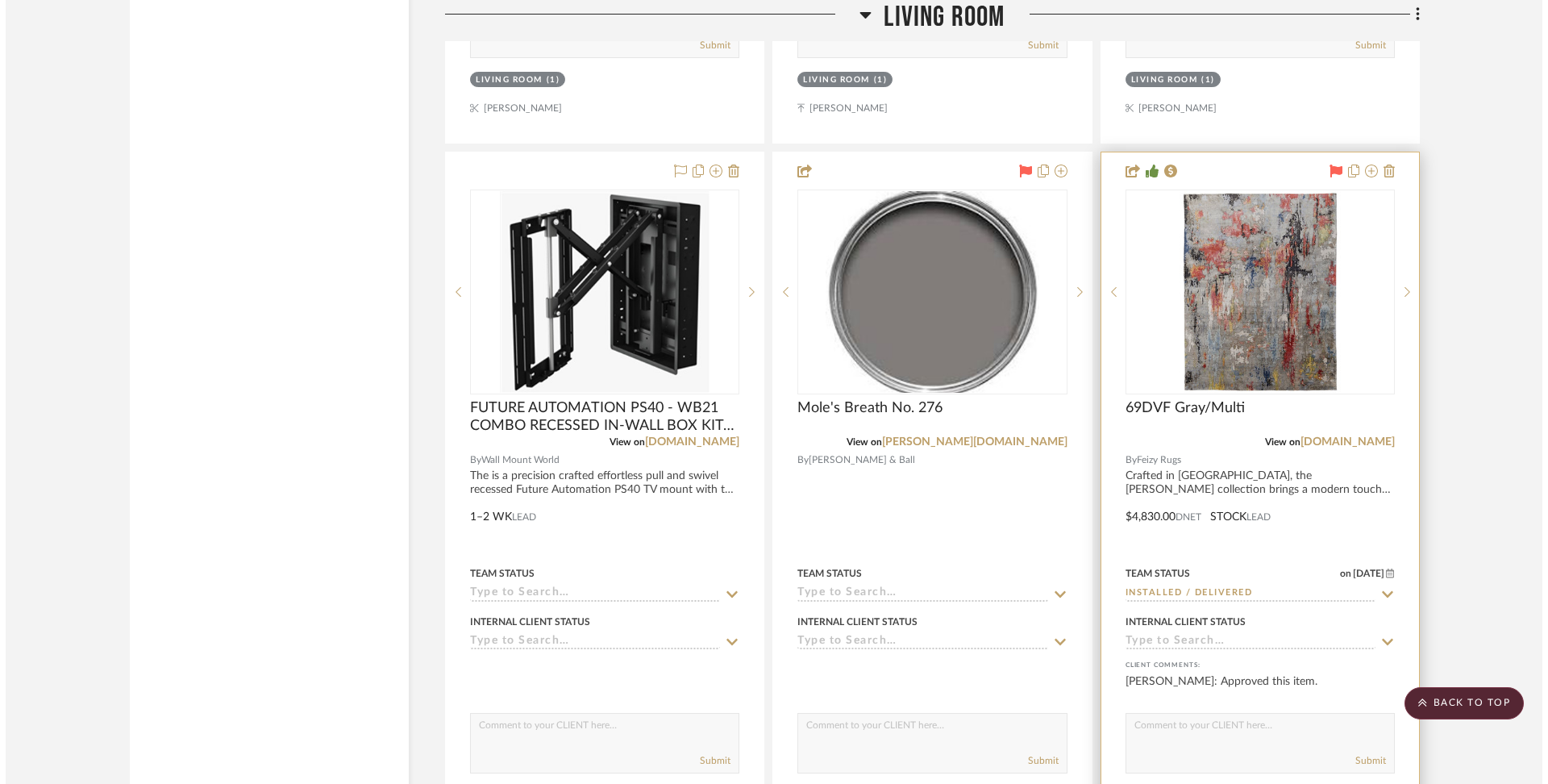
scroll to position [0, 0]
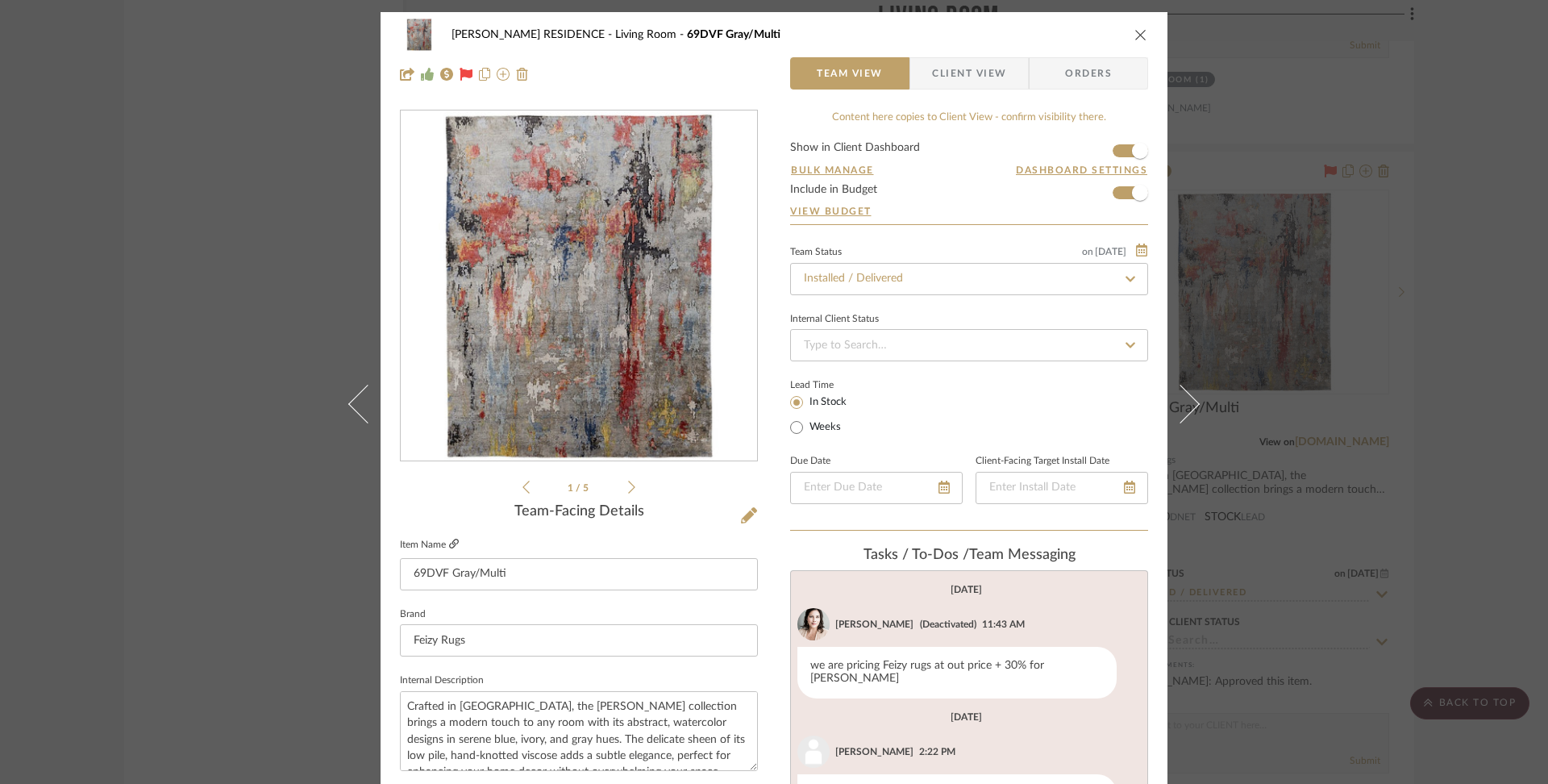
click at [450, 539] on icon at bounding box center [454, 544] width 10 height 10
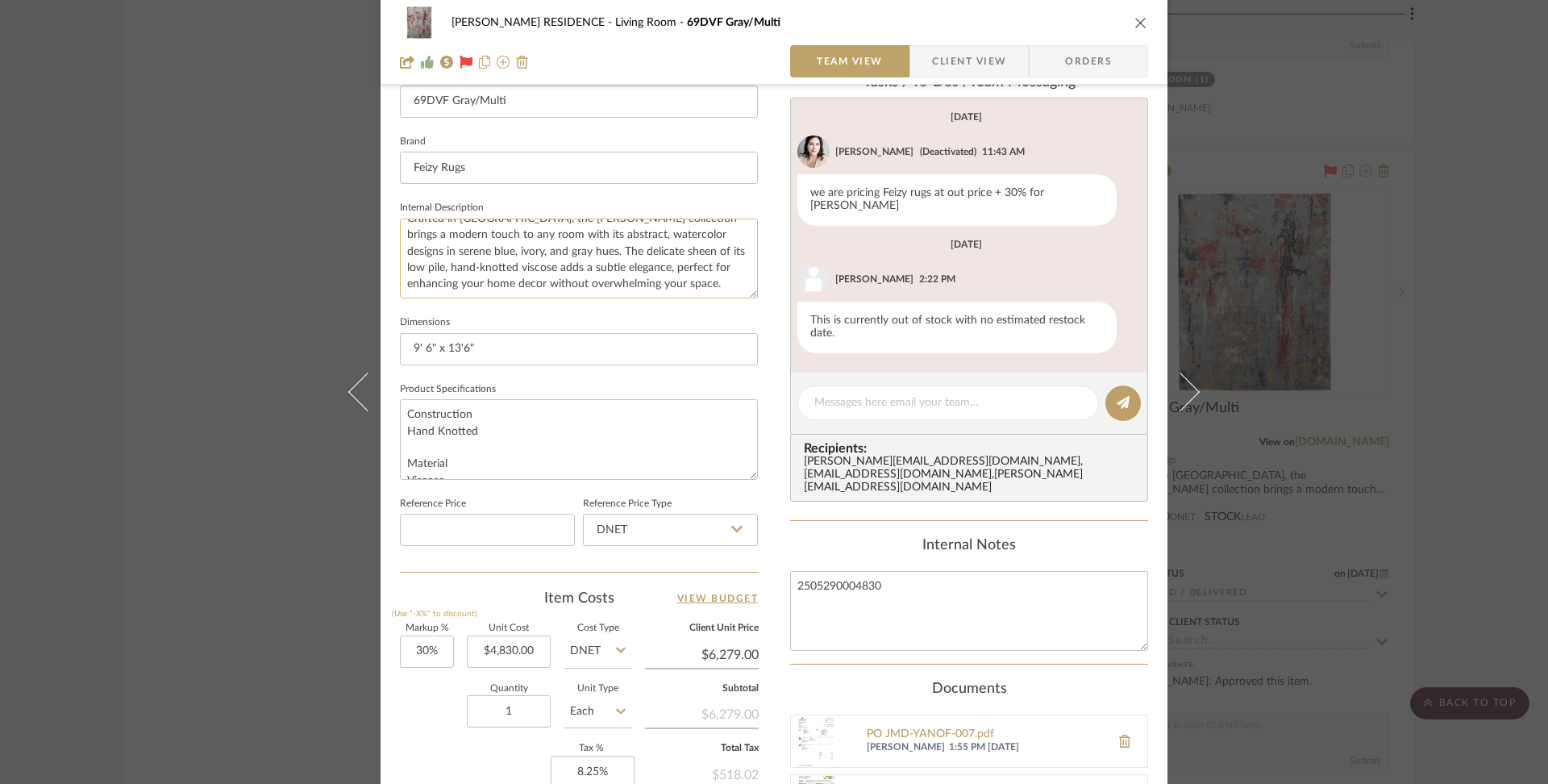
scroll to position [523, 0]
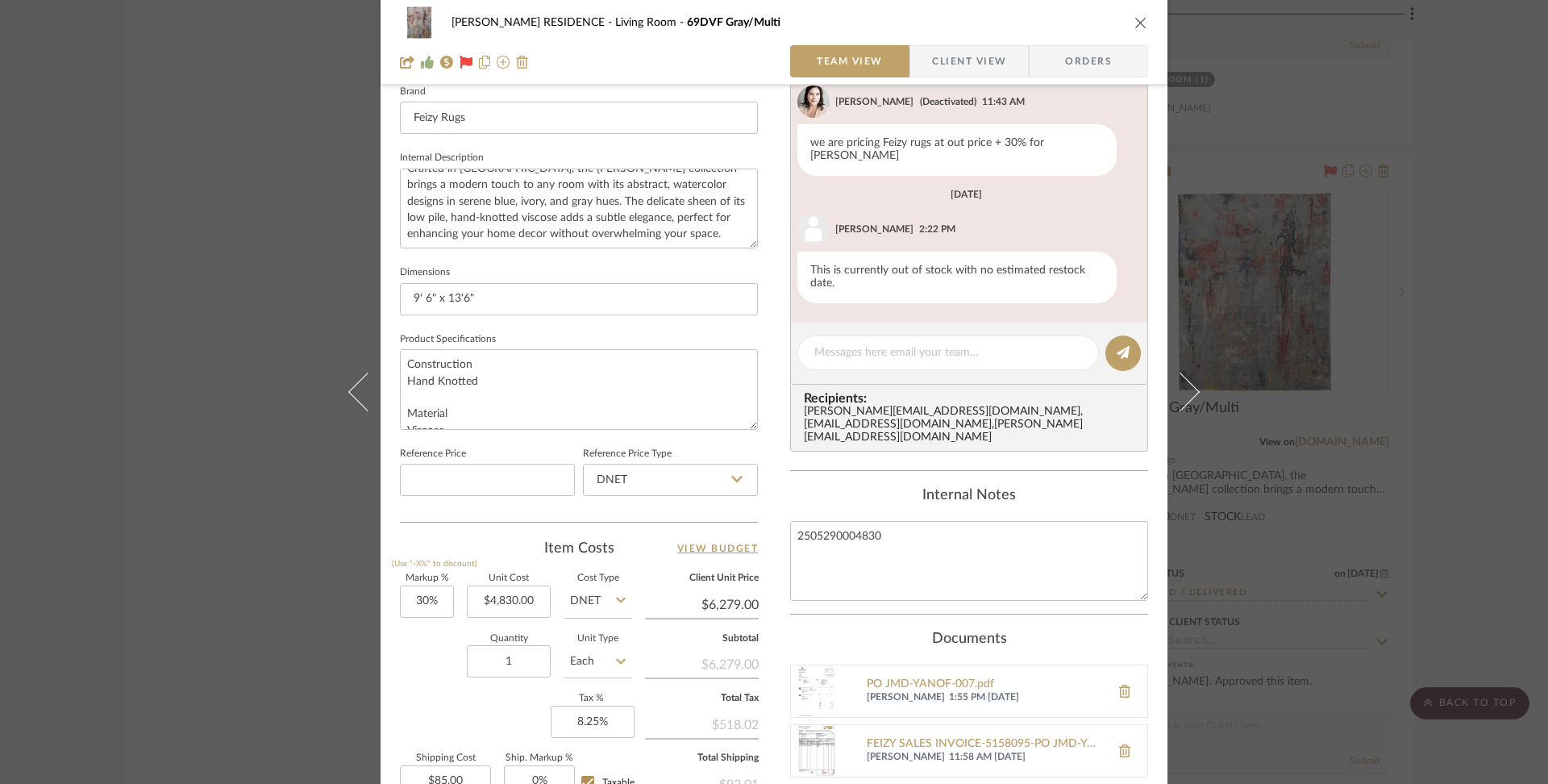
click at [1137, 23] on icon "close" at bounding box center [1141, 23] width 13 height 13
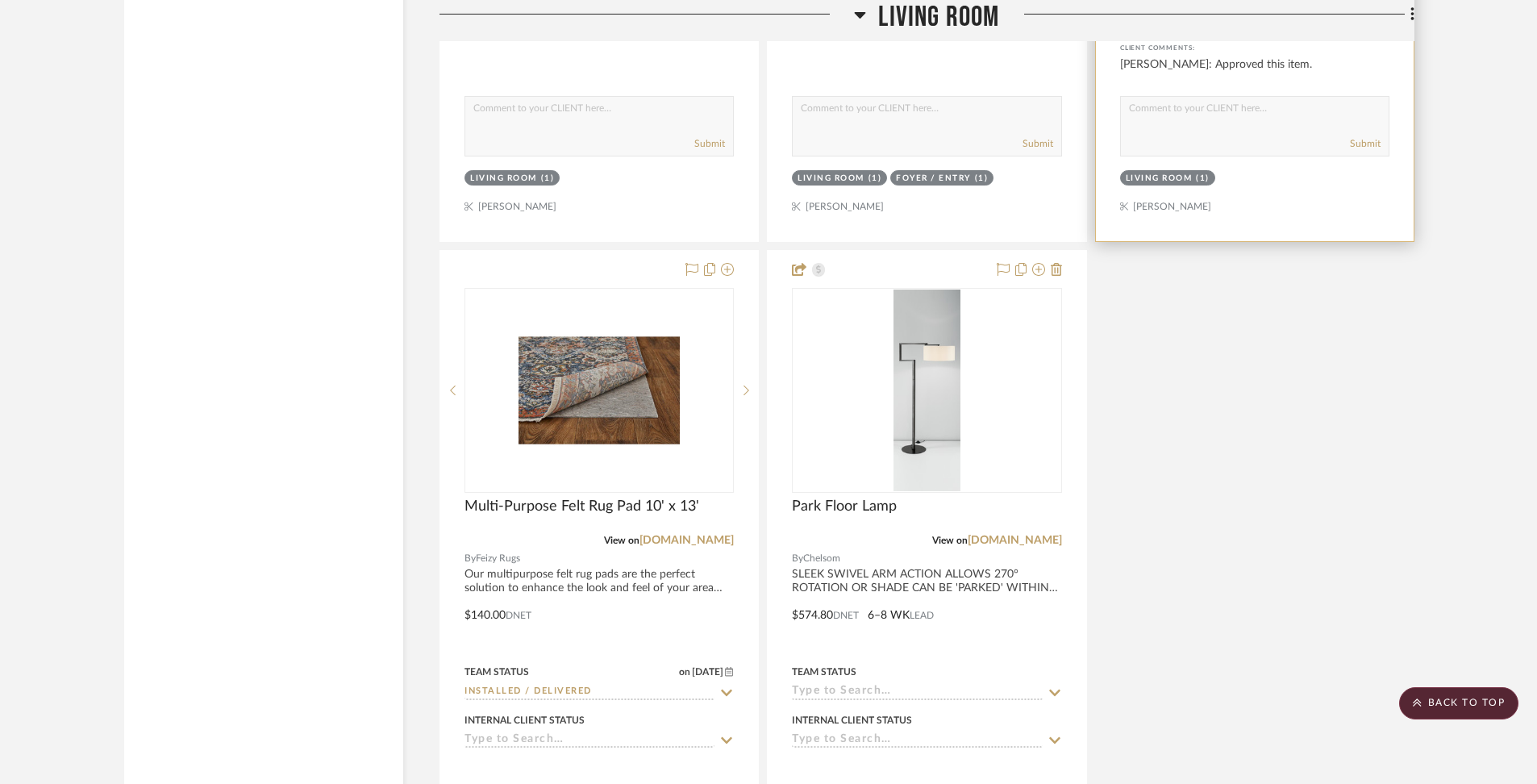
scroll to position [7749, 0]
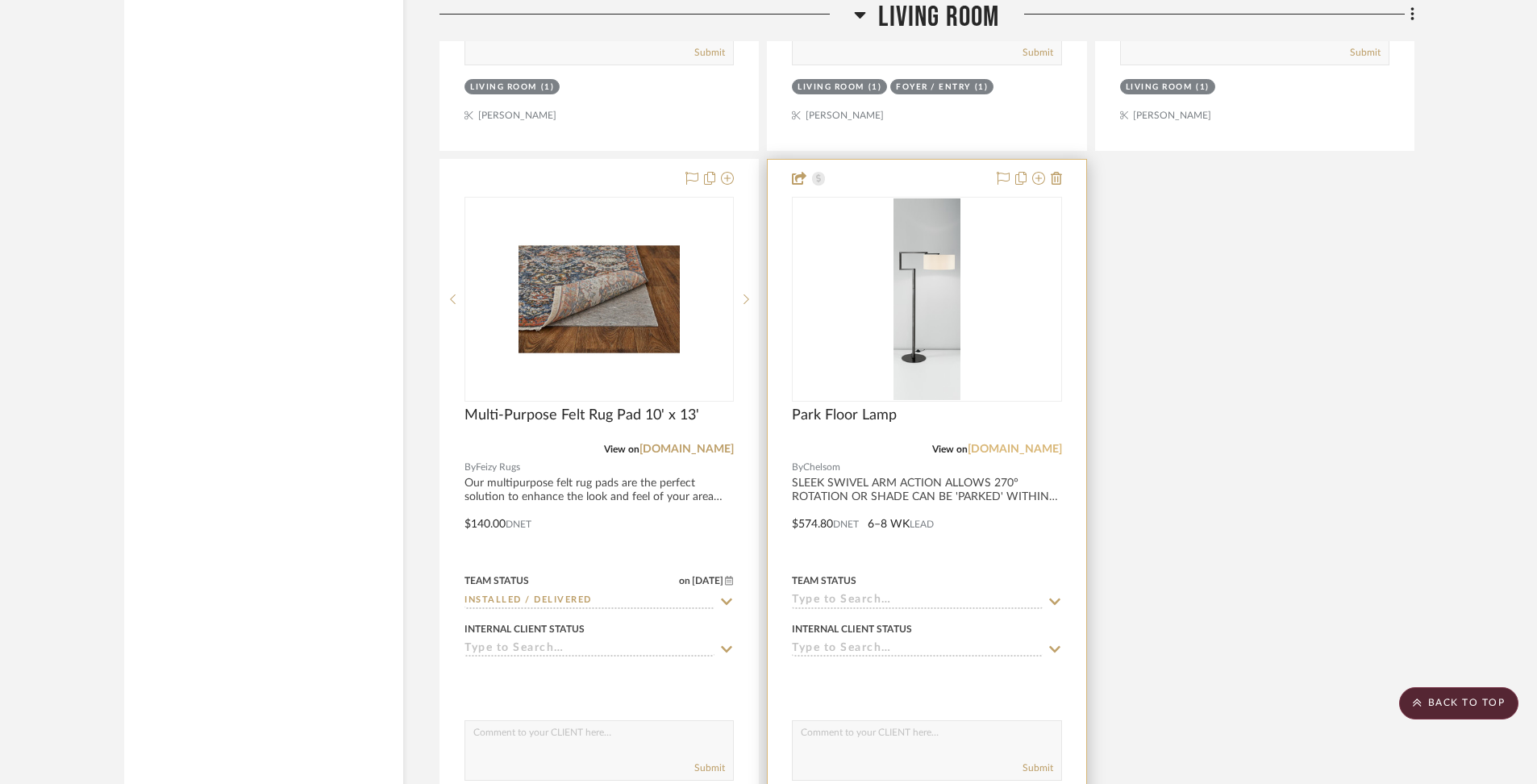
click at [1031, 444] on link "[DOMAIN_NAME]" at bounding box center [1015, 449] width 94 height 11
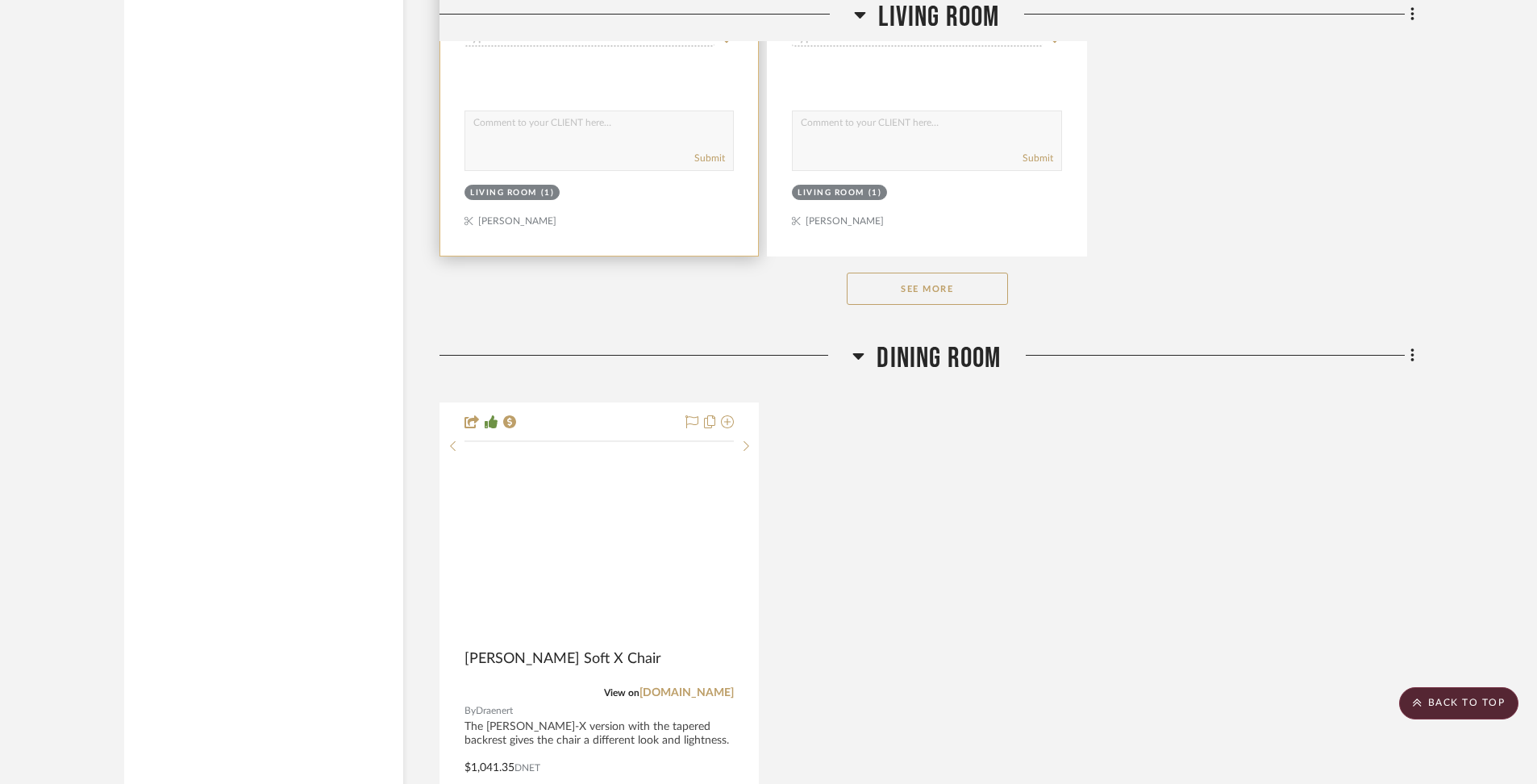
scroll to position [8530, 0]
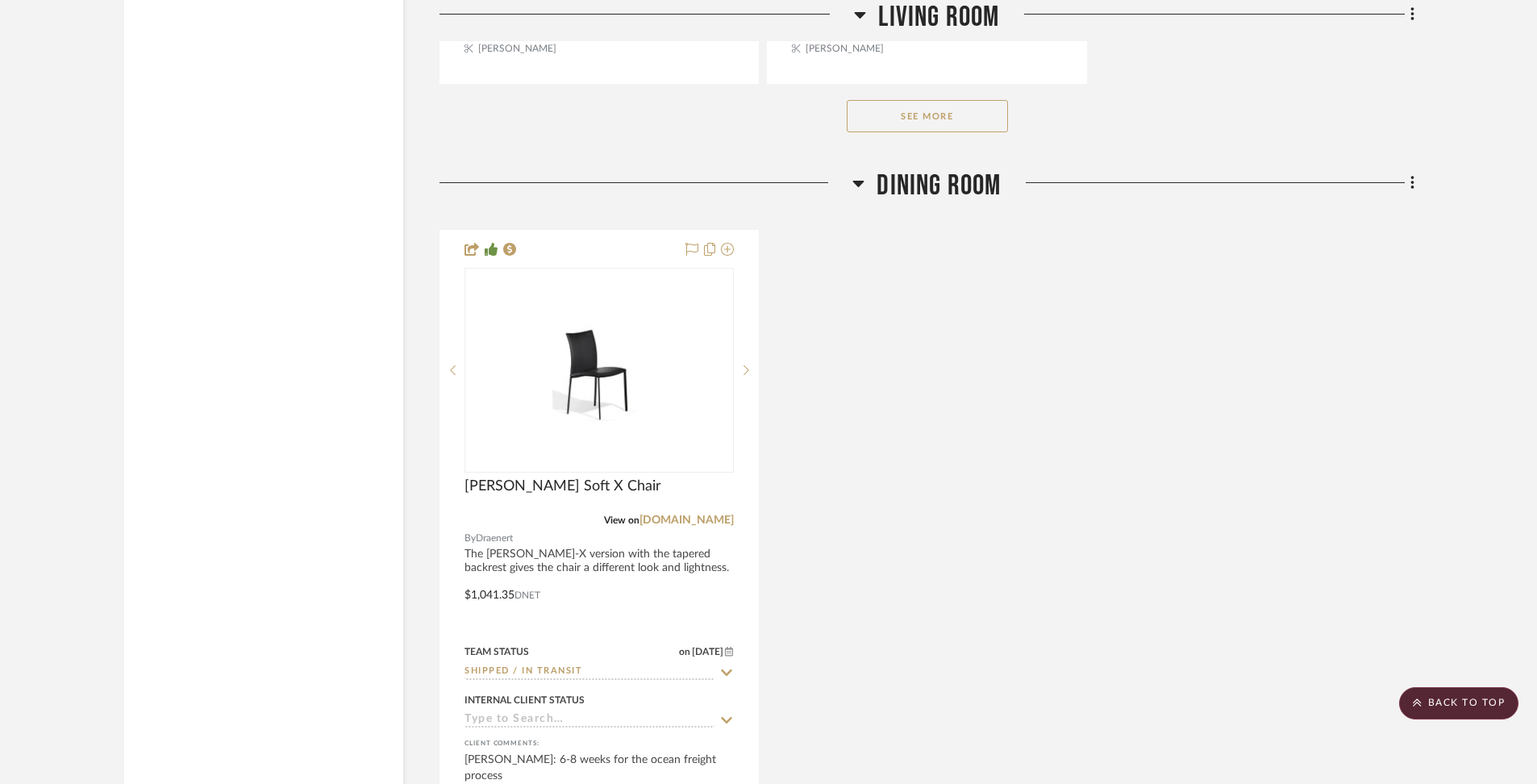
click at [979, 102] on button "See More" at bounding box center [928, 116] width 161 height 32
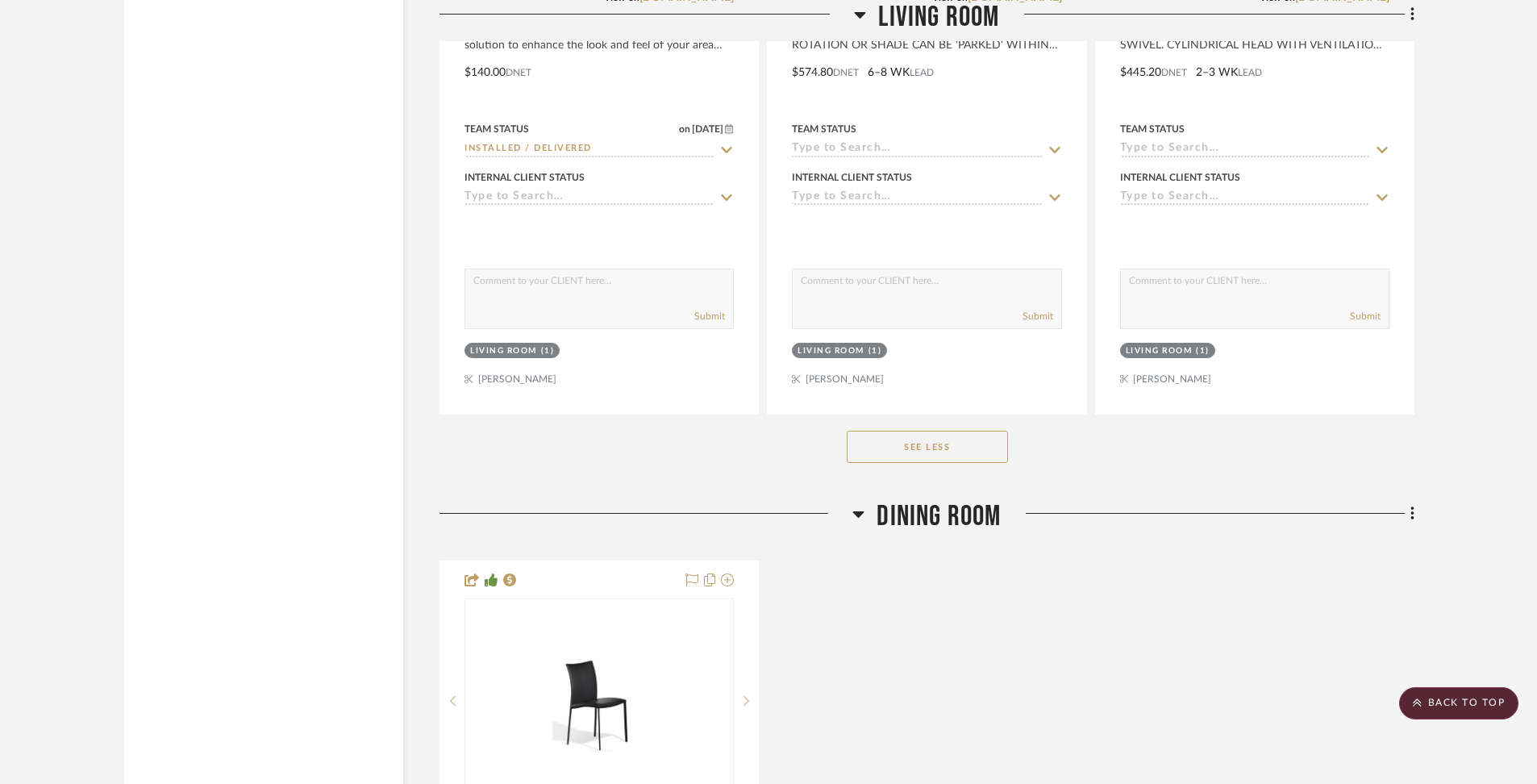
scroll to position [7788, 0]
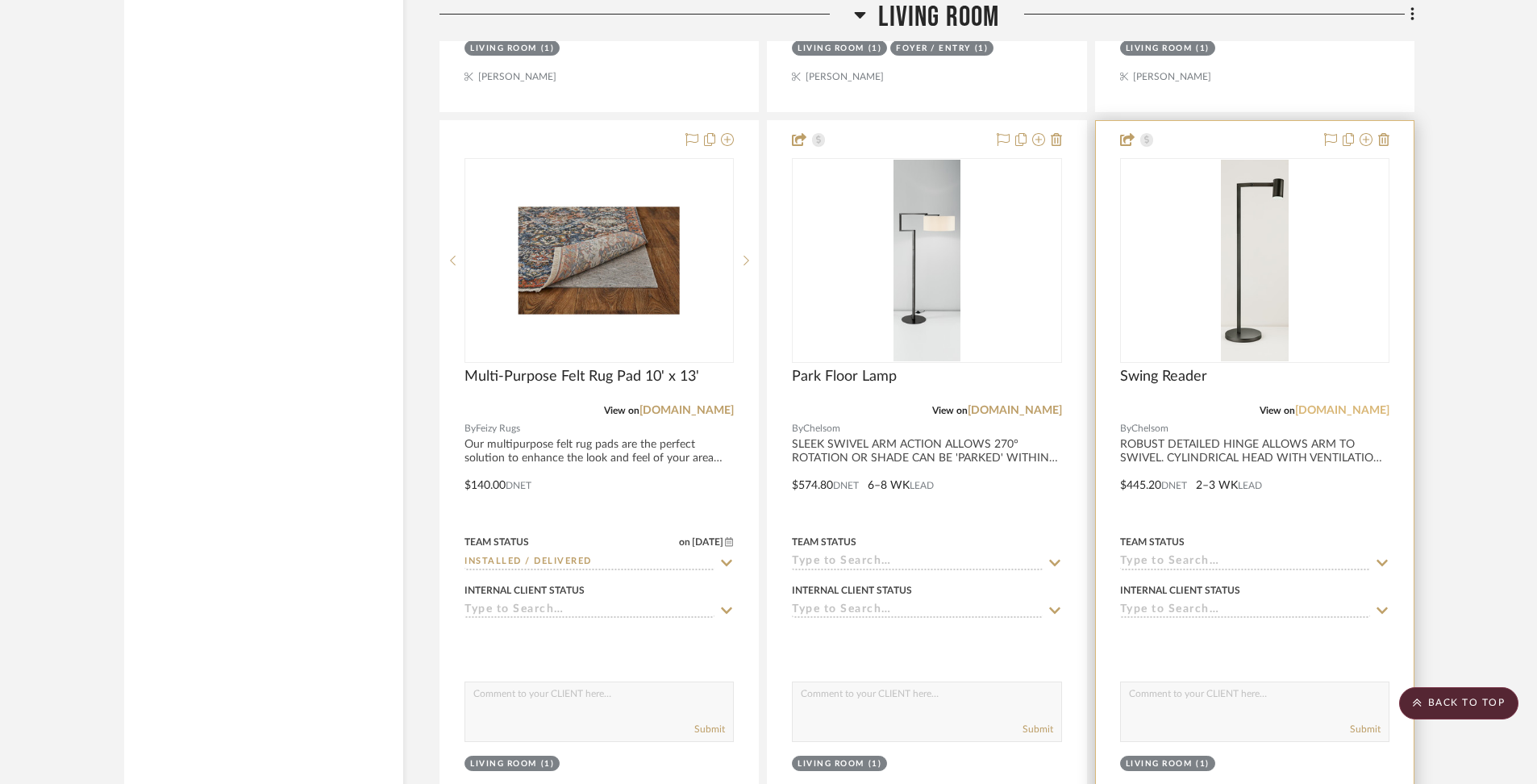
click at [1368, 405] on link "[DOMAIN_NAME]" at bounding box center [1342, 411] width 94 height 11
click at [1169, 368] on span "Swing Reader" at bounding box center [1164, 377] width 87 height 18
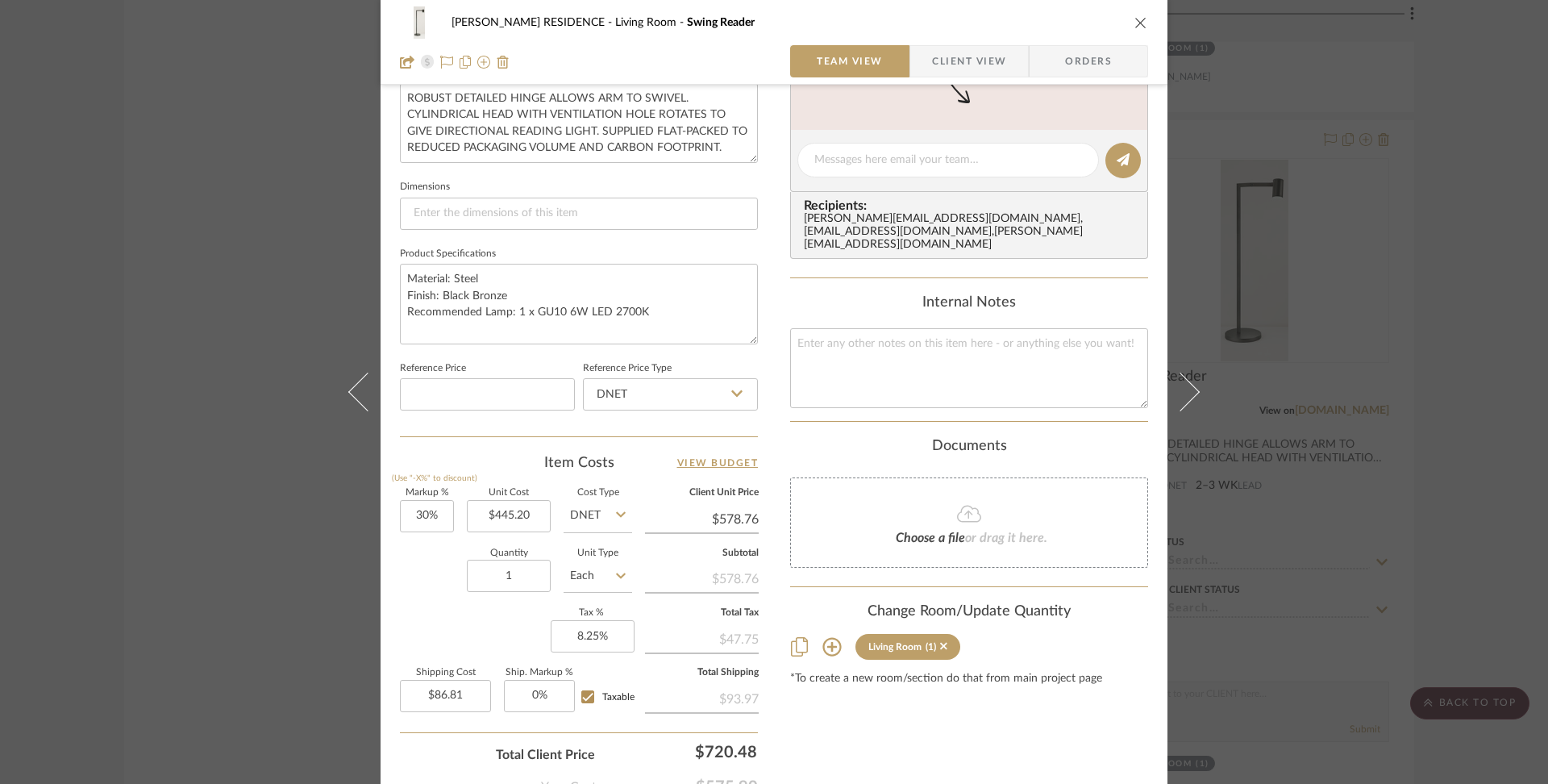
scroll to position [619, 0]
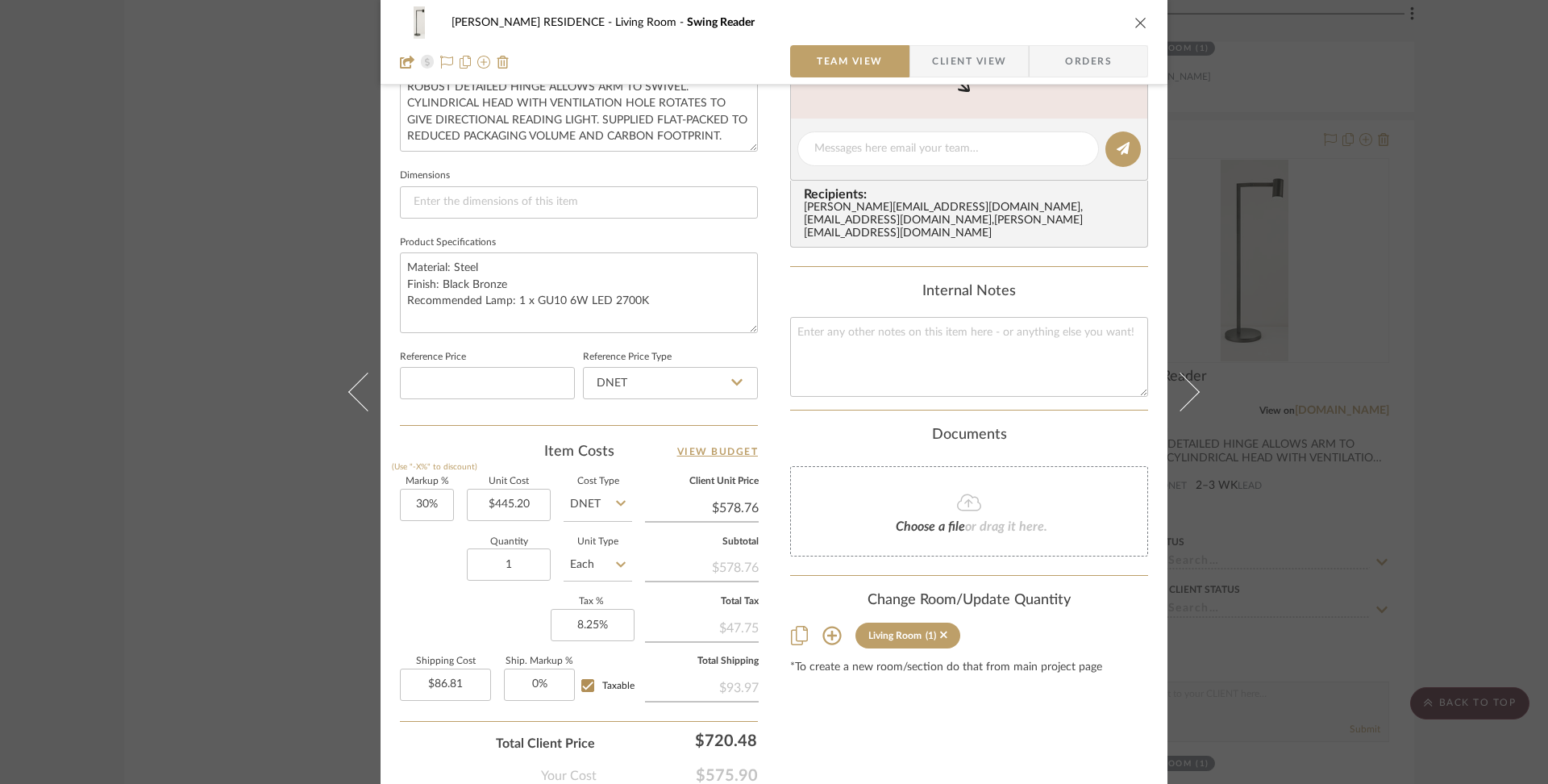
click at [1135, 23] on icon "close" at bounding box center [1141, 23] width 13 height 13
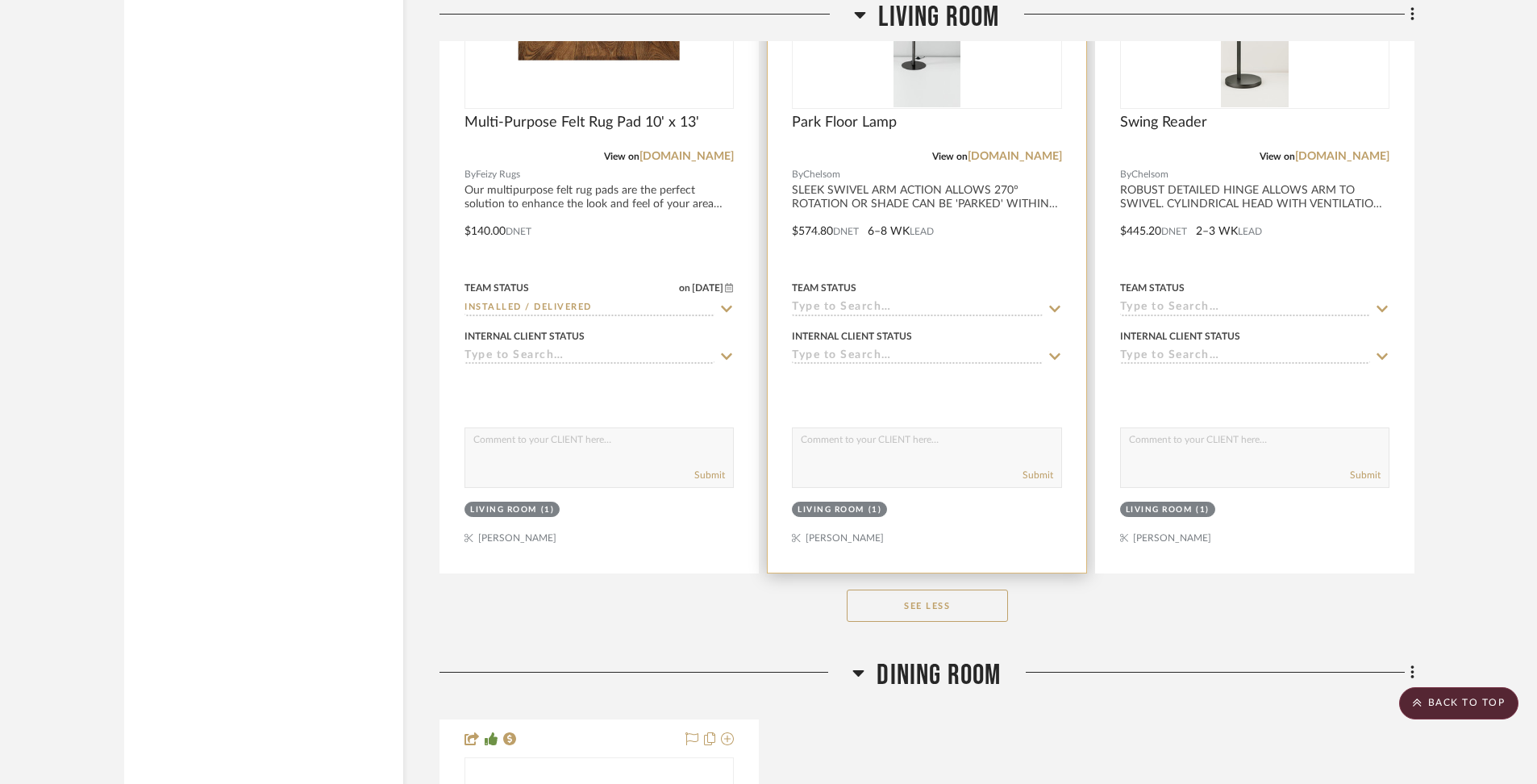
scroll to position [7983, 0]
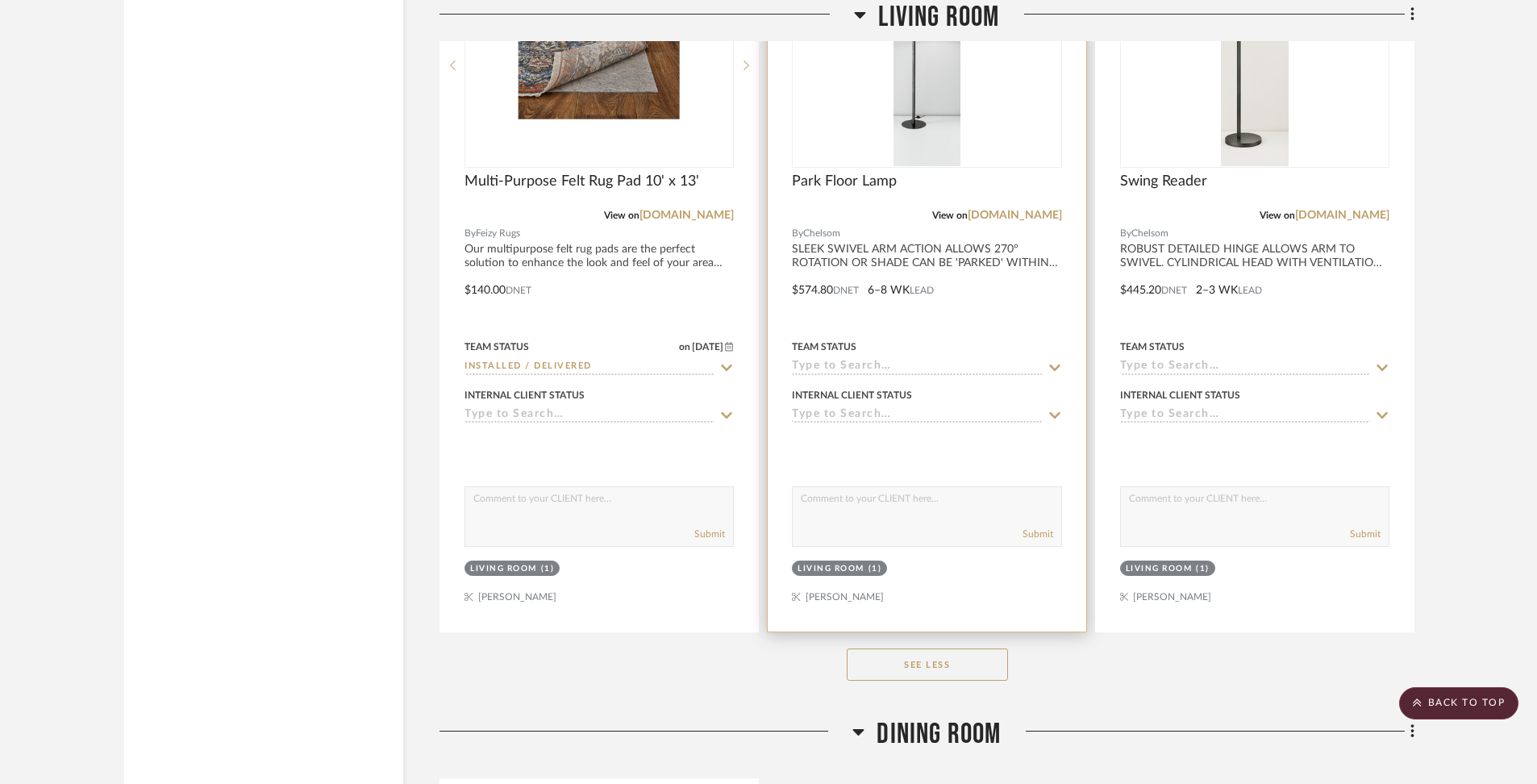
click at [957, 275] on div at bounding box center [927, 278] width 318 height 706
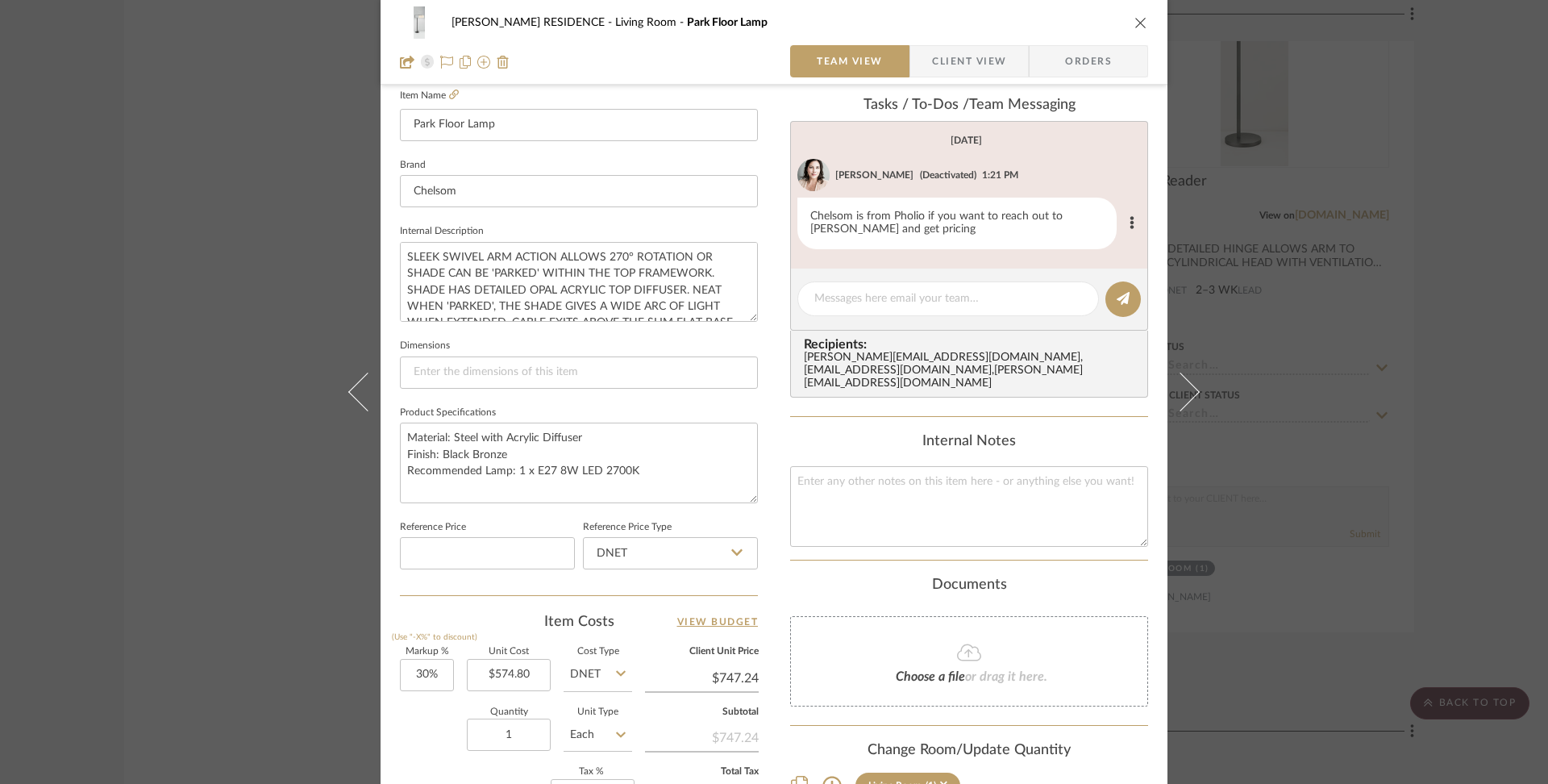
scroll to position [715, 0]
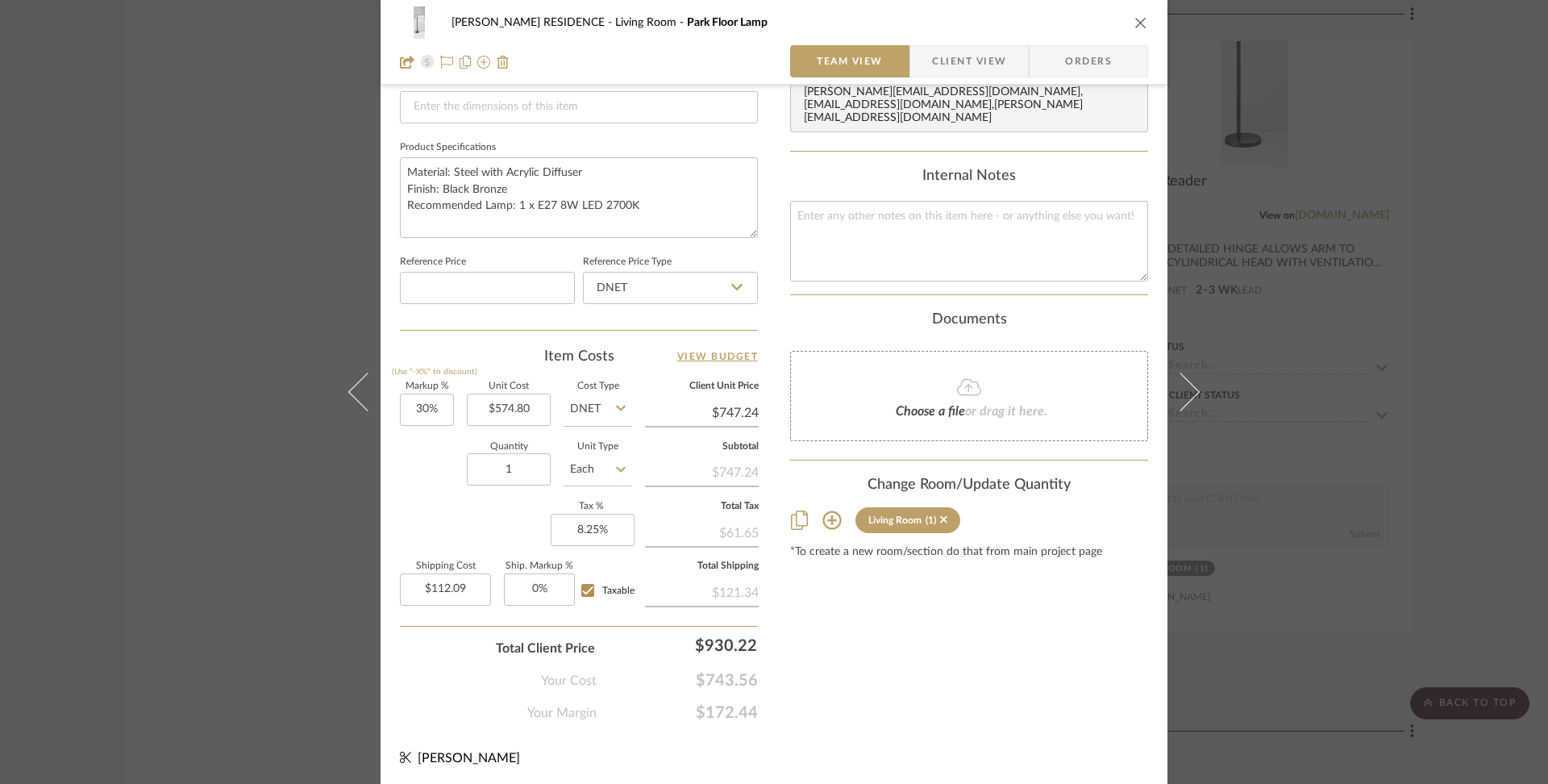
click at [1135, 20] on icon "close" at bounding box center [1141, 23] width 13 height 13
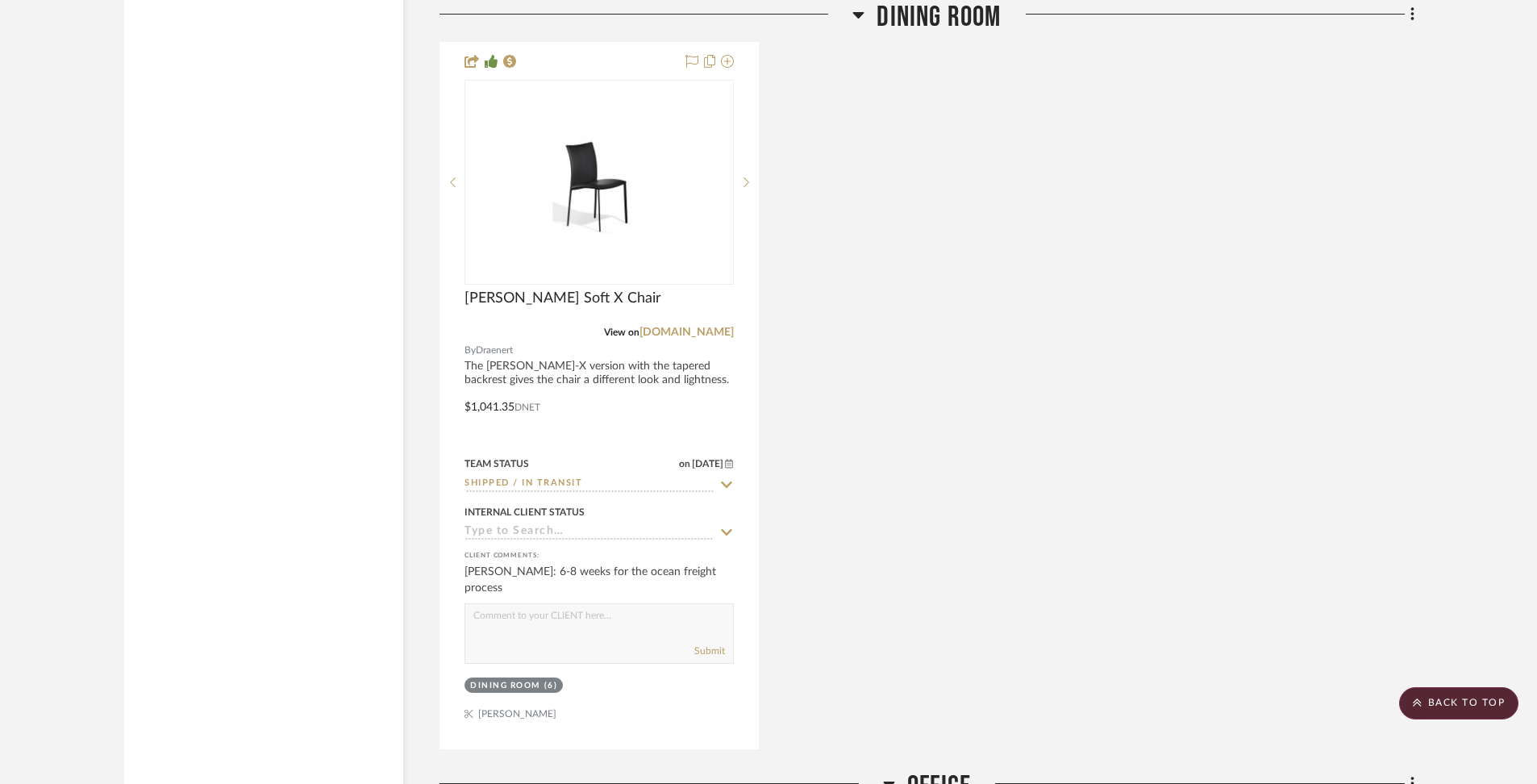
scroll to position [8721, 0]
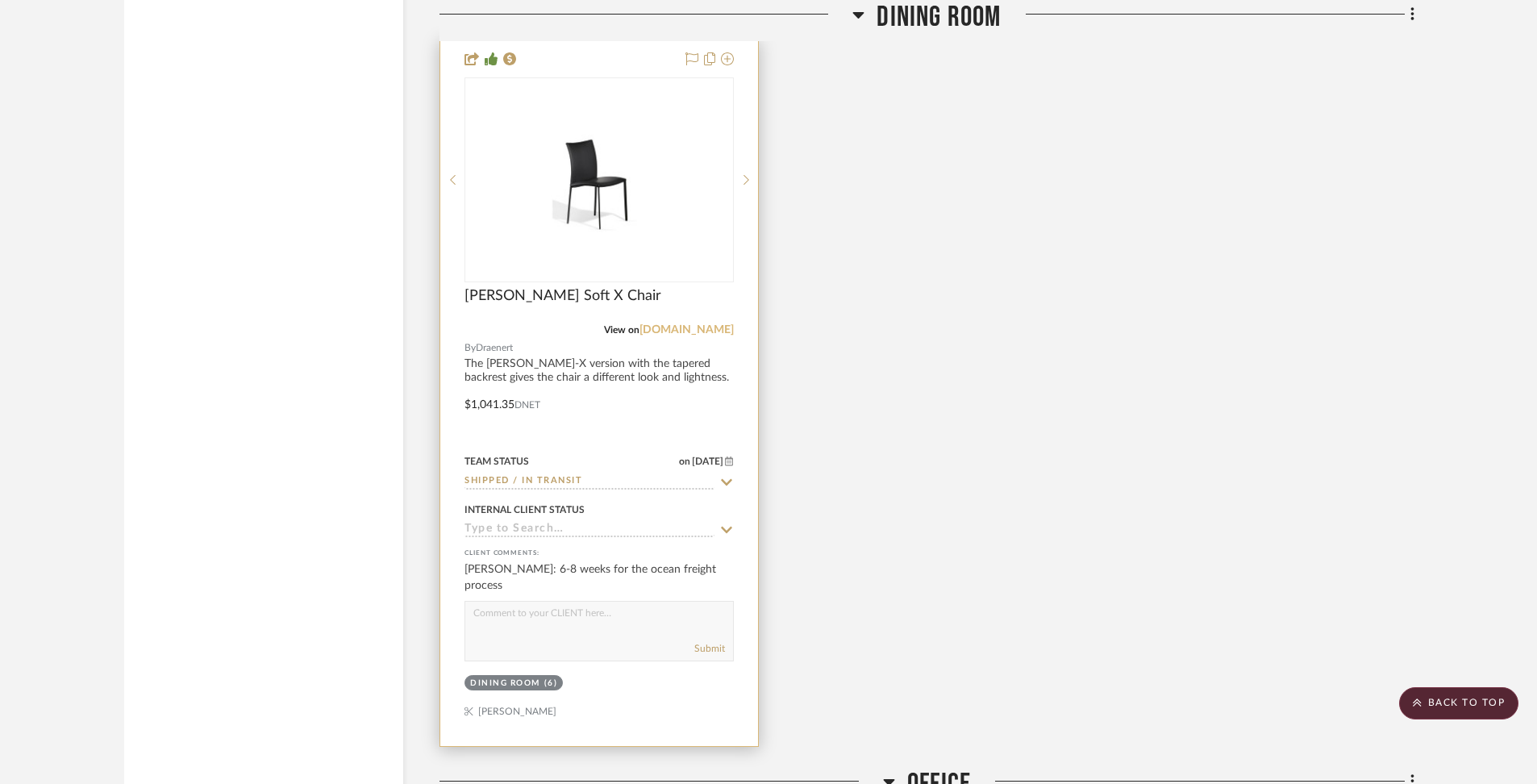
click at [700, 324] on link "[DOMAIN_NAME]" at bounding box center [687, 330] width 94 height 11
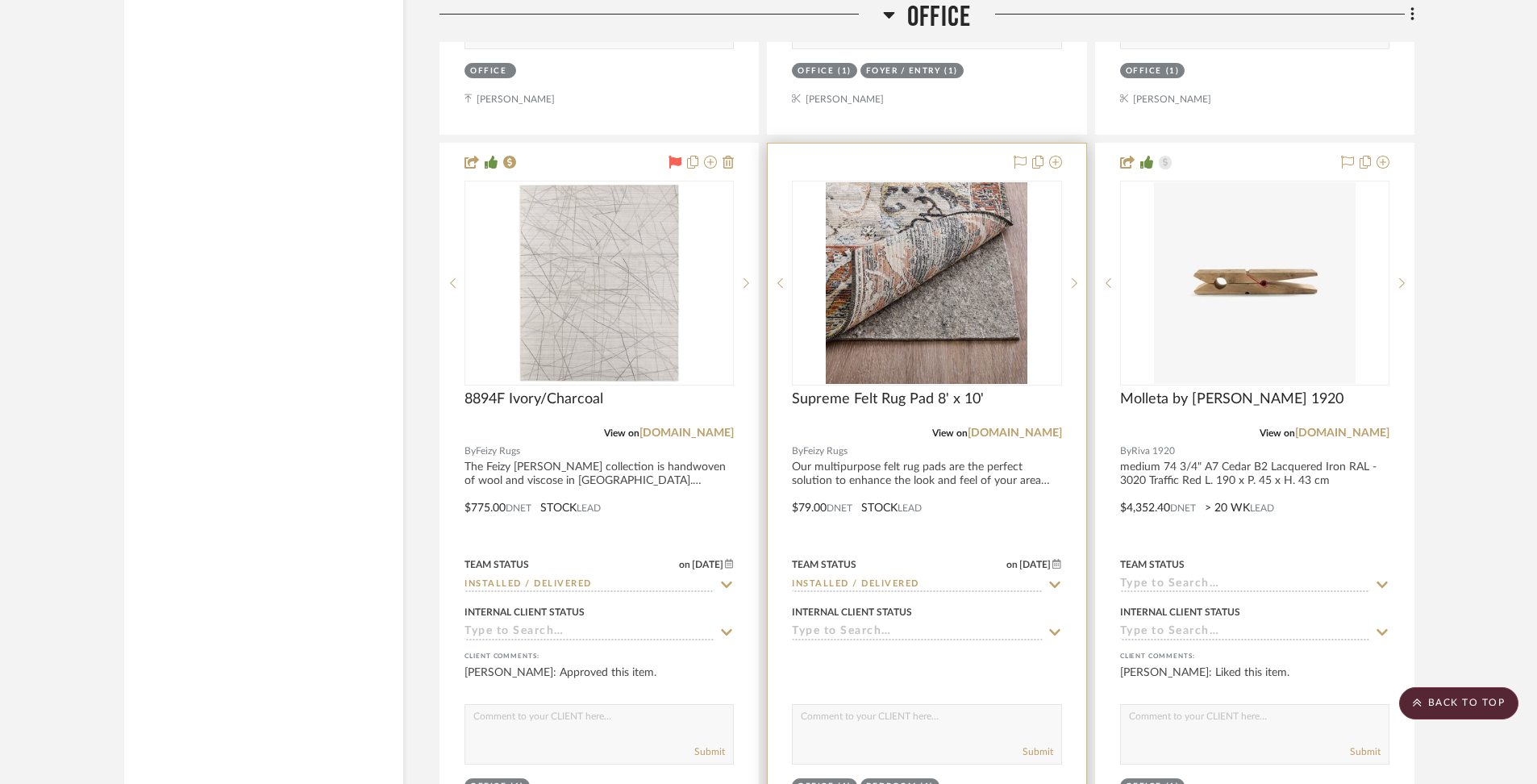
scroll to position [10135, 0]
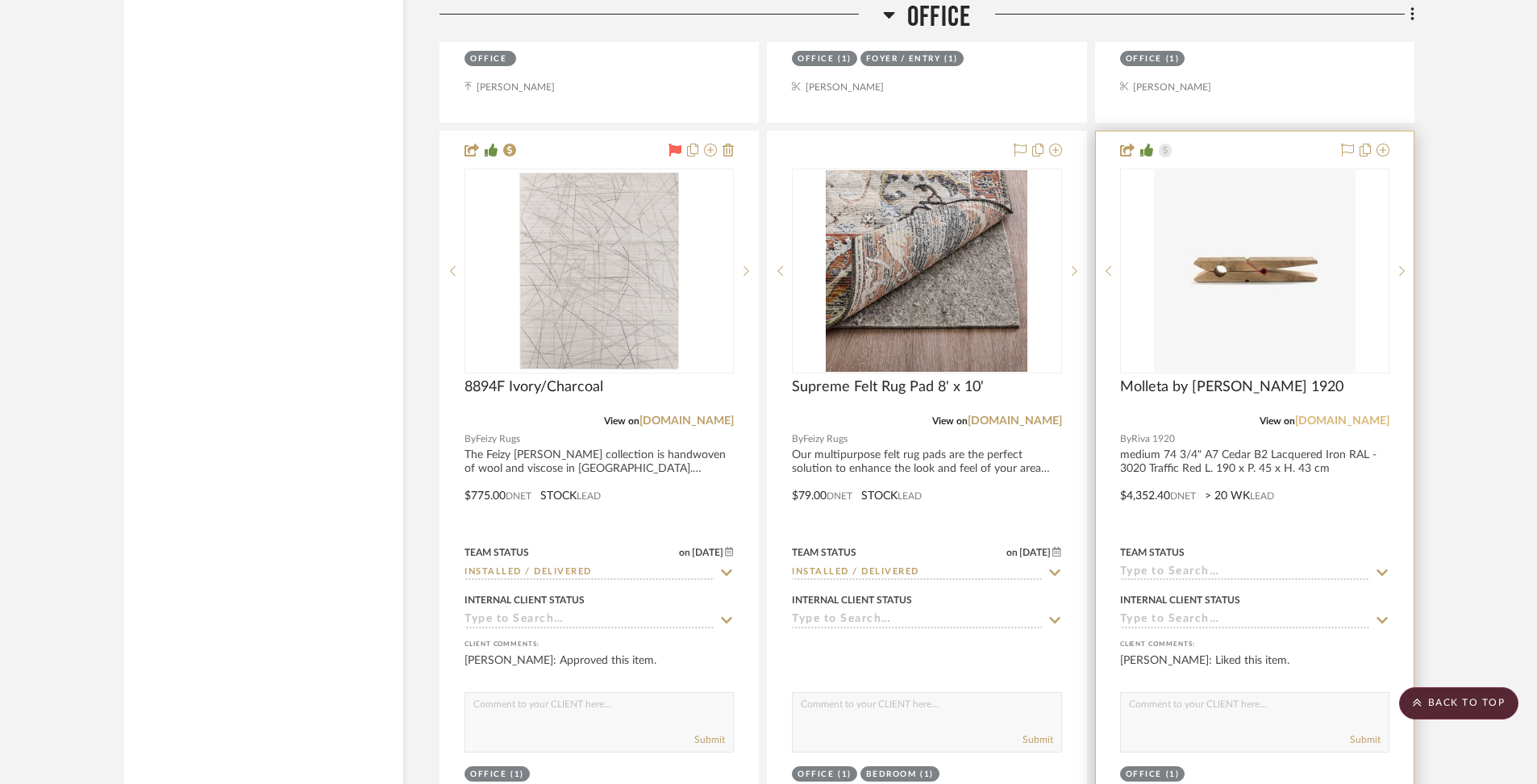
click at [1364, 415] on link "[DOMAIN_NAME]" at bounding box center [1342, 421] width 94 height 11
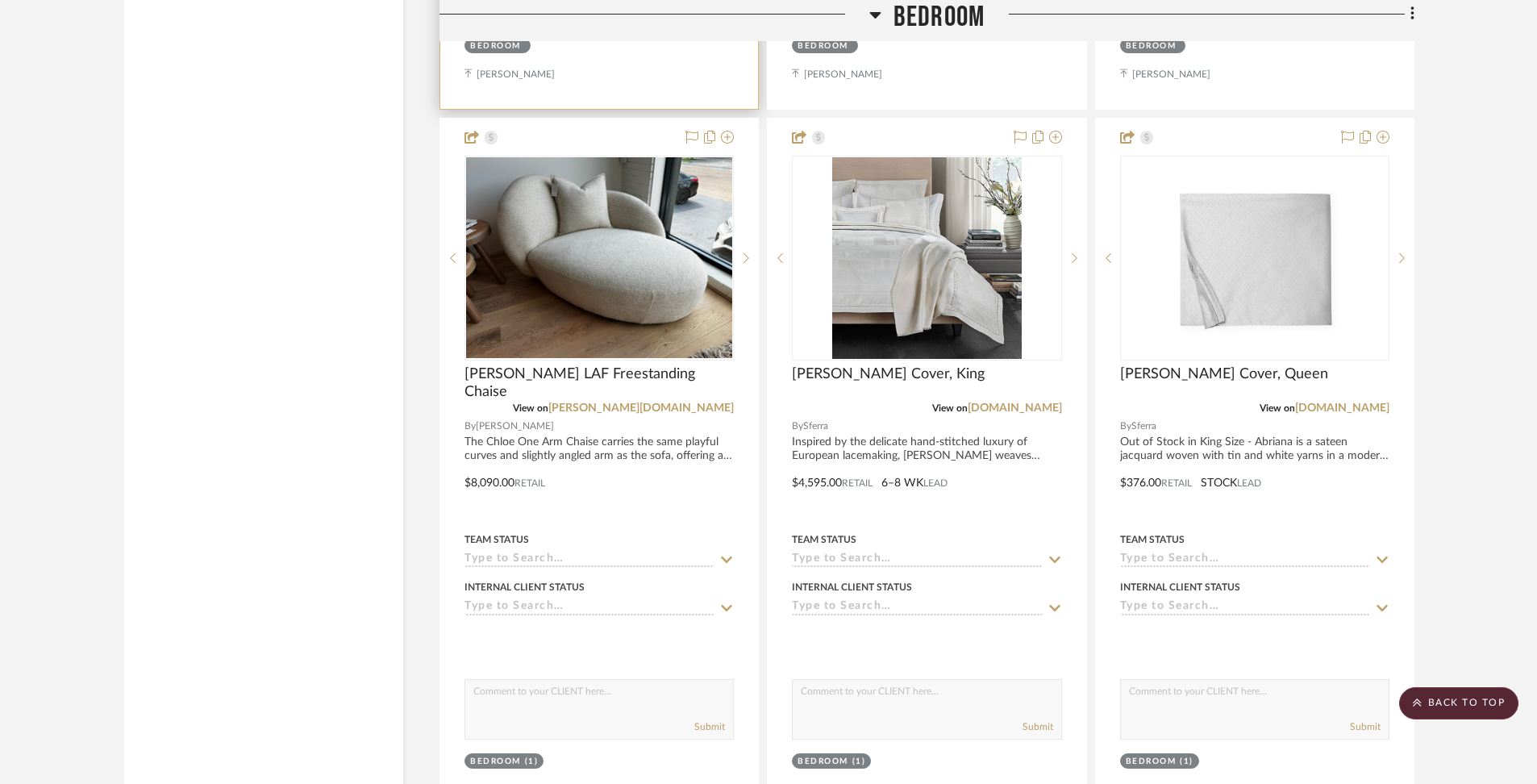
scroll to position [11654, 0]
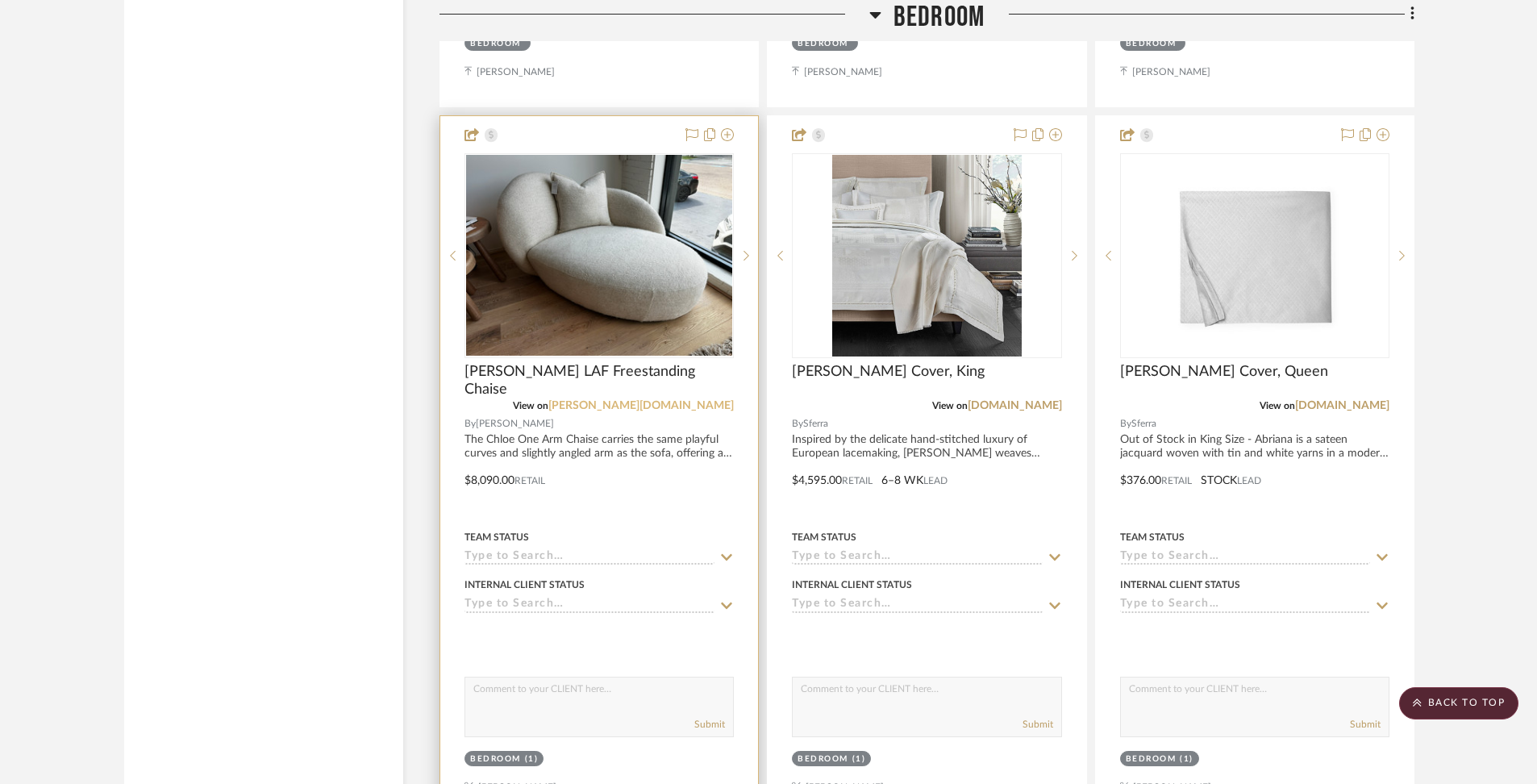
click at [712, 400] on link "[PERSON_NAME][DOMAIN_NAME]" at bounding box center [641, 406] width 186 height 11
click at [624, 426] on div at bounding box center [599, 469] width 318 height 706
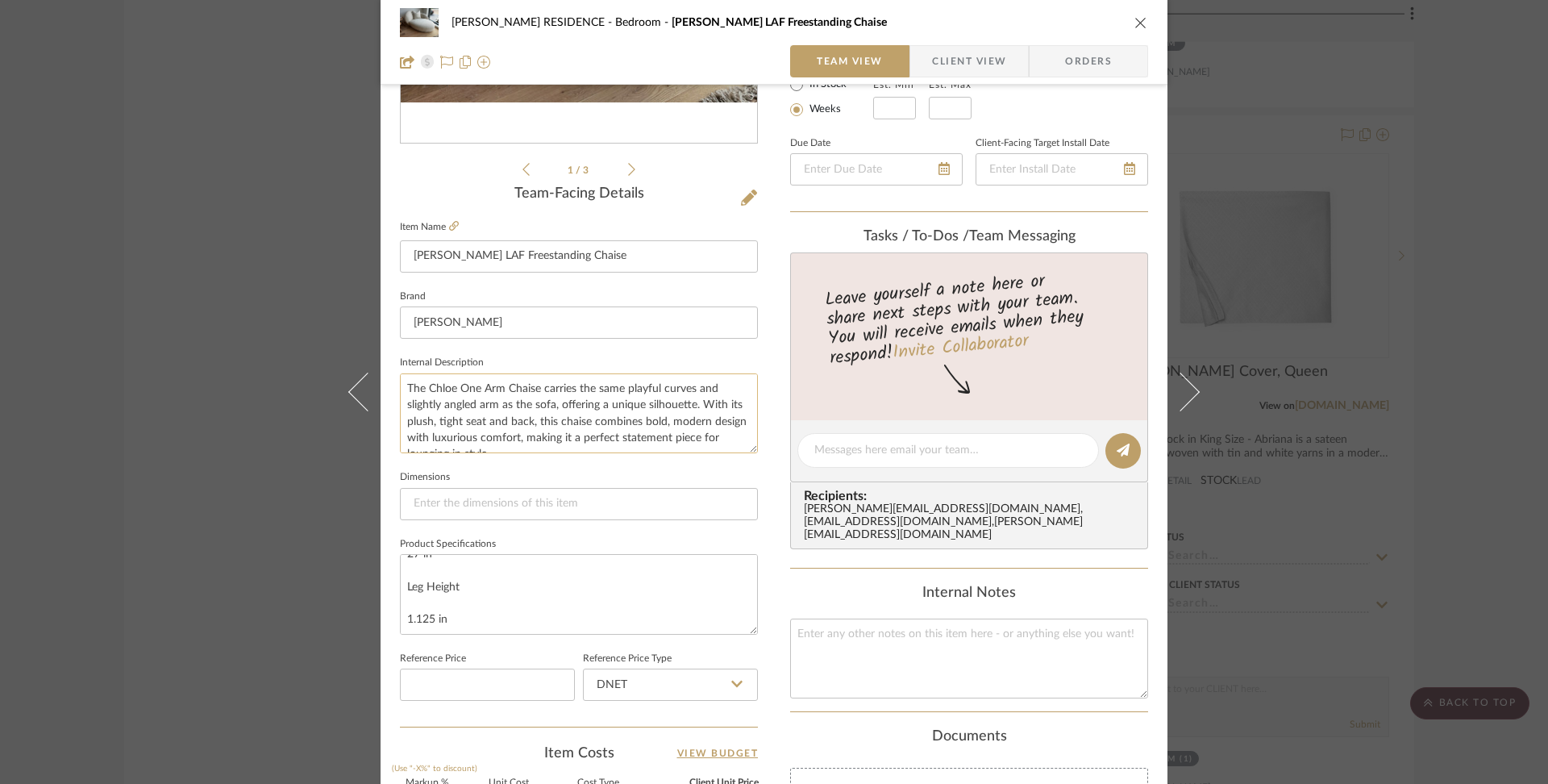
scroll to position [0, 0]
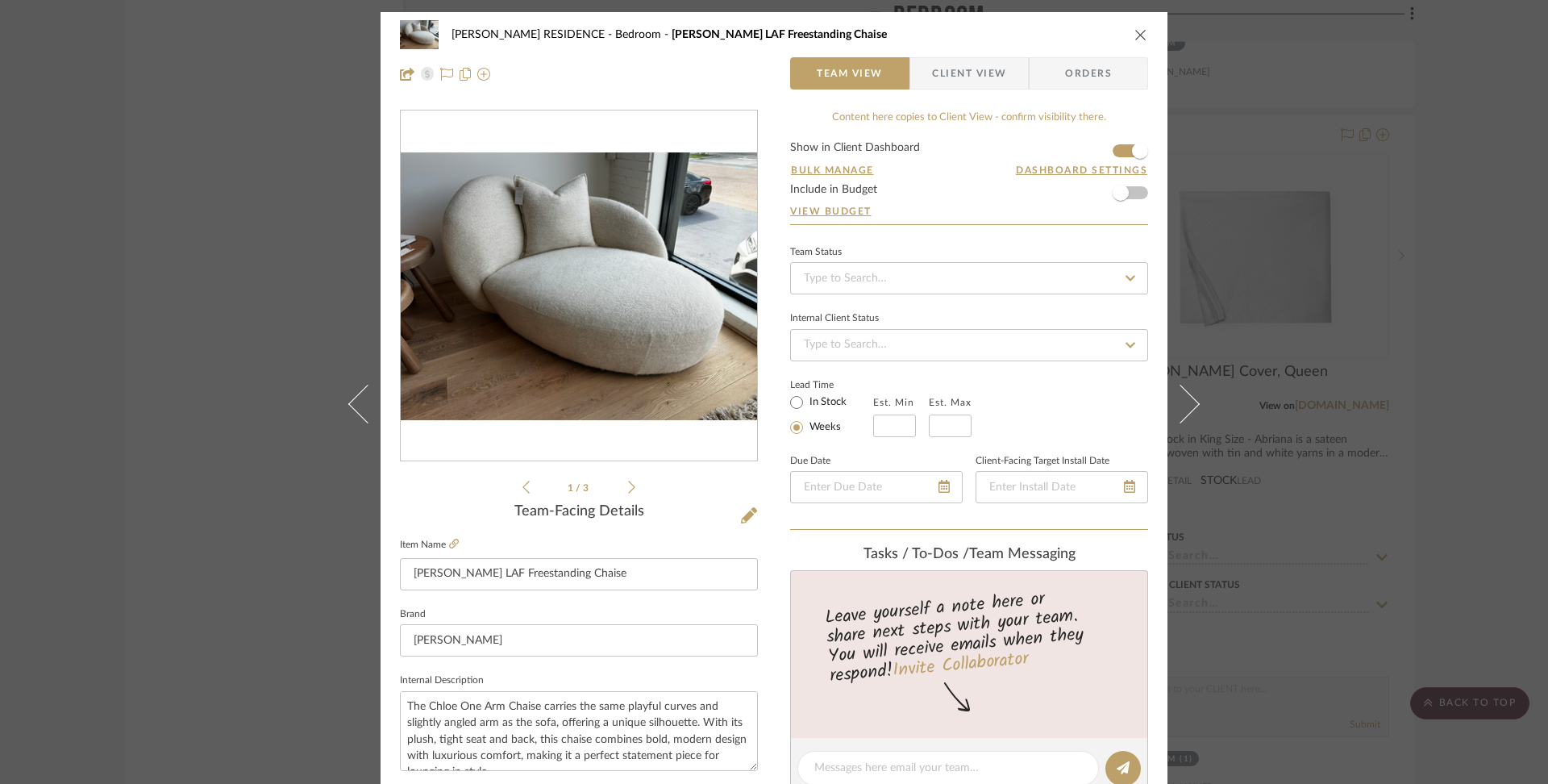
click at [628, 483] on icon at bounding box center [632, 487] width 7 height 15
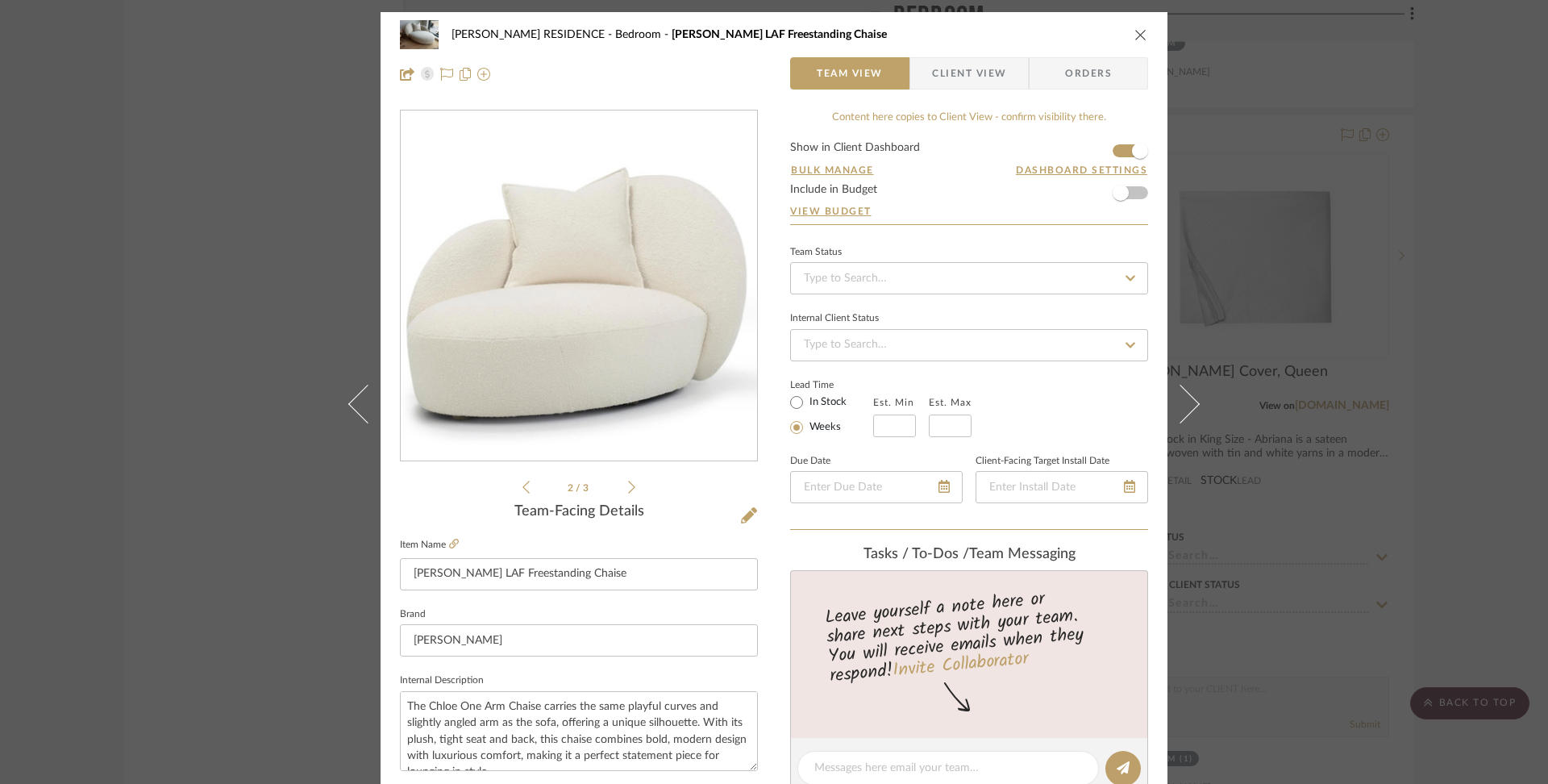
click at [628, 483] on icon at bounding box center [632, 487] width 7 height 15
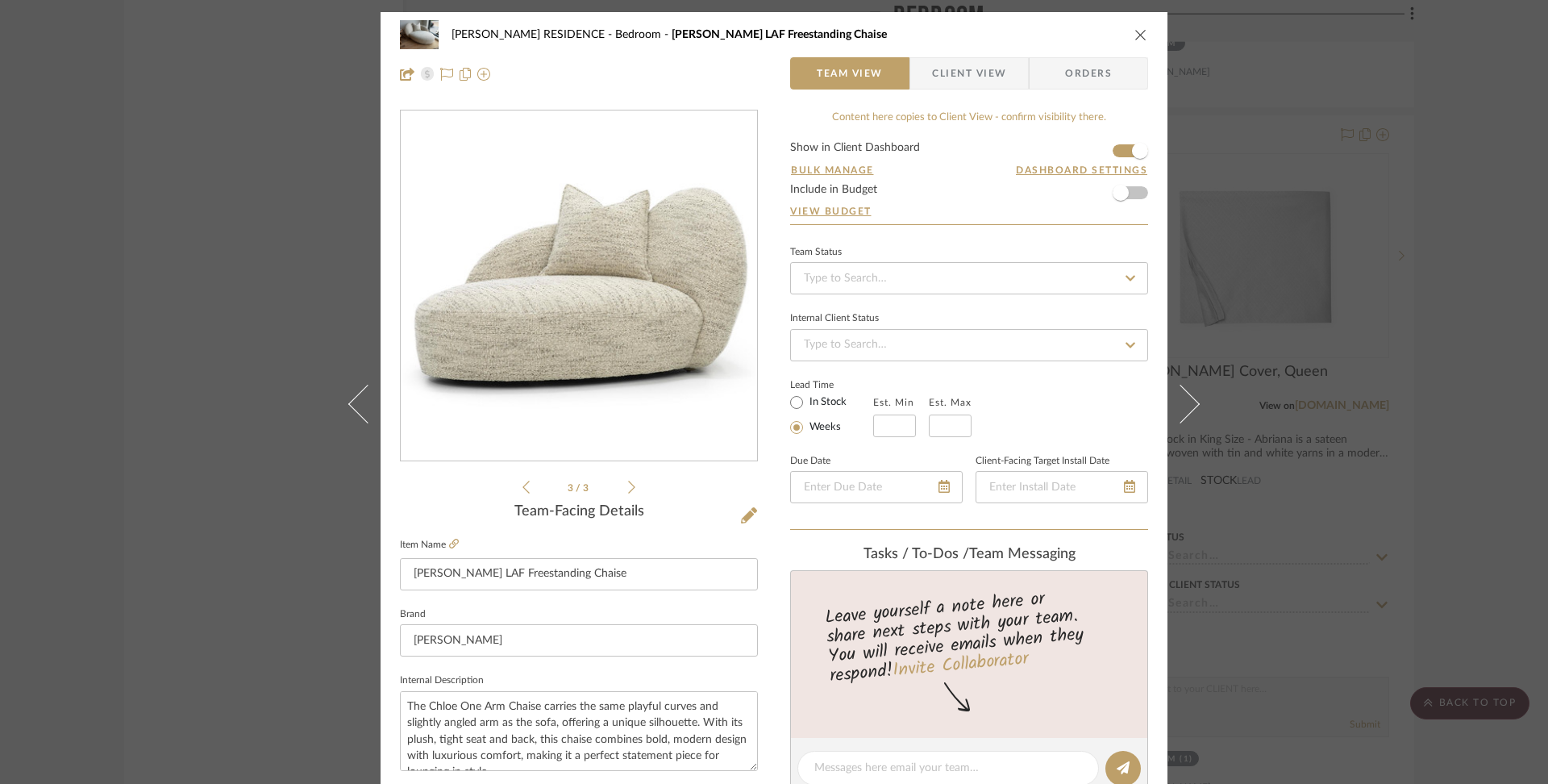
click at [628, 483] on icon at bounding box center [632, 487] width 7 height 15
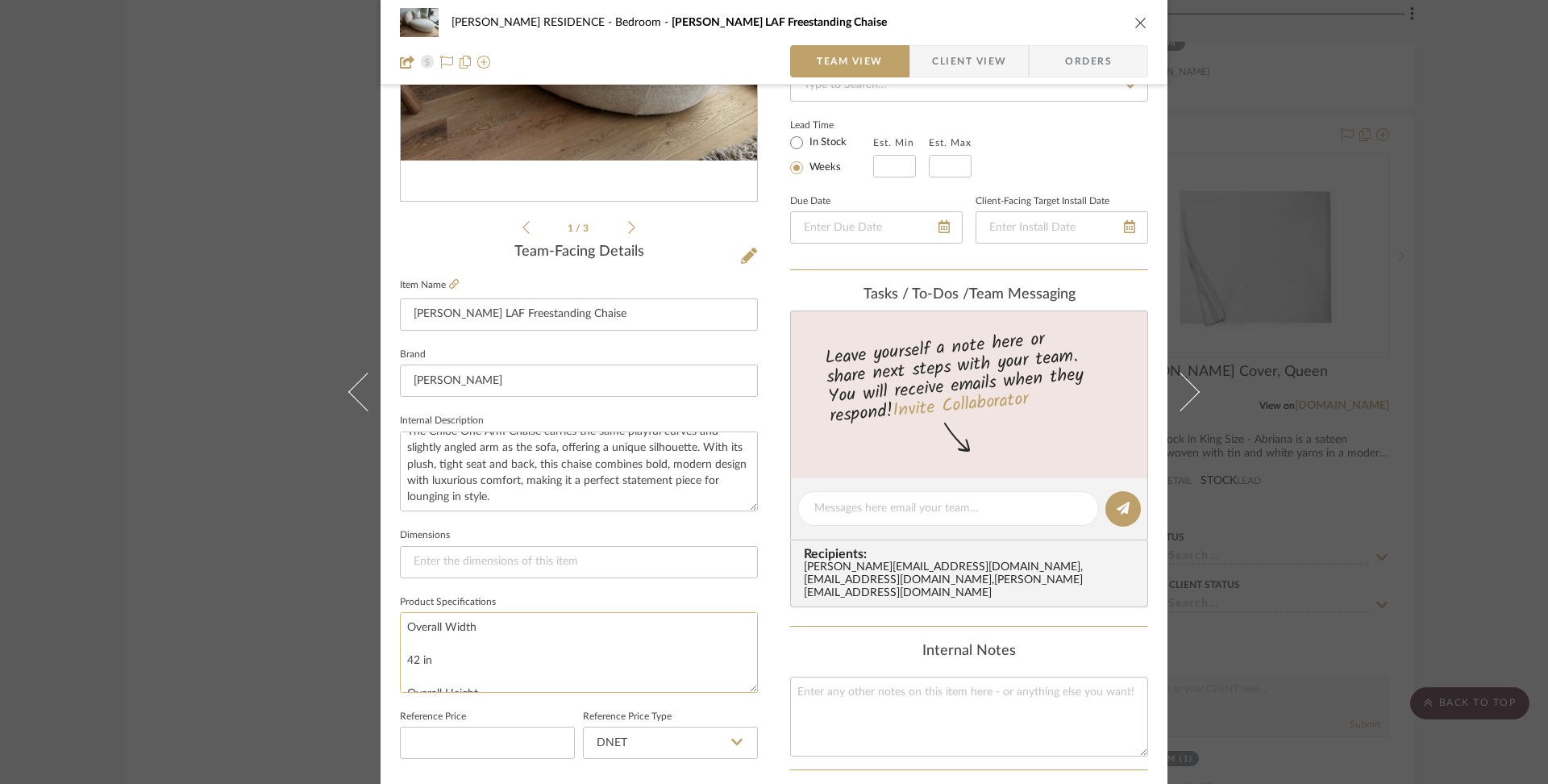
scroll to position [376, 0]
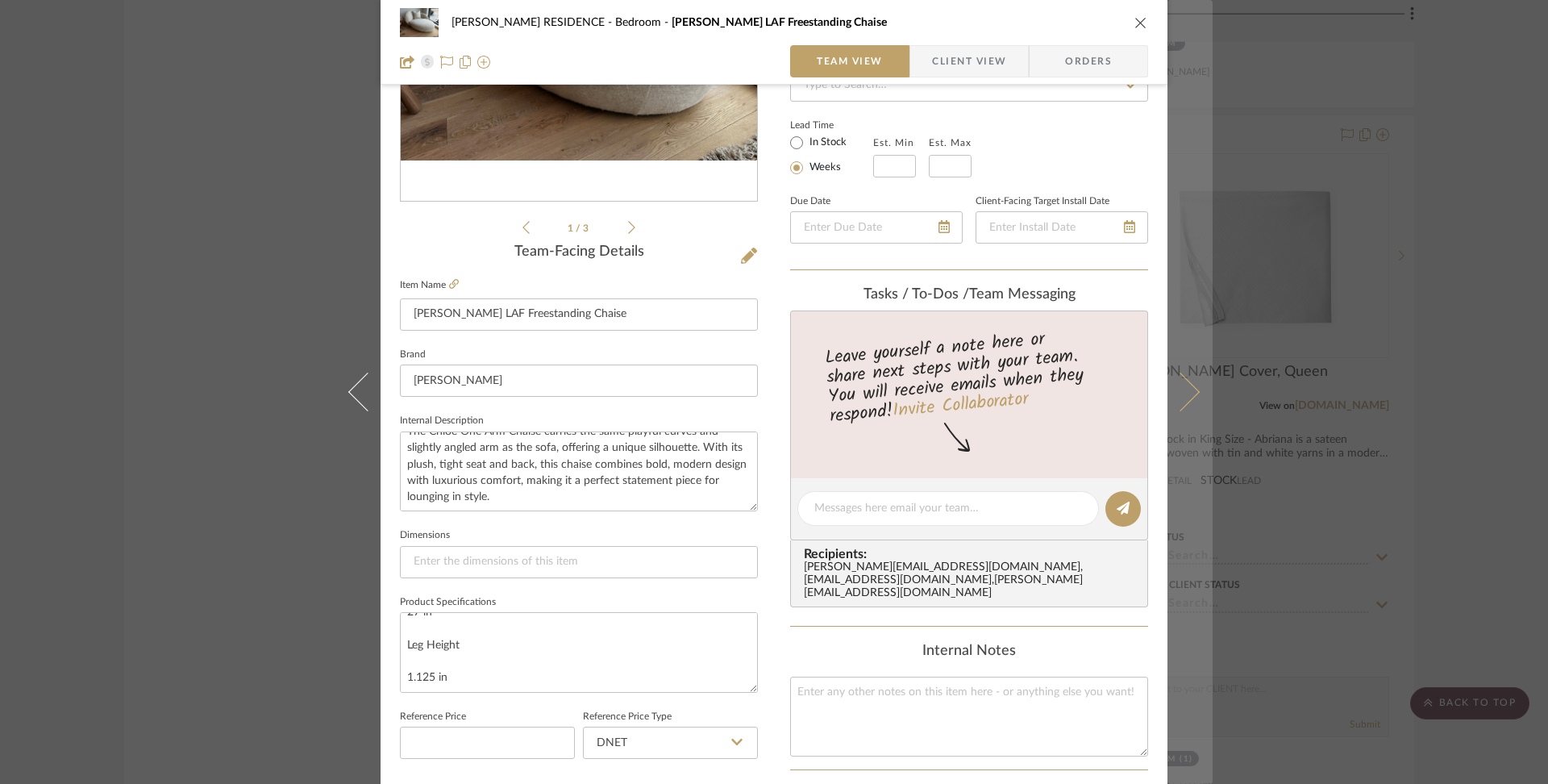
click at [1204, 385] on button at bounding box center [1191, 392] width 45 height 784
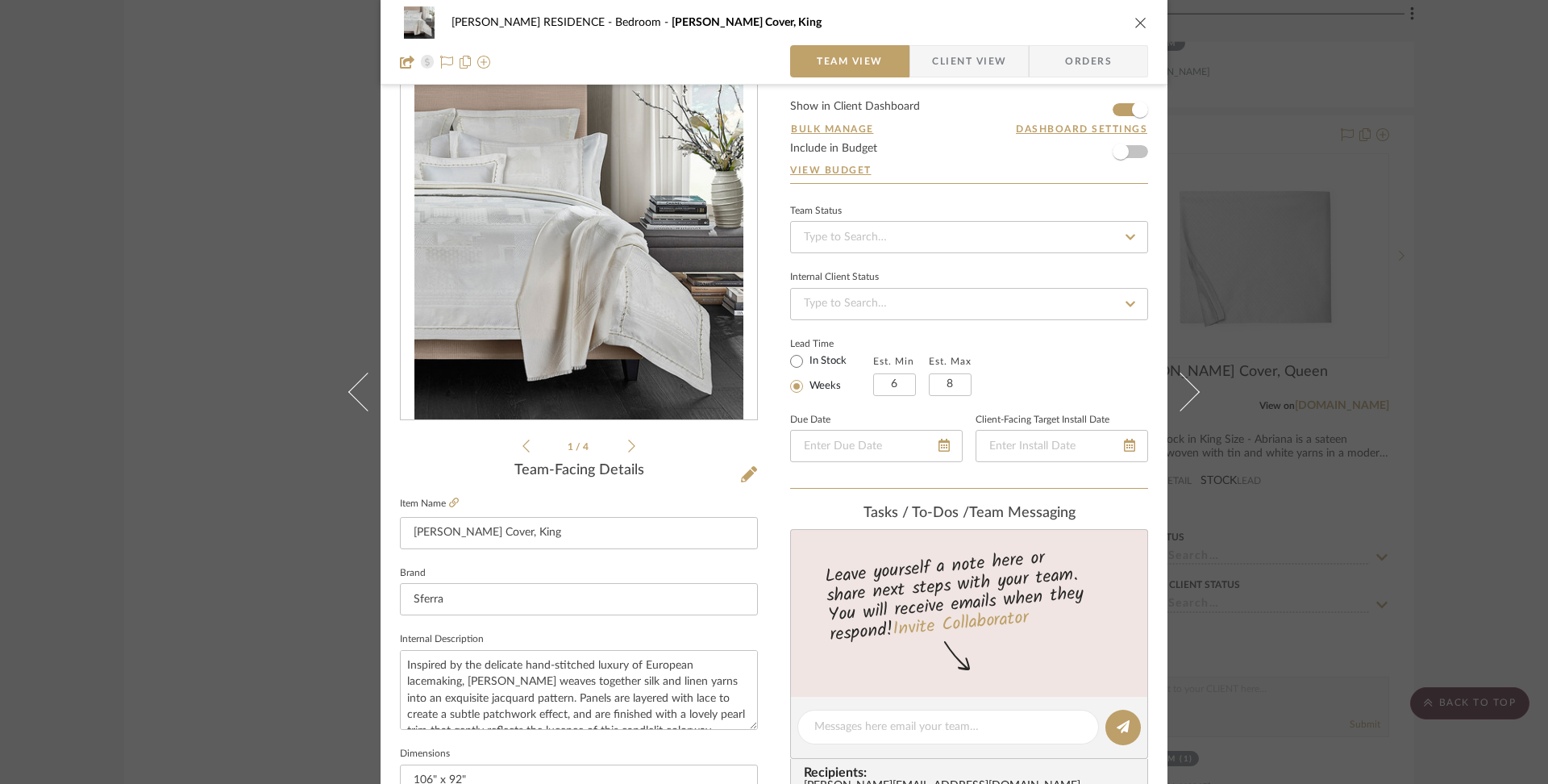
scroll to position [0, 0]
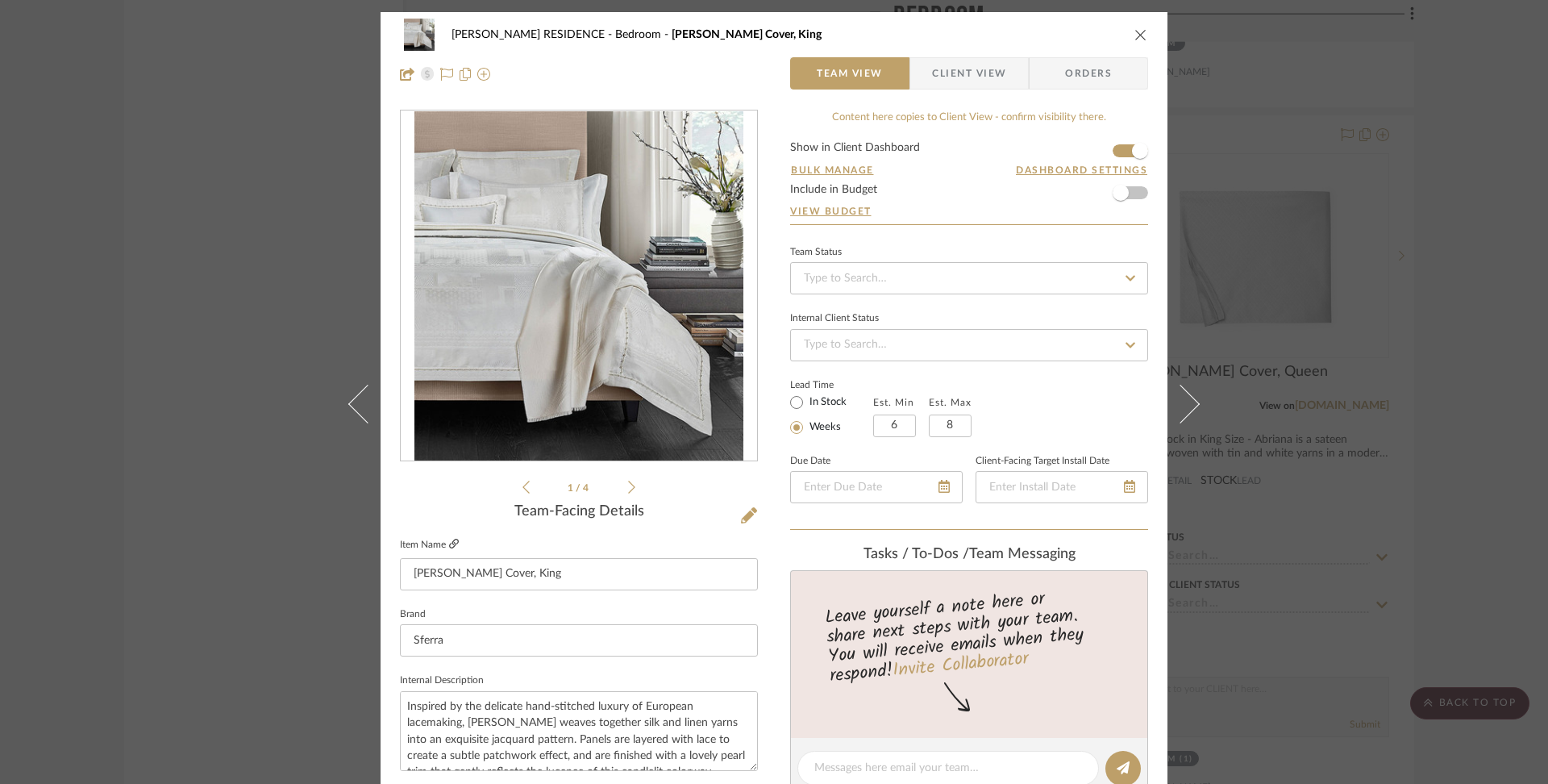
click at [449, 544] on icon at bounding box center [454, 544] width 10 height 10
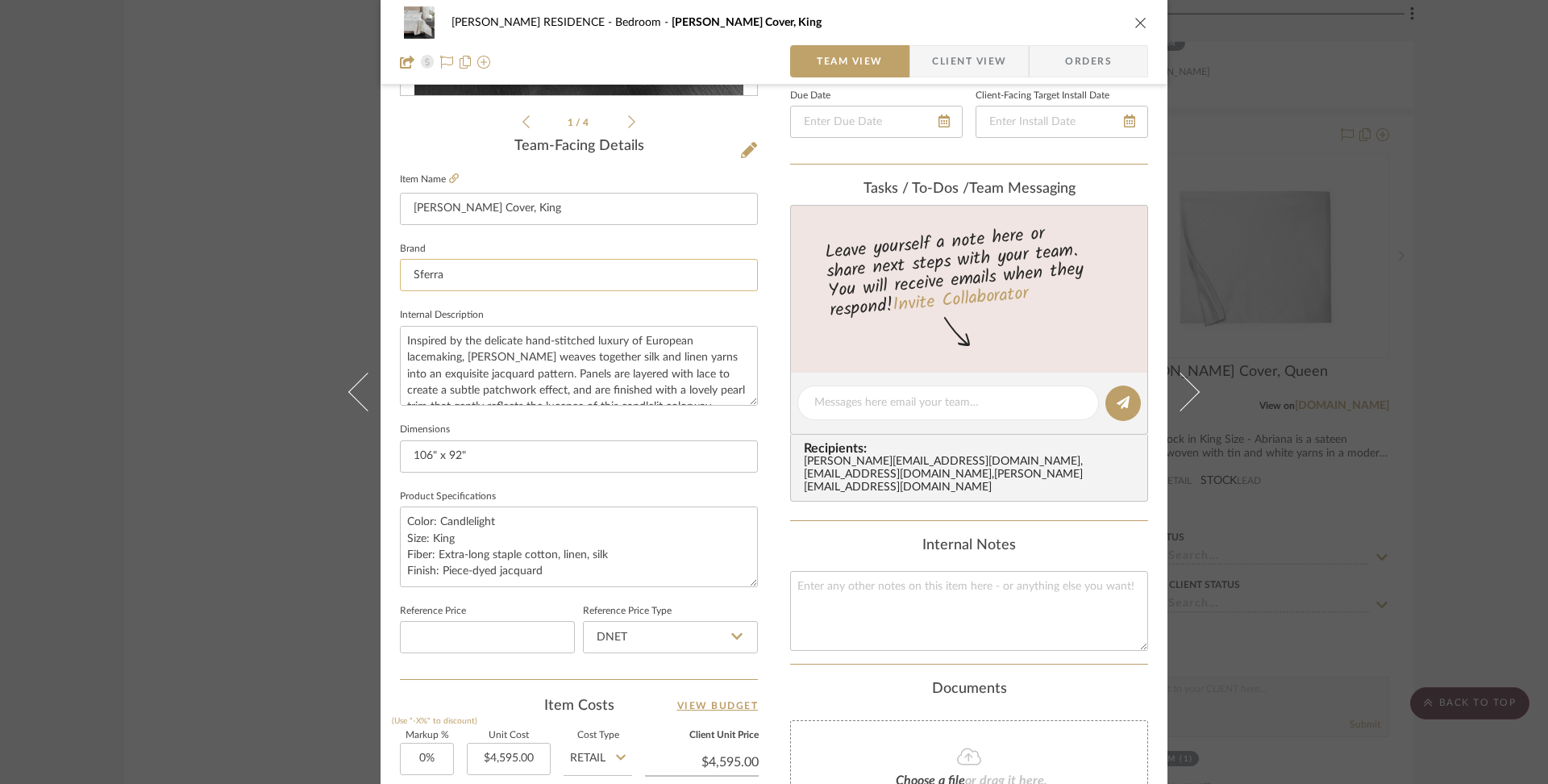
scroll to position [568, 0]
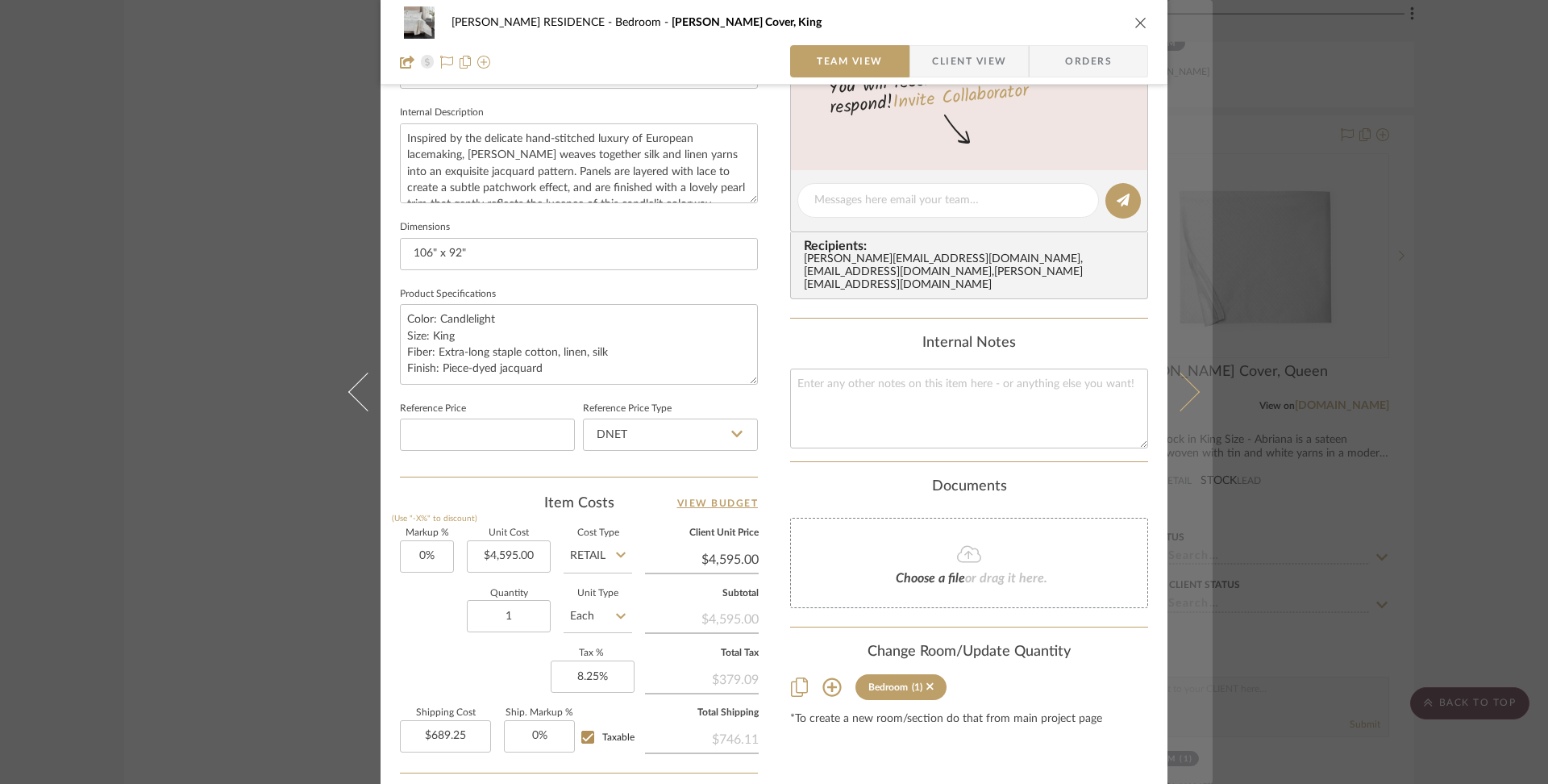
click at [1185, 411] on button at bounding box center [1191, 392] width 45 height 784
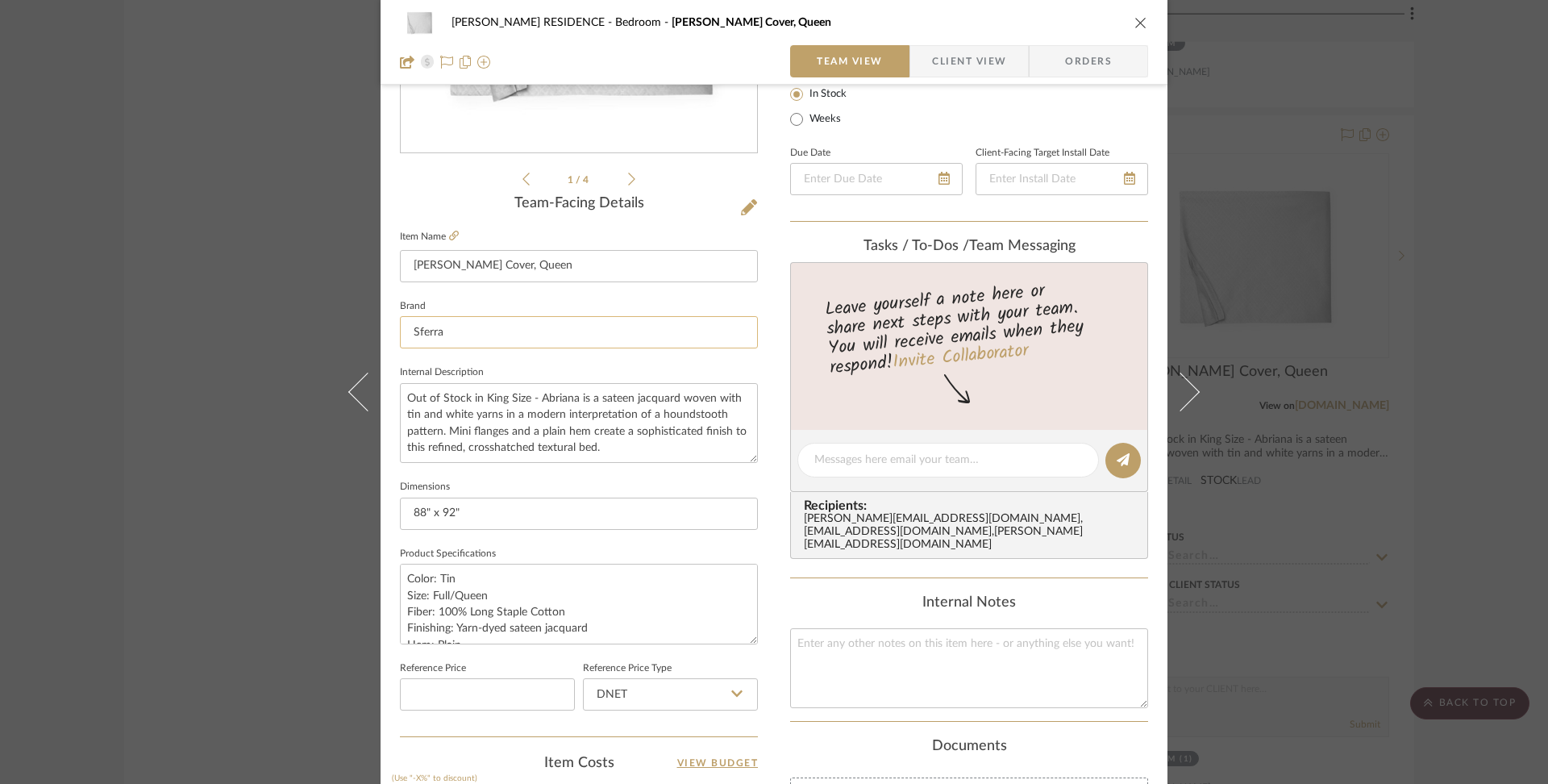
scroll to position [285, 0]
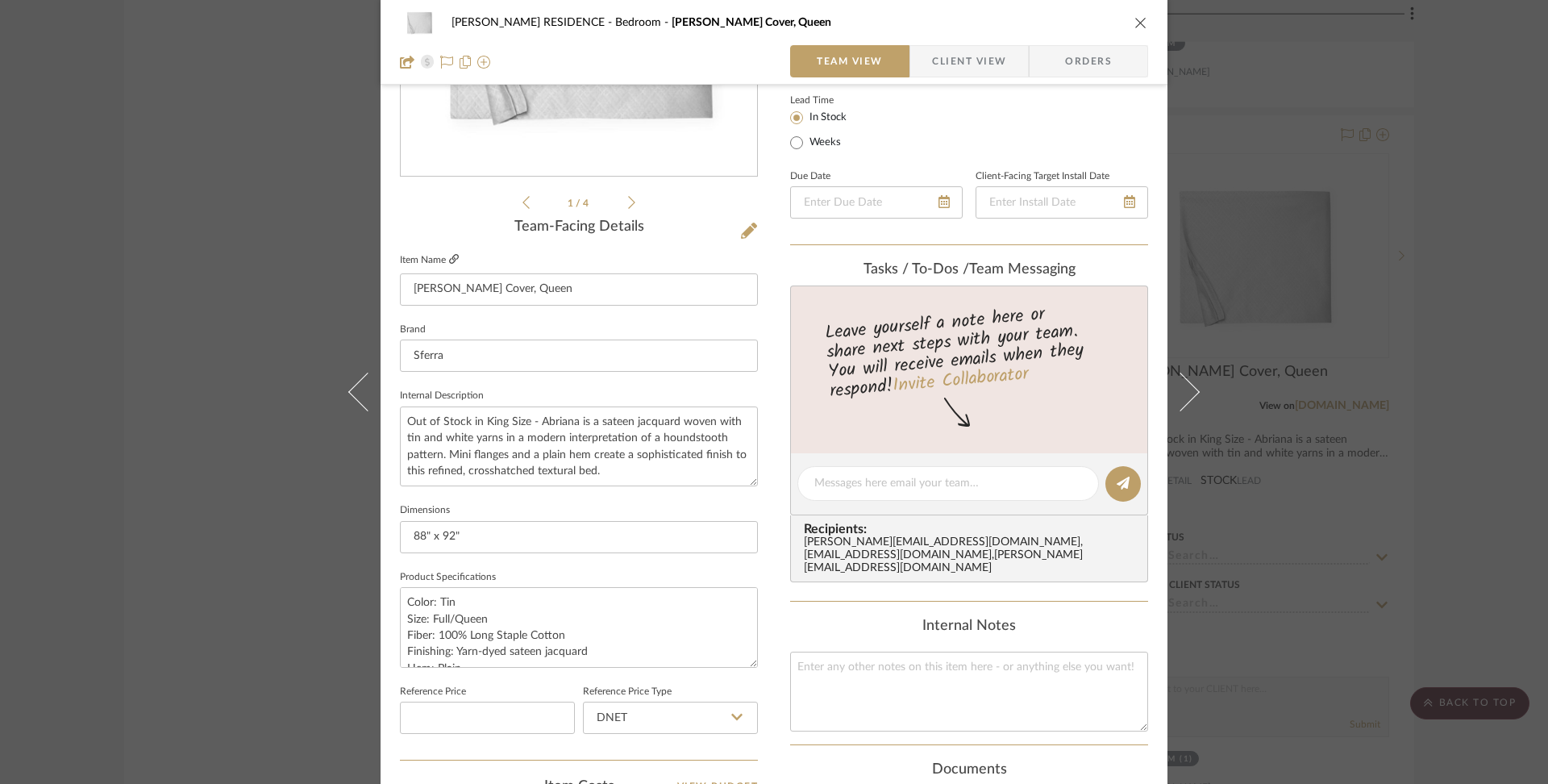
click at [449, 255] on icon at bounding box center [454, 259] width 10 height 10
click at [1135, 21] on icon "close" at bounding box center [1141, 23] width 13 height 13
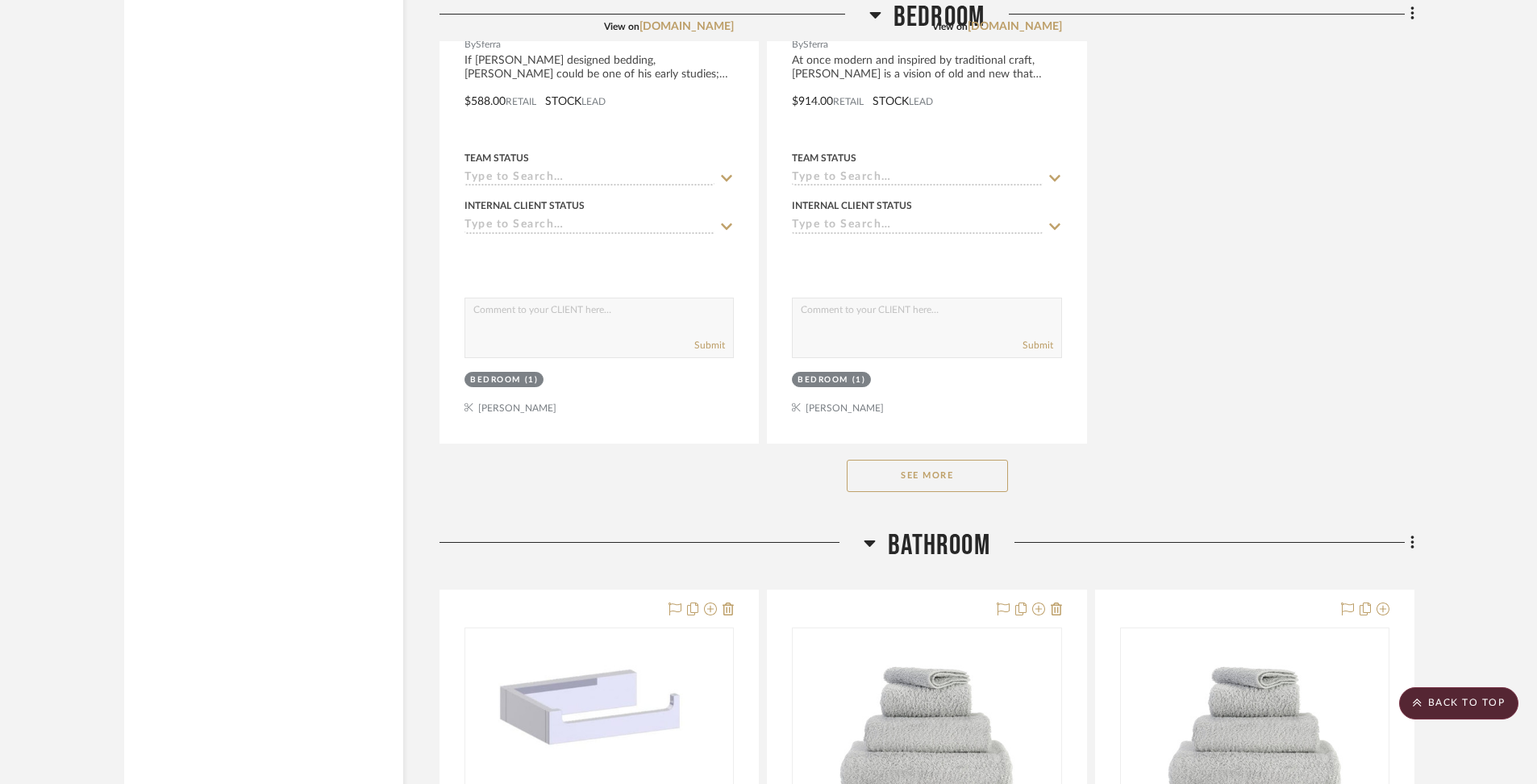
scroll to position [12790, 0]
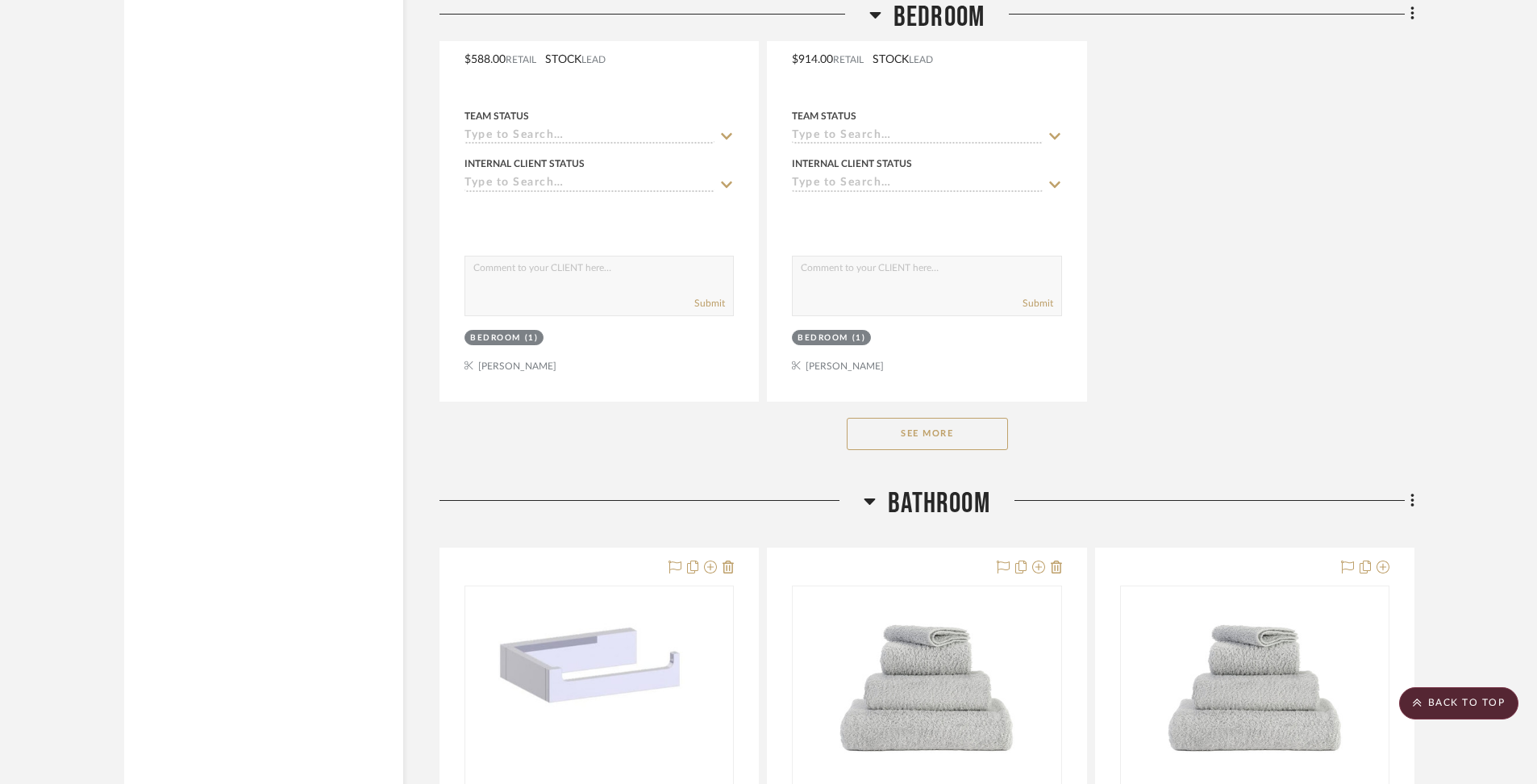
click at [918, 418] on button "See More" at bounding box center [928, 434] width 161 height 32
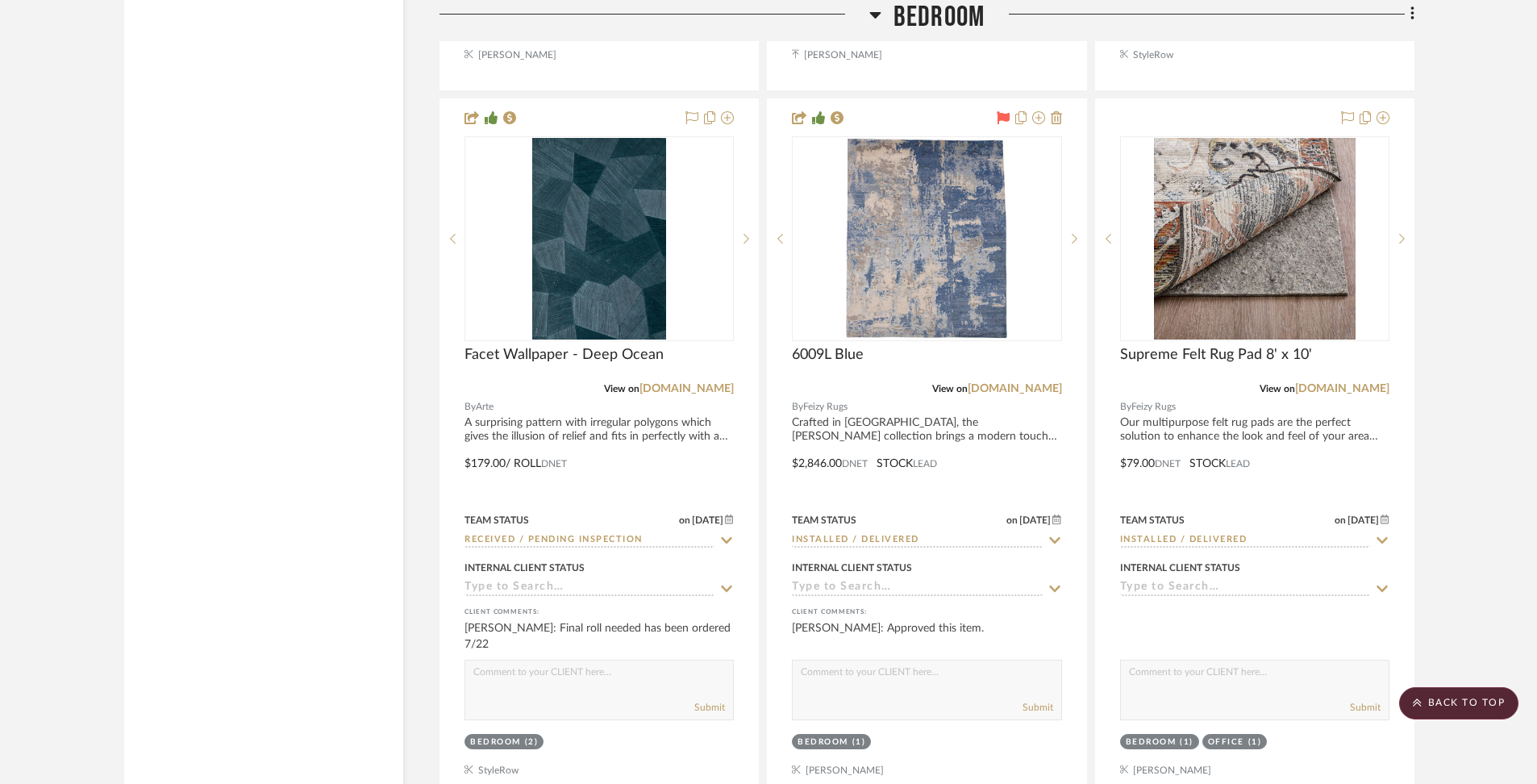
scroll to position [18115, 0]
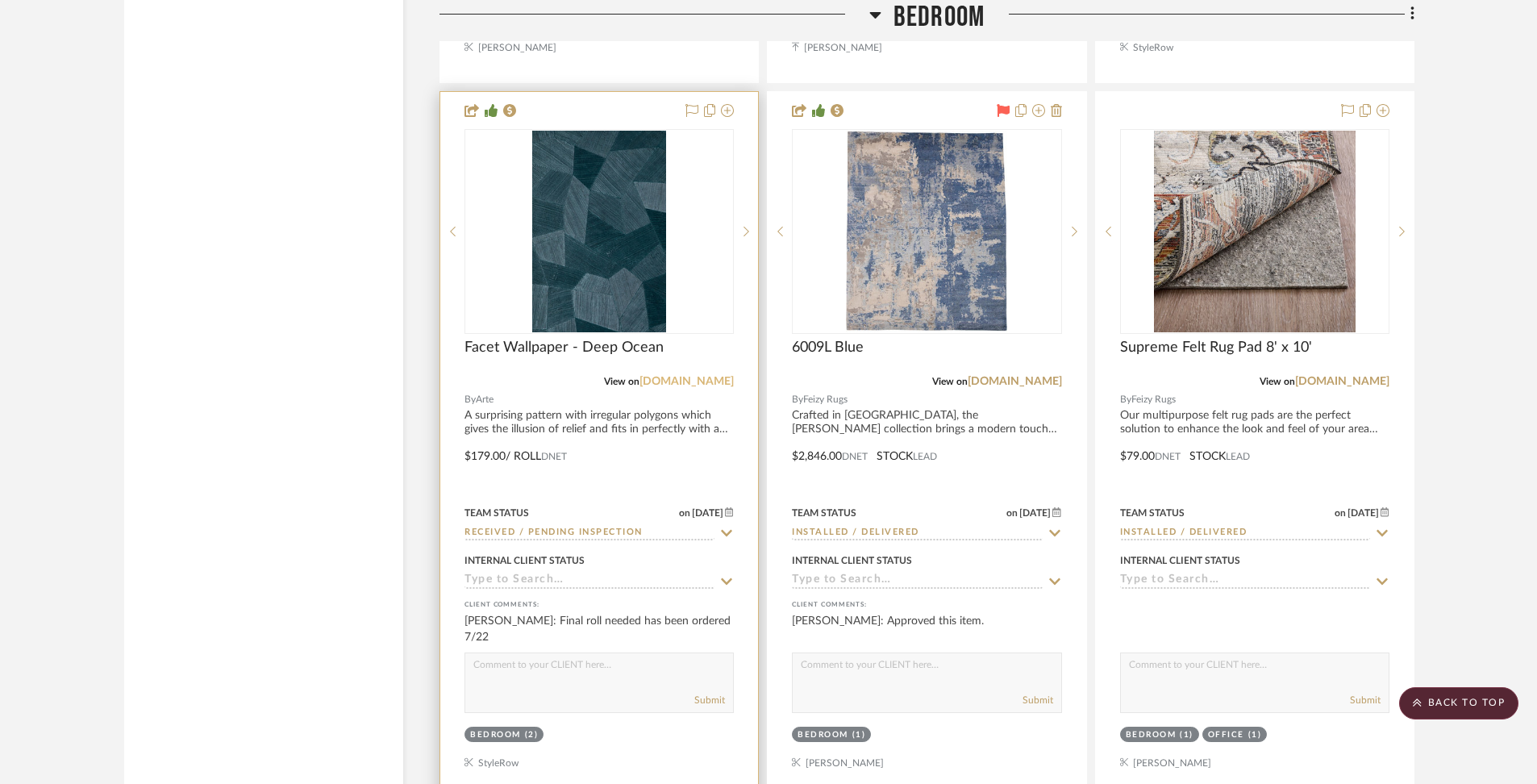
click at [666, 376] on link "[DOMAIN_NAME]" at bounding box center [687, 382] width 94 height 11
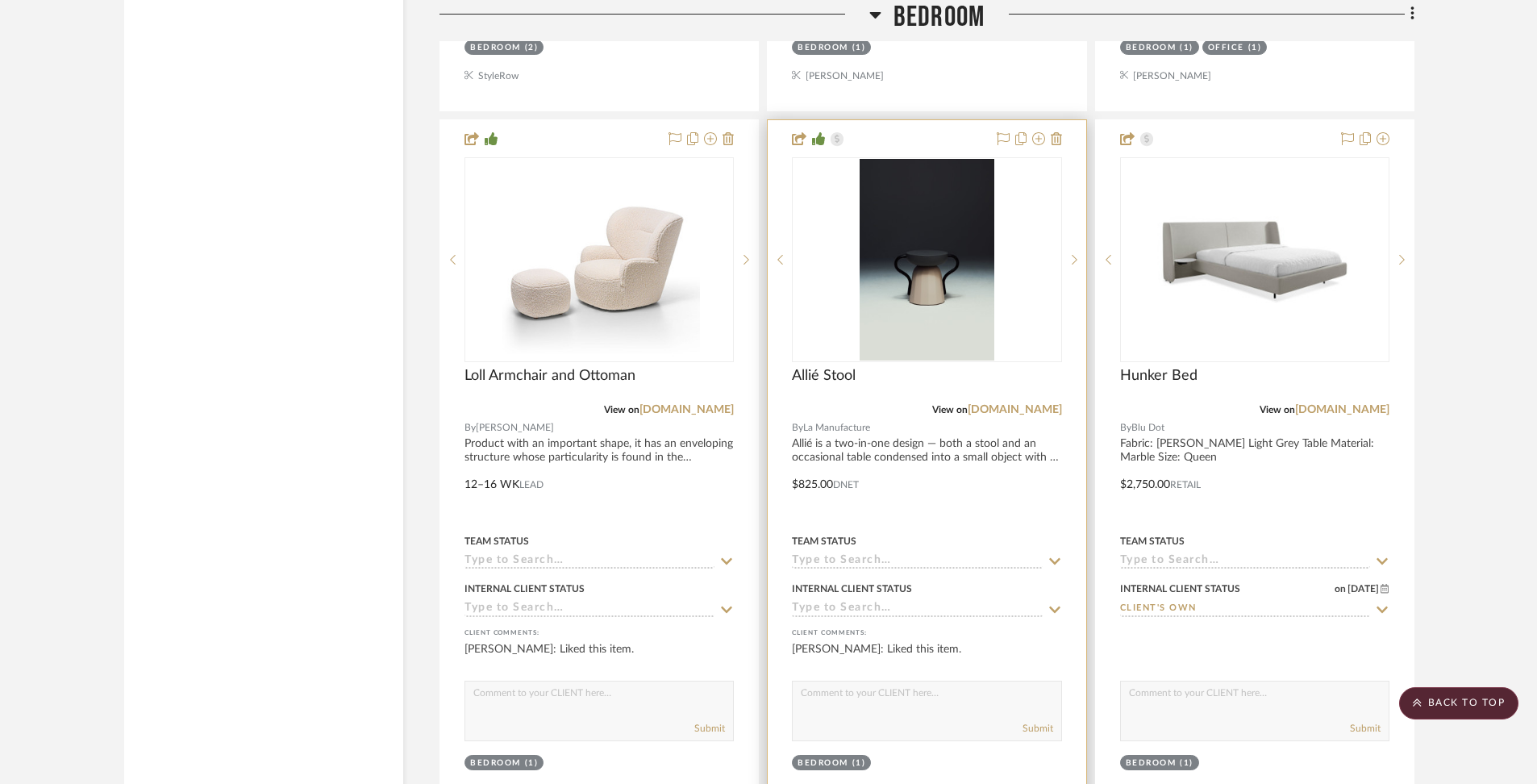
scroll to position [18872, 0]
